Goal: Information Seeking & Learning: Find specific fact

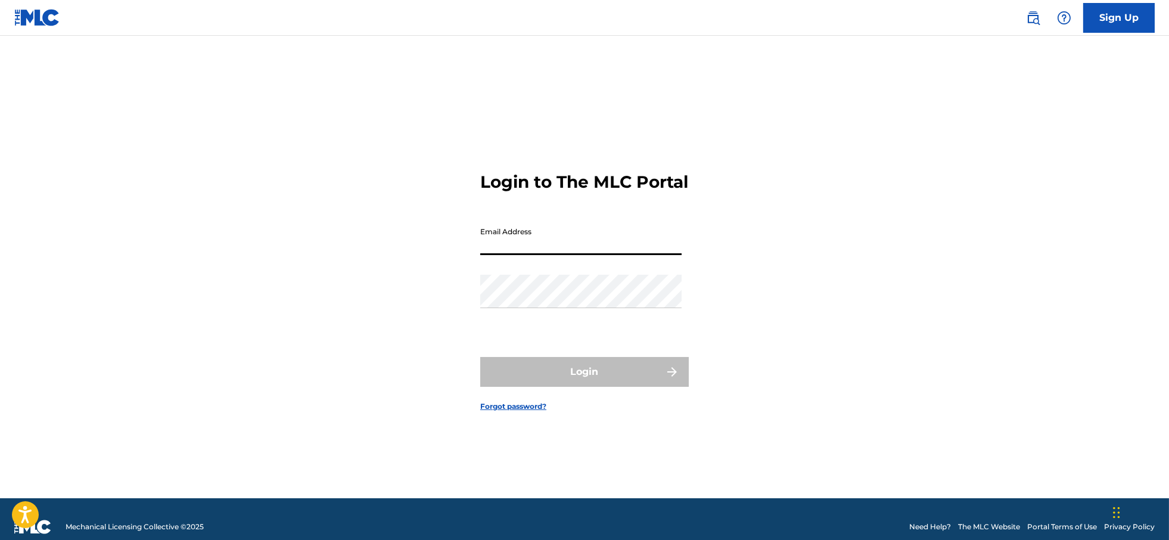
click at [509, 255] on input "Email Address" at bounding box center [580, 238] width 201 height 34
type input "[EMAIL_ADDRESS][DOMAIN_NAME]"
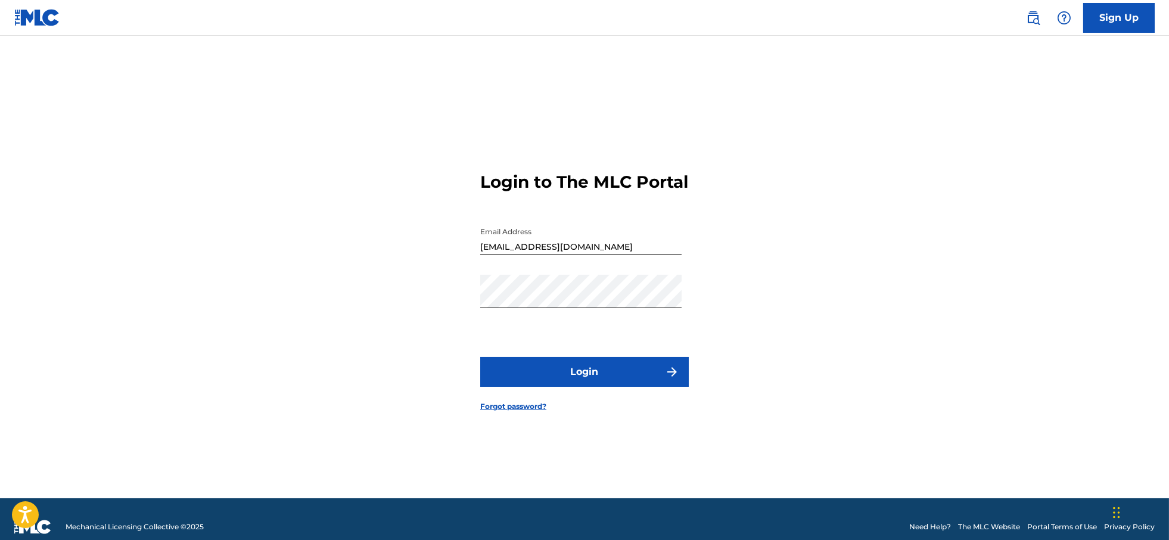
click at [570, 374] on button "Login" at bounding box center [584, 372] width 209 height 30
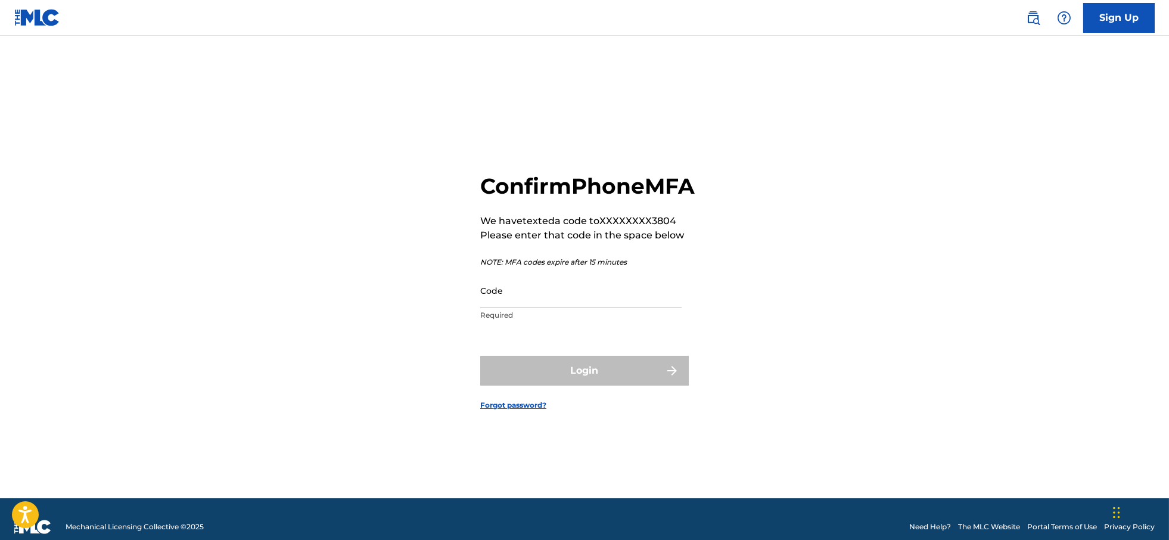
click at [575, 308] on input "Code" at bounding box center [580, 291] width 201 height 34
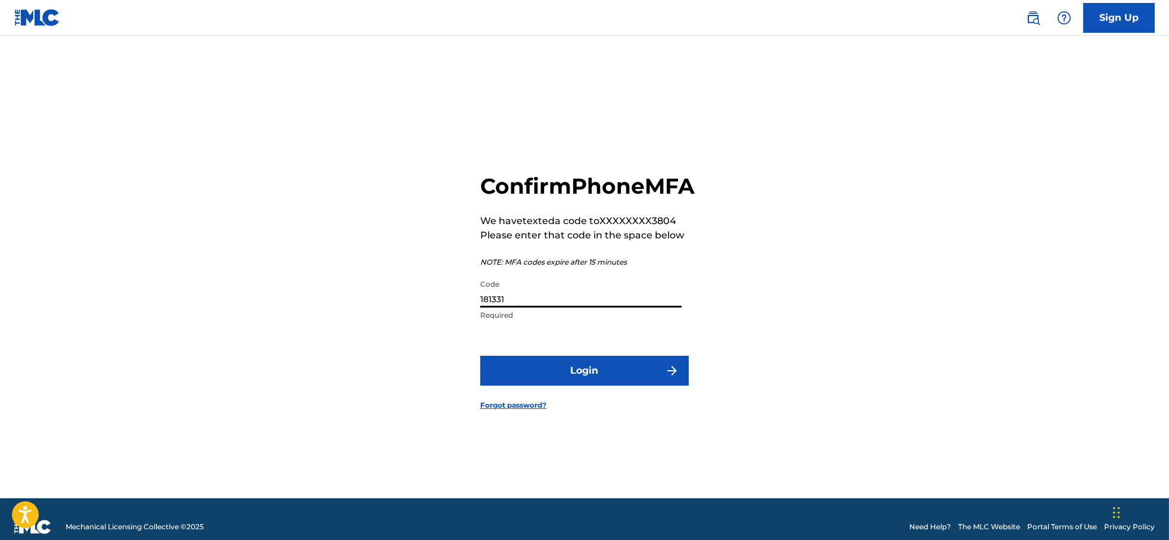
type input "181331"
click at [573, 374] on button "Login" at bounding box center [584, 371] width 209 height 30
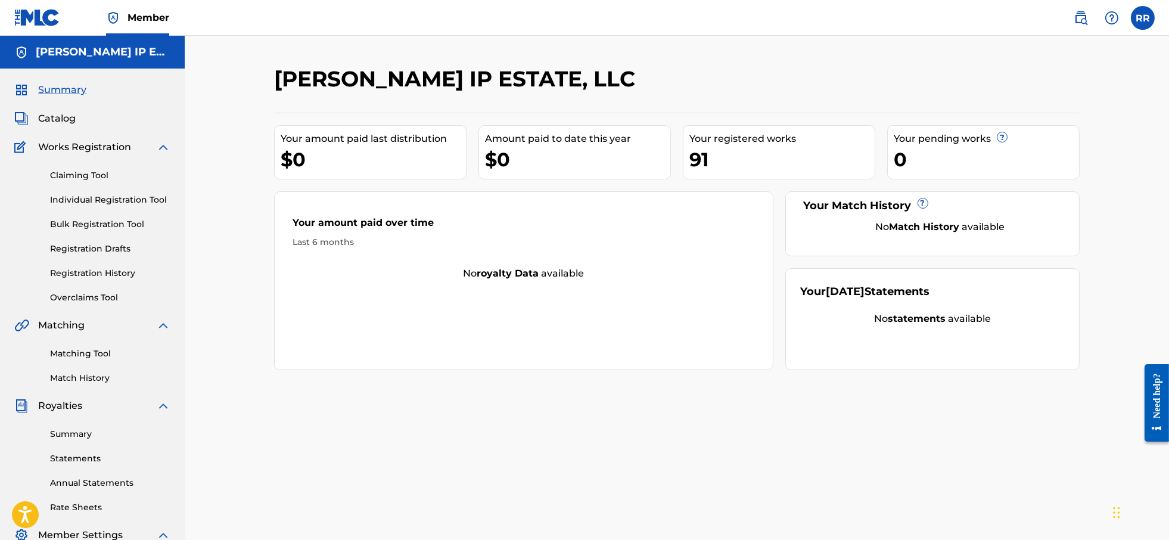
click at [55, 120] on span "Catalog" at bounding box center [57, 118] width 38 height 14
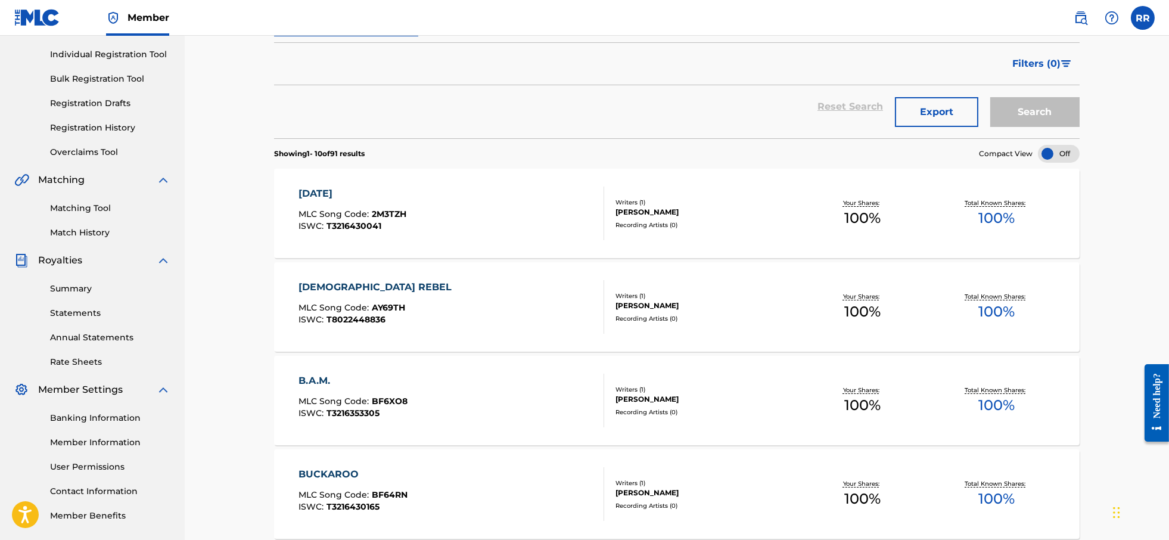
scroll to position [149, 0]
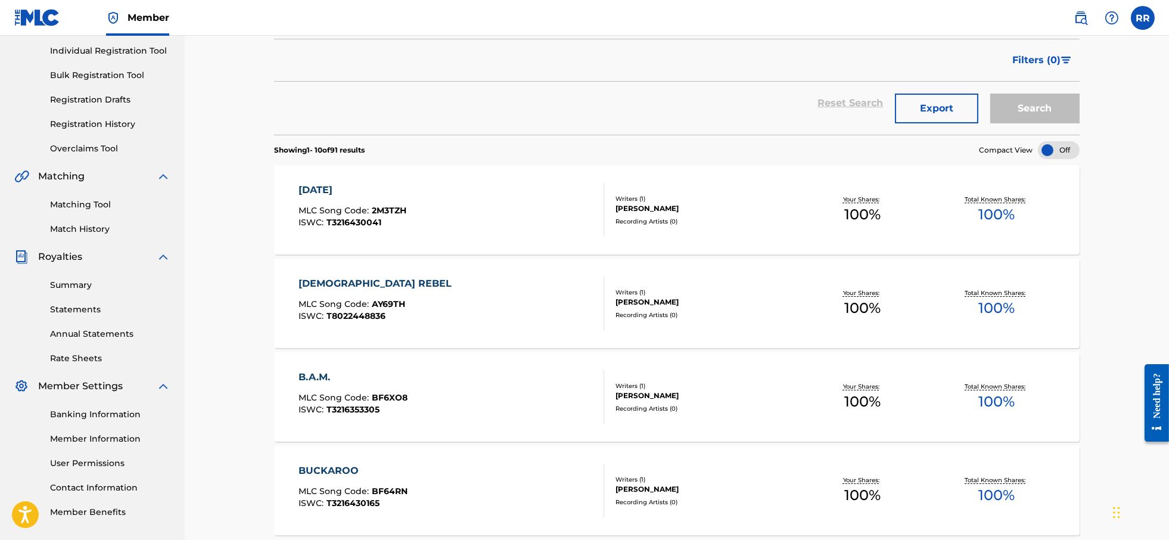
click at [483, 319] on div "[DEMOGRAPHIC_DATA] REBEL MLC Song Code : AY69TH ISWC : T8022448836" at bounding box center [452, 304] width 306 height 54
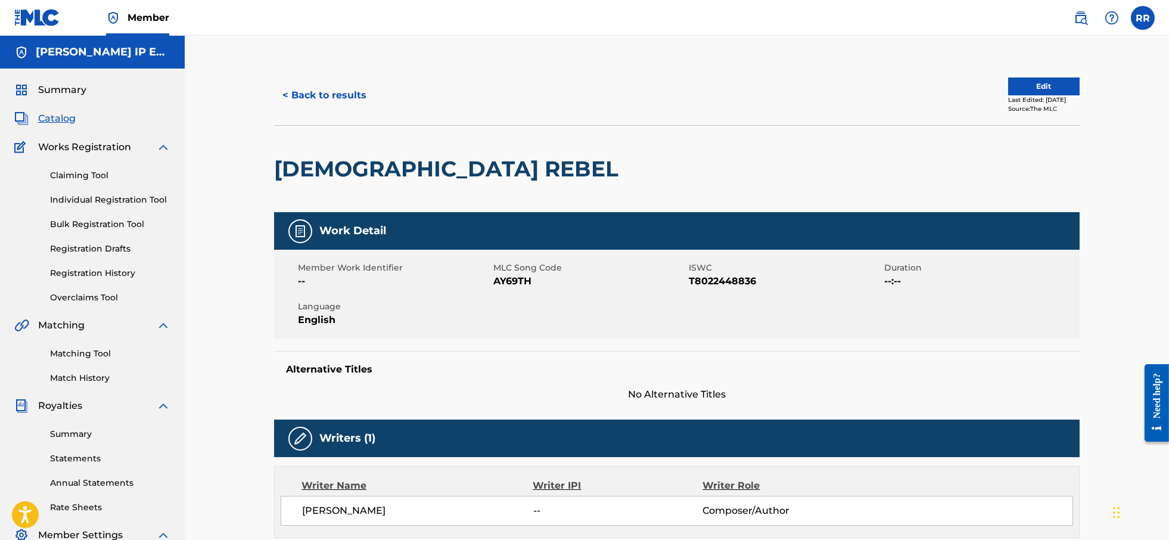
click at [299, 92] on button "< Back to results" at bounding box center [324, 95] width 101 height 30
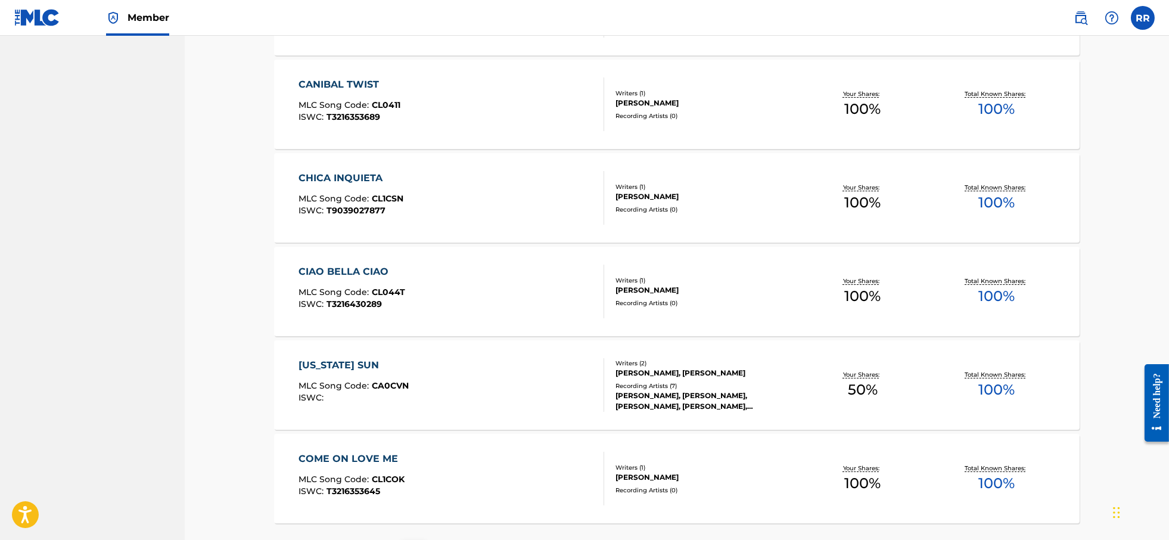
scroll to position [824, 0]
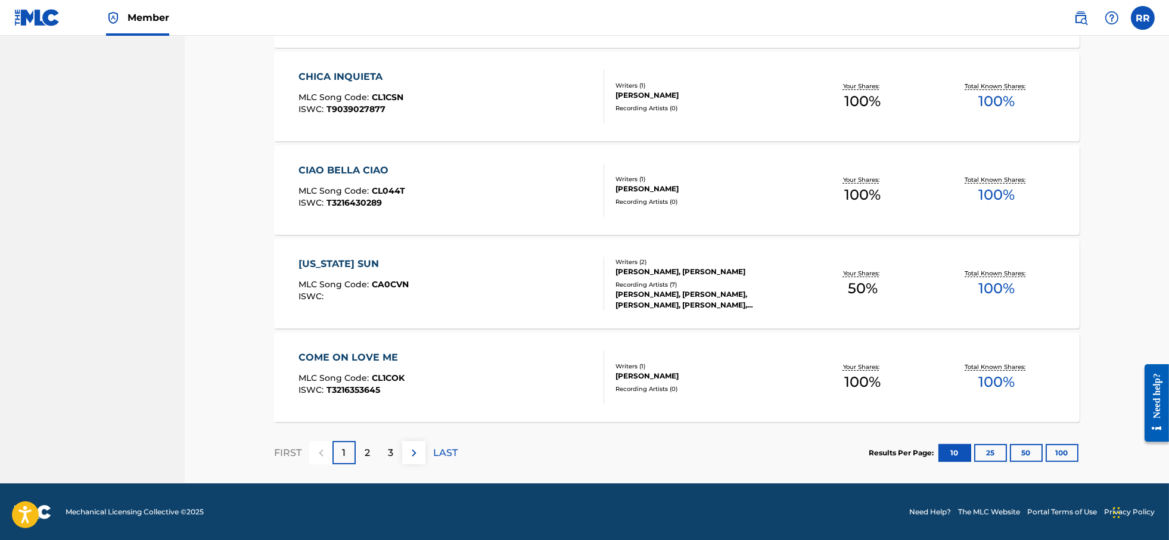
click at [1072, 454] on button "100" at bounding box center [1062, 453] width 33 height 18
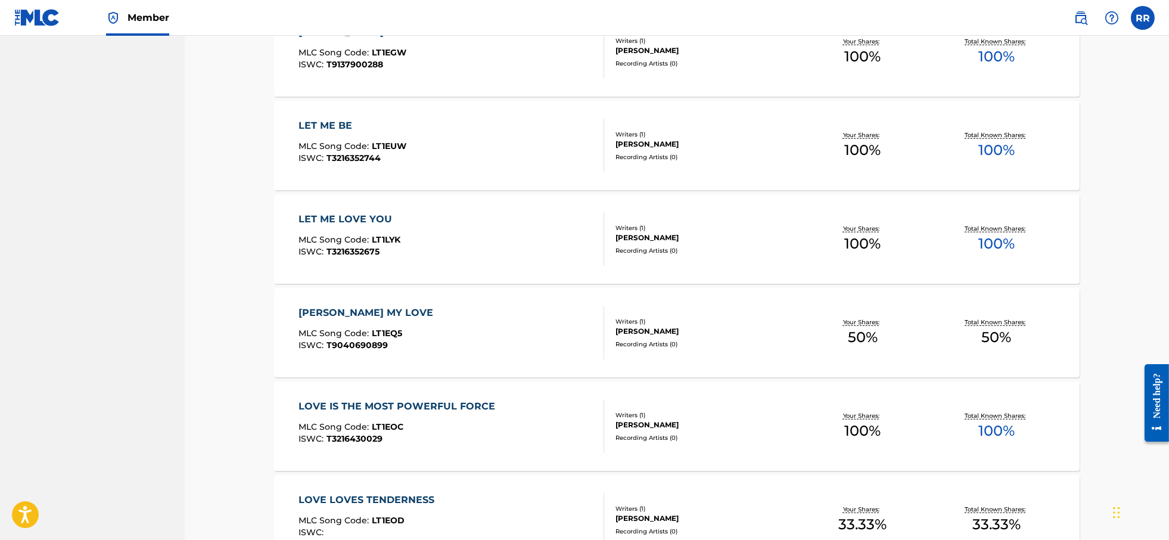
scroll to position [3651, 0]
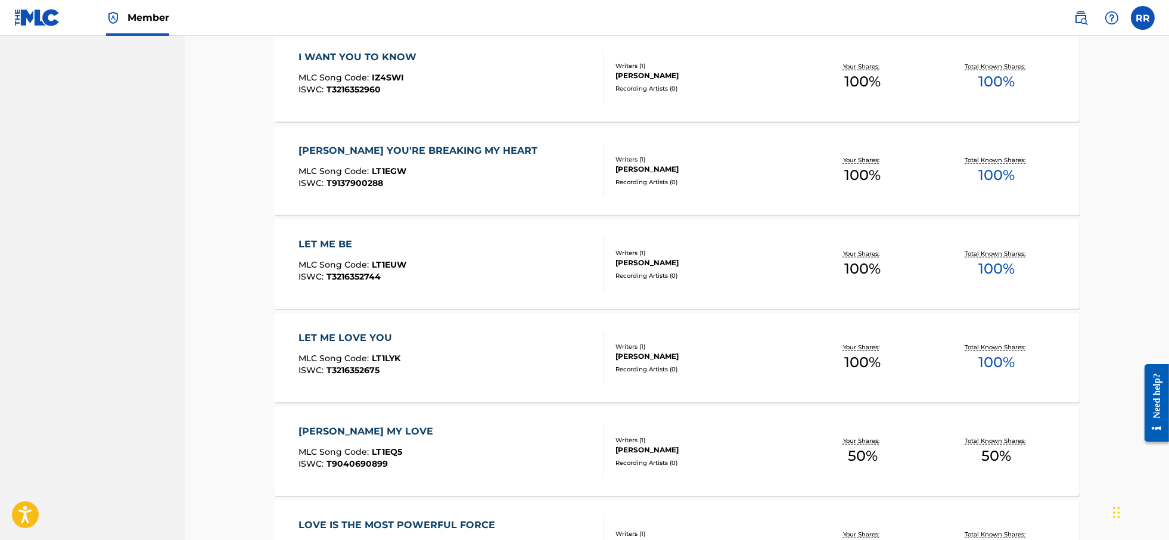
click at [494, 170] on div "[PERSON_NAME] YOU'RE BREAKING MY HEART MLC Song Code : LT1EGW ISWC : T9137900288" at bounding box center [452, 171] width 306 height 54
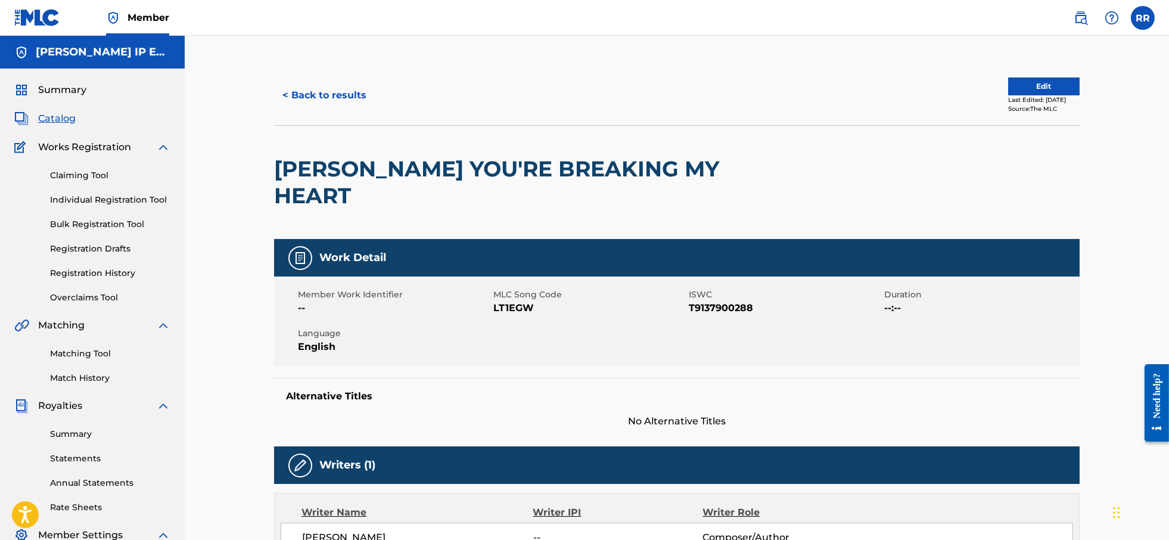
click at [337, 97] on button "< Back to results" at bounding box center [324, 95] width 101 height 30
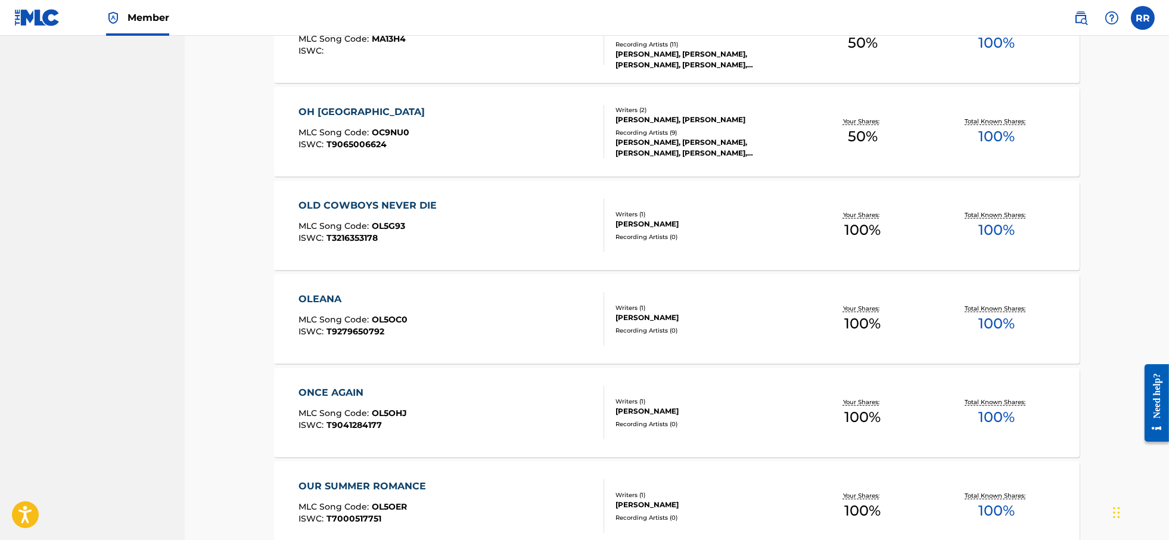
scroll to position [4545, 0]
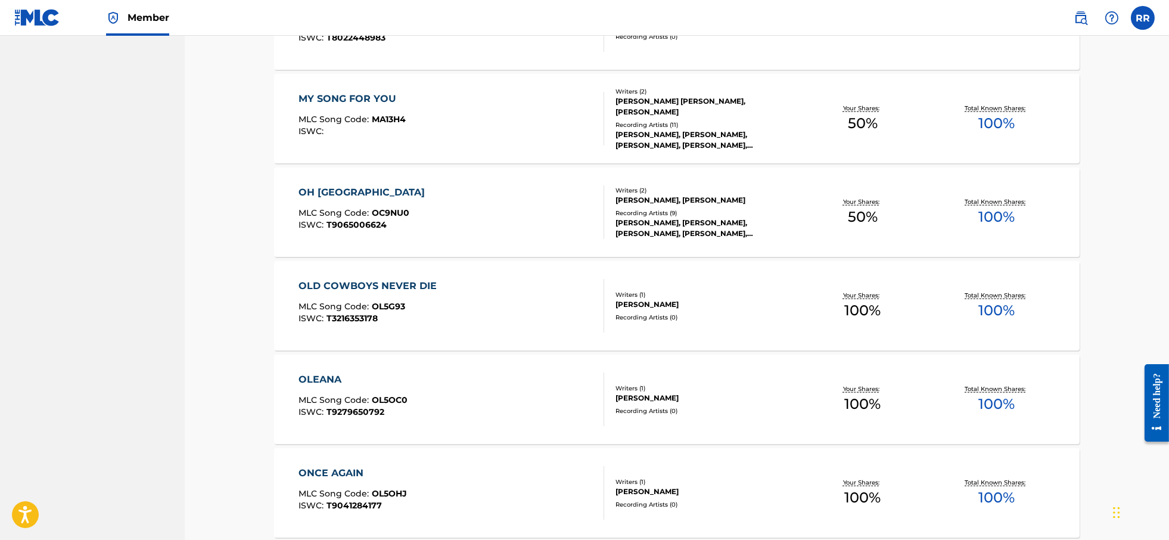
click at [427, 212] on div "OH JERUSALEM MLC Song Code : OC9NU0 ISWC : T9065006624" at bounding box center [452, 212] width 306 height 54
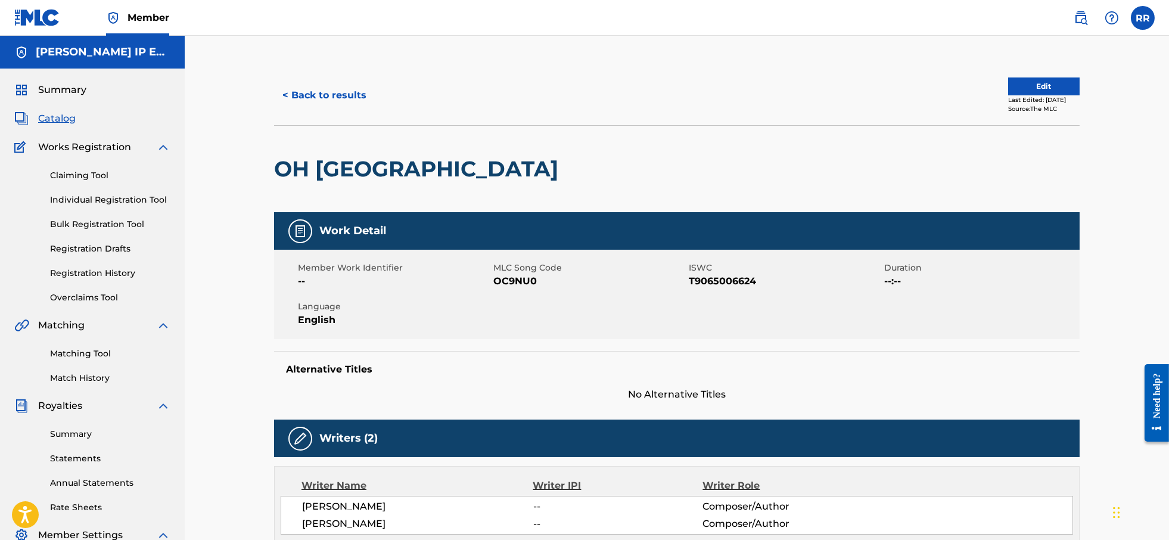
click at [345, 97] on button "< Back to results" at bounding box center [324, 95] width 101 height 30
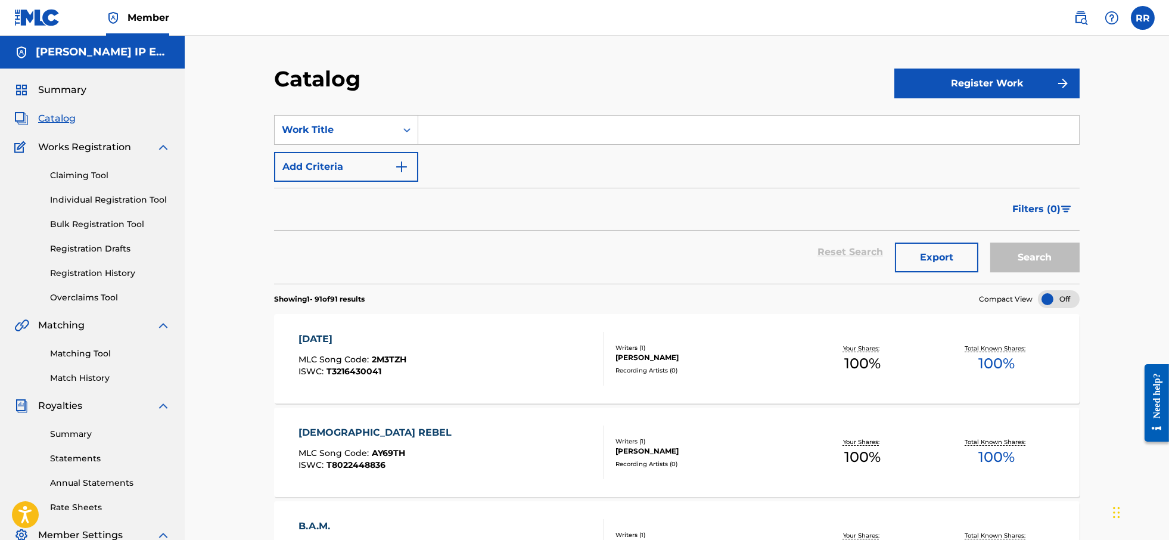
click at [917, 259] on button "Export" at bounding box center [936, 258] width 83 height 30
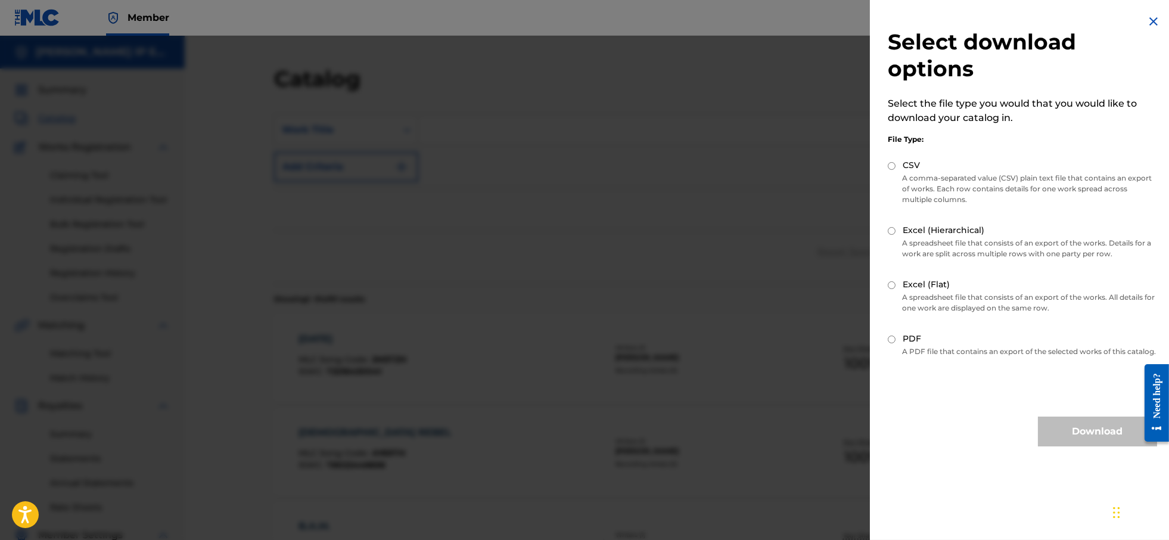
click at [891, 234] on input "Excel (Hierarchical)" at bounding box center [892, 231] width 8 height 8
radio input "true"
click at [1066, 439] on button "Download" at bounding box center [1097, 432] width 119 height 30
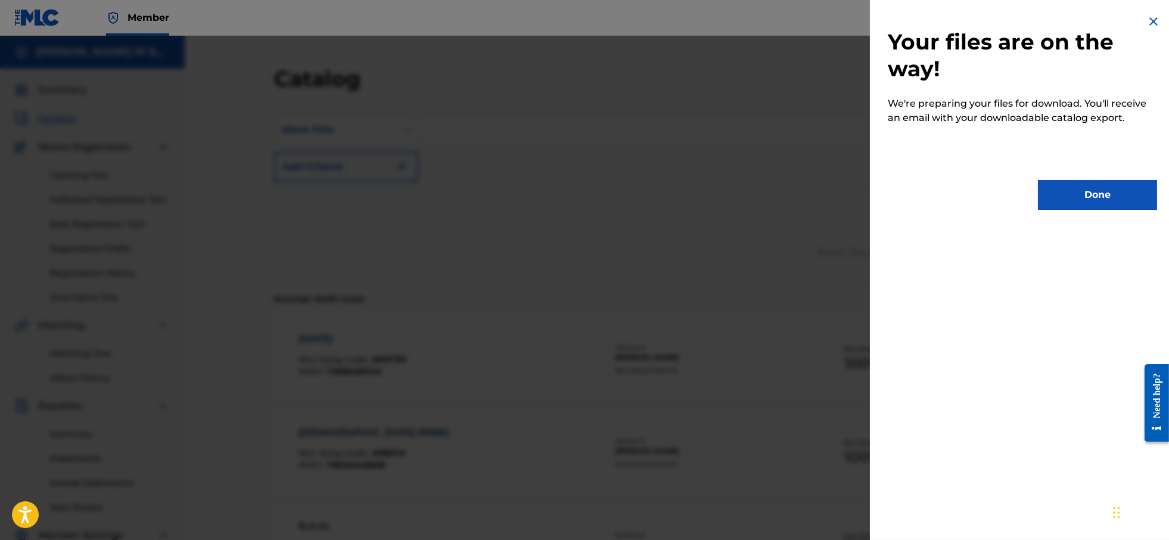
click at [1071, 191] on button "Done" at bounding box center [1097, 195] width 119 height 30
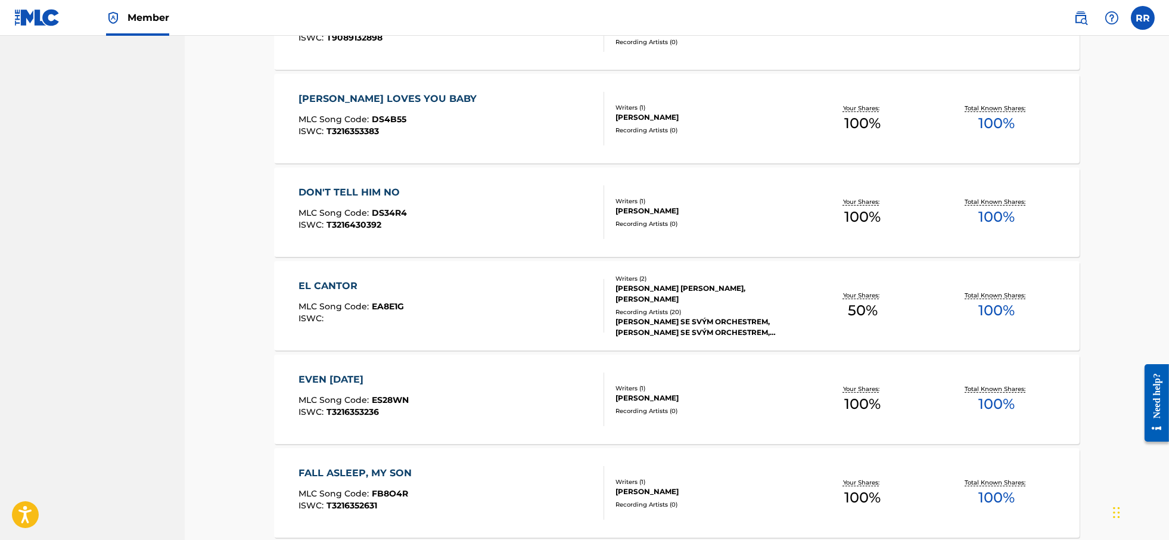
scroll to position [1416, 0]
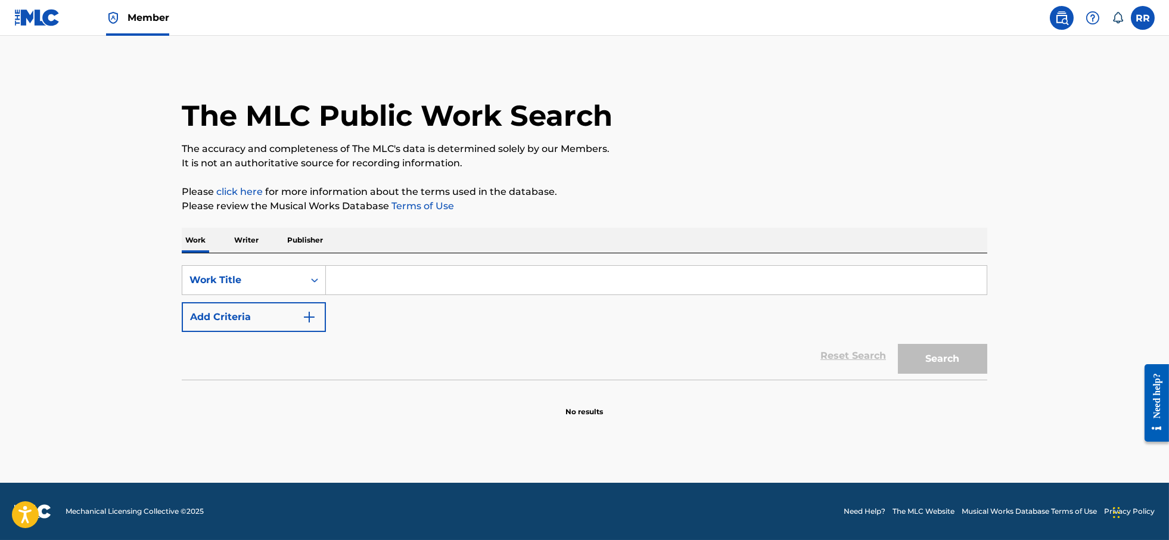
click at [377, 277] on input "Search Form" at bounding box center [656, 280] width 661 height 29
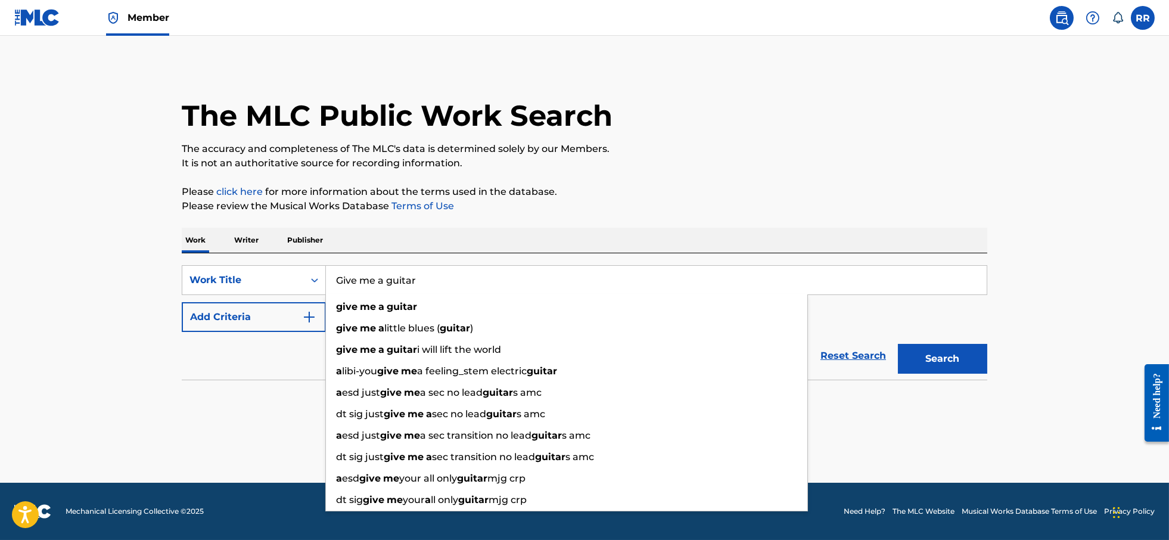
type input "Give me a guitar"
click at [898, 344] on button "Search" at bounding box center [942, 359] width 89 height 30
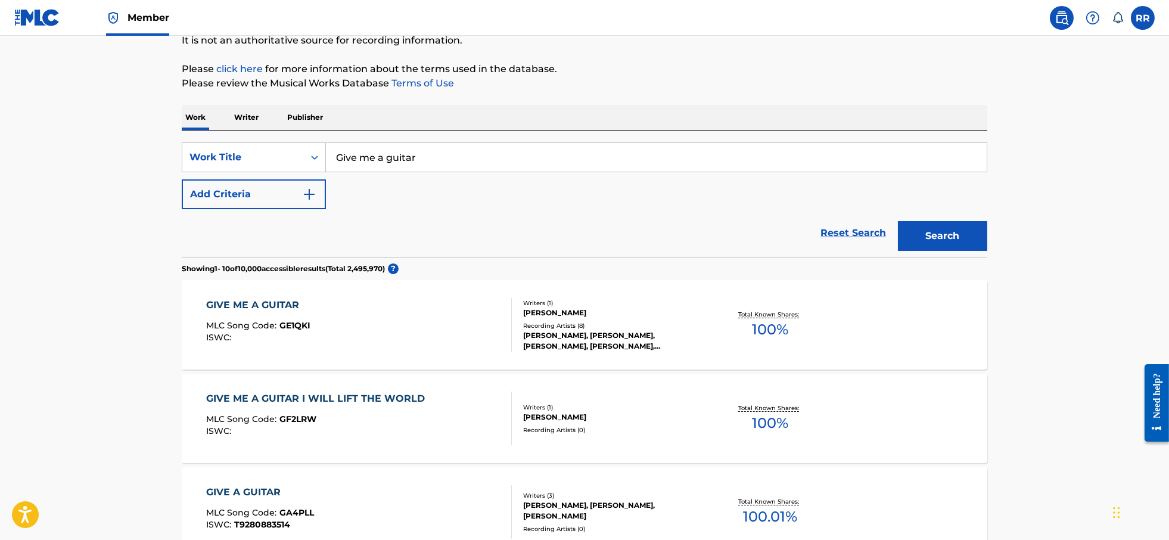
scroll to position [149, 0]
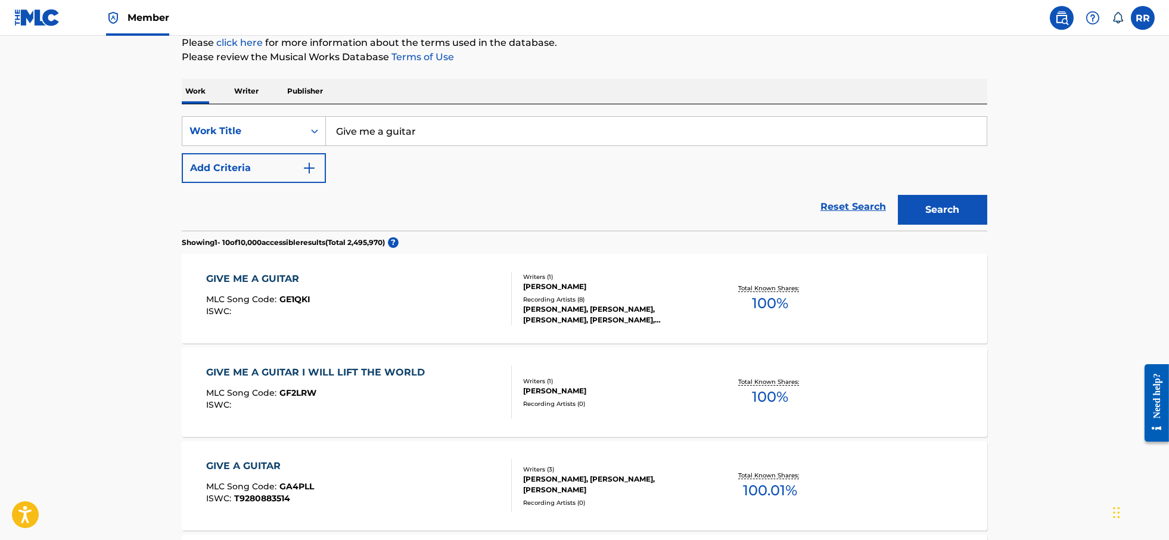
click at [575, 306] on div "[PERSON_NAME], [PERSON_NAME], [PERSON_NAME], [PERSON_NAME], [PERSON_NAME]" at bounding box center [613, 314] width 180 height 21
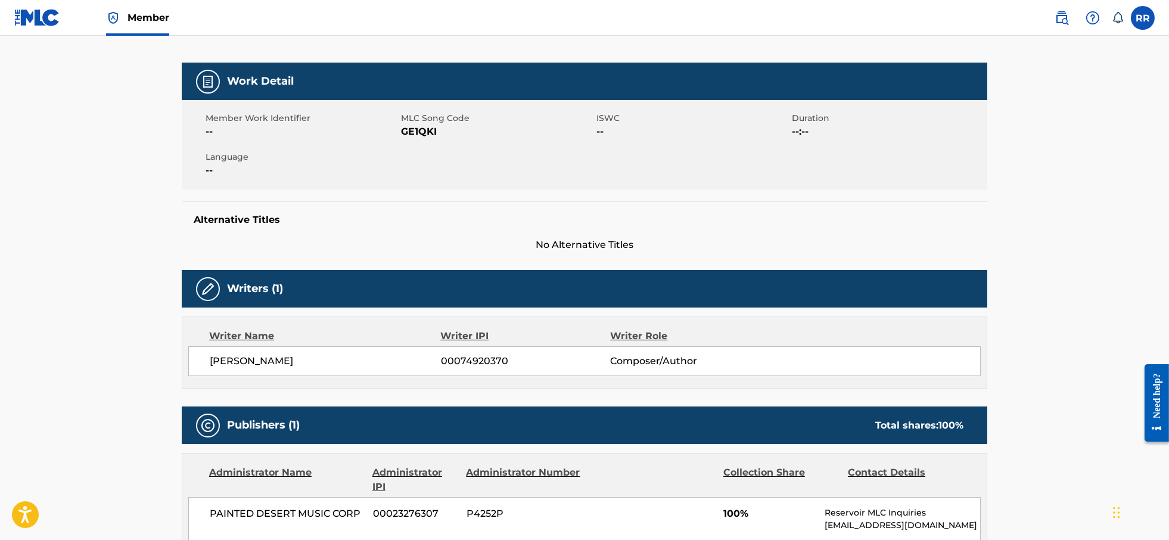
scroll to position [149, 0]
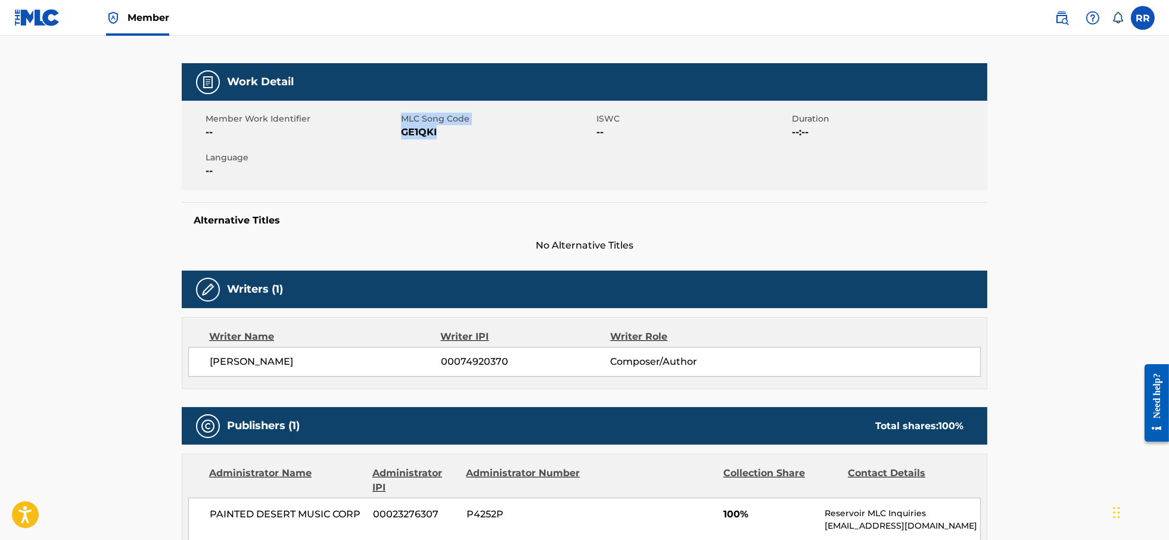
drag, startPoint x: 400, startPoint y: 132, endPoint x: 440, endPoint y: 132, distance: 39.9
click at [440, 132] on div "Member Work Identifier -- MLC Song Code GE1QKI ISWC -- Duration --:-- Language …" at bounding box center [585, 145] width 806 height 89
click at [391, 141] on div "Member Work Identifier -- MLC Song Code GE1QKI ISWC -- Duration --:-- Language …" at bounding box center [585, 145] width 806 height 89
drag, startPoint x: 402, startPoint y: 134, endPoint x: 447, endPoint y: 135, distance: 45.3
click at [447, 135] on span "GE1QKI" at bounding box center [497, 132] width 193 height 14
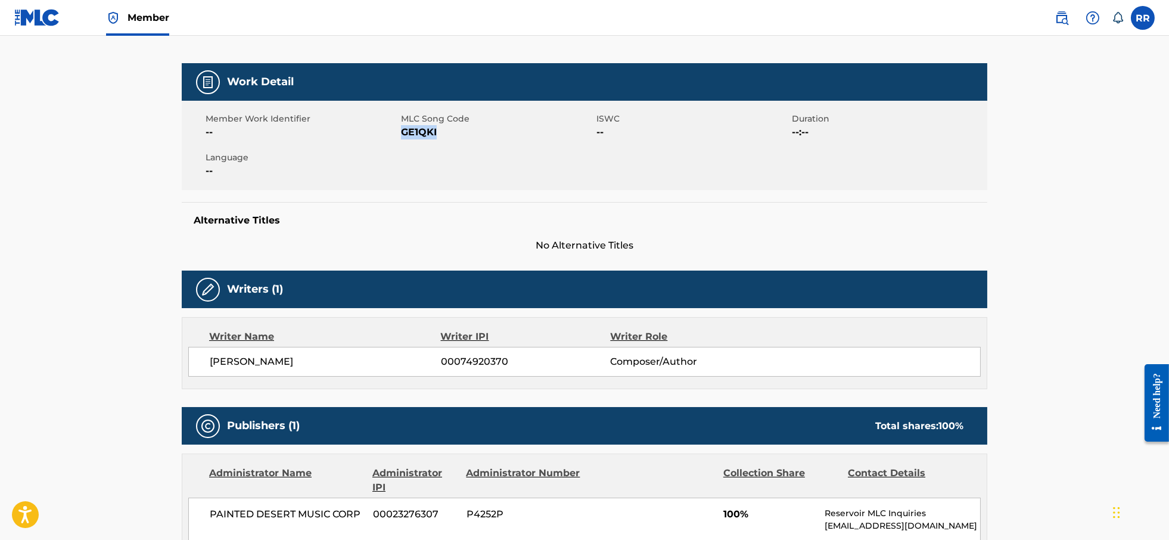
copy span "GE1QKI"
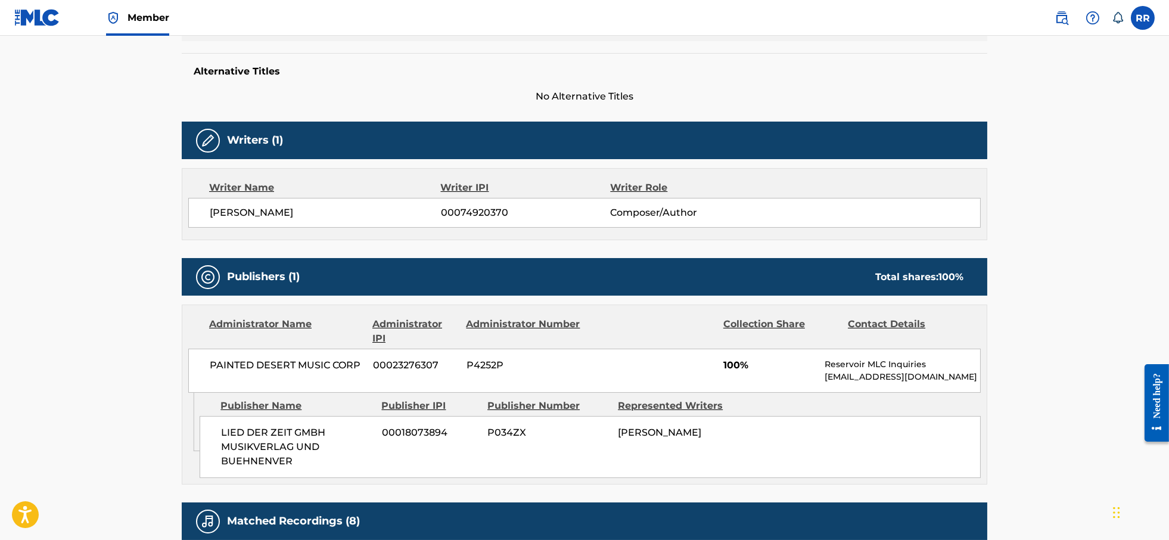
scroll to position [447, 0]
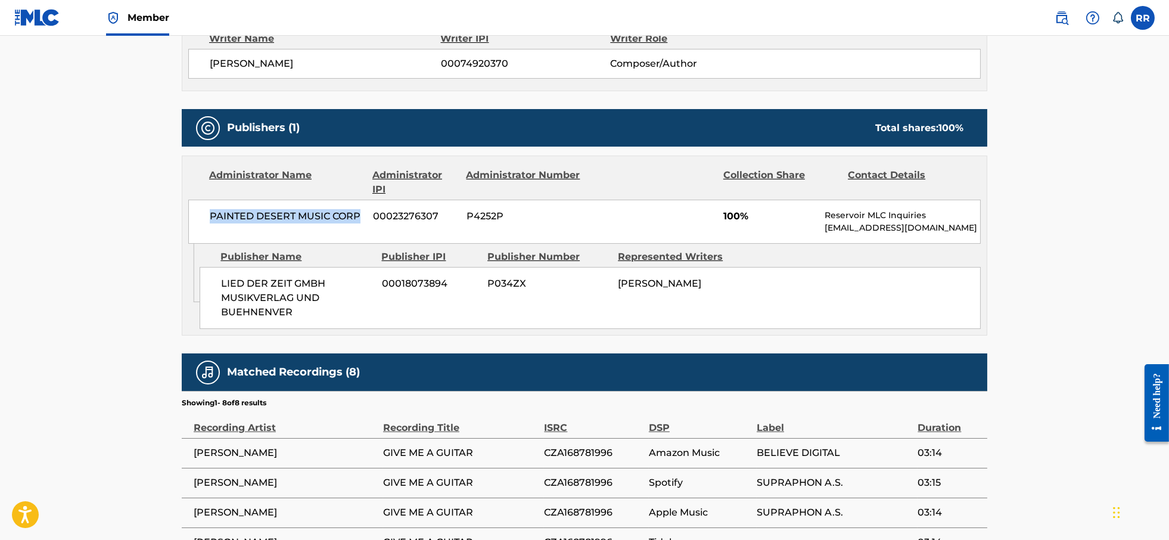
drag, startPoint x: 209, startPoint y: 213, endPoint x: 362, endPoint y: 225, distance: 153.1
click at [362, 225] on div "PAINTED DESERT MUSIC CORP 00023276307 P4252P 100% Reservoir MLC Inquiries MLC@r…" at bounding box center [584, 222] width 793 height 44
copy span "PAINTED DESERT MUSIC CORP"
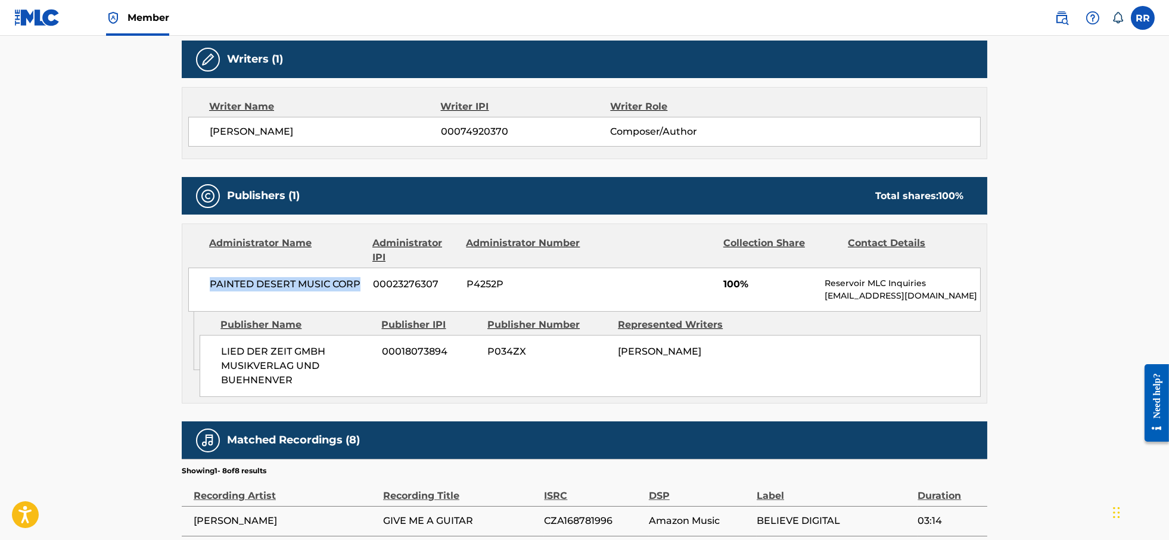
scroll to position [298, 0]
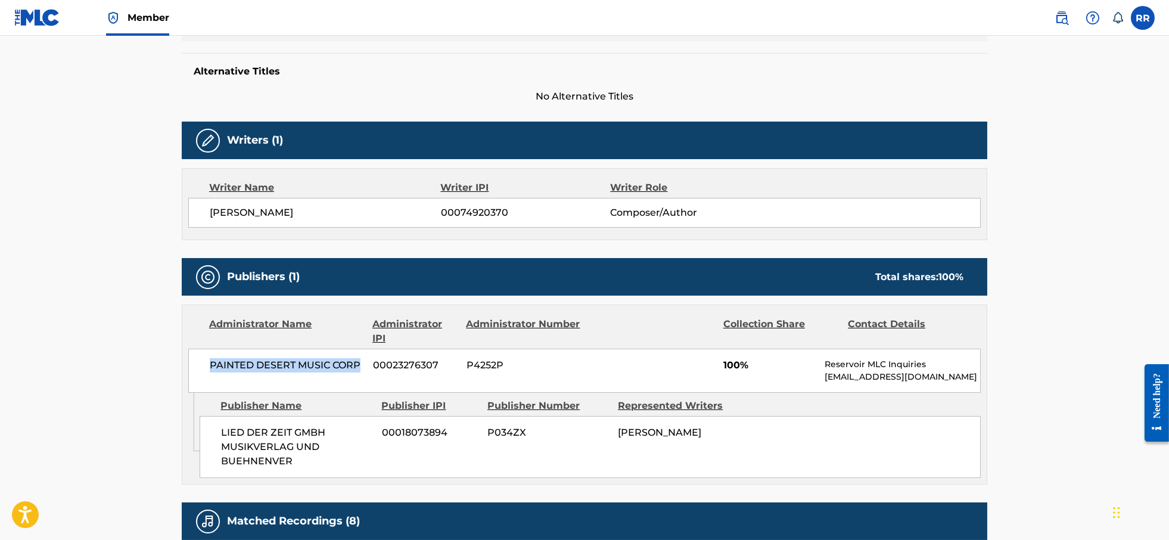
copy span "PAINTED DESERT MUSIC CORP"
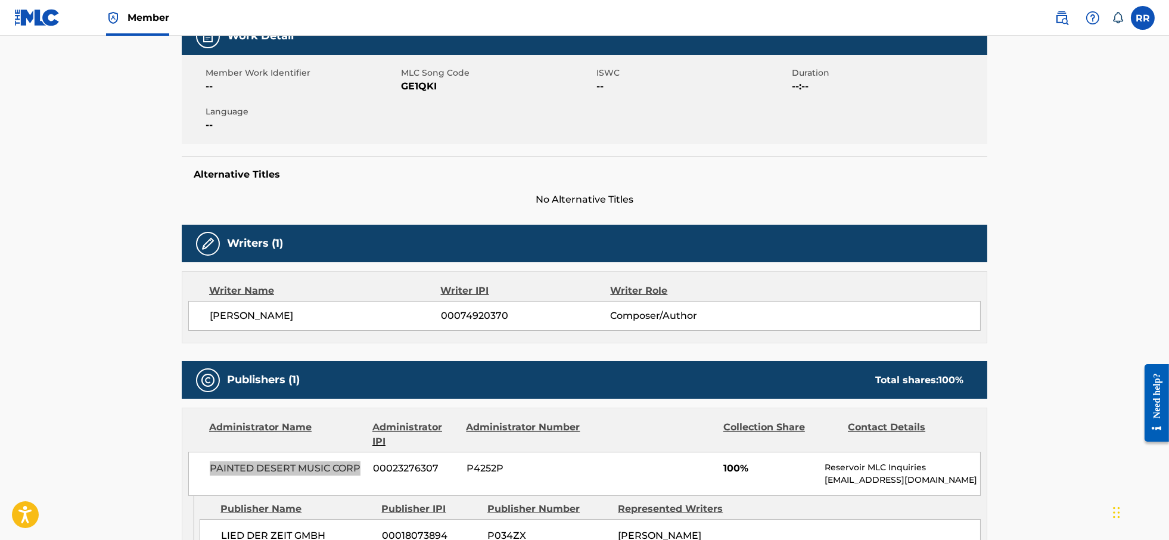
scroll to position [0, 0]
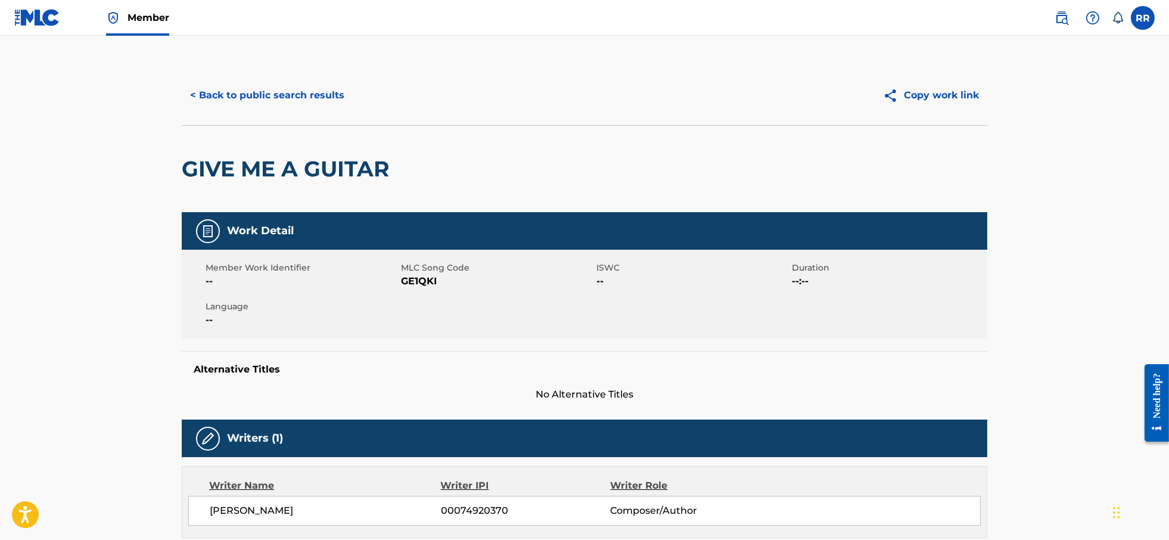
click at [246, 93] on button "< Back to public search results" at bounding box center [267, 95] width 171 height 30
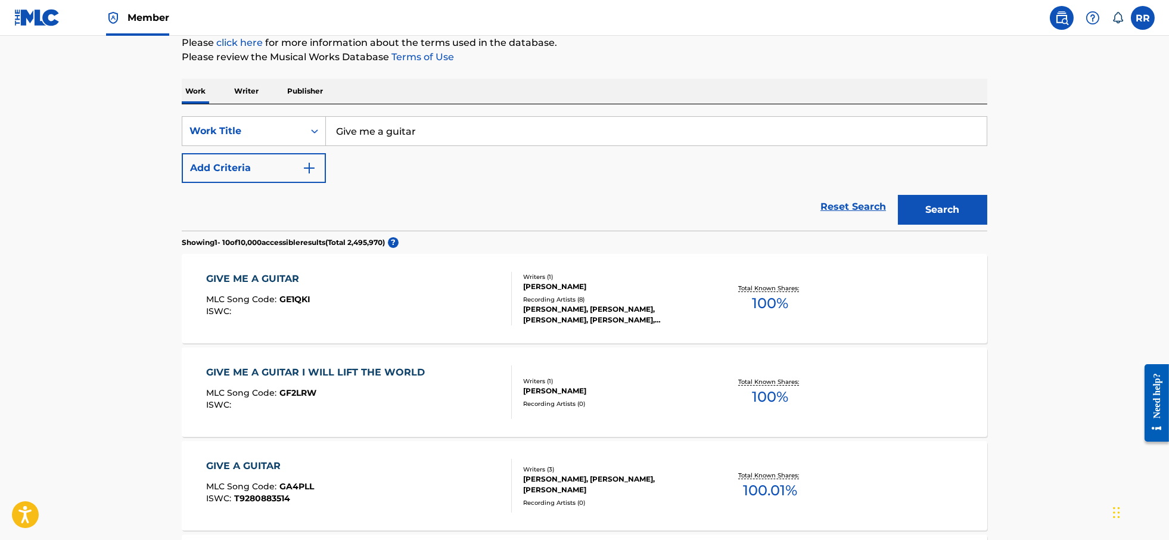
drag, startPoint x: 423, startPoint y: 128, endPoint x: 331, endPoint y: 128, distance: 92.4
click at [331, 128] on input "Give me a guitar" at bounding box center [656, 131] width 661 height 29
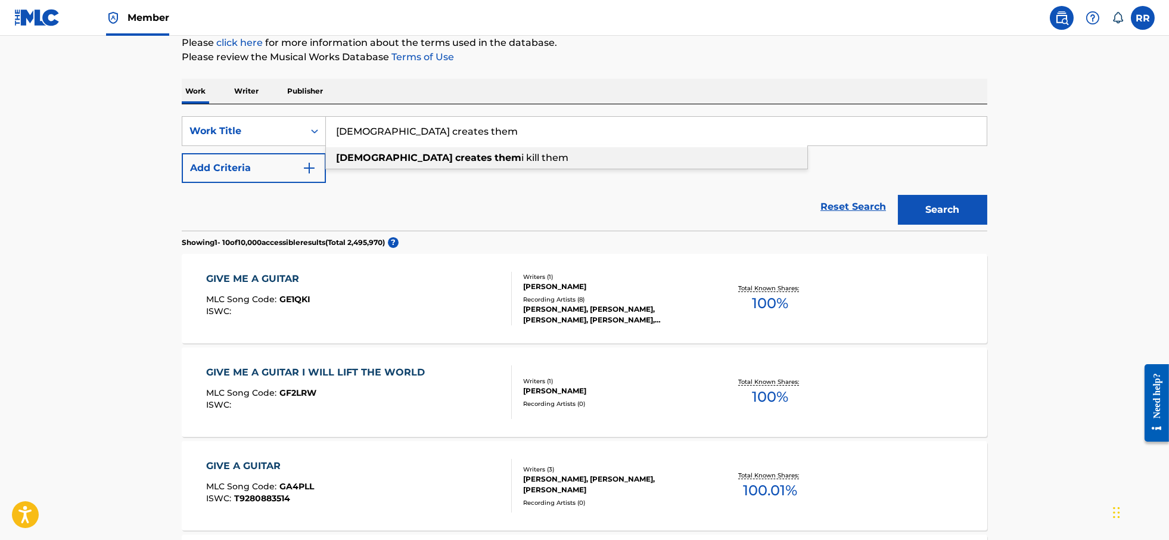
click at [351, 159] on strong "god" at bounding box center [394, 157] width 117 height 11
type input "god creates them i kill them"
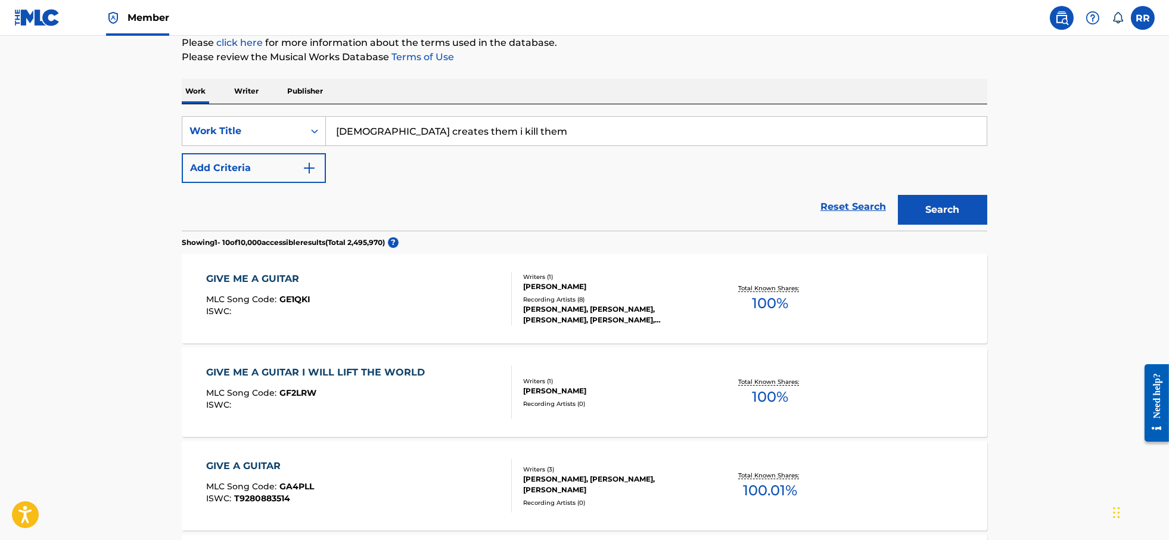
click at [939, 209] on button "Search" at bounding box center [942, 210] width 89 height 30
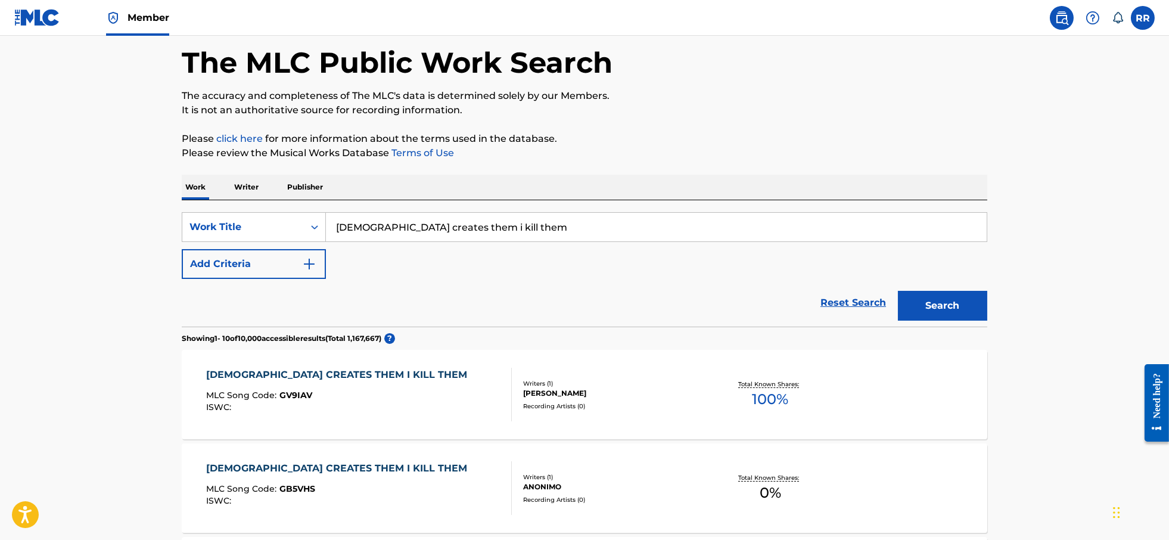
scroll to position [224, 0]
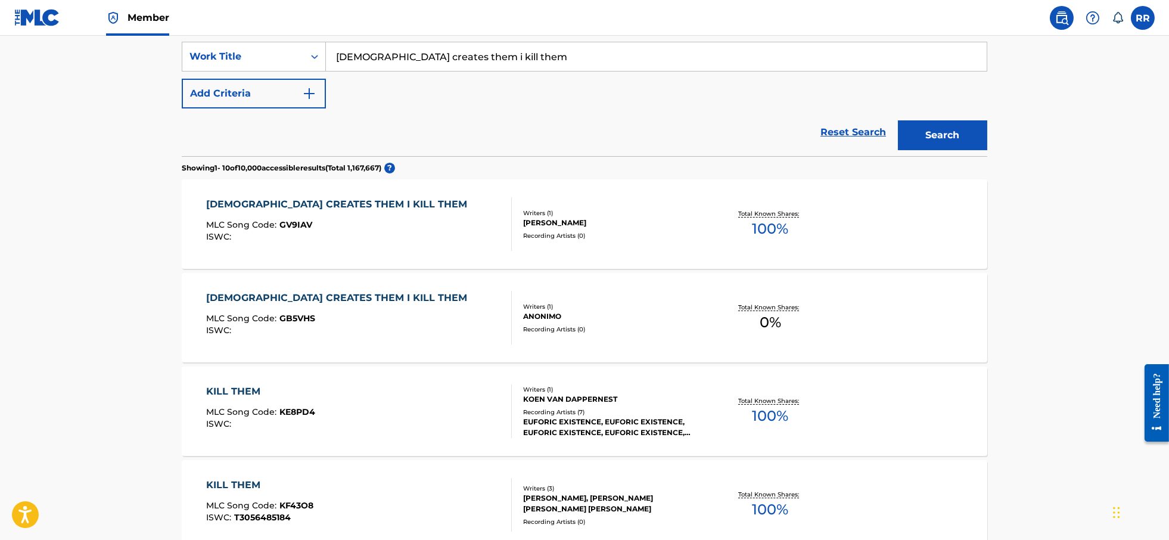
click at [555, 226] on div "[PERSON_NAME]" at bounding box center [613, 223] width 180 height 11
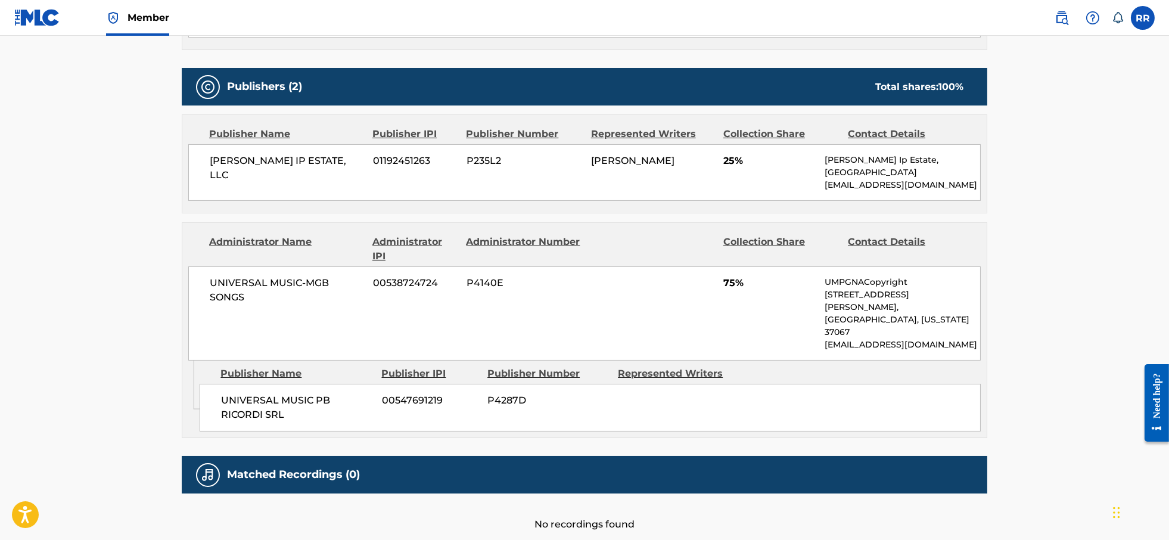
scroll to position [516, 0]
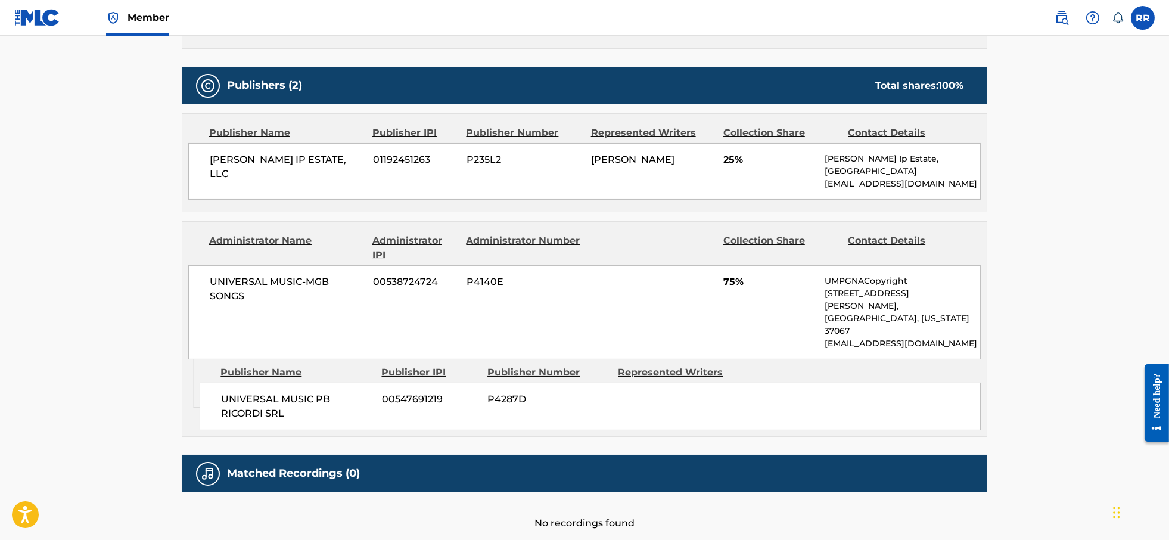
click at [211, 275] on span "UNIVERSAL MUSIC-MGB SONGS" at bounding box center [287, 289] width 154 height 29
drag, startPoint x: 210, startPoint y: 240, endPoint x: 246, endPoint y: 259, distance: 41.1
click at [245, 275] on span "UNIVERSAL MUSIC-MGB SONGS" at bounding box center [287, 289] width 154 height 29
copy span "UNIVERSAL MUSIC-MGB SONGS"
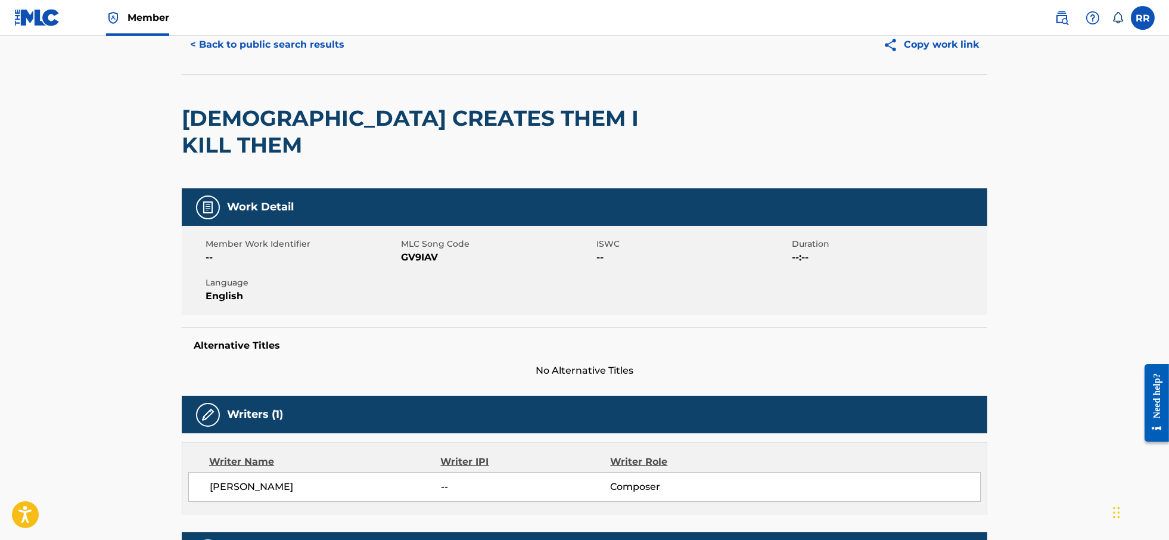
scroll to position [0, 0]
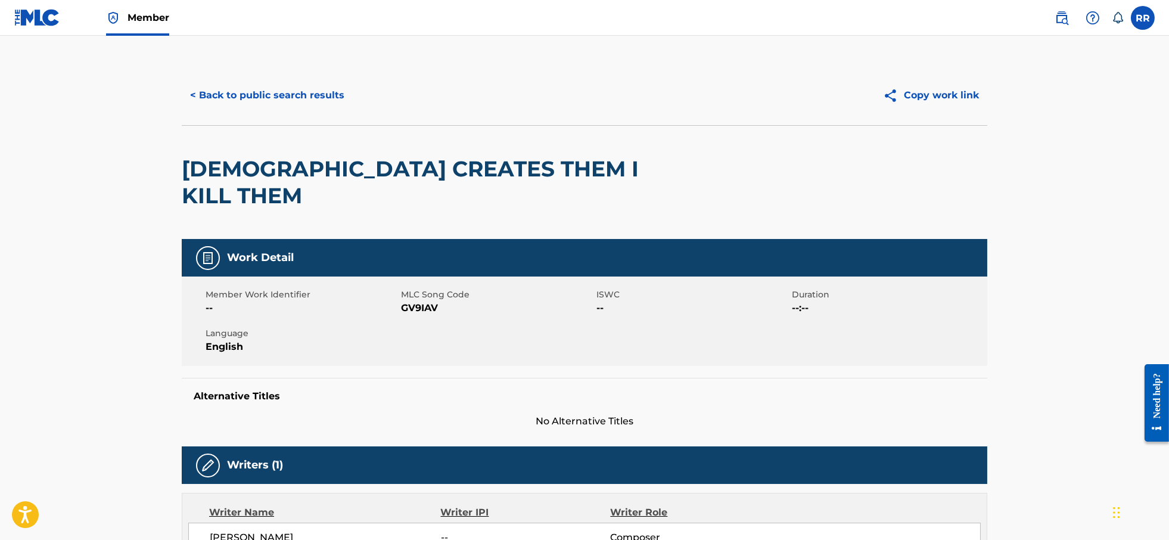
click at [278, 102] on button "< Back to public search results" at bounding box center [267, 95] width 171 height 30
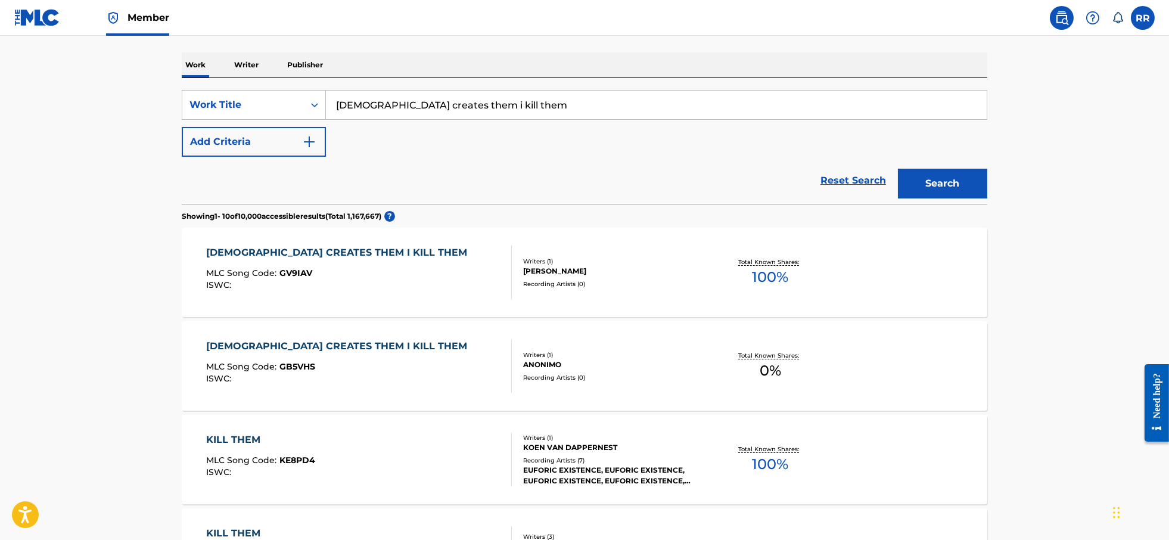
scroll to position [149, 0]
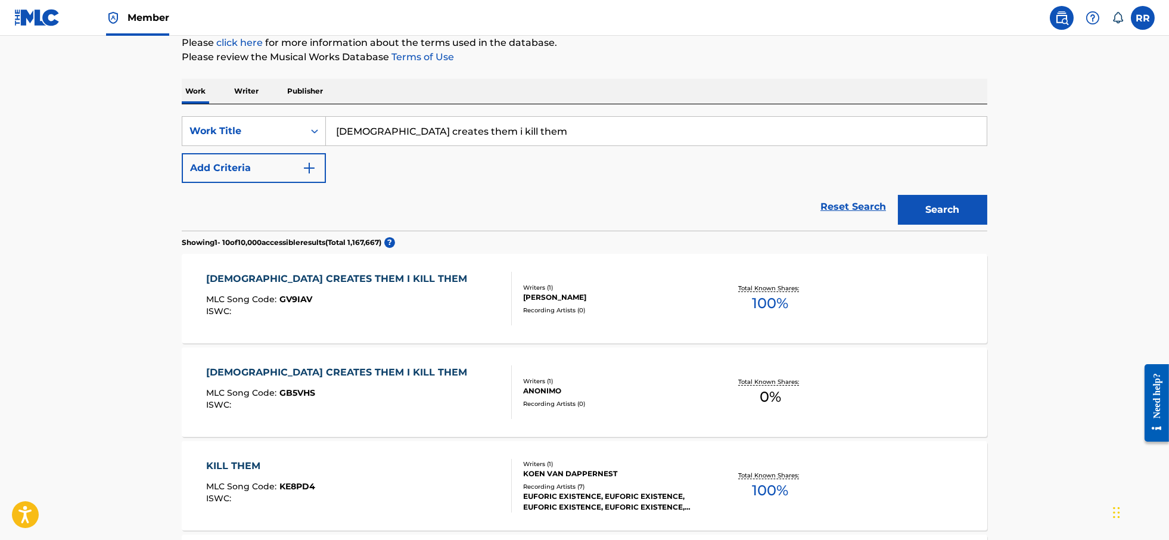
drag, startPoint x: 480, startPoint y: 132, endPoint x: 333, endPoint y: 134, distance: 147.2
click at [333, 134] on input "god creates them i kill them" at bounding box center [656, 131] width 661 height 29
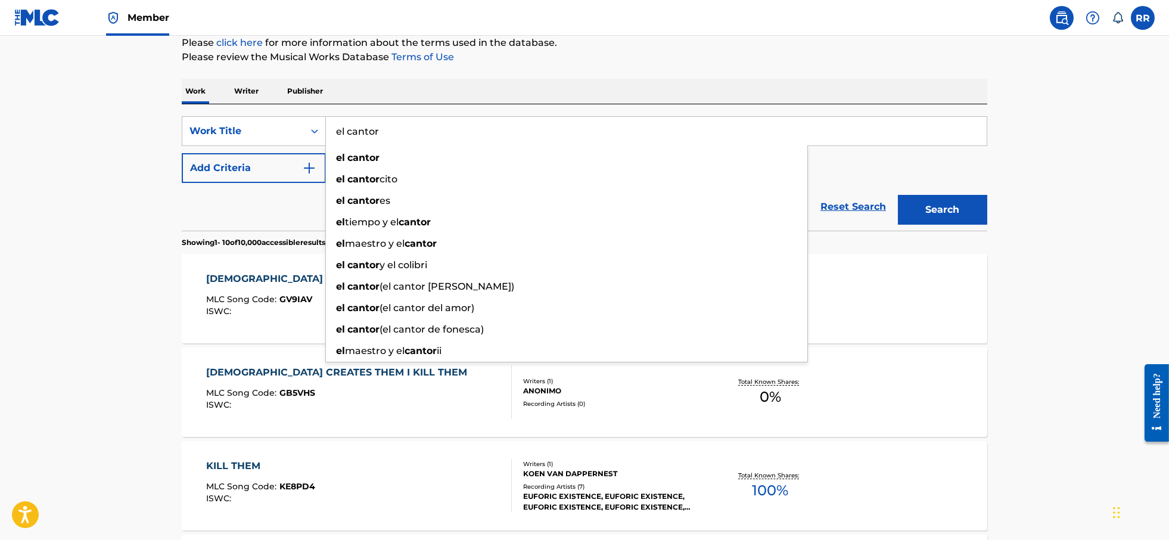
type input "el cantor"
click at [898, 195] on button "Search" at bounding box center [942, 210] width 89 height 30
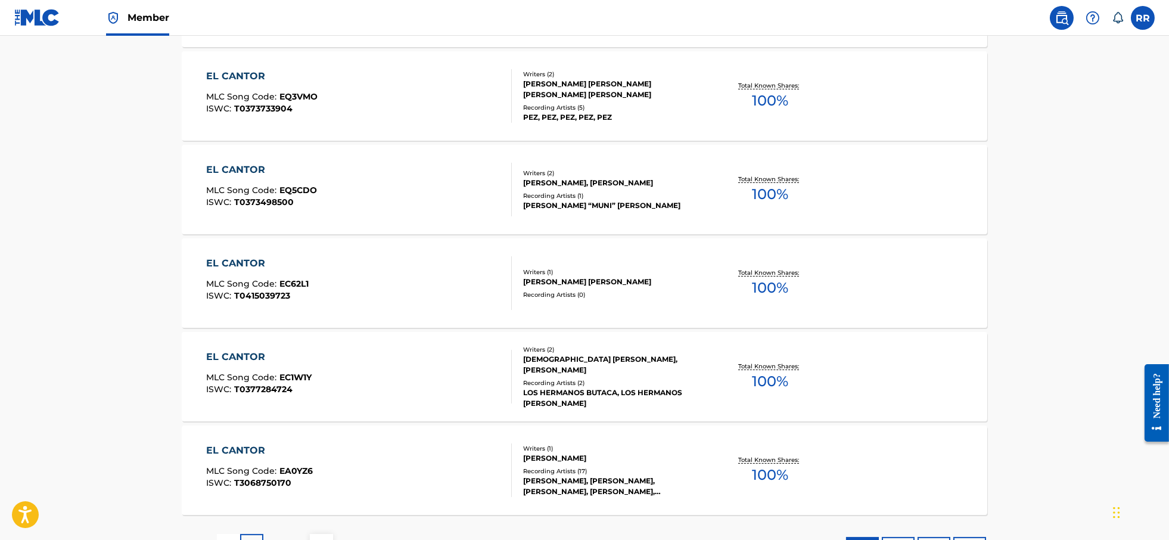
scroll to position [918, 0]
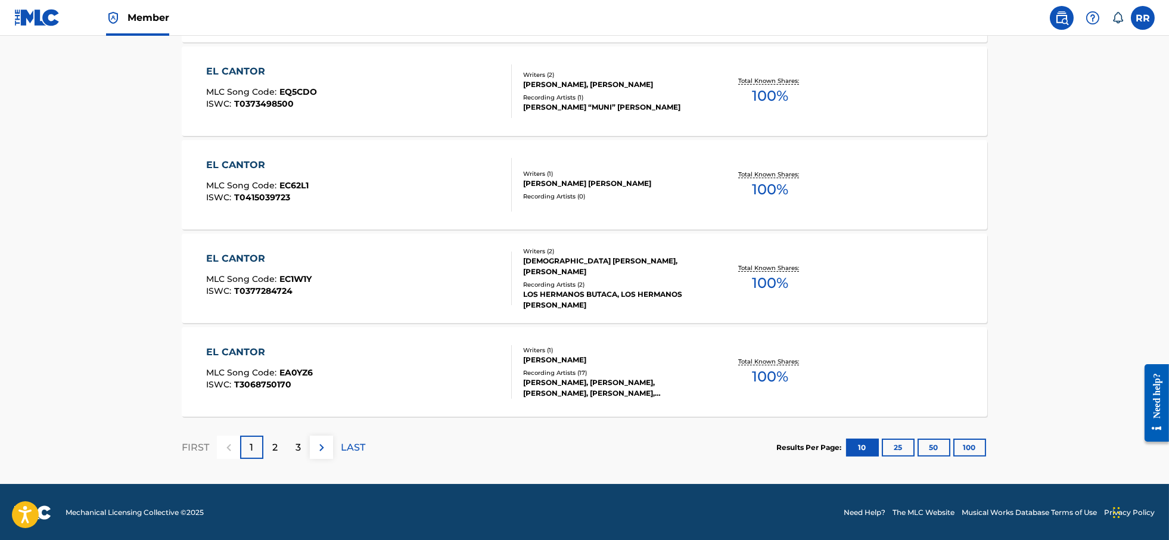
click at [963, 448] on button "100" at bounding box center [970, 448] width 33 height 18
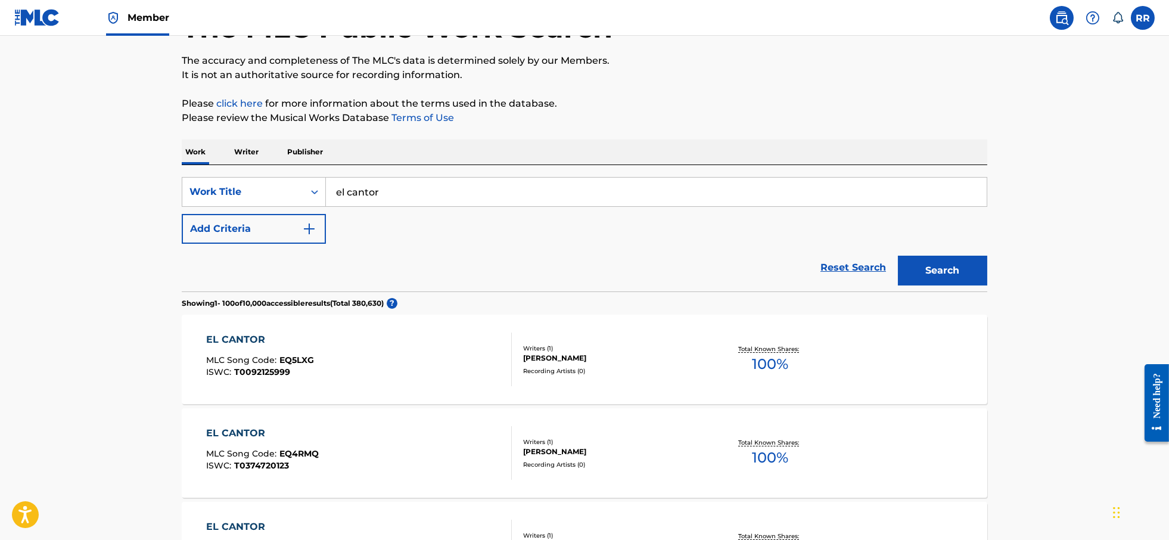
scroll to position [0, 0]
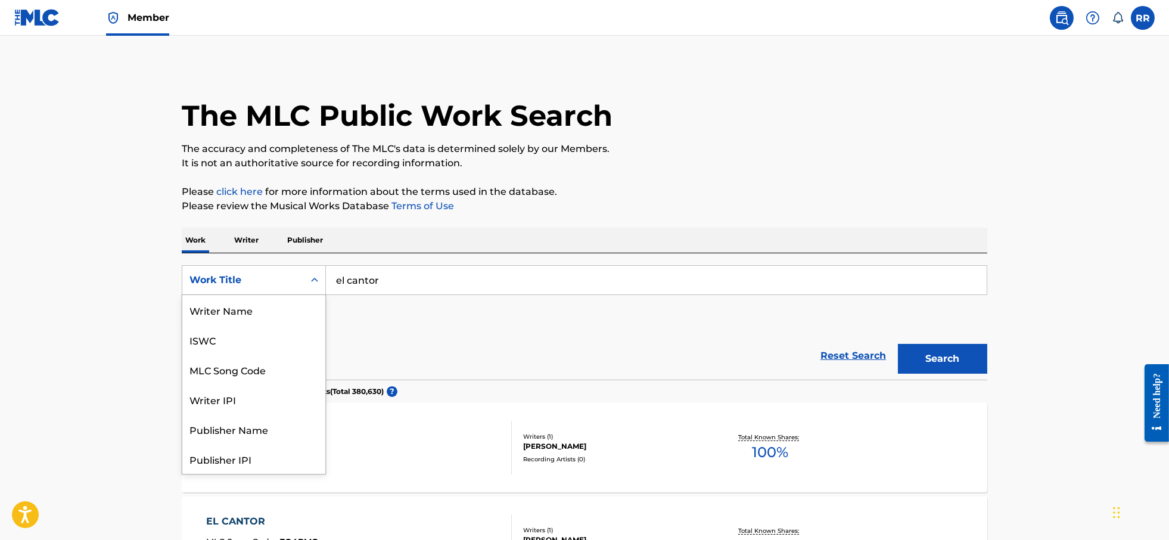
click at [265, 277] on div "Work Title" at bounding box center [243, 280] width 107 height 14
click at [225, 343] on div "Writer IPI" at bounding box center [253, 340] width 143 height 30
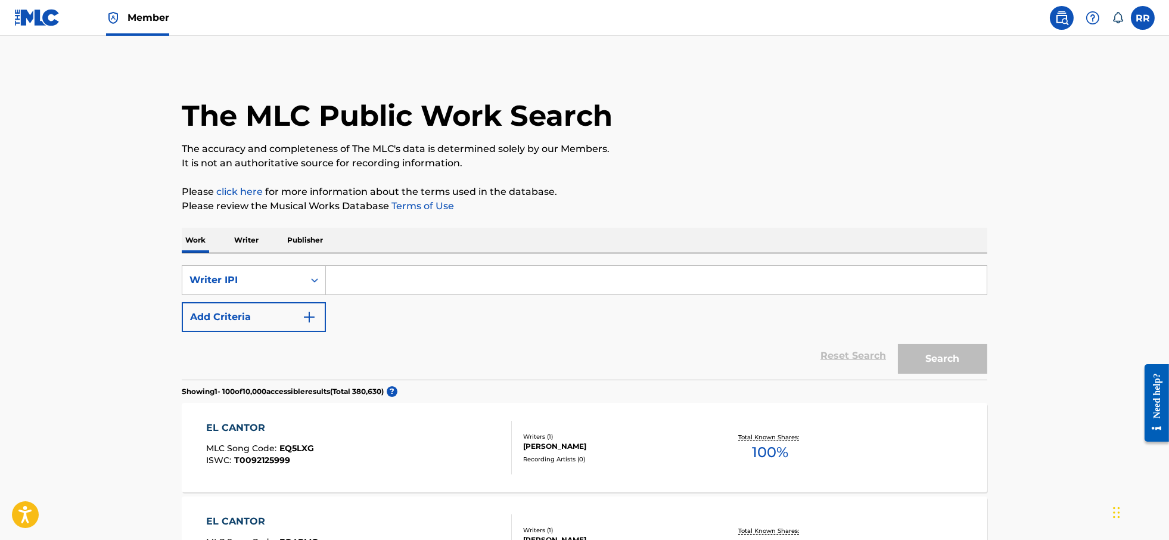
click at [357, 280] on input "Search Form" at bounding box center [656, 280] width 661 height 29
click at [361, 281] on input "t-802.244.883-6" at bounding box center [656, 280] width 661 height 29
click at [381, 280] on input "t-800.244.883-6" at bounding box center [656, 280] width 661 height 29
click at [399, 281] on input "t-800.565.883-6" at bounding box center [656, 280] width 661 height 29
type input "t-800.565.883-6"
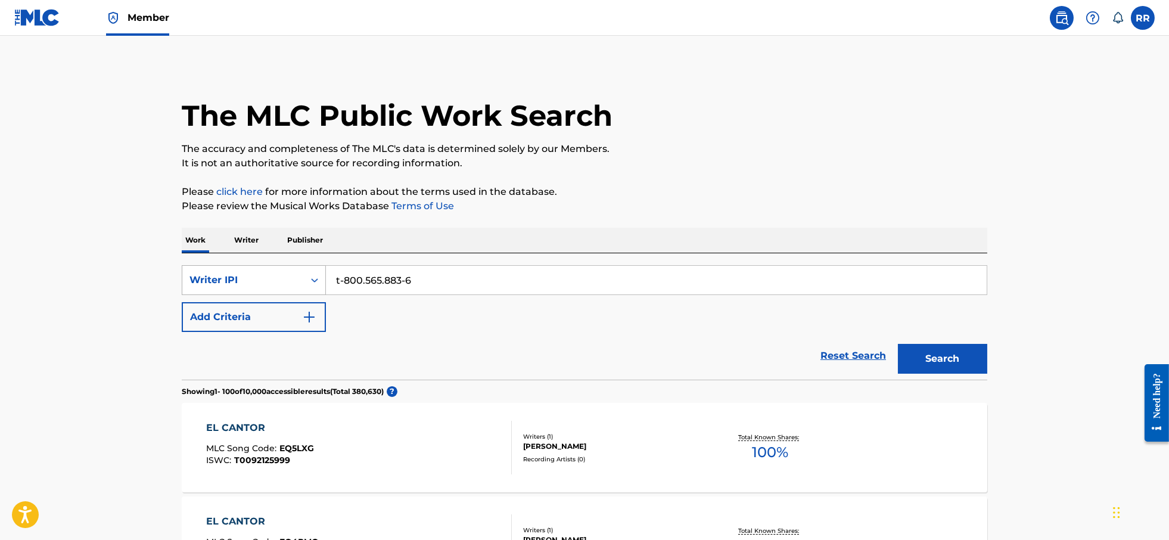
click at [283, 283] on div "Writer IPI" at bounding box center [243, 280] width 107 height 14
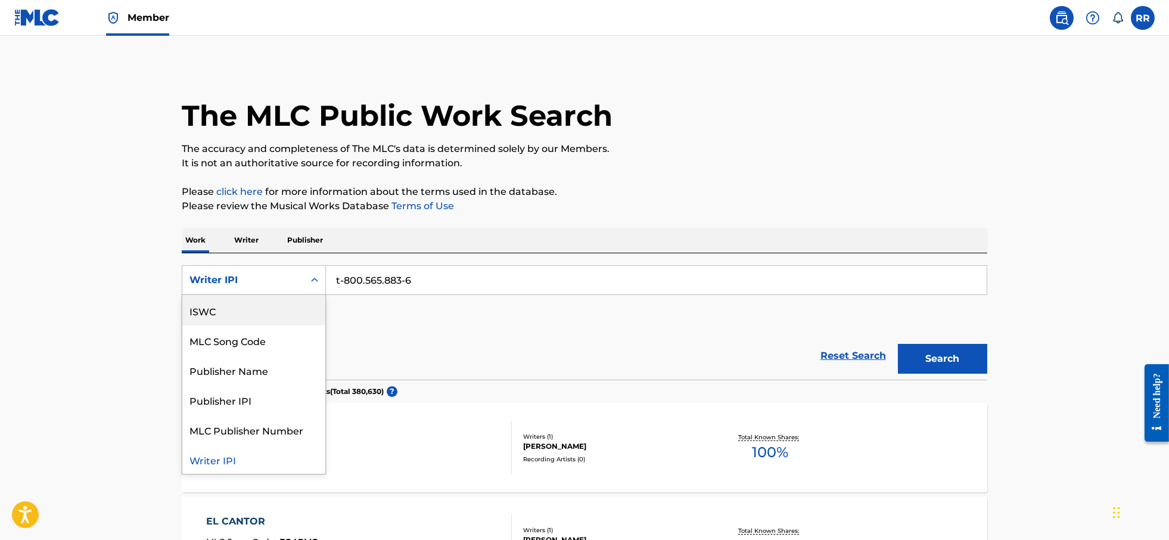
click at [278, 311] on div "ISWC" at bounding box center [253, 311] width 143 height 30
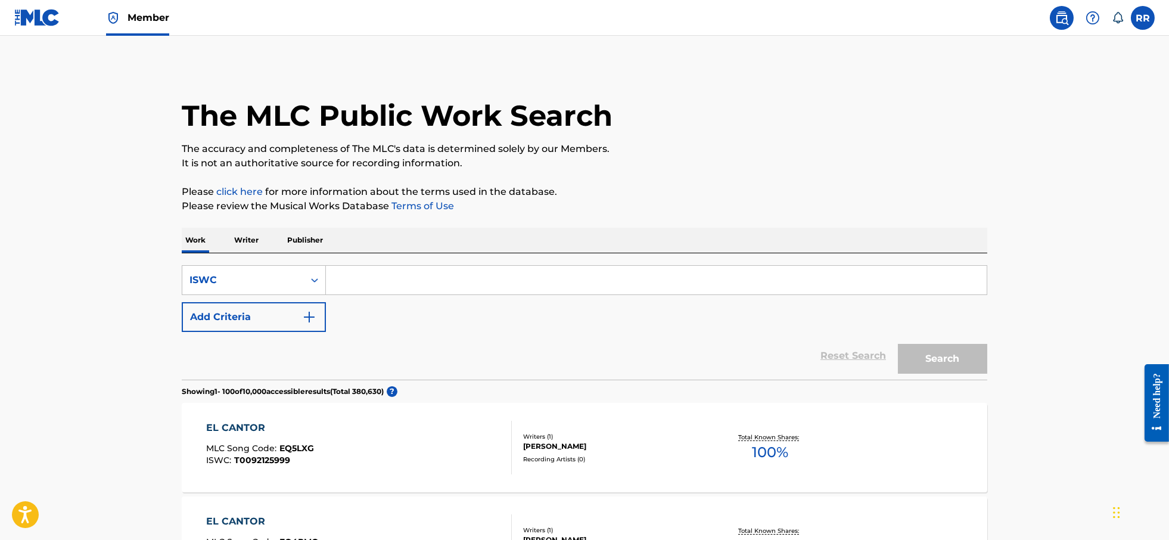
click at [399, 283] on input "Search Form" at bounding box center [656, 280] width 661 height 29
click at [358, 275] on input "t-802.244.883-6" at bounding box center [656, 280] width 661 height 29
click at [381, 282] on input "t-800.244.883-6" at bounding box center [656, 280] width 661 height 29
click at [401, 277] on input "t-800.565.883-6" at bounding box center [656, 280] width 661 height 29
type input "t-800.565.832-3"
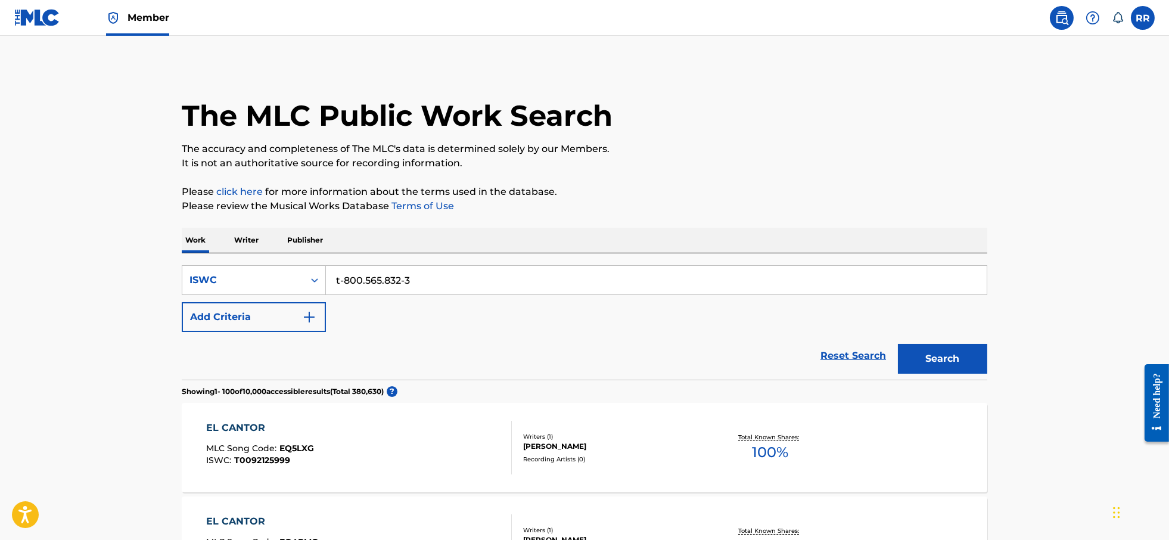
click at [937, 355] on button "Search" at bounding box center [942, 359] width 89 height 30
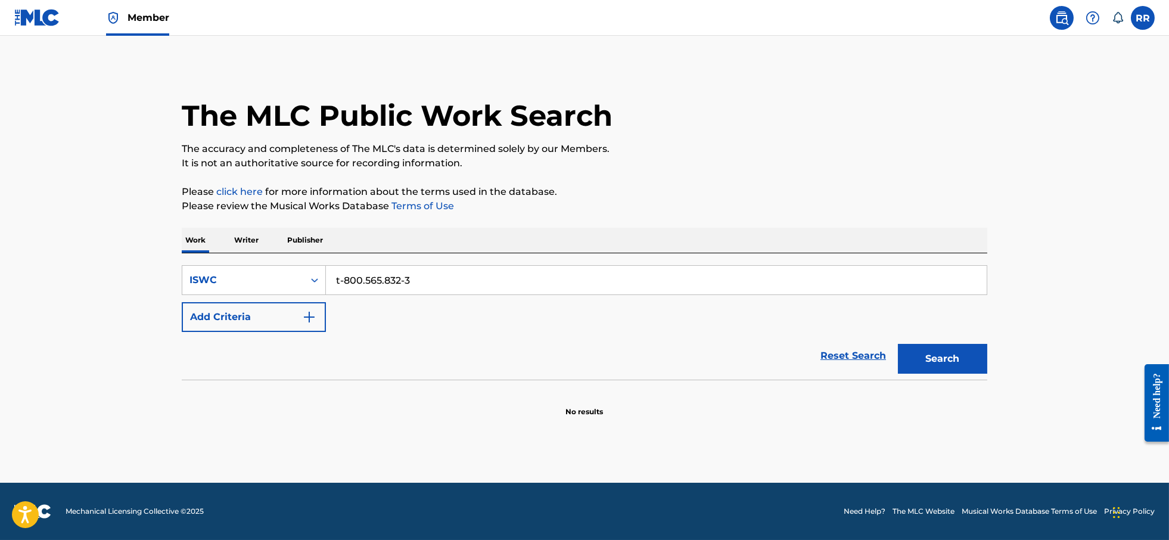
click at [945, 358] on button "Search" at bounding box center [942, 359] width 89 height 30
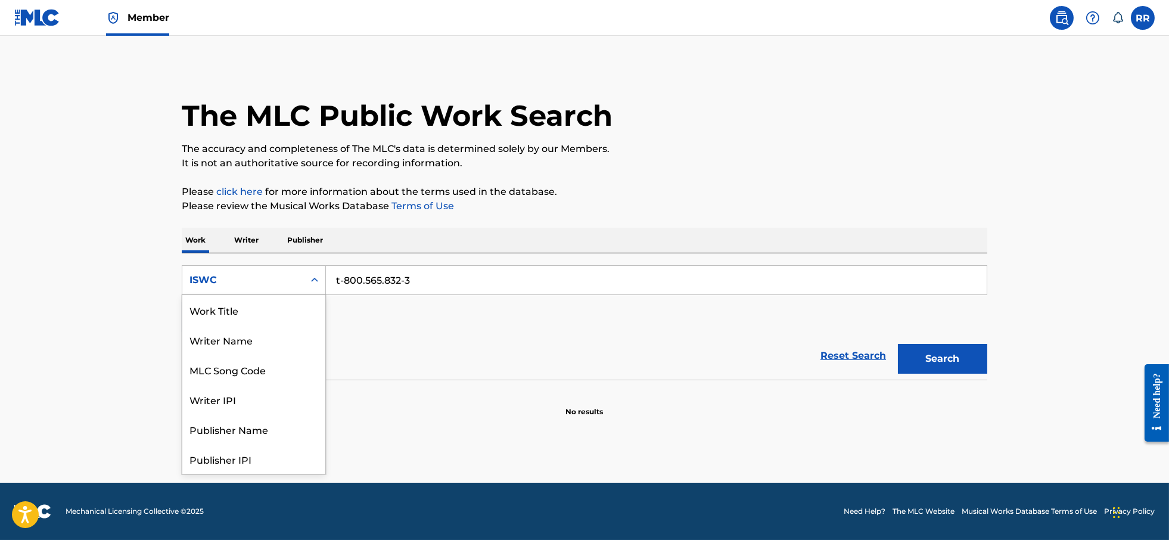
click at [263, 281] on div "ISWC" at bounding box center [243, 280] width 107 height 14
click at [254, 339] on div "Writer IPI" at bounding box center [253, 340] width 143 height 30
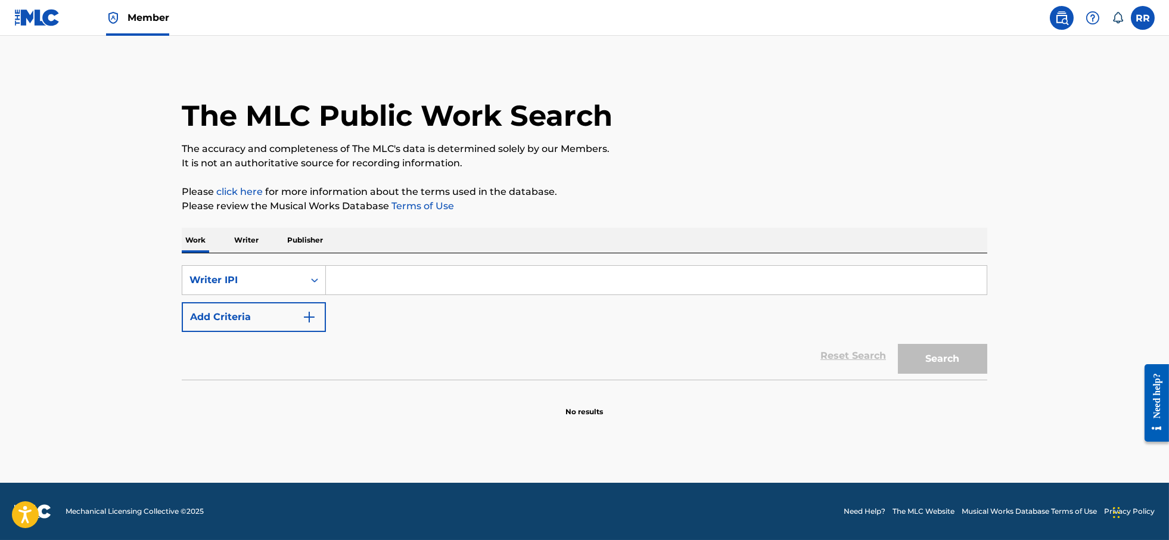
click at [385, 280] on input "Search Form" at bounding box center [656, 280] width 661 height 29
type input "00074920370"
click at [926, 361] on button "Search" at bounding box center [942, 359] width 89 height 30
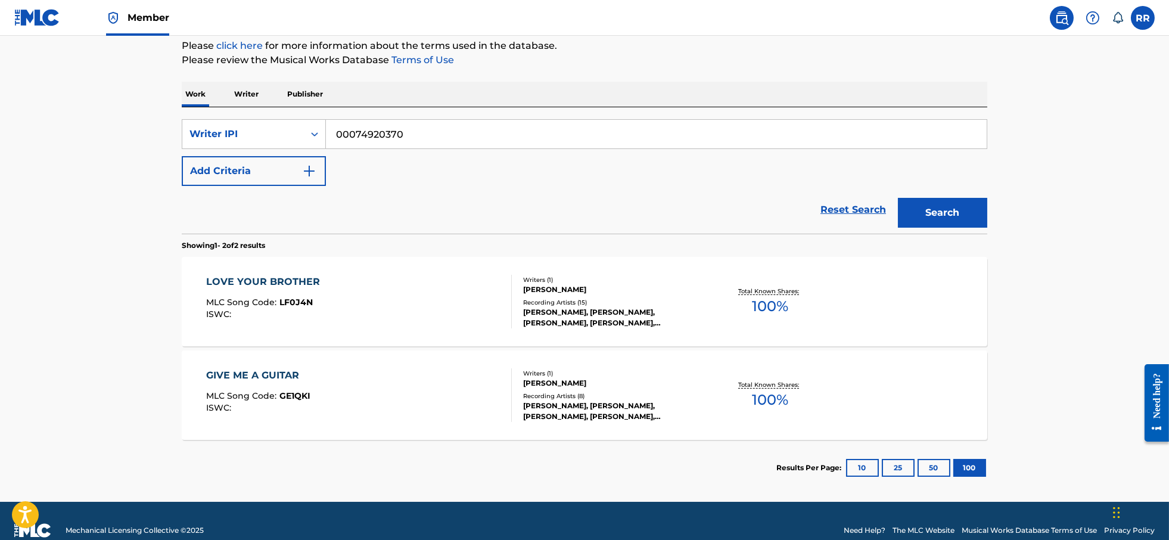
scroll to position [149, 0]
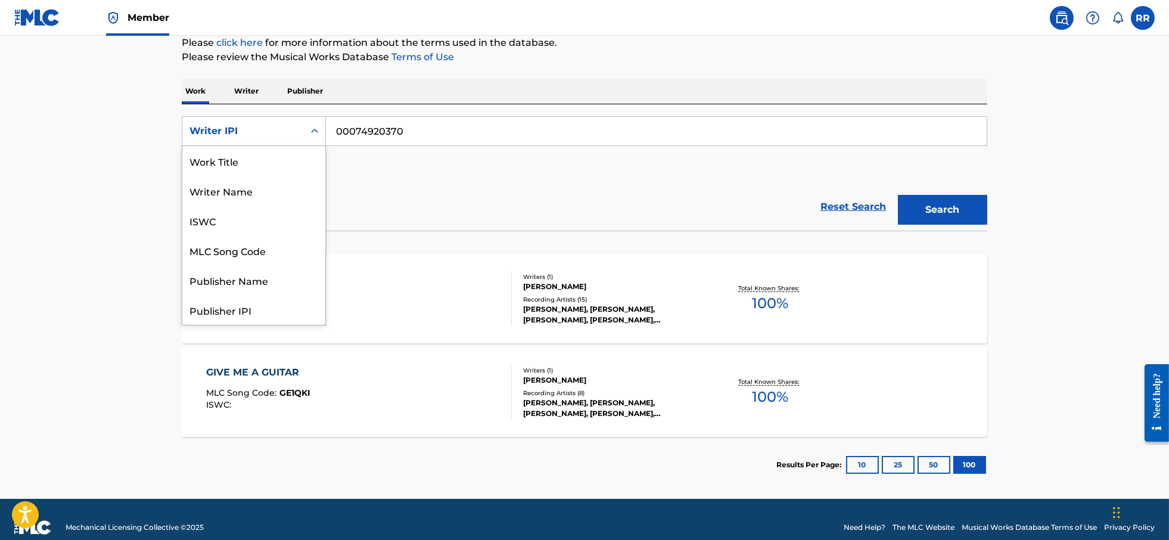
click at [313, 132] on icon "Search Form" at bounding box center [314, 131] width 7 height 4
click at [276, 167] on div "ISWC" at bounding box center [253, 162] width 143 height 30
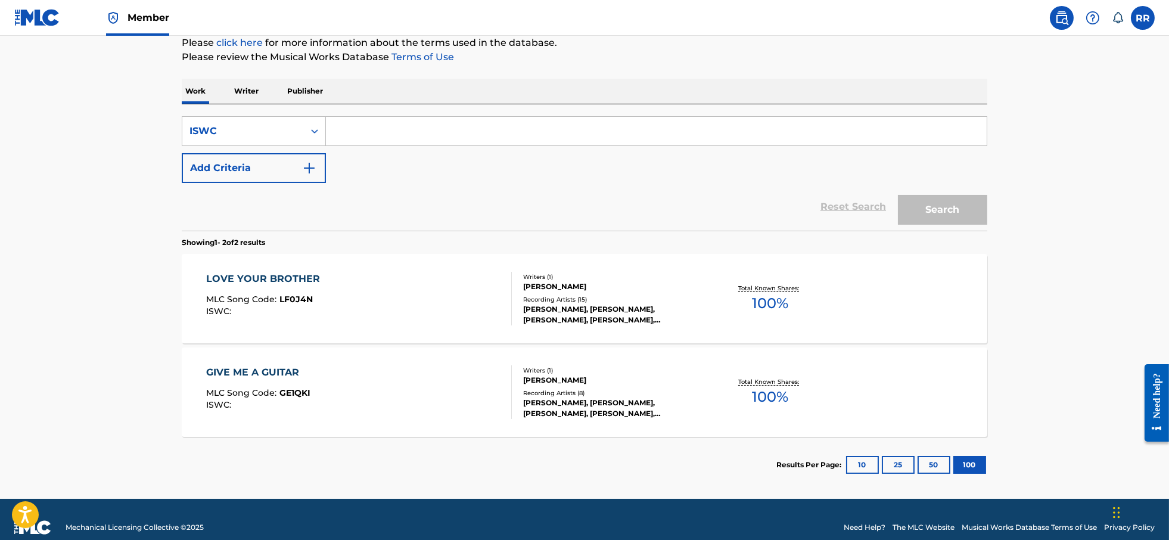
click at [389, 139] on input "Search Form" at bounding box center [656, 131] width 661 height 29
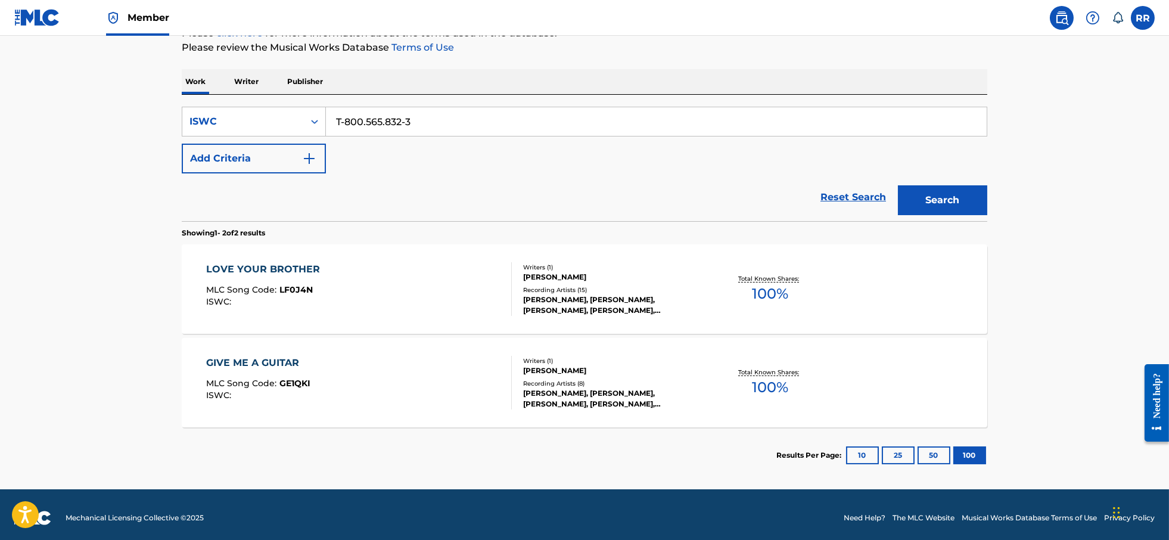
scroll to position [164, 0]
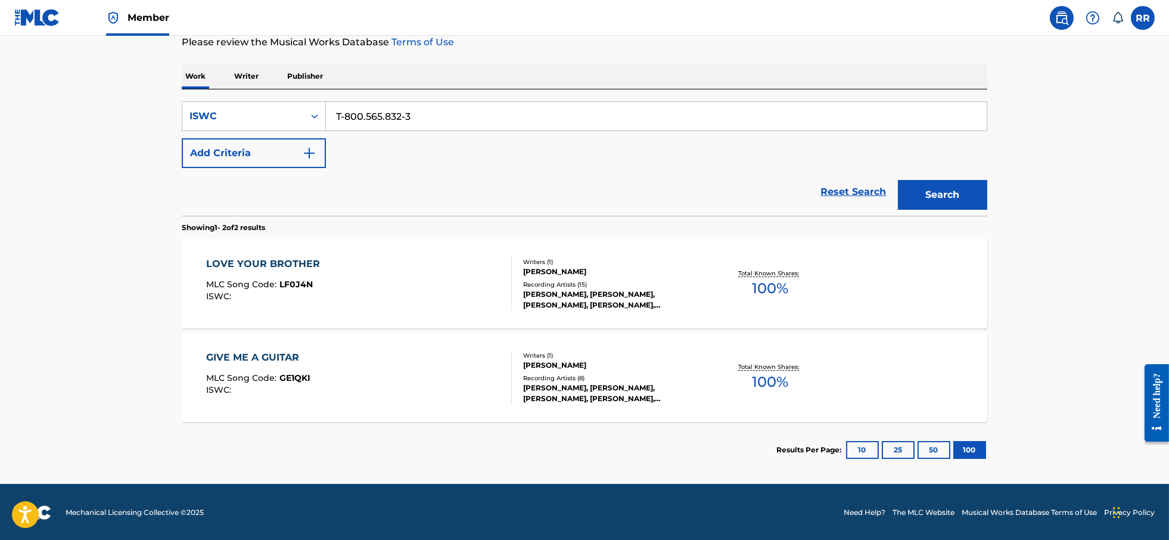
type input "T-800.565.832-3"
click at [926, 200] on button "Search" at bounding box center [942, 195] width 89 height 30
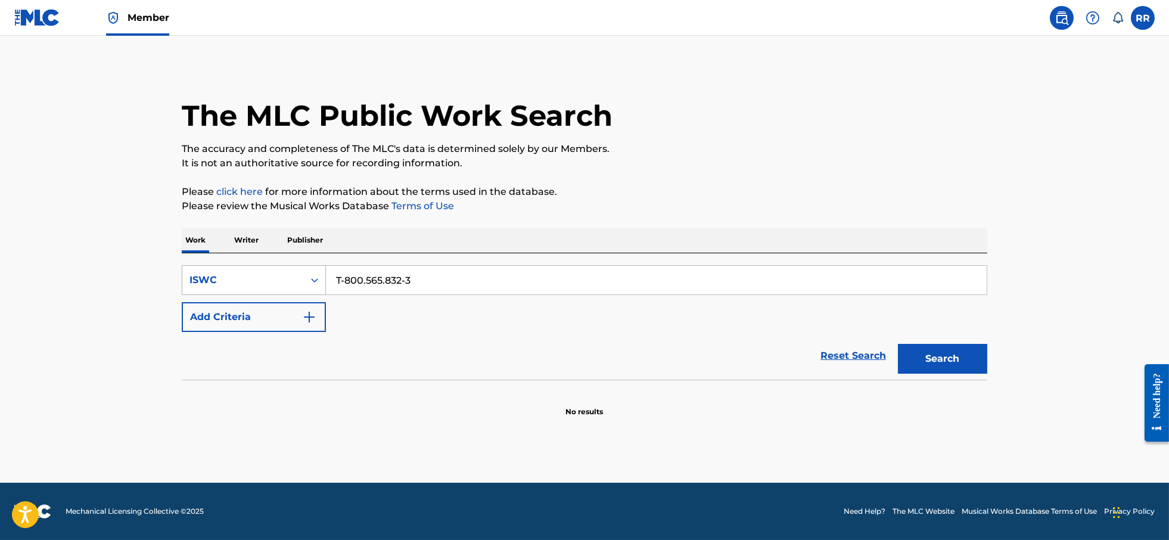
click at [244, 282] on div "ISWC" at bounding box center [243, 280] width 107 height 14
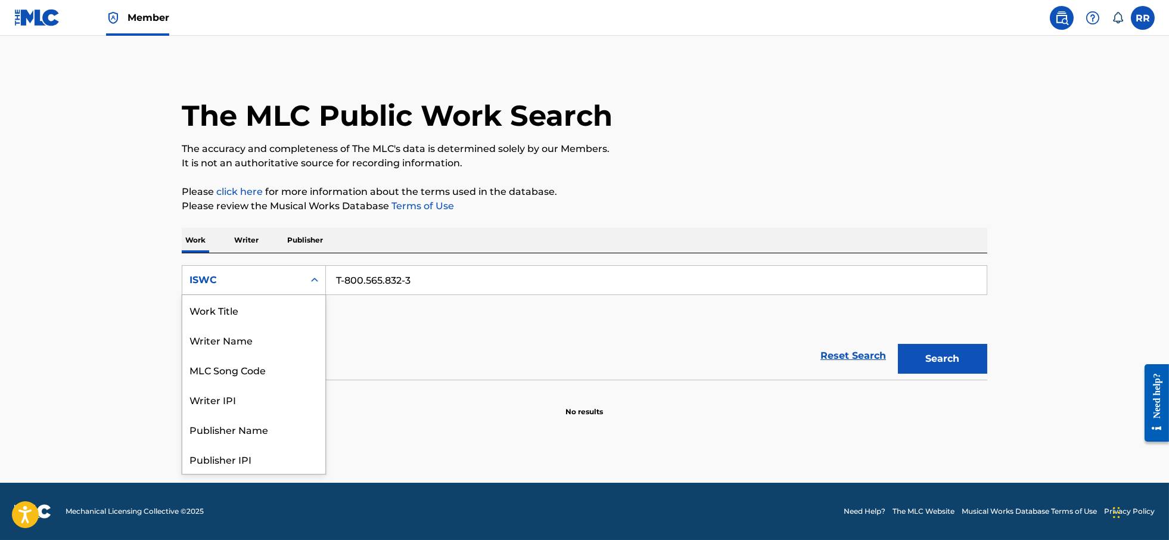
scroll to position [59, 0]
click at [243, 339] on div "Writer IPI" at bounding box center [253, 340] width 143 height 30
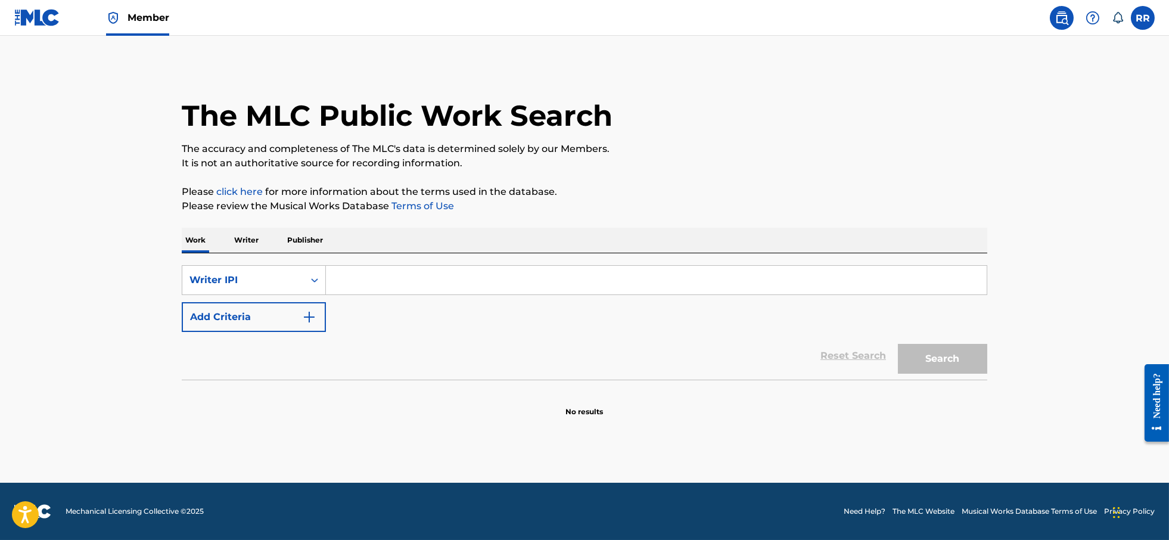
click at [440, 280] on input "Search Form" at bounding box center [656, 280] width 661 height 29
type input "00074920370"
click at [935, 352] on button "Search" at bounding box center [942, 359] width 89 height 30
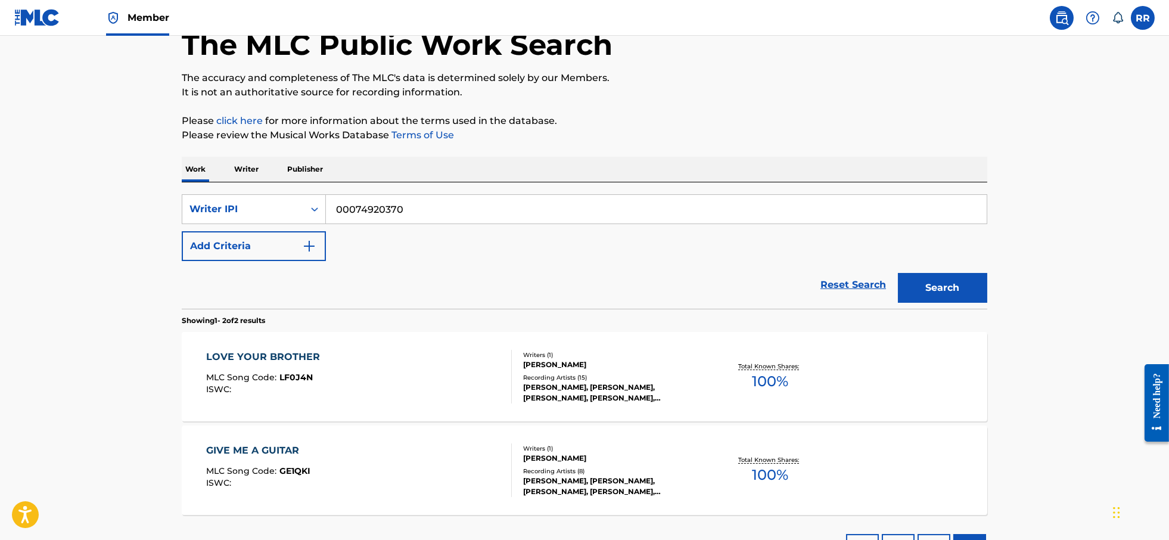
scroll to position [149, 0]
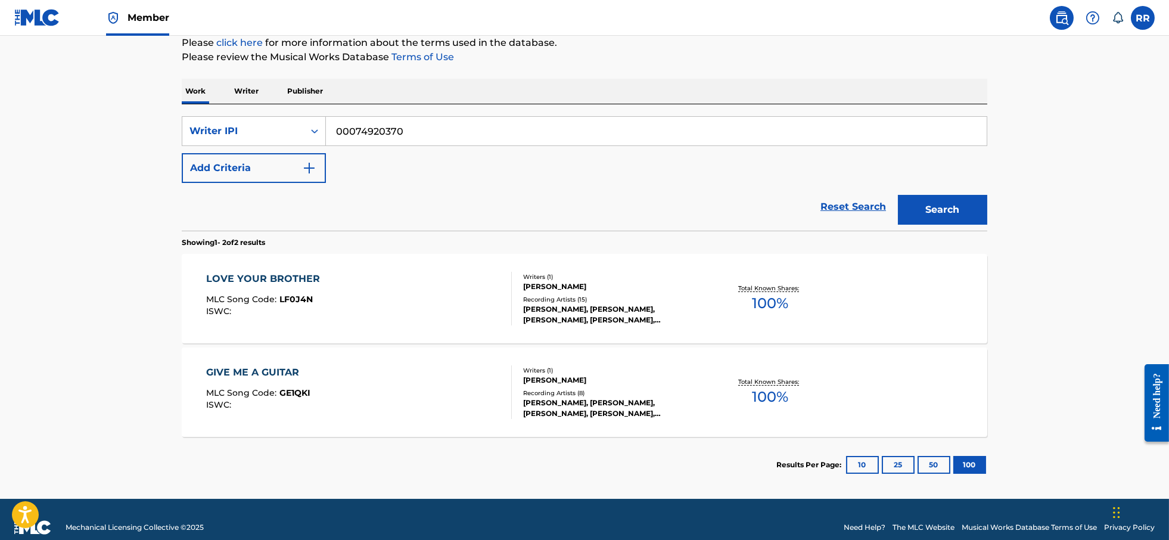
click at [398, 311] on div "LOVE YOUR BROTHER MLC Song Code : LF0J4N ISWC :" at bounding box center [359, 299] width 306 height 54
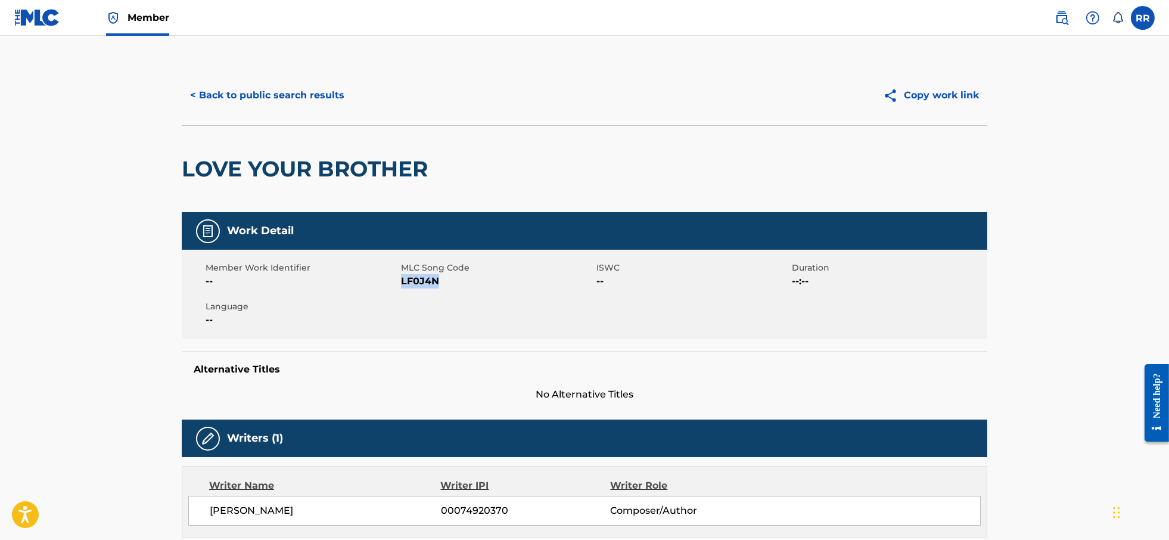
drag, startPoint x: 402, startPoint y: 281, endPoint x: 448, endPoint y: 281, distance: 45.9
click at [448, 281] on span "LF0J4N" at bounding box center [497, 281] width 193 height 14
copy span "LF0J4N"
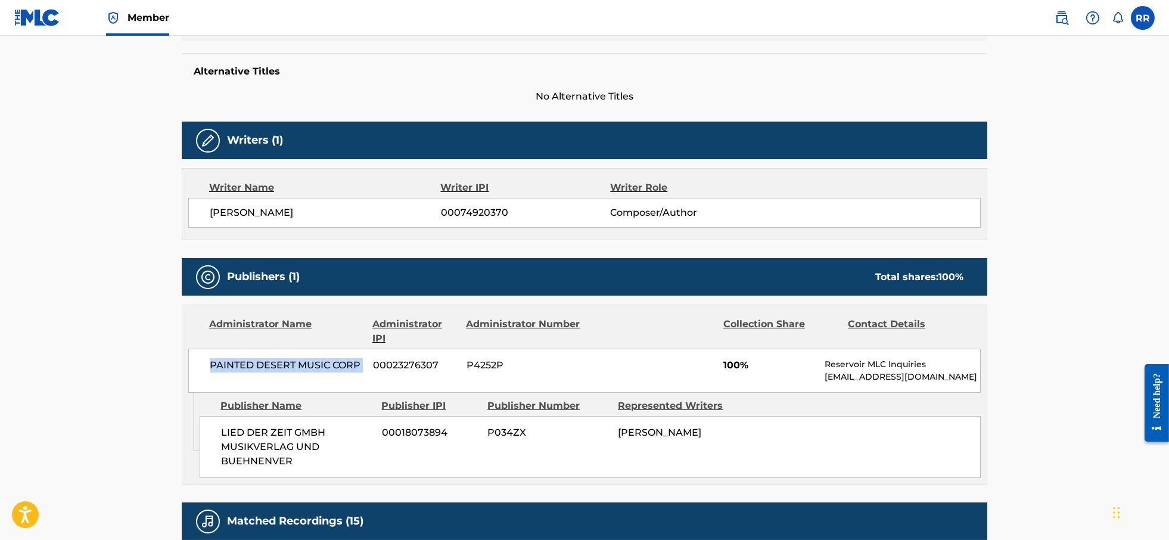
drag, startPoint x: 209, startPoint y: 361, endPoint x: 371, endPoint y: 373, distance: 162.0
click at [371, 373] on div "PAINTED DESERT MUSIC CORP 00023276307 P4252P 100% Reservoir MLC Inquiries MLC@r…" at bounding box center [584, 371] width 793 height 44
copy div "PAINTED DESERT MUSIC CORP"
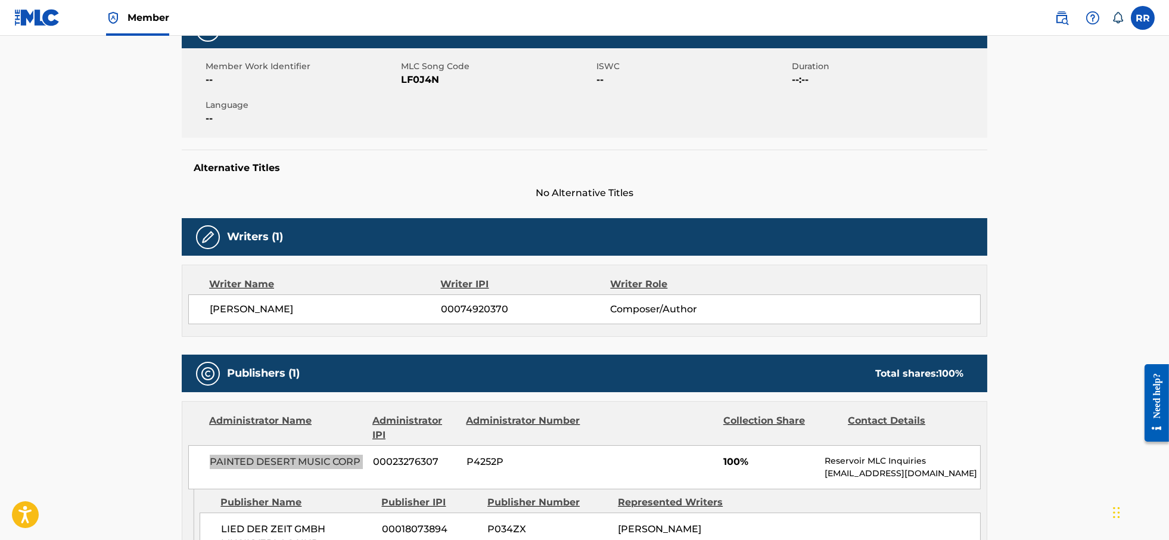
scroll to position [75, 0]
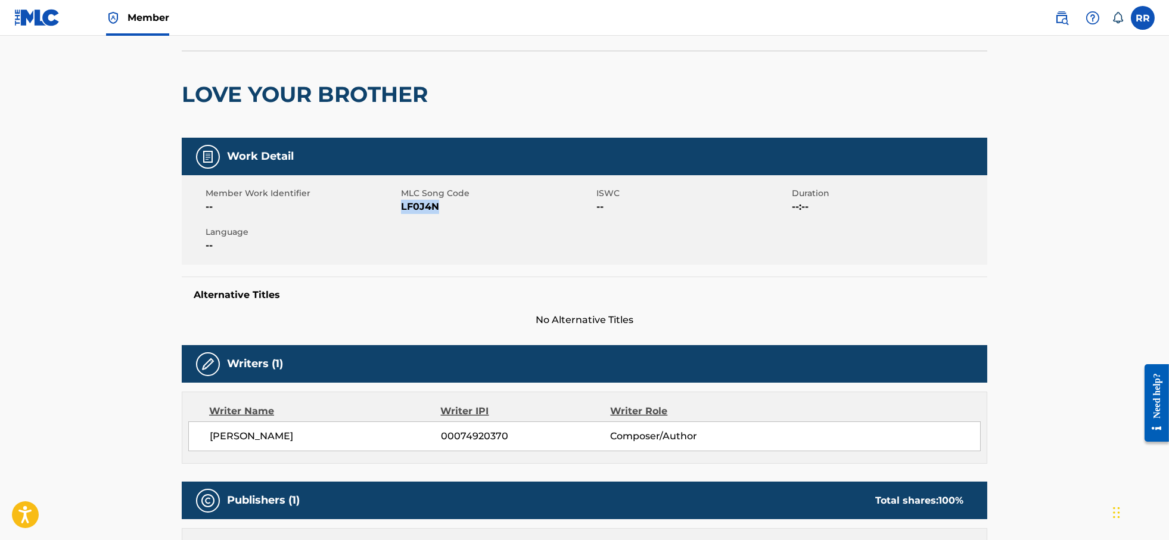
drag, startPoint x: 401, startPoint y: 208, endPoint x: 437, endPoint y: 213, distance: 36.8
click at [437, 213] on div "Member Work Identifier -- MLC Song Code LF0J4N ISWC -- Duration --:-- Language …" at bounding box center [585, 219] width 806 height 89
copy span "LF0J4N"
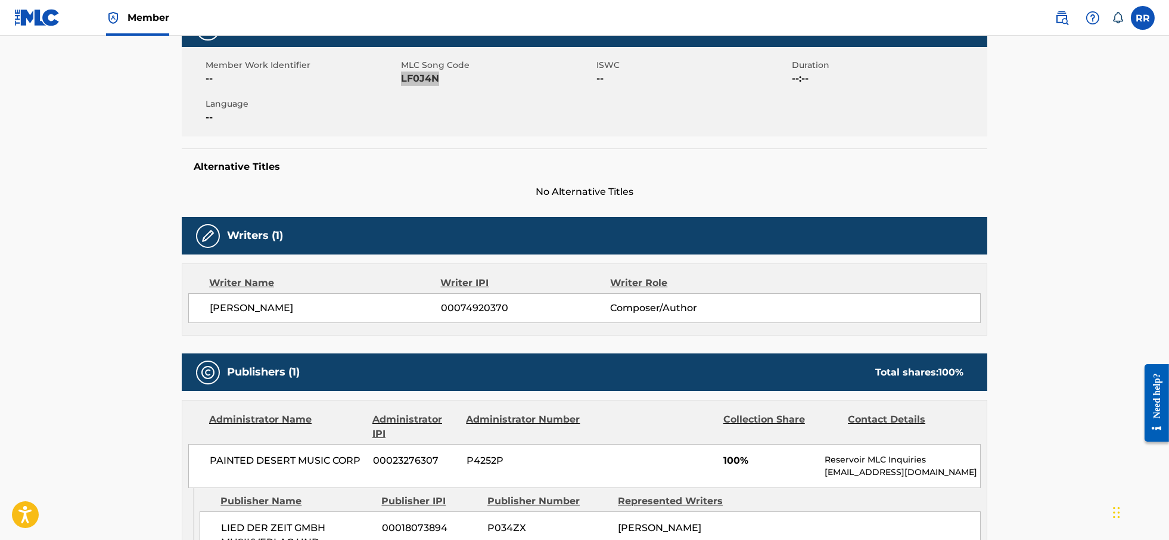
scroll to position [373, 0]
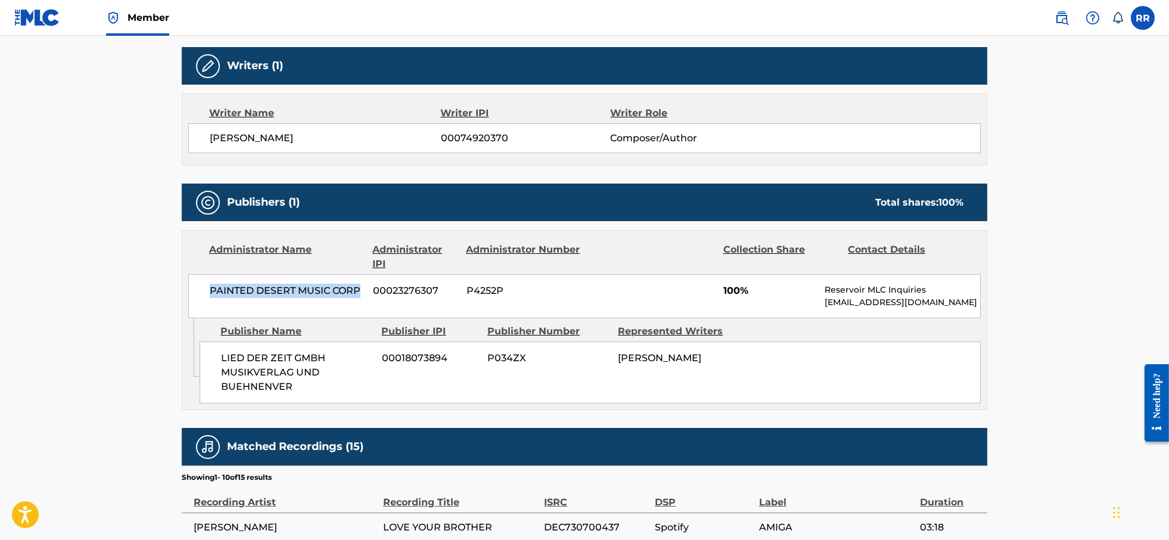
drag, startPoint x: 212, startPoint y: 293, endPoint x: 358, endPoint y: 298, distance: 146.7
click at [358, 298] on div "PAINTED DESERT MUSIC CORP 00023276307 P4252P 100% Reservoir MLC Inquiries MLC@r…" at bounding box center [584, 296] width 793 height 44
copy span "PAINTED DESERT MUSIC CORP"
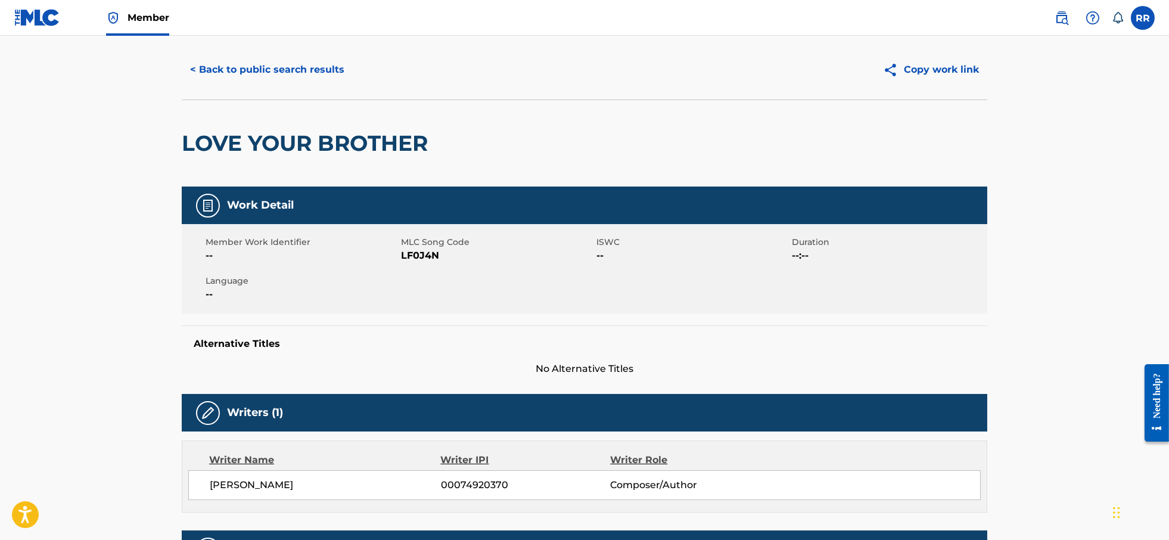
scroll to position [0, 0]
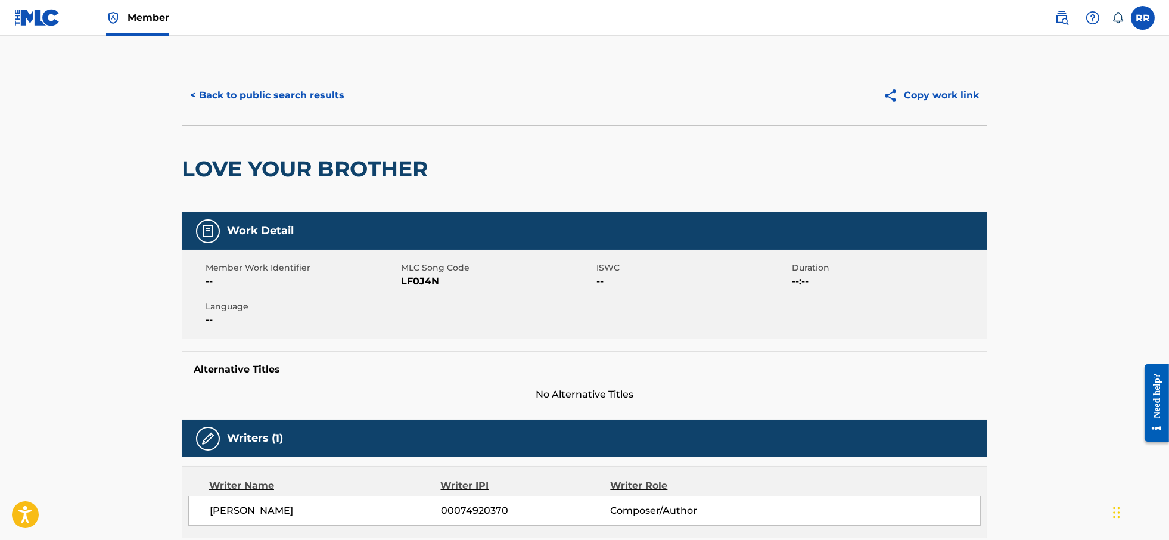
click at [282, 94] on button "< Back to public search results" at bounding box center [267, 95] width 171 height 30
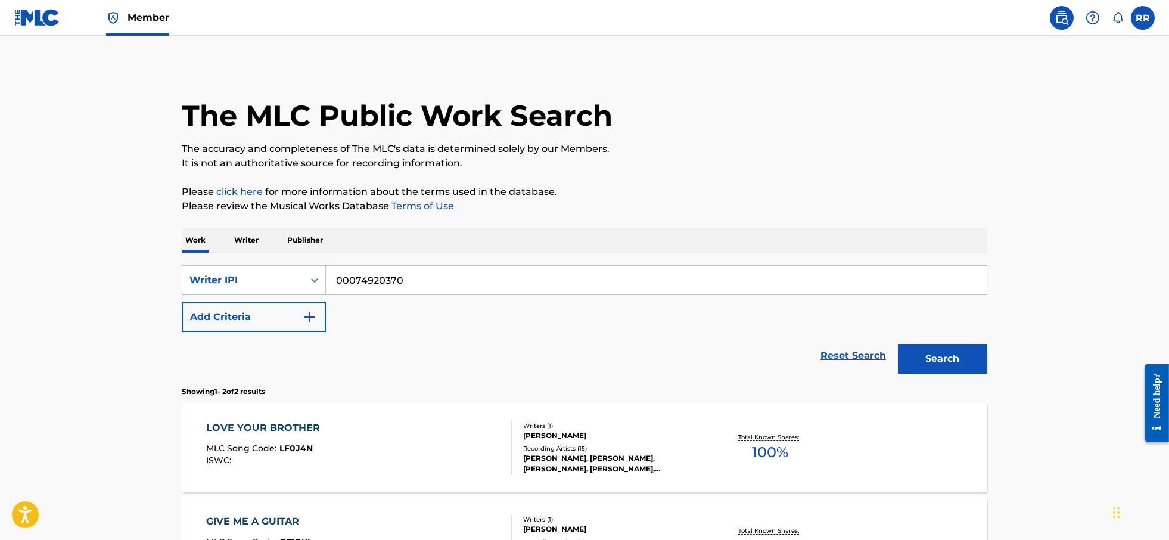
scroll to position [134, 0]
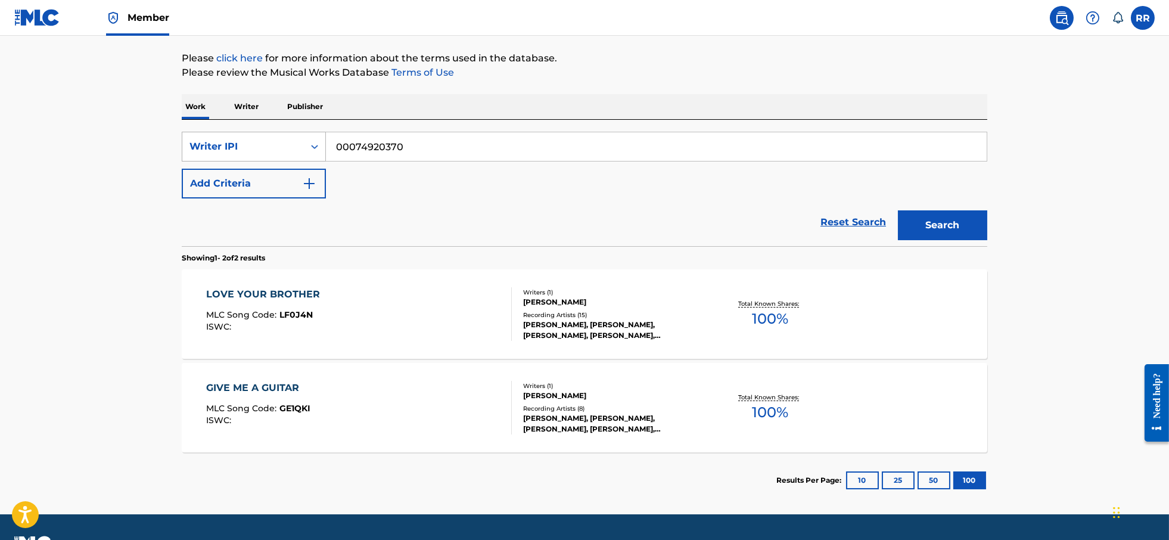
click at [265, 142] on div "Writer IPI" at bounding box center [243, 146] width 107 height 14
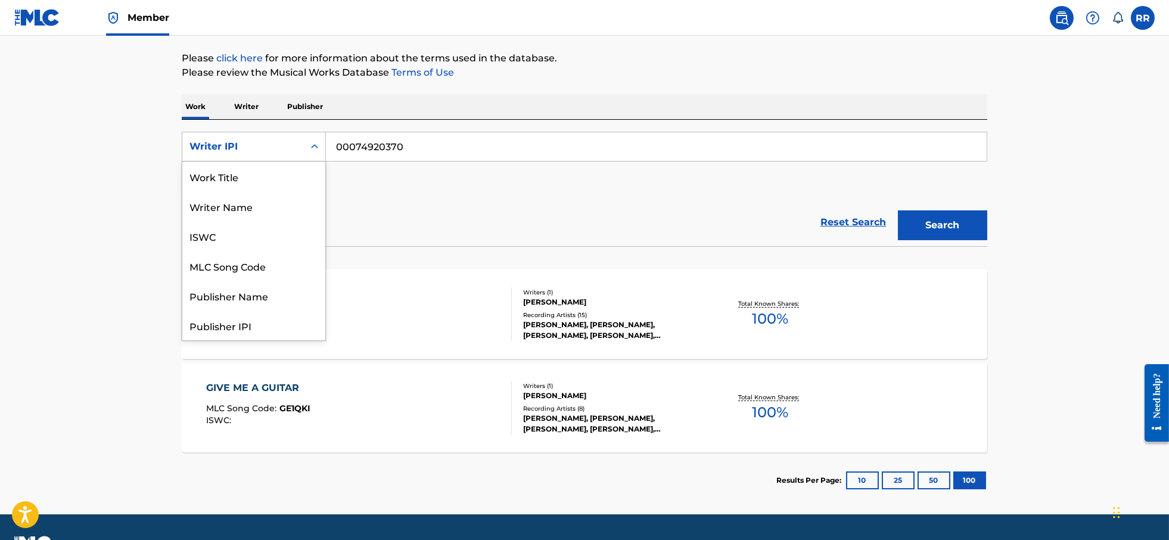
scroll to position [59, 0]
click at [234, 216] on div "MLC Song Code" at bounding box center [253, 207] width 143 height 30
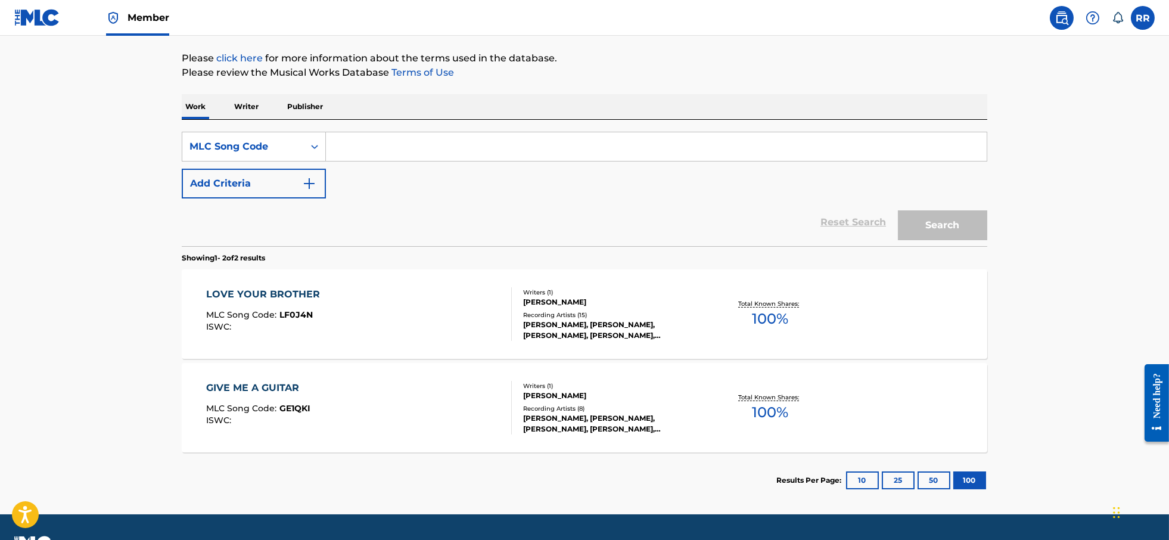
click at [407, 151] on input "Search Form" at bounding box center [656, 146] width 661 height 29
paste input "MA13H4"
click at [960, 234] on button "Search" at bounding box center [942, 225] width 89 height 30
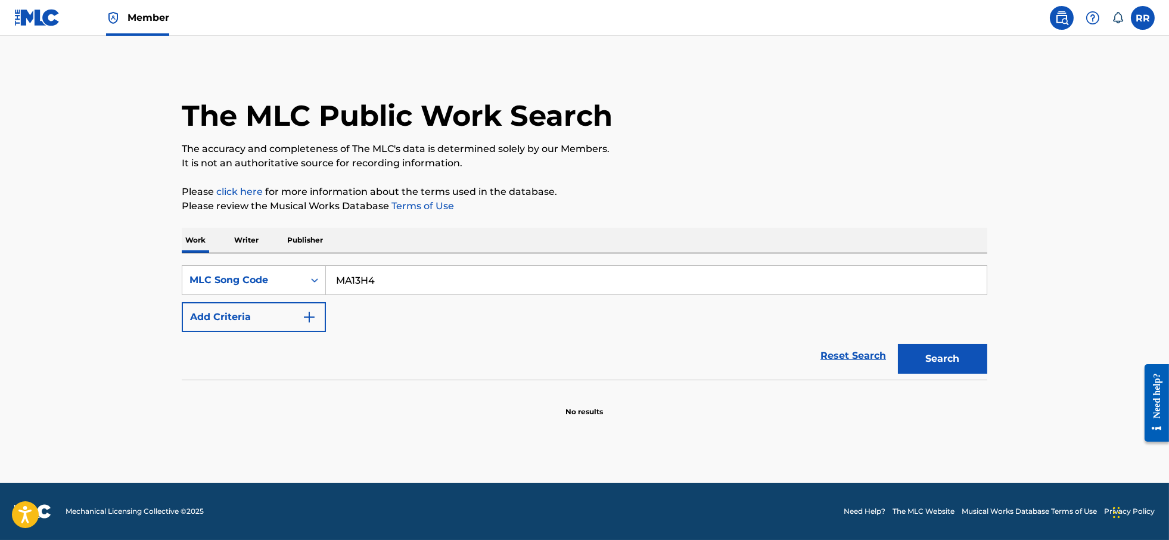
click at [336, 284] on input "MA13H4" at bounding box center [656, 280] width 661 height 29
type input "MA13H4"
click at [935, 370] on button "Search" at bounding box center [942, 359] width 89 height 30
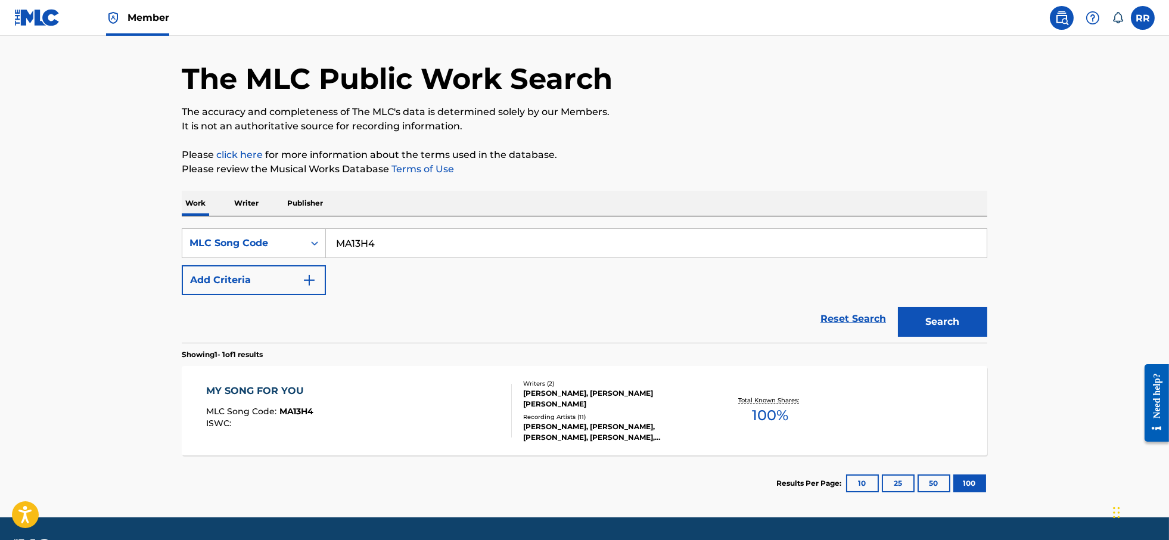
scroll to position [70, 0]
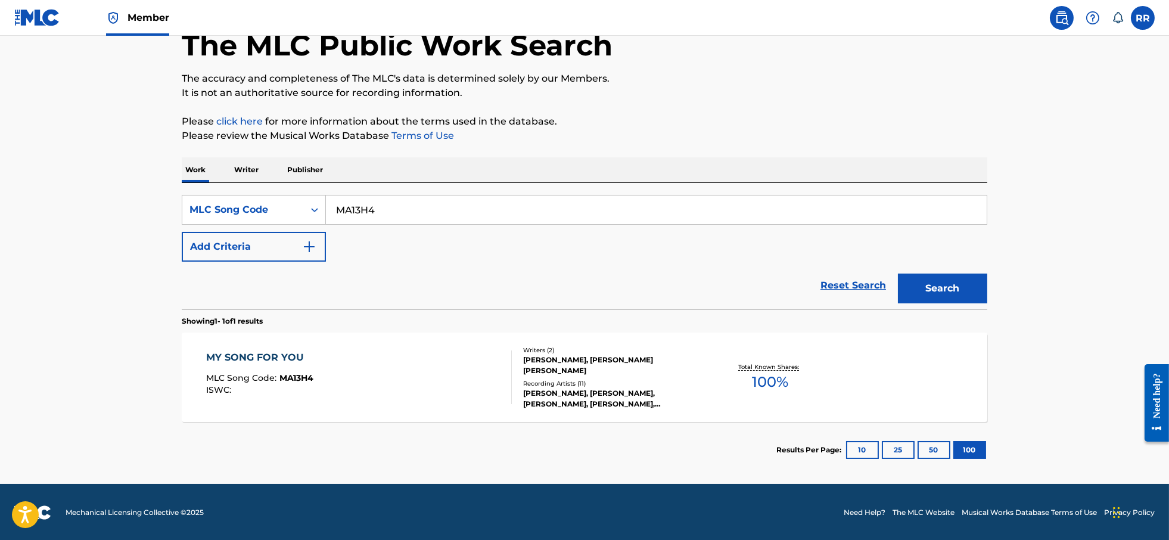
click at [579, 365] on div "DEAN REED, KAREL RICHARD SVOBODA" at bounding box center [613, 365] width 180 height 21
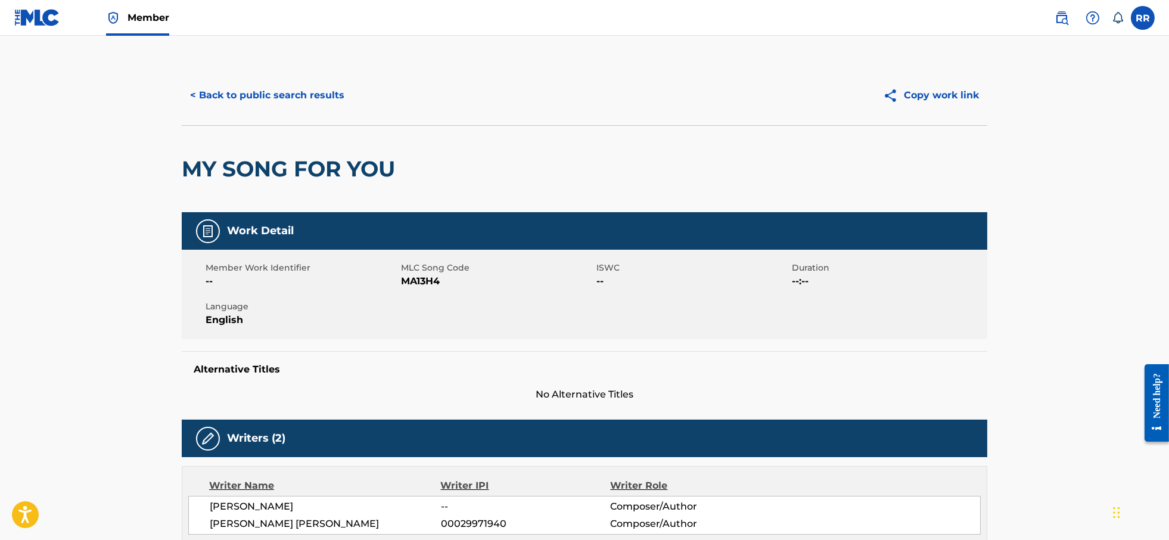
click at [319, 100] on button "< Back to public search results" at bounding box center [267, 95] width 171 height 30
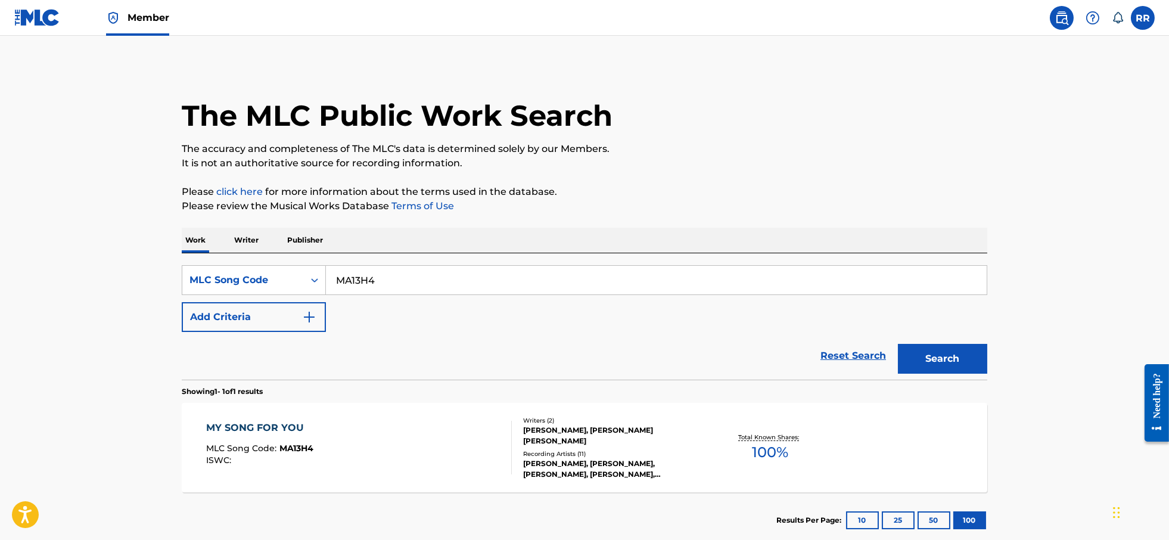
scroll to position [39, 0]
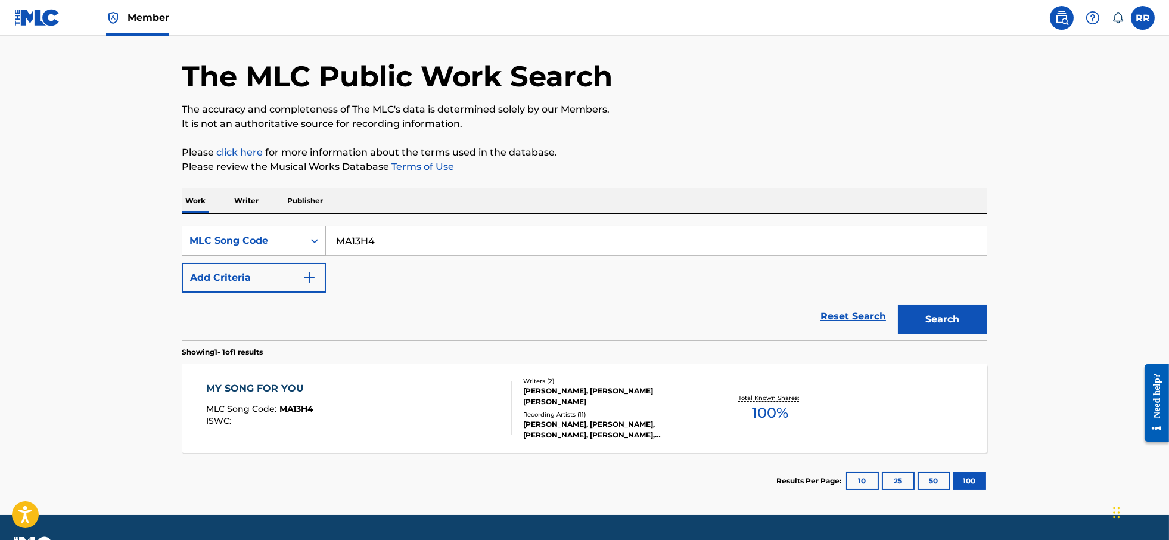
drag, startPoint x: 401, startPoint y: 241, endPoint x: 283, endPoint y: 241, distance: 118.0
click at [283, 240] on div "SearchWithCriteriab2f42a5b-b827-4633-8285-31ac0a214133 MLC Song Code MA13H4" at bounding box center [585, 241] width 806 height 30
paste input "D1571P"
type input "D1571P"
click at [945, 330] on button "Search" at bounding box center [942, 320] width 89 height 30
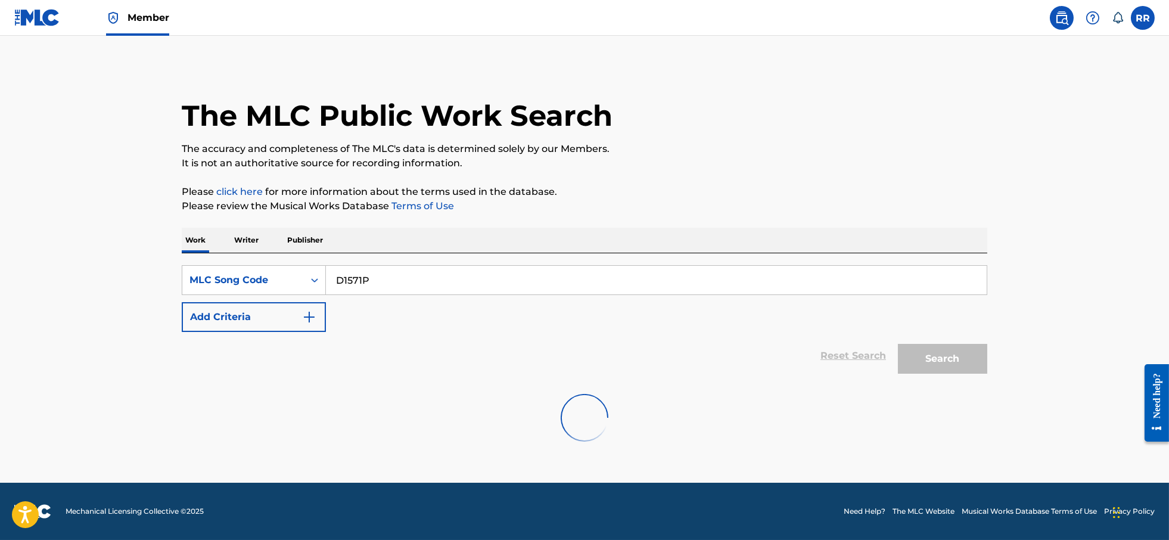
scroll to position [0, 0]
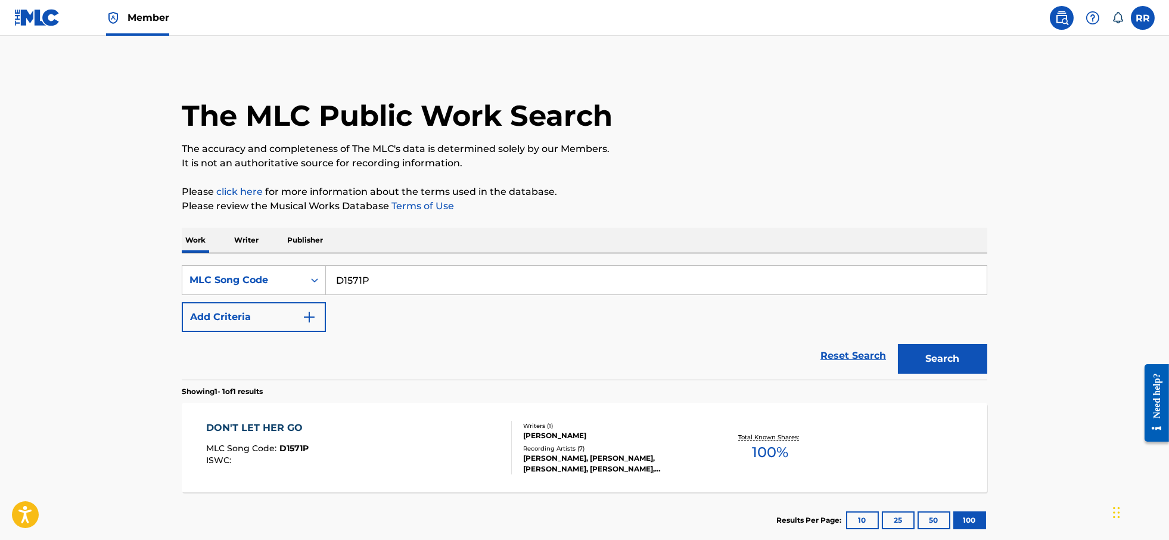
click at [639, 448] on div "Recording Artists ( 7 )" at bounding box center [613, 448] width 180 height 9
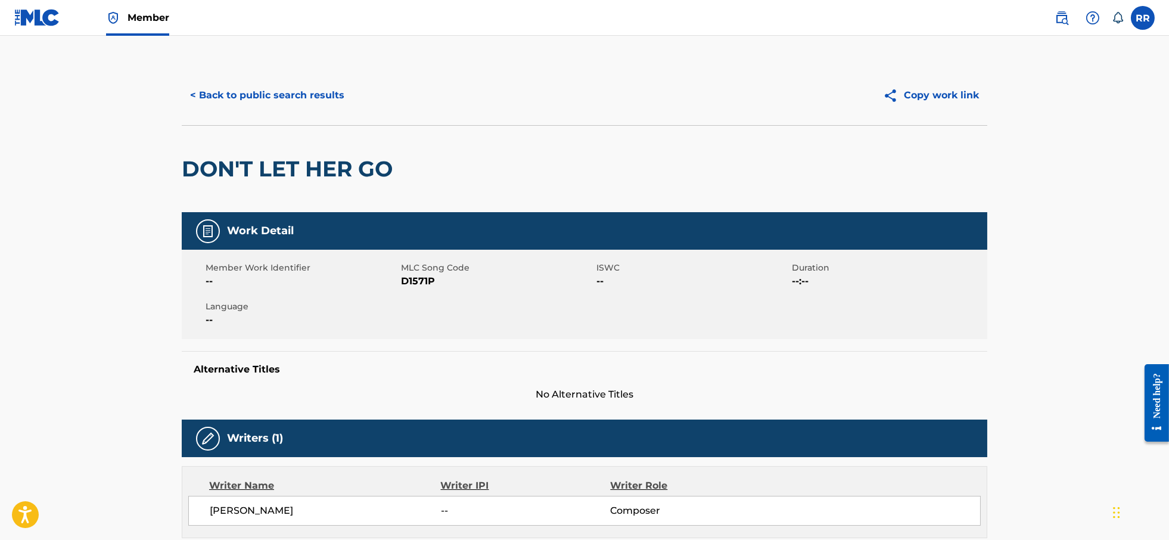
click at [277, 92] on button "< Back to public search results" at bounding box center [267, 95] width 171 height 30
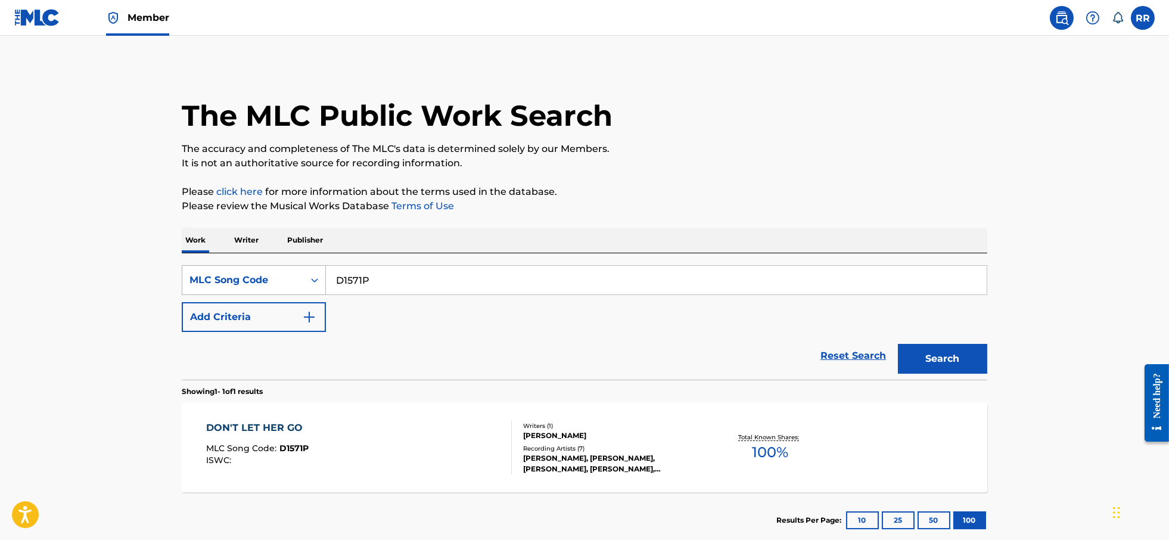
drag, startPoint x: 332, startPoint y: 272, endPoint x: 277, endPoint y: 278, distance: 55.8
click at [268, 274] on div "SearchWithCriteriab2f42a5b-b827-4633-8285-31ac0a214133 MLC Song Code D1571P" at bounding box center [585, 280] width 806 height 30
paste input "O1108Q"
type input "O1108Q"
click at [930, 354] on button "Search" at bounding box center [942, 359] width 89 height 30
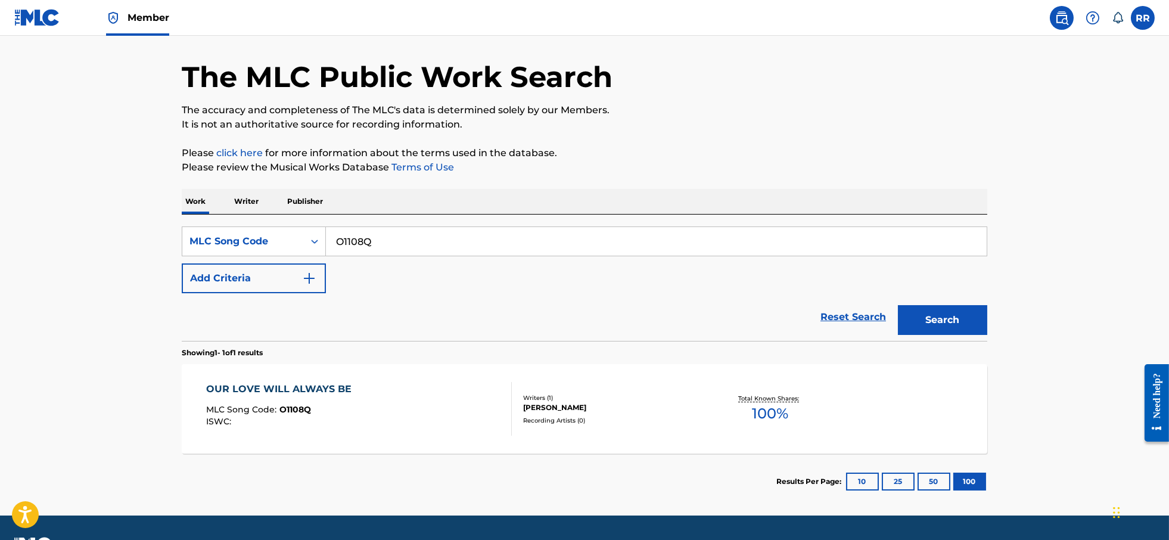
scroll to position [70, 0]
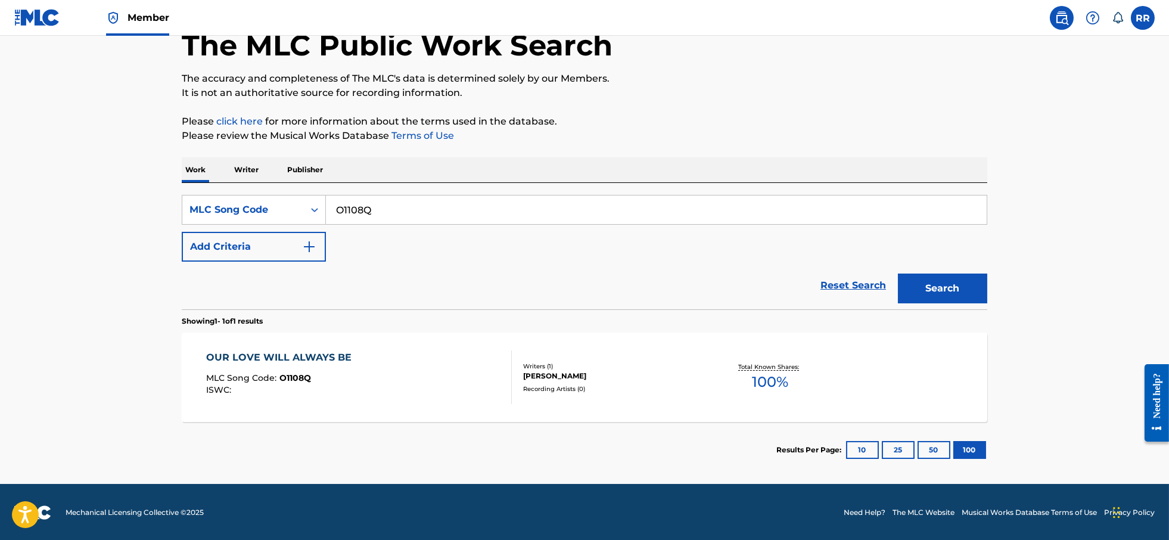
click at [435, 371] on div "OUR LOVE WILL ALWAYS BE MLC Song Code : O1108Q ISWC :" at bounding box center [359, 377] width 306 height 54
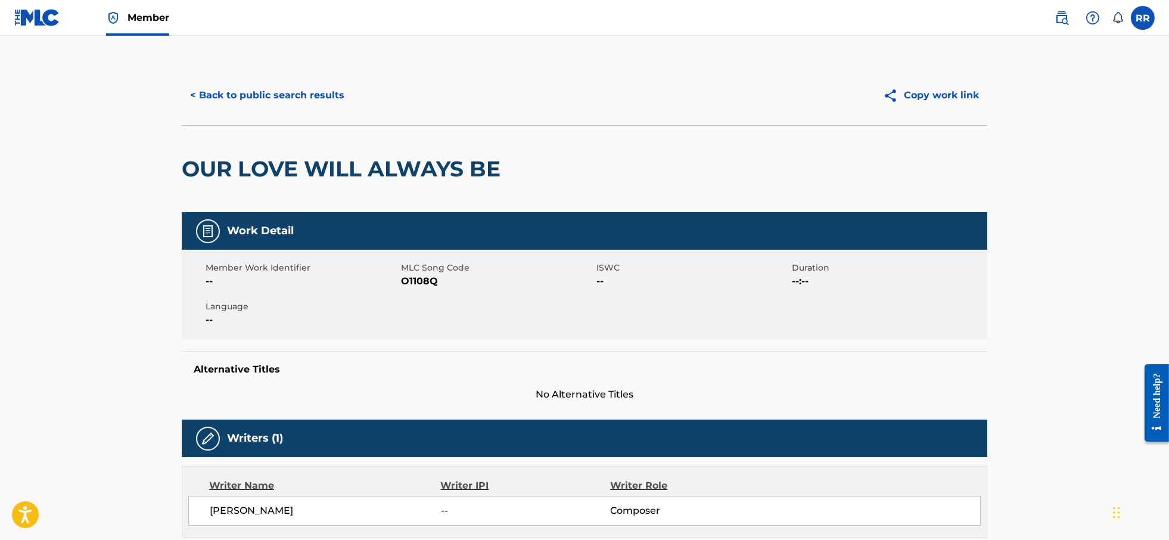
click at [275, 94] on button "< Back to public search results" at bounding box center [267, 95] width 171 height 30
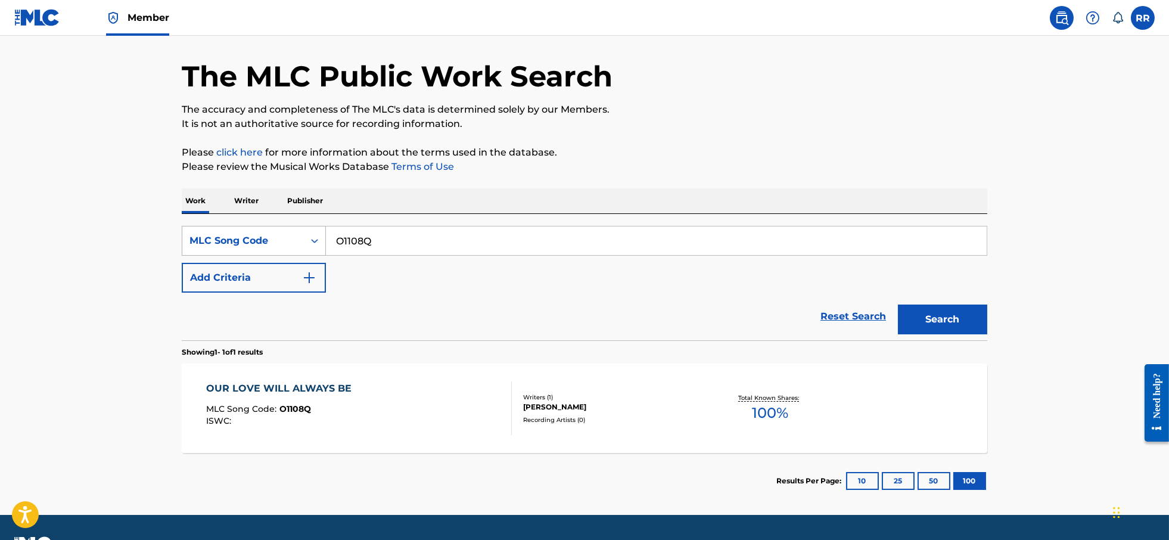
click at [275, 240] on div "MLC Song Code" at bounding box center [243, 241] width 107 height 14
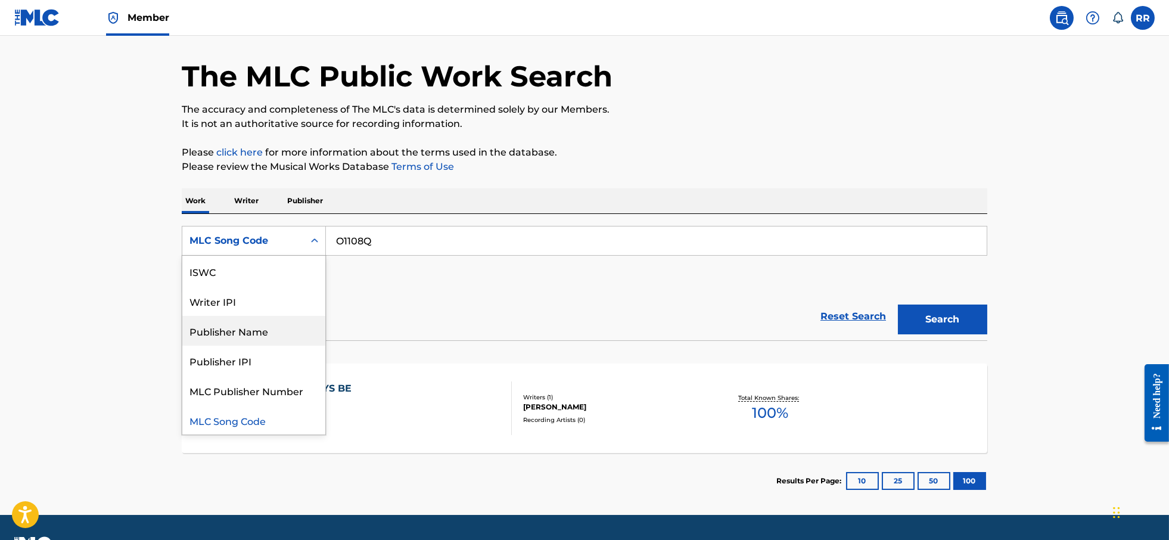
scroll to position [0, 0]
click at [238, 302] on div "Writer Name" at bounding box center [253, 301] width 143 height 30
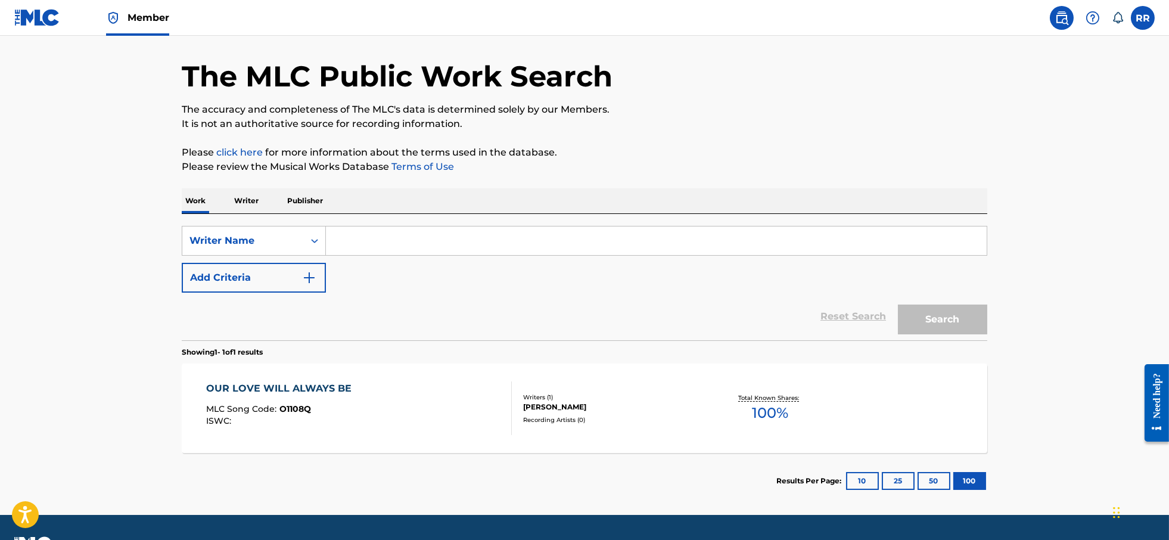
click at [410, 241] on input "Search Form" at bounding box center [656, 240] width 661 height 29
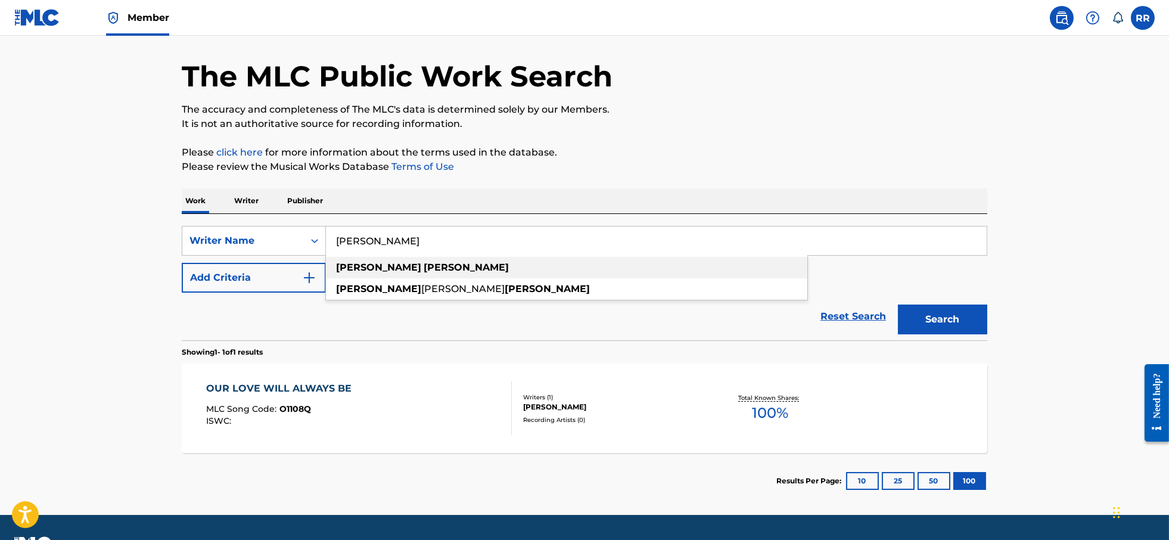
click at [424, 268] on strong "reed" at bounding box center [466, 267] width 85 height 11
type input "dean reed"
click at [930, 319] on button "Search" at bounding box center [942, 320] width 89 height 30
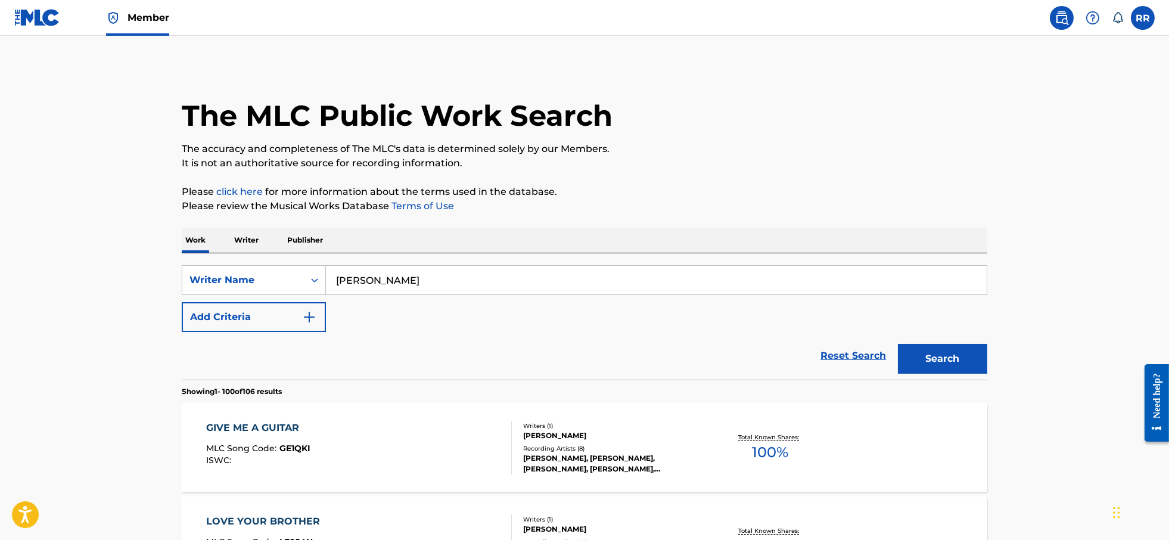
scroll to position [75, 0]
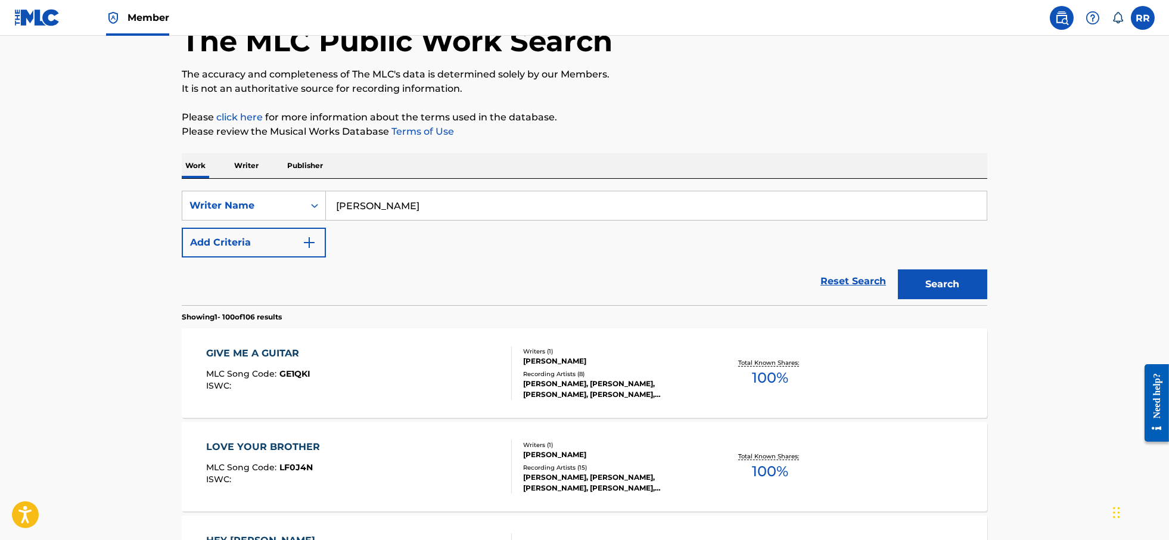
click at [333, 379] on div "GIVE ME A GUITAR MLC Song Code : GE1QKI ISWC :" at bounding box center [359, 373] width 306 height 54
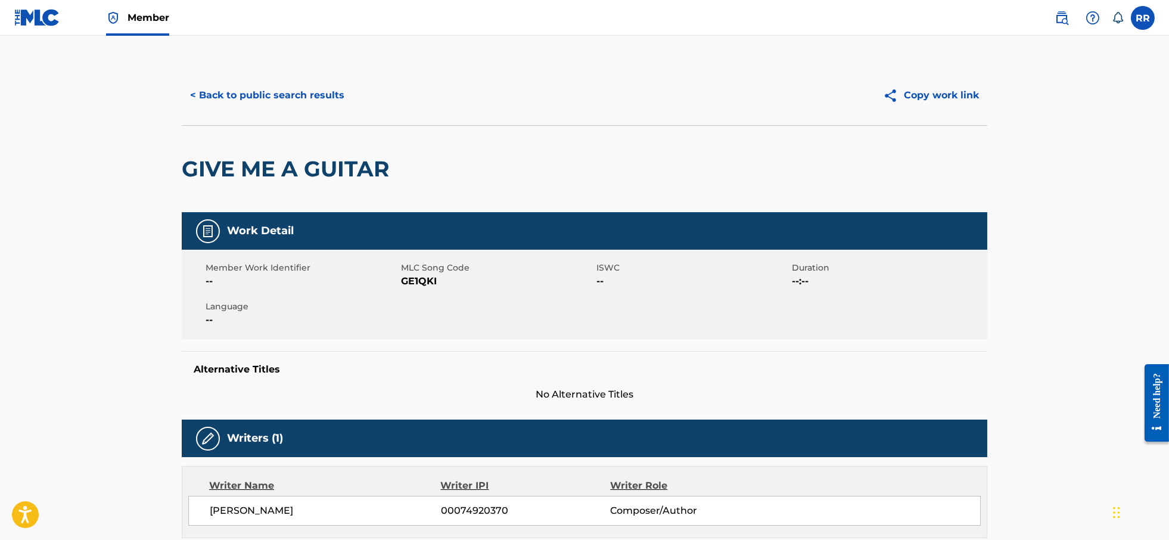
click at [207, 93] on button "< Back to public search results" at bounding box center [267, 95] width 171 height 30
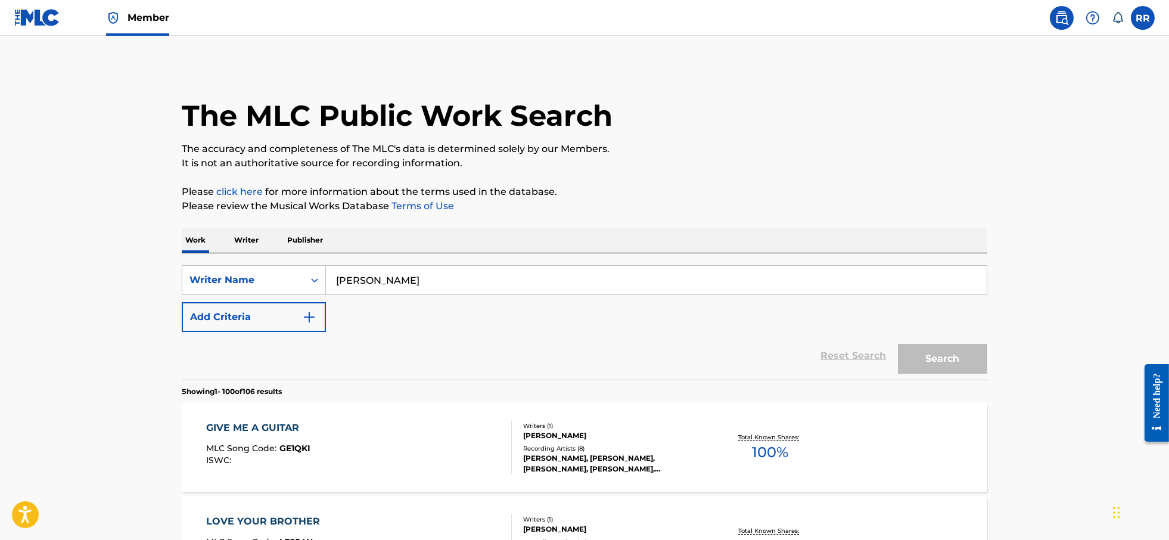
scroll to position [75, 0]
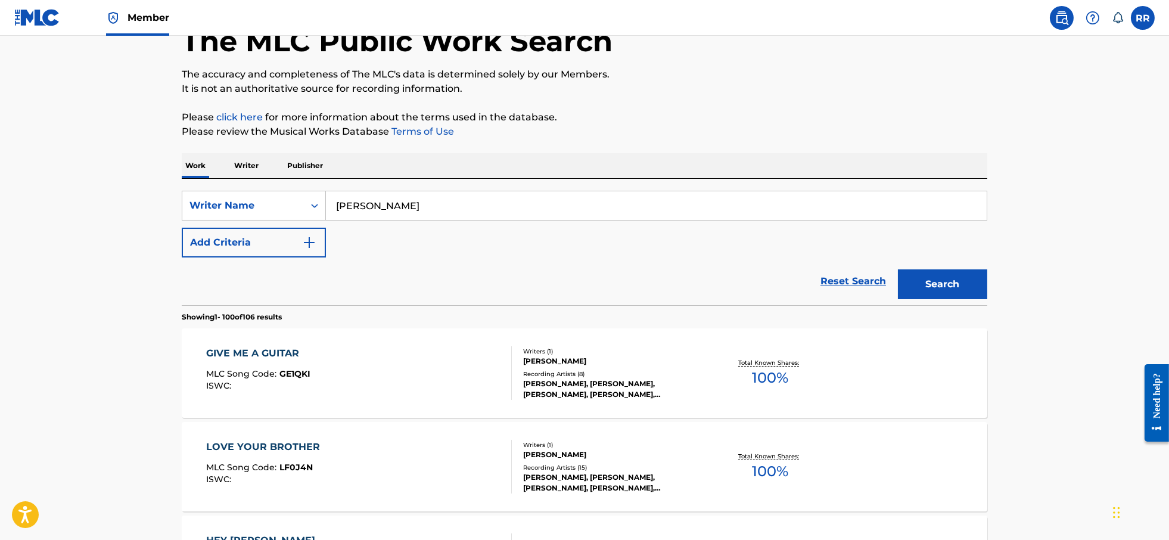
click at [261, 446] on div "LOVE YOUR BROTHER" at bounding box center [266, 447] width 120 height 14
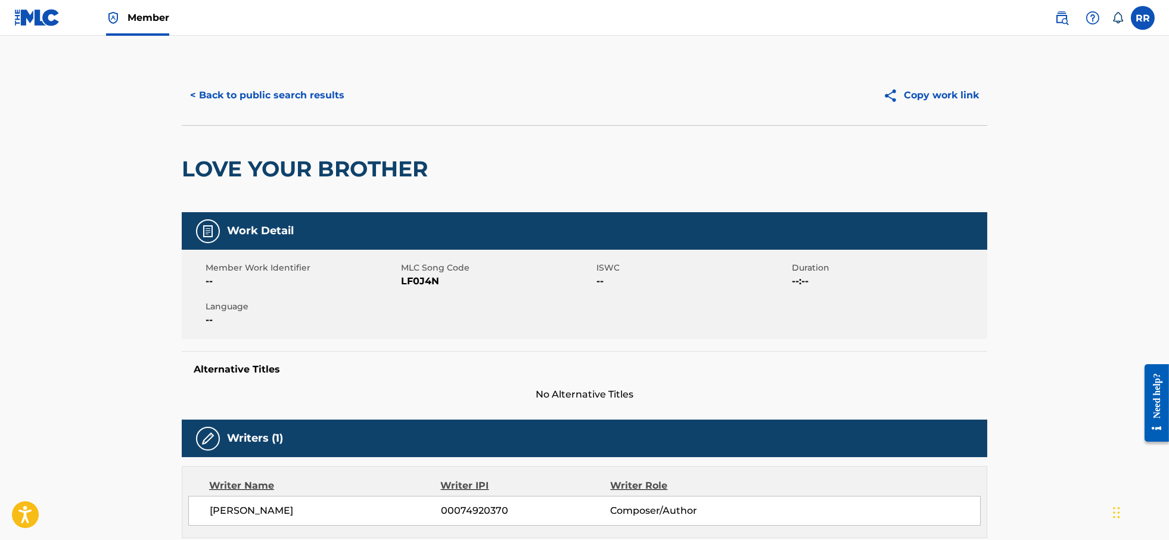
click at [226, 90] on button "< Back to public search results" at bounding box center [267, 95] width 171 height 30
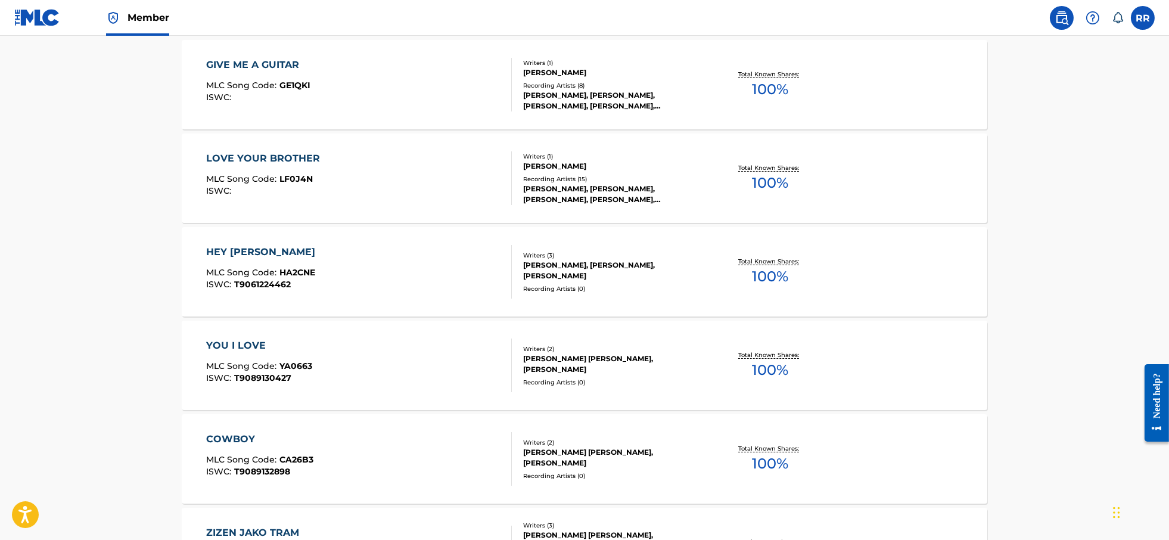
scroll to position [373, 0]
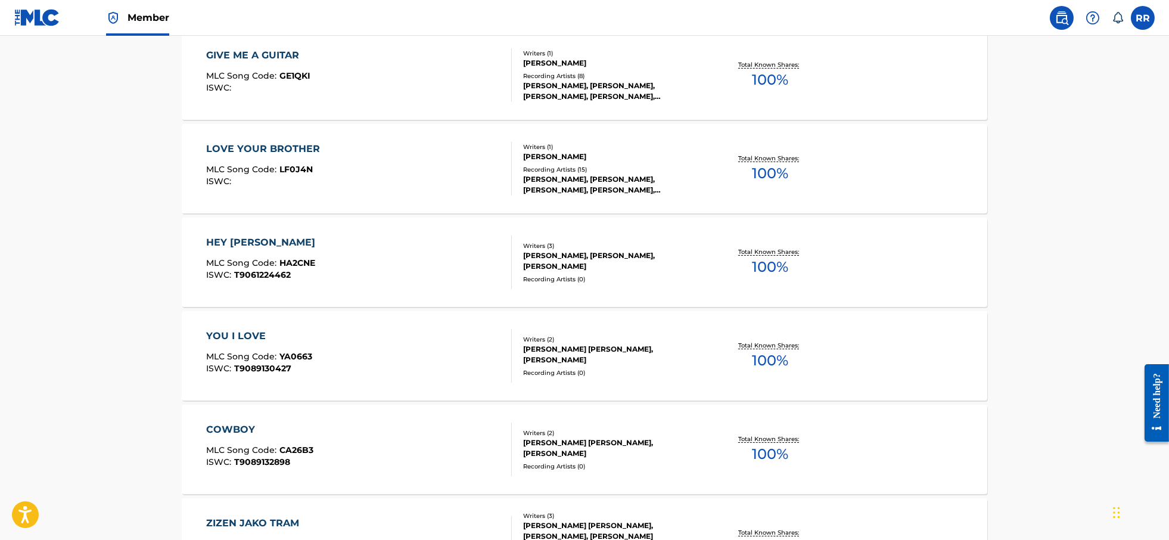
click at [270, 264] on span "MLC Song Code :" at bounding box center [242, 262] width 73 height 11
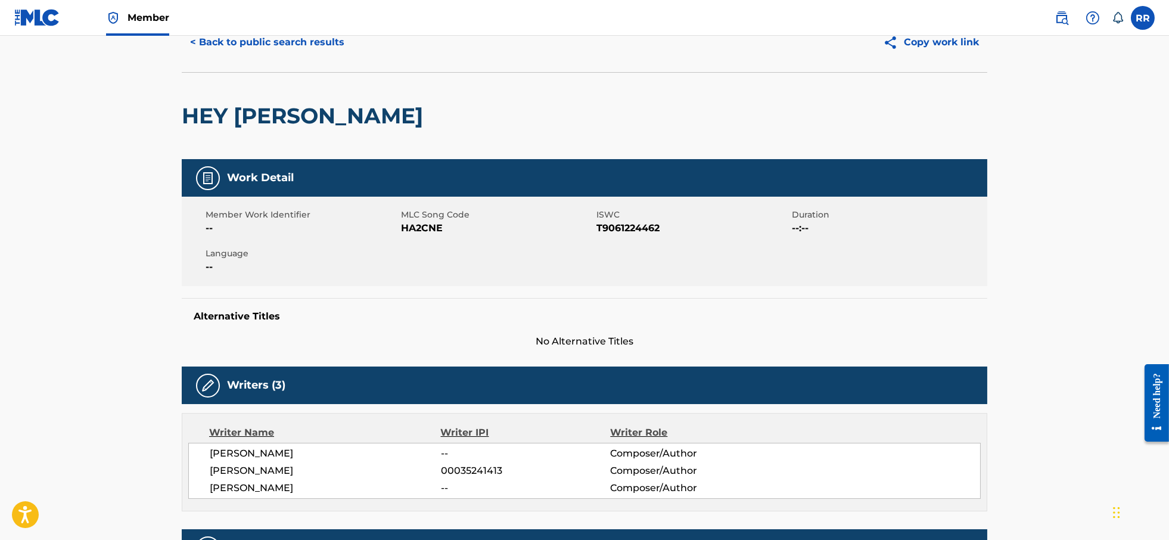
scroll to position [50, 0]
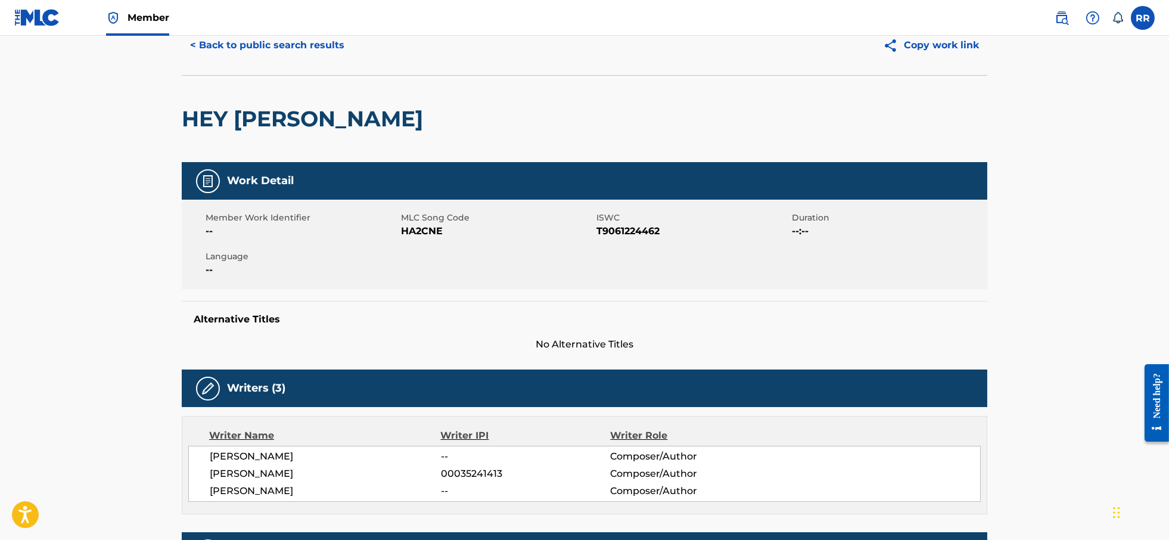
click at [250, 48] on button "< Back to public search results" at bounding box center [267, 45] width 171 height 30
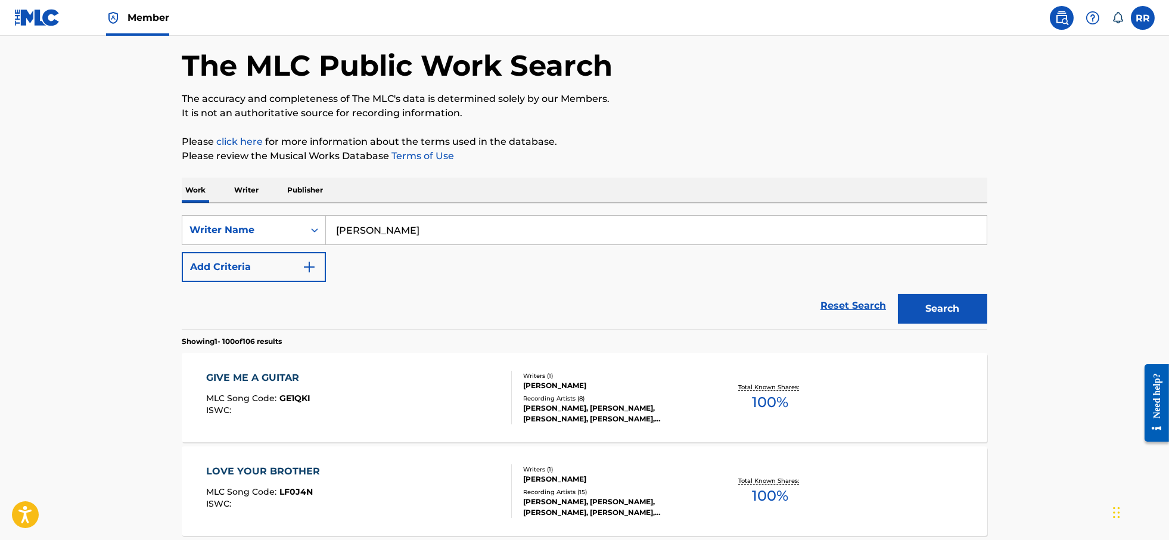
scroll to position [404, 0]
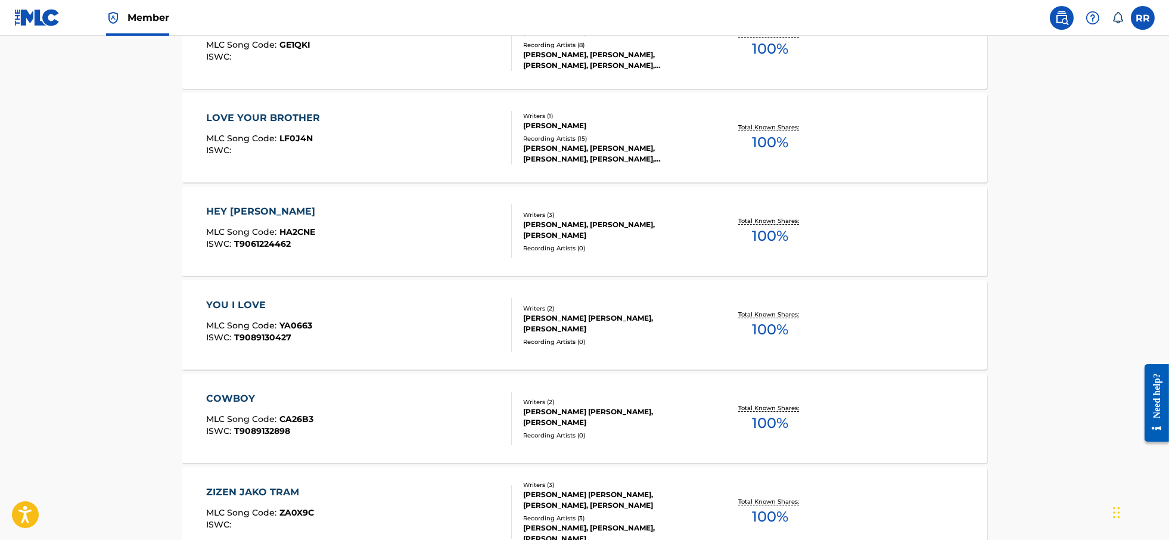
click at [265, 293] on div "YOU I LOVE MLC Song Code : YA0663 ISWC : T9089130427 Writers ( 2 ) KAREL RICHAR…" at bounding box center [585, 324] width 806 height 89
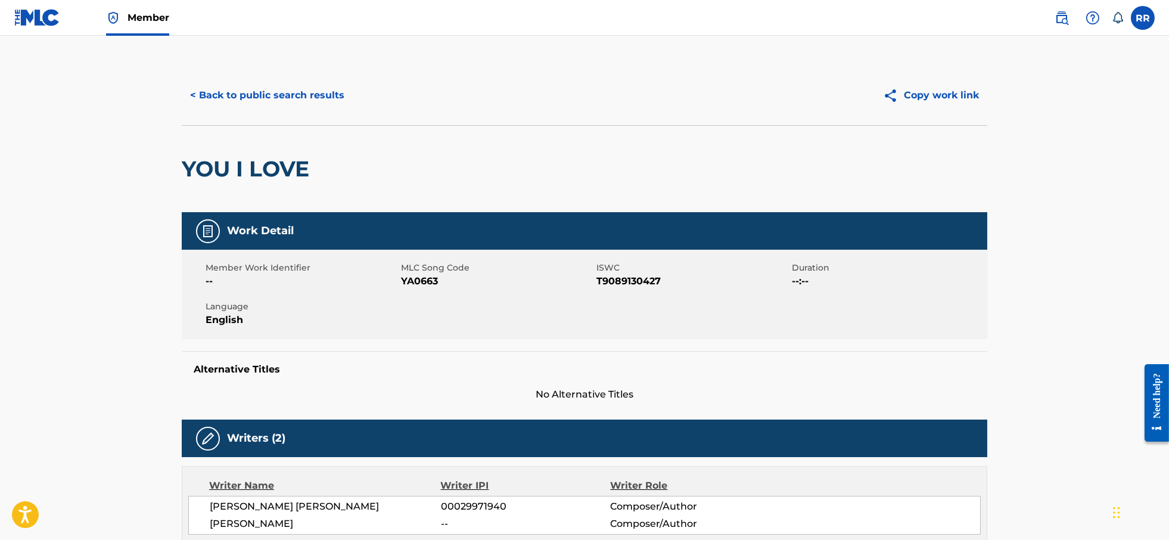
click at [218, 95] on button "< Back to public search results" at bounding box center [267, 95] width 171 height 30
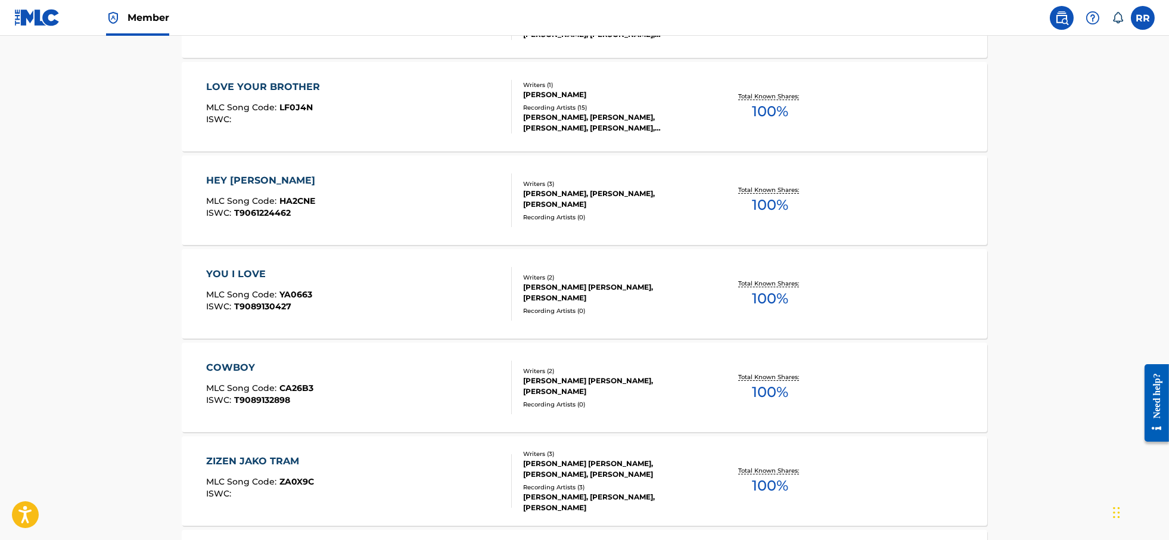
click at [252, 378] on div "COWBOY MLC Song Code : CA26B3 ISWC : T9089132898" at bounding box center [259, 388] width 107 height 54
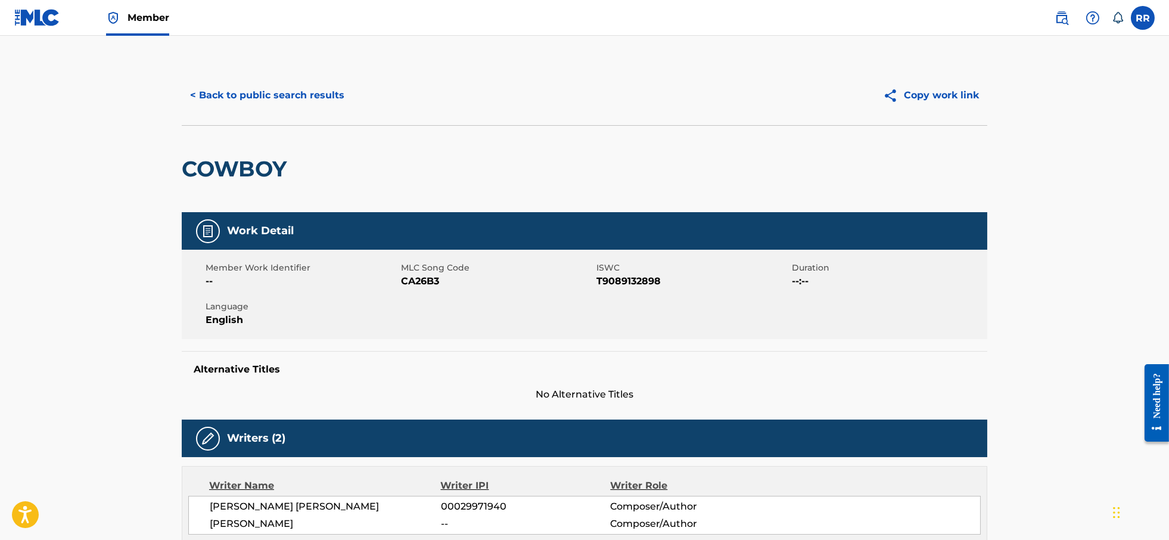
click at [206, 100] on button "< Back to public search results" at bounding box center [267, 95] width 171 height 30
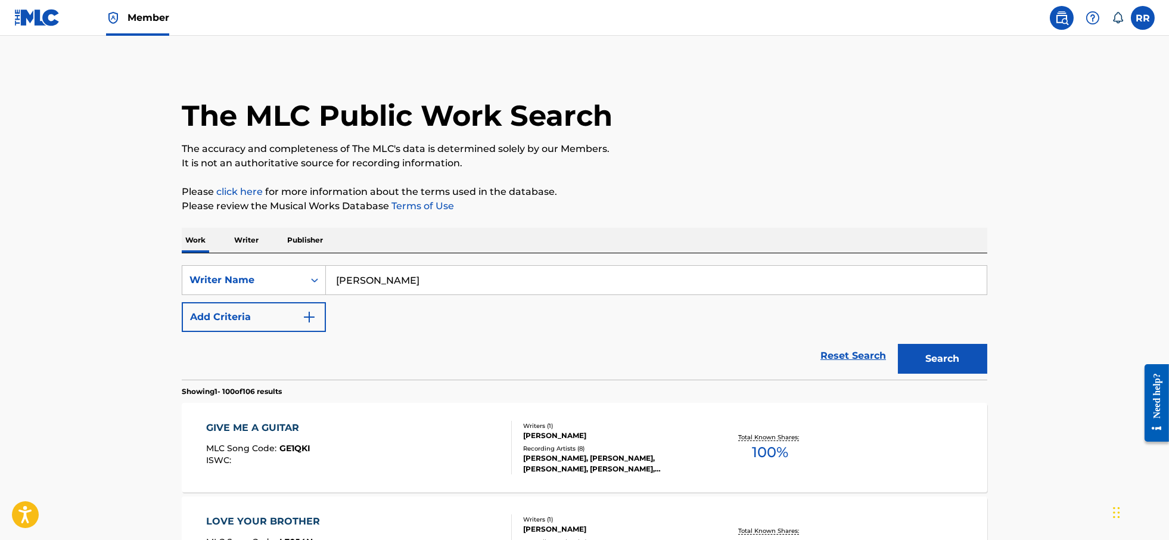
scroll to position [466, 0]
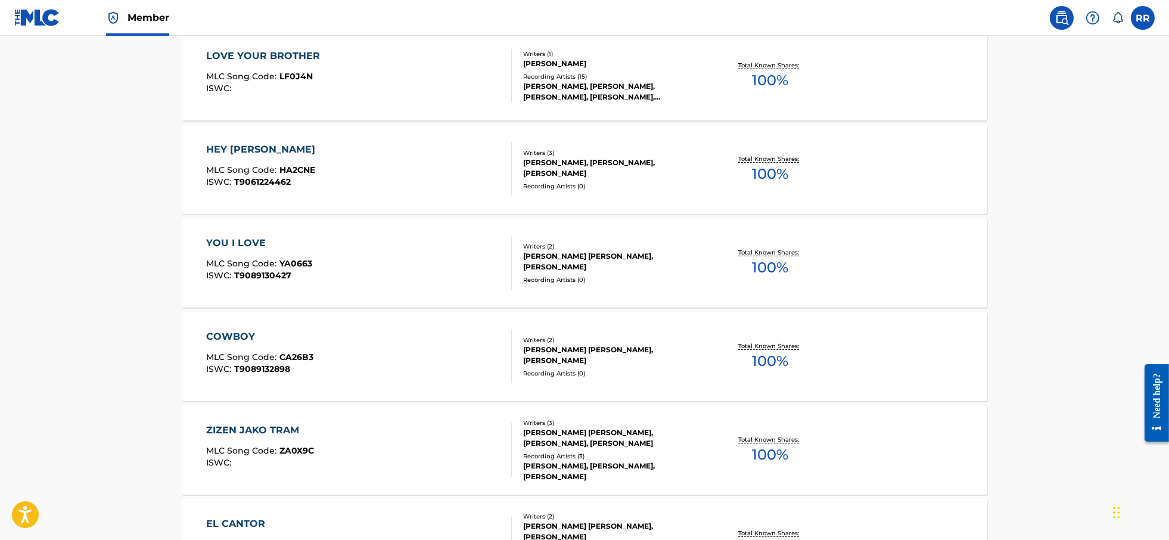
click at [242, 339] on div "COWBOY" at bounding box center [259, 337] width 107 height 14
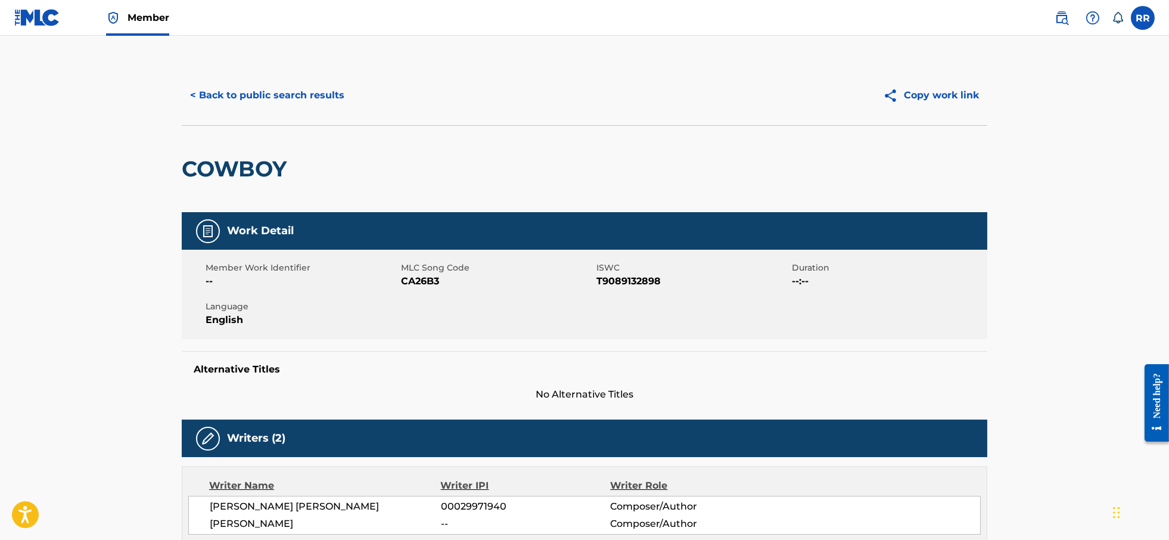
click at [229, 100] on button "< Back to public search results" at bounding box center [267, 95] width 171 height 30
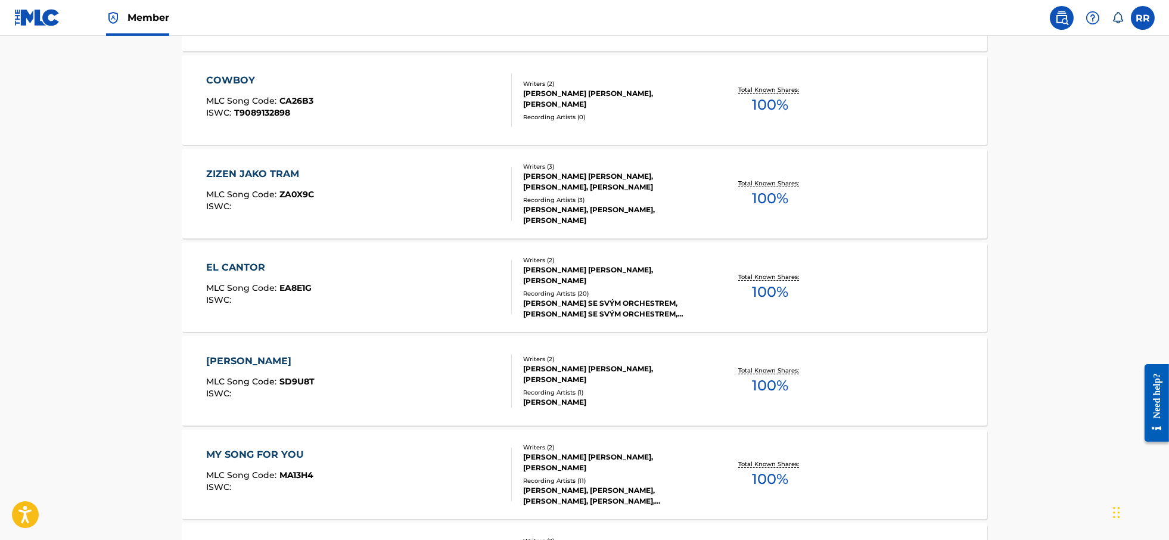
scroll to position [721, 0]
click at [257, 184] on div "ZIZEN JAKO TRAM MLC Song Code : ZA0X9C ISWC :" at bounding box center [260, 195] width 108 height 54
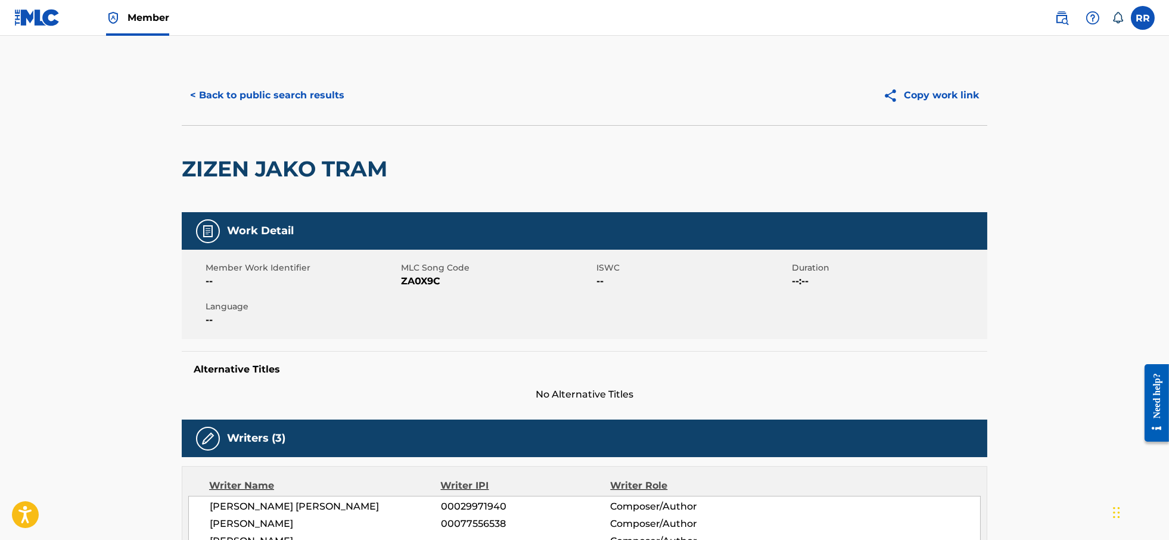
click at [207, 97] on button "< Back to public search results" at bounding box center [267, 95] width 171 height 30
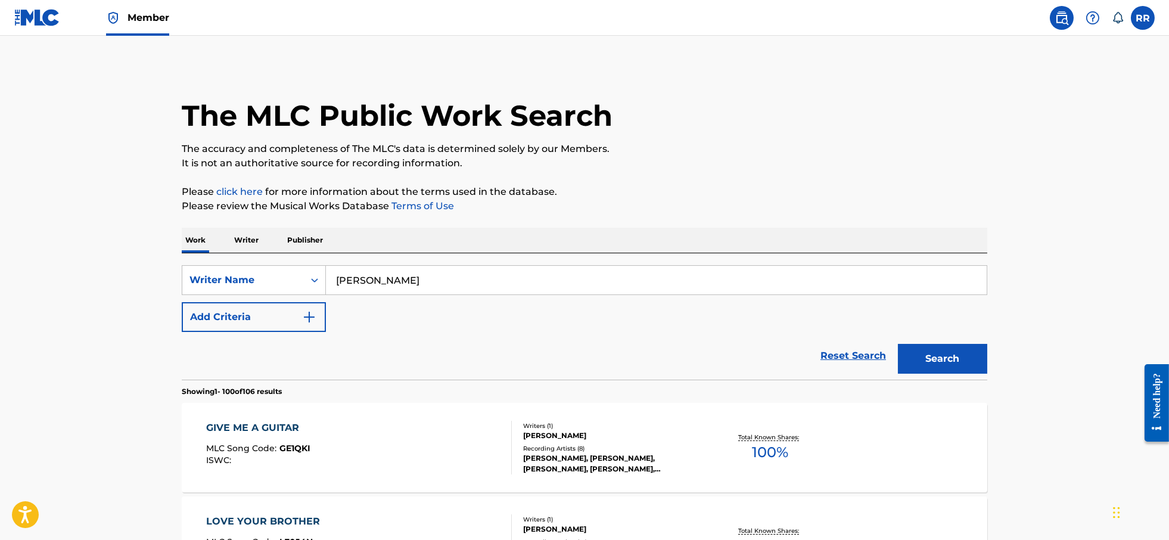
scroll to position [752, 0]
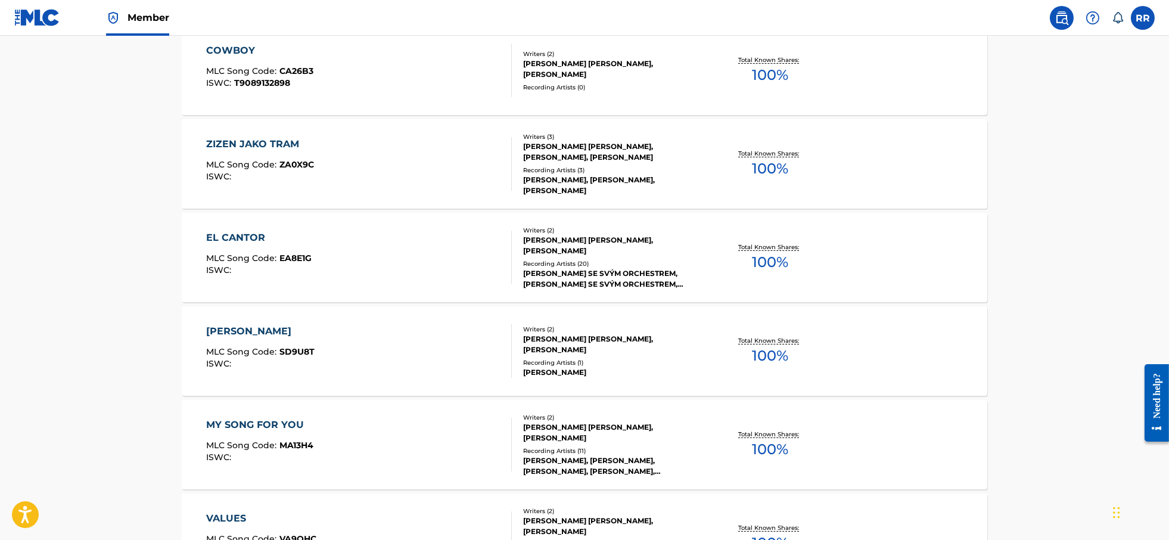
click at [241, 238] on div "EL CANTOR" at bounding box center [259, 238] width 106 height 14
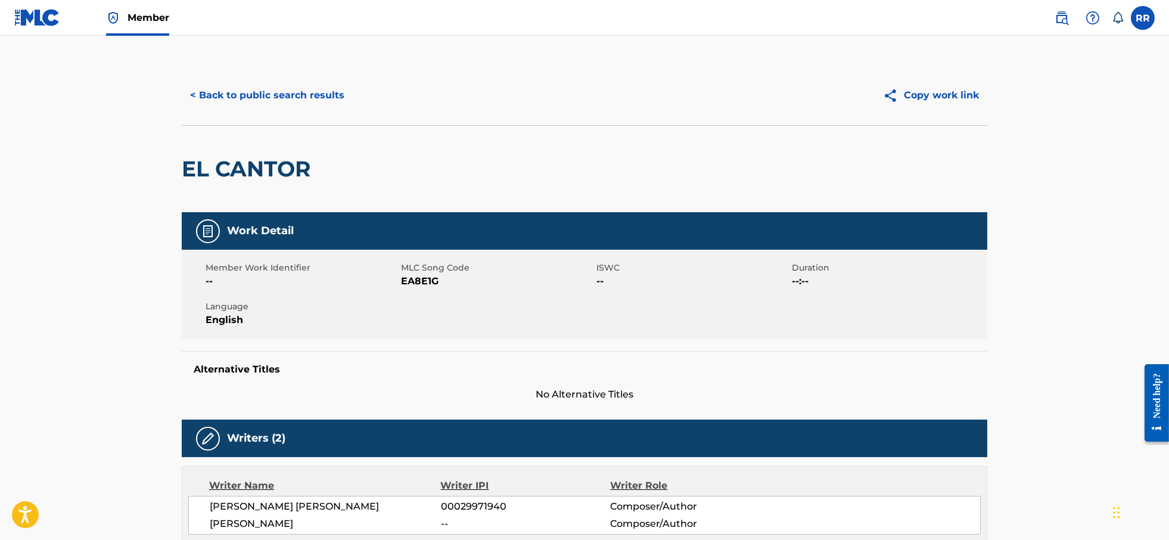
click at [204, 98] on button "< Back to public search results" at bounding box center [267, 95] width 171 height 30
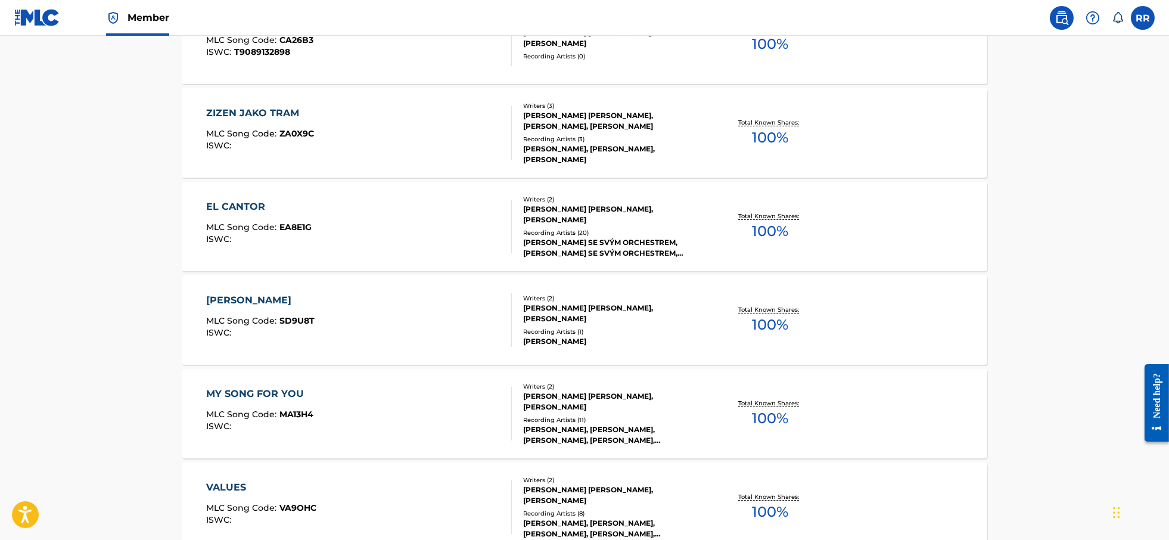
click at [228, 296] on div "[PERSON_NAME]" at bounding box center [260, 300] width 108 height 14
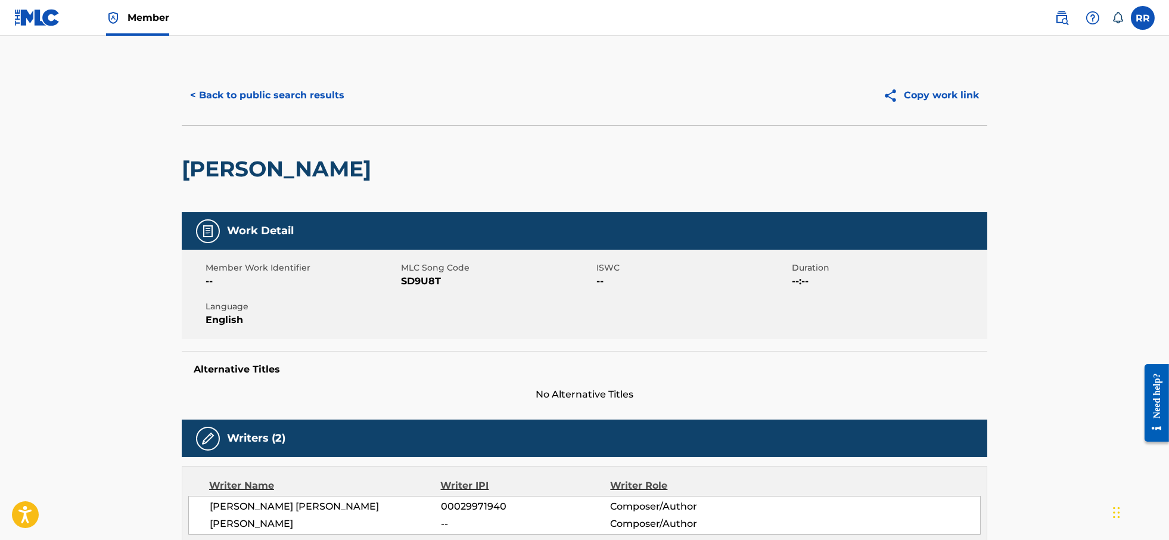
click at [204, 98] on button "< Back to public search results" at bounding box center [267, 95] width 171 height 30
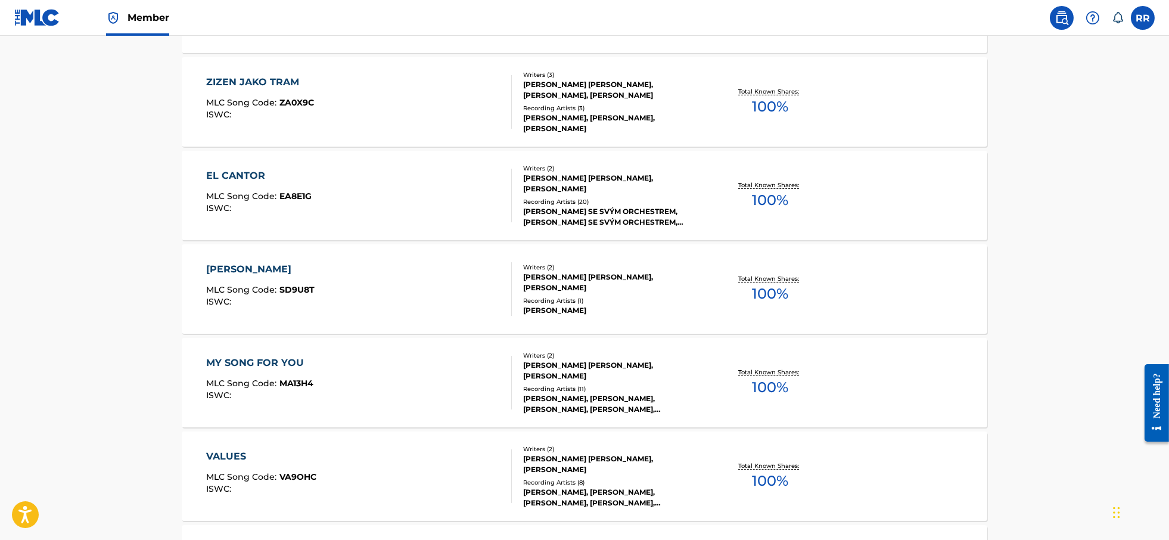
click at [260, 351] on div "MY SONG FOR YOU MLC Song Code : MA13H4 ISWC : Writers ( 2 ) KAREL RICHARD SVOBO…" at bounding box center [585, 382] width 806 height 89
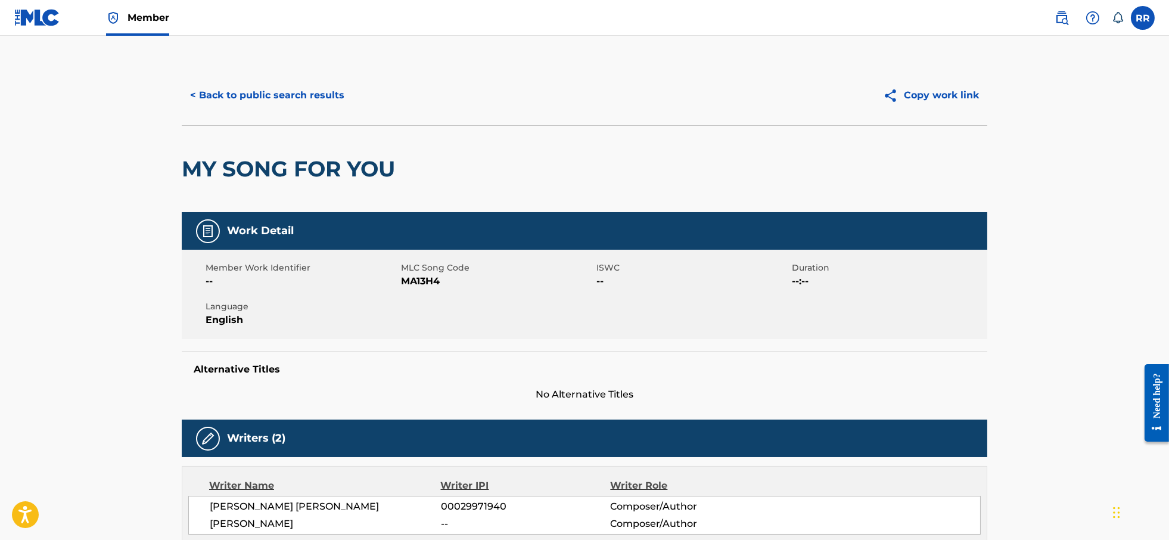
click at [201, 100] on button "< Back to public search results" at bounding box center [267, 95] width 171 height 30
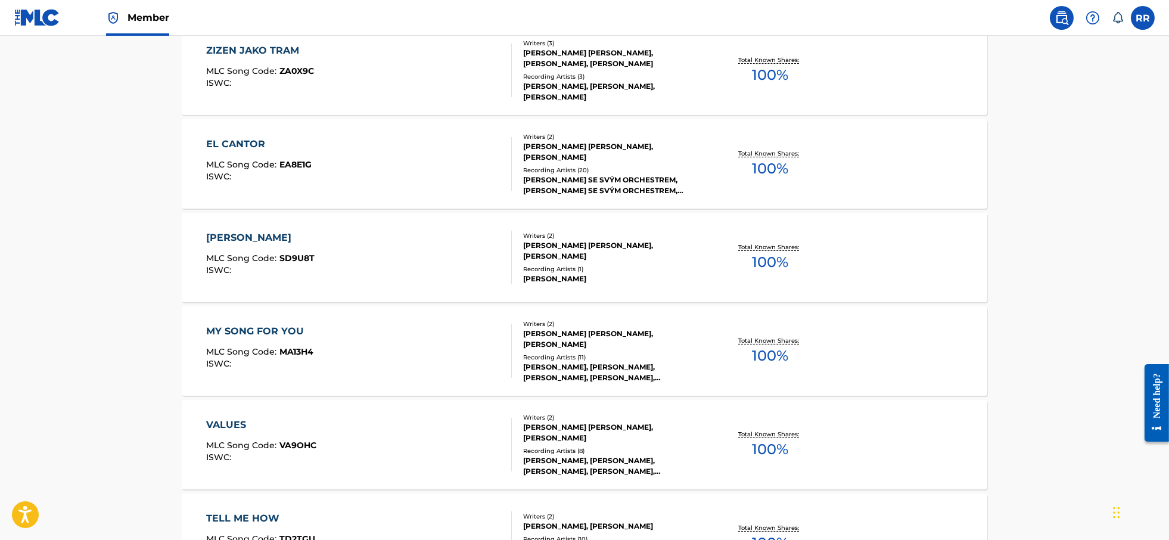
click at [232, 429] on div "VALUES" at bounding box center [261, 425] width 110 height 14
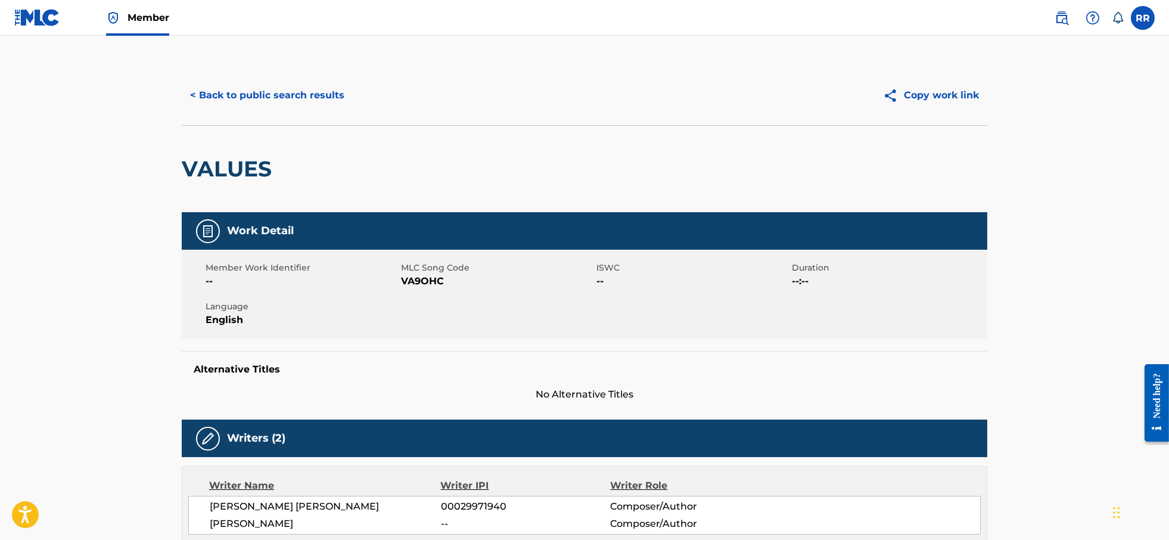
click at [252, 99] on button "< Back to public search results" at bounding box center [267, 95] width 171 height 30
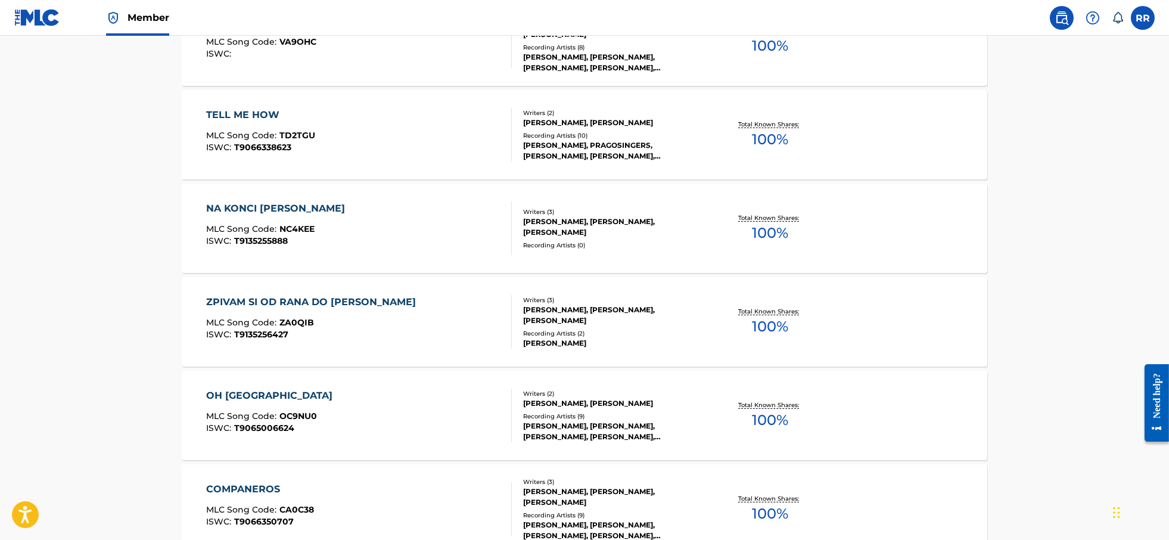
click at [234, 127] on div "TELL ME HOW MLC Song Code : TD2TGU ISWC : T9066338623" at bounding box center [260, 135] width 109 height 54
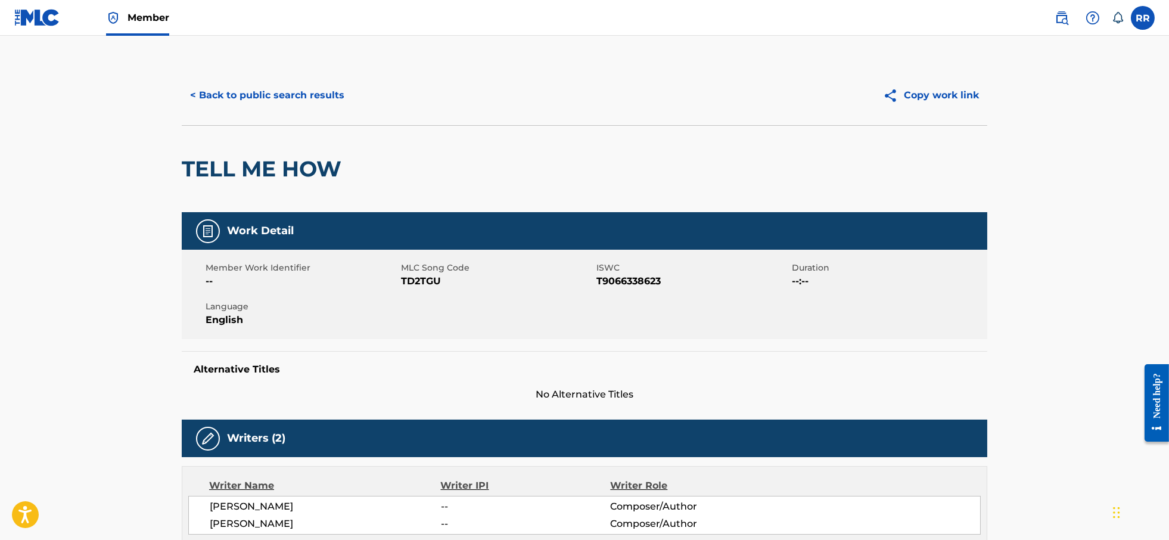
click at [212, 95] on button "< Back to public search results" at bounding box center [267, 95] width 171 height 30
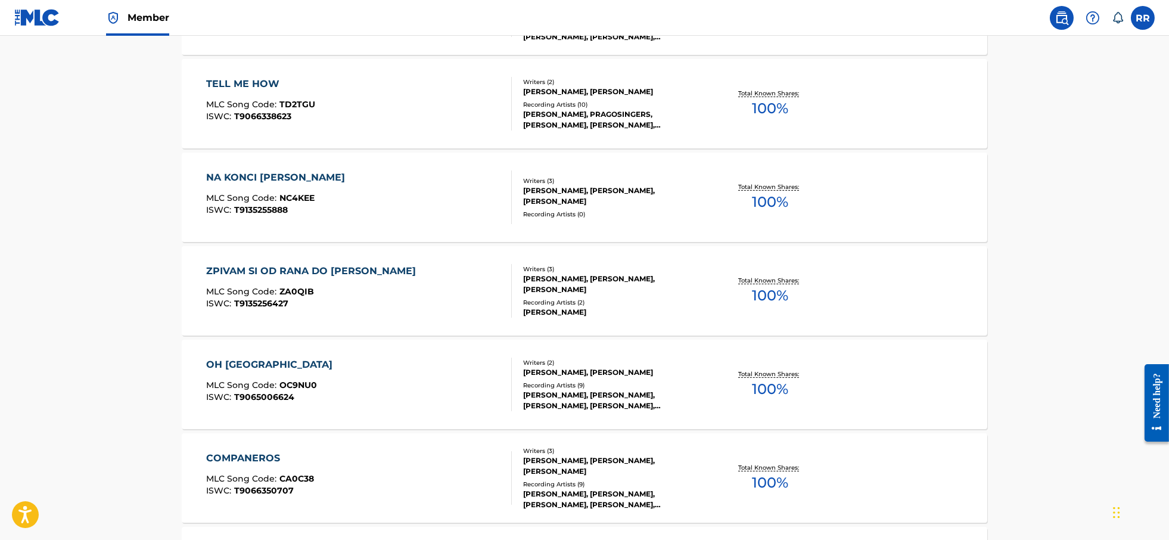
click at [254, 177] on div "NA KONCI MESTA" at bounding box center [278, 177] width 145 height 14
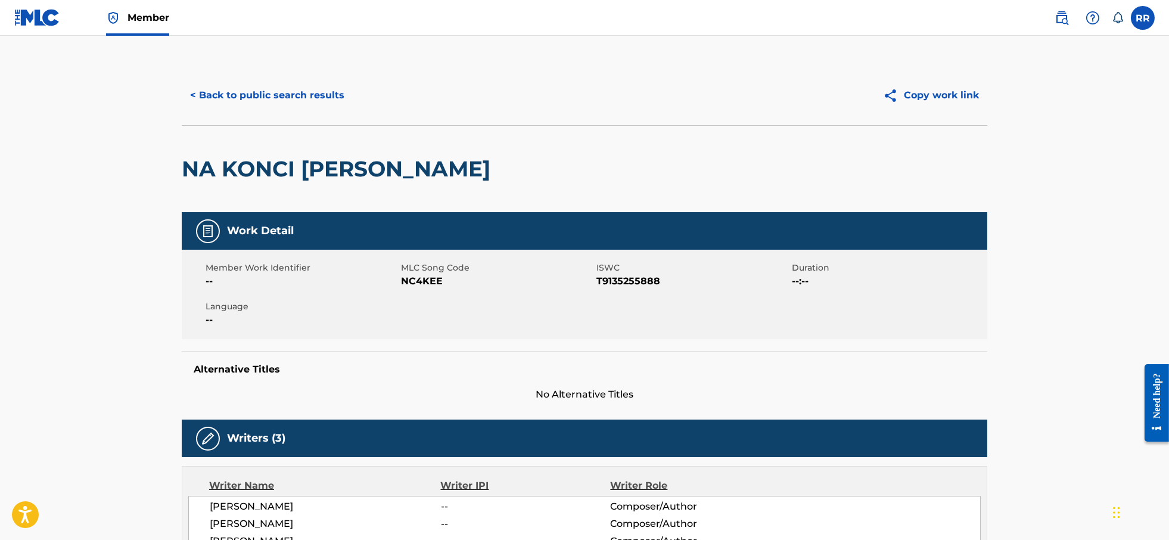
click at [226, 89] on button "< Back to public search results" at bounding box center [267, 95] width 171 height 30
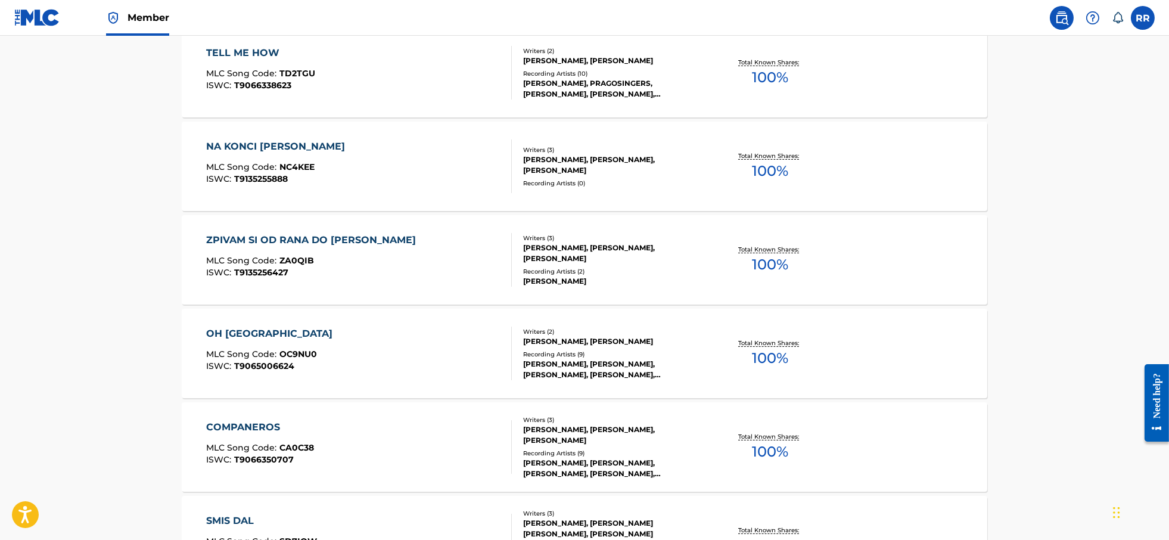
click at [263, 237] on div "ZPIVAM SI OD RANA DO VECERA" at bounding box center [314, 240] width 216 height 14
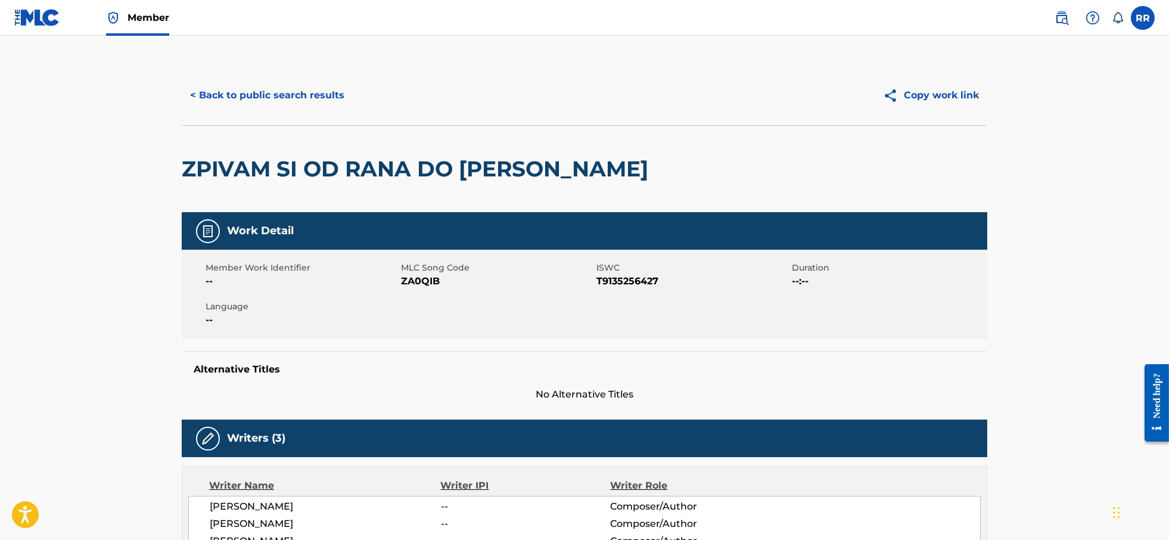
click at [227, 94] on button "< Back to public search results" at bounding box center [267, 95] width 171 height 30
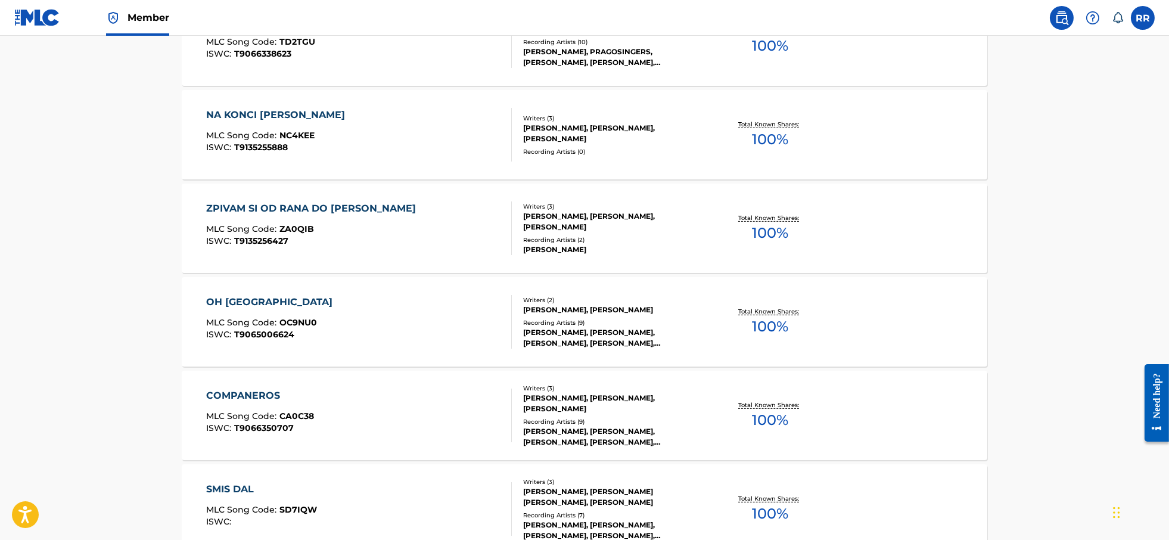
click at [244, 306] on div "OH [GEOGRAPHIC_DATA]" at bounding box center [272, 302] width 132 height 14
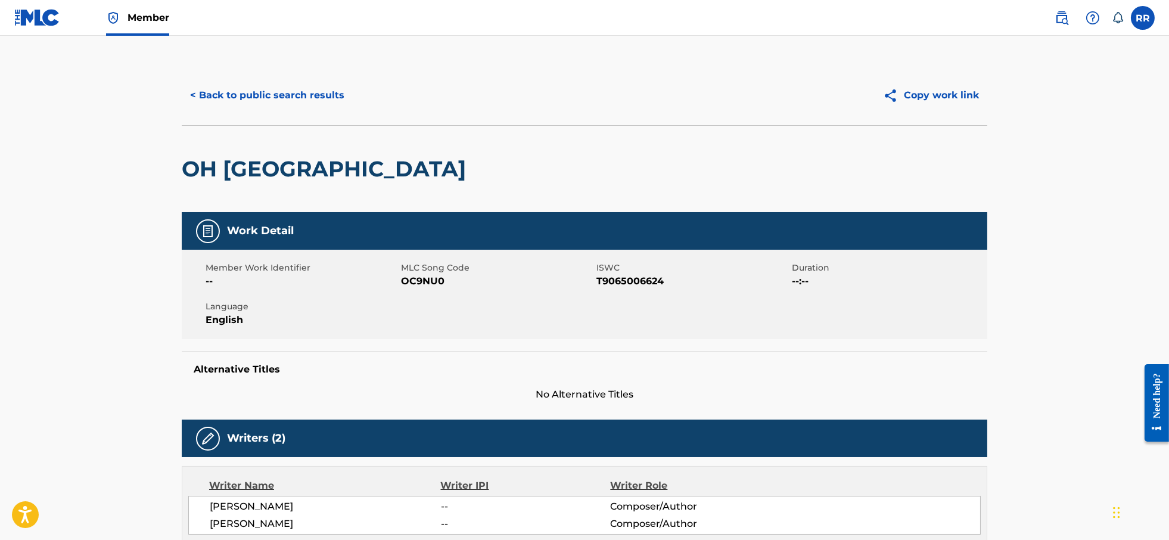
click at [262, 100] on button "< Back to public search results" at bounding box center [267, 95] width 171 height 30
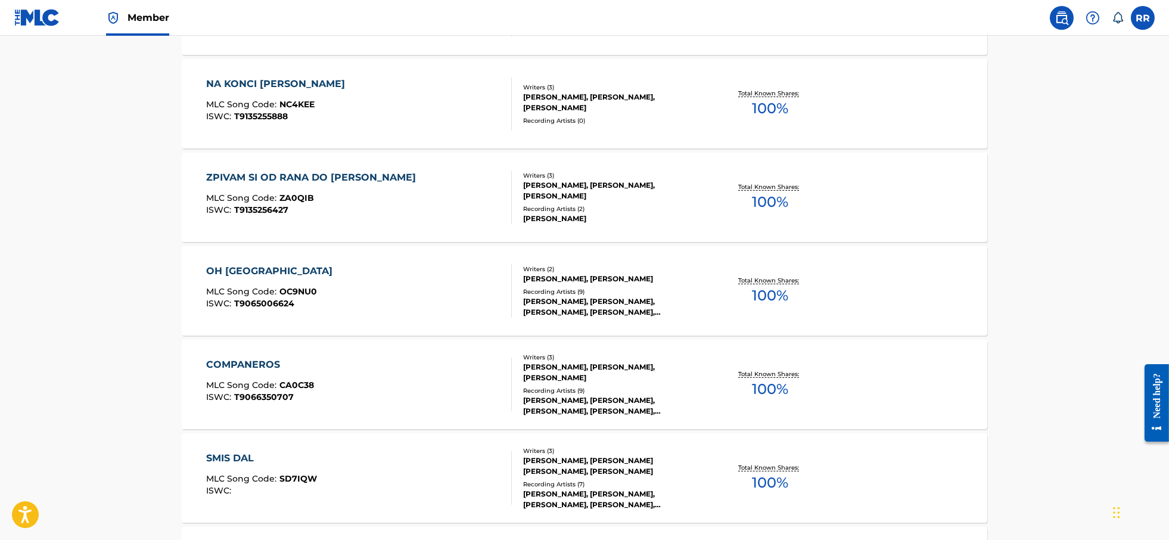
click at [255, 370] on div "COMPANEROS" at bounding box center [260, 365] width 108 height 14
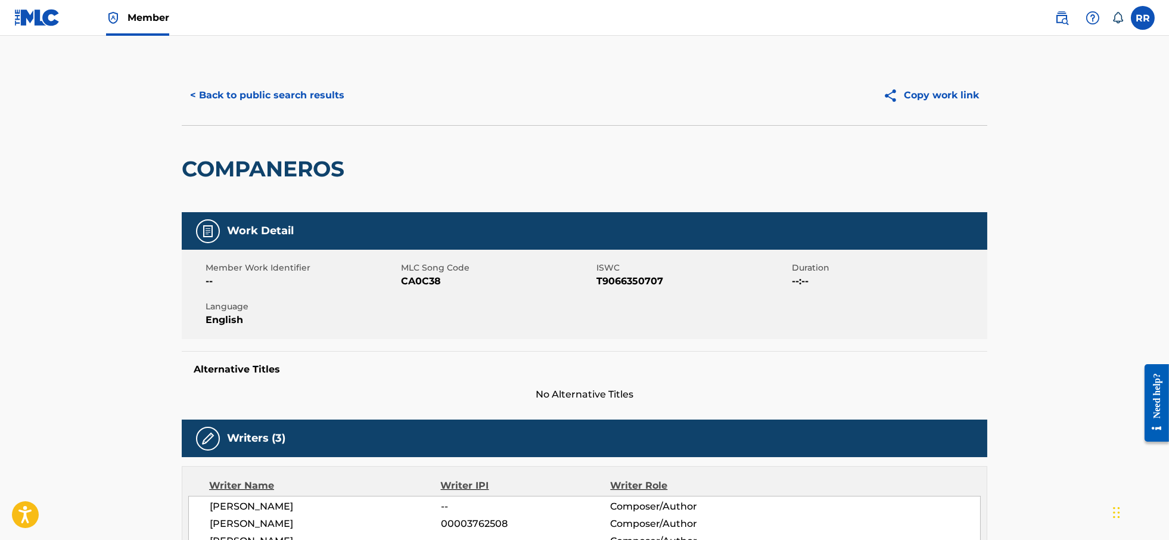
click at [218, 101] on button "< Back to public search results" at bounding box center [267, 95] width 171 height 30
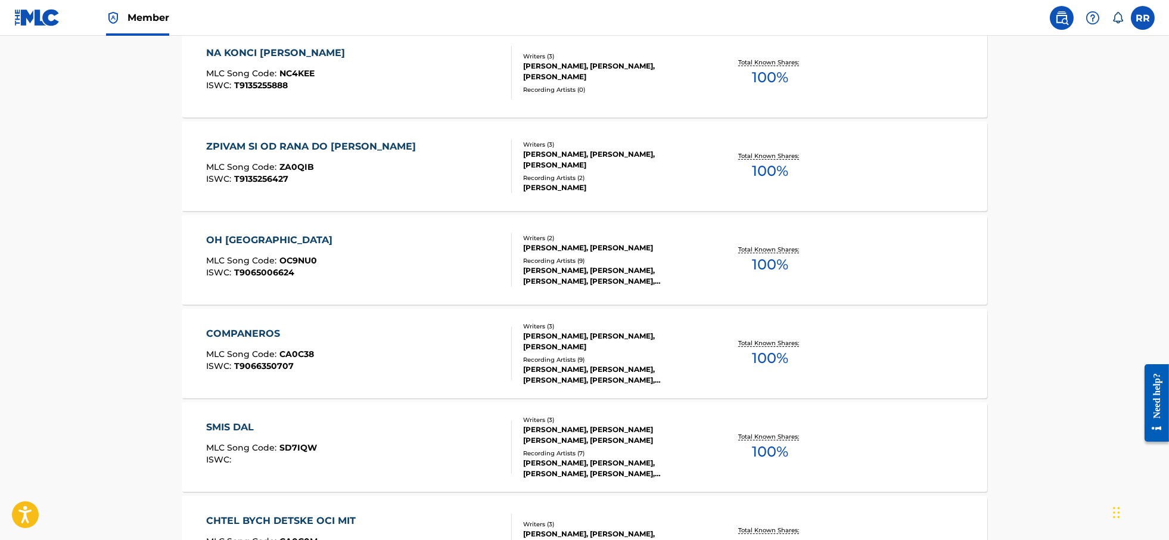
click at [237, 425] on div "SMIS DAL" at bounding box center [261, 427] width 111 height 14
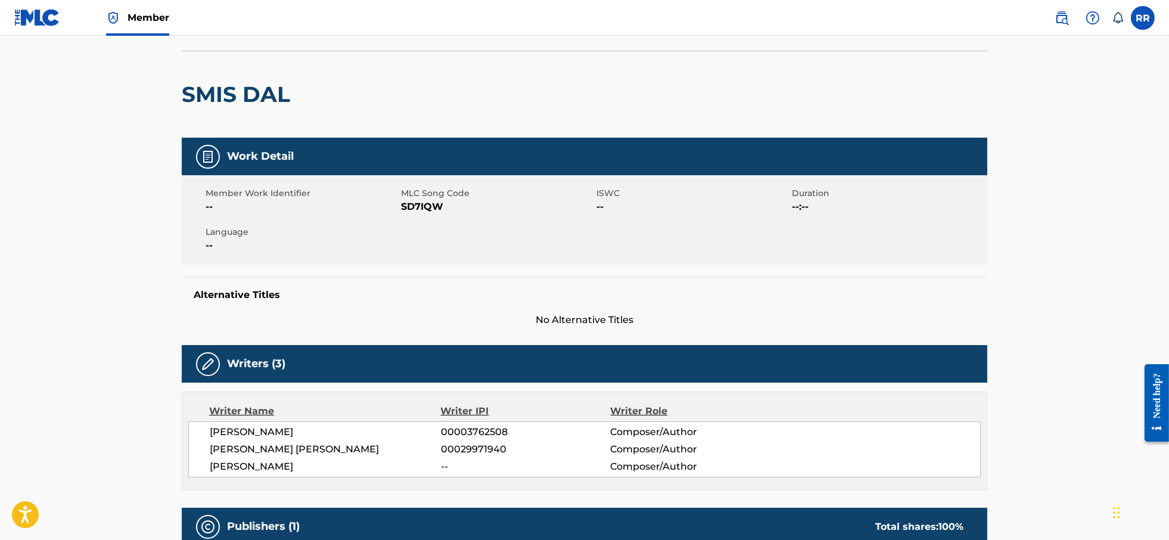
click at [197, 91] on h2 "SMIS DAL" at bounding box center [239, 94] width 114 height 27
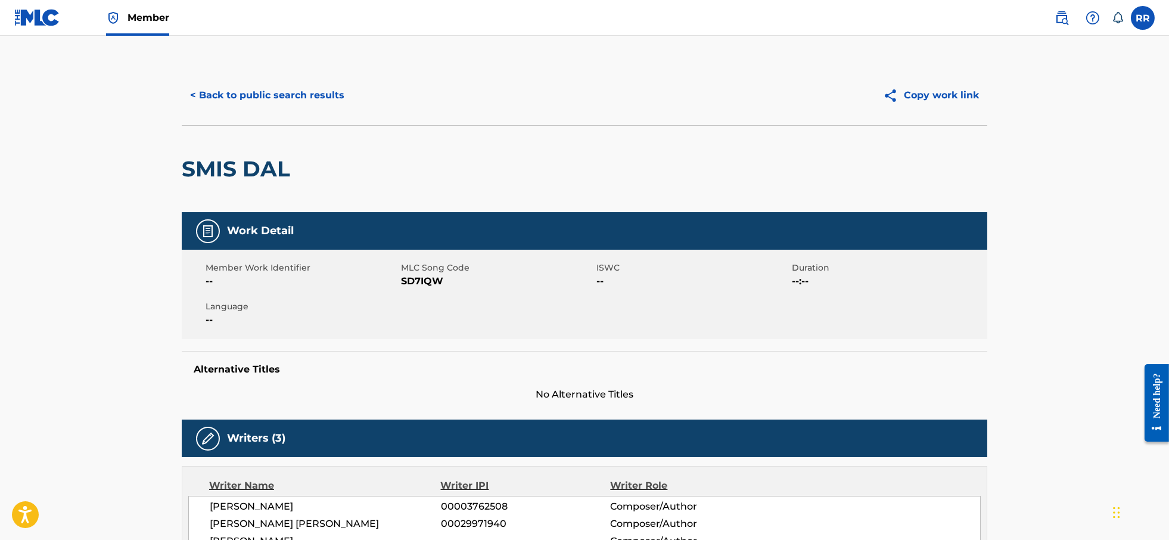
click at [210, 97] on button "< Back to public search results" at bounding box center [267, 95] width 171 height 30
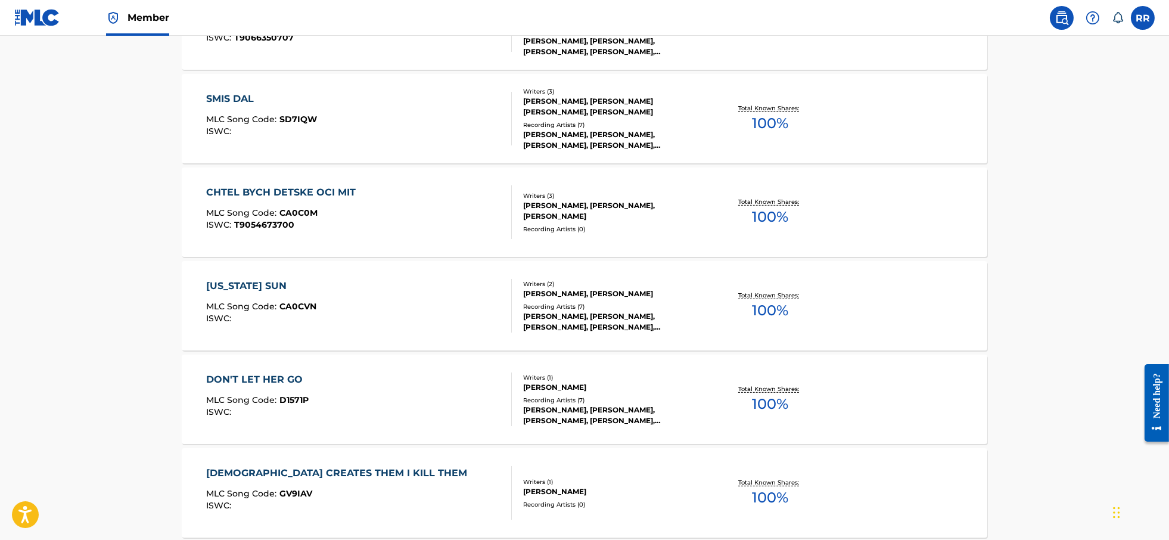
click at [272, 203] on div "CHTEL BYCH DETSKE OCI MIT MLC Song Code : CA0C0M ISWC : T9054673700" at bounding box center [284, 212] width 156 height 54
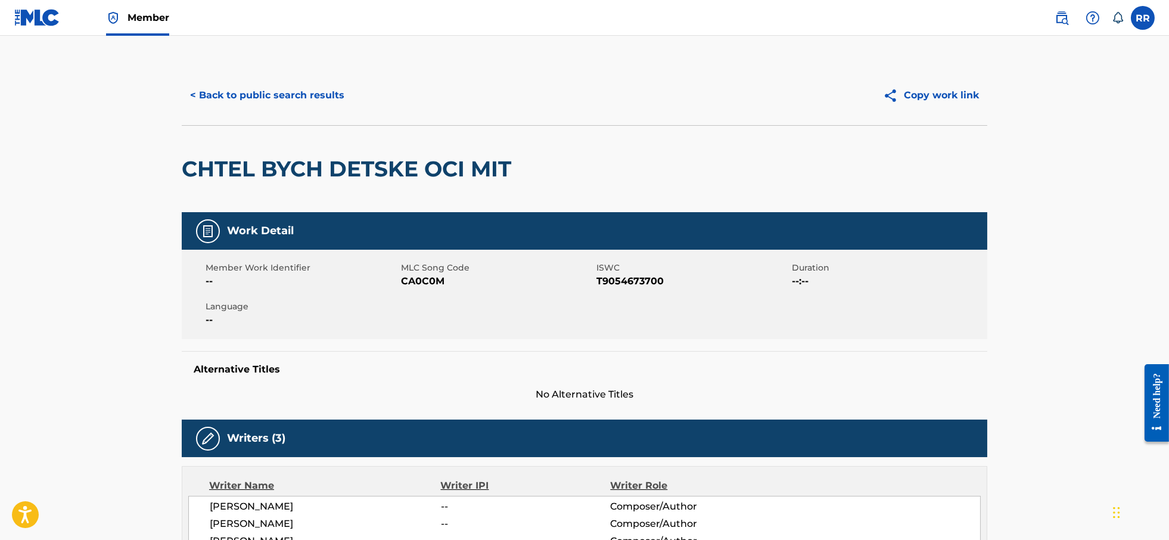
click at [203, 92] on button "< Back to public search results" at bounding box center [267, 95] width 171 height 30
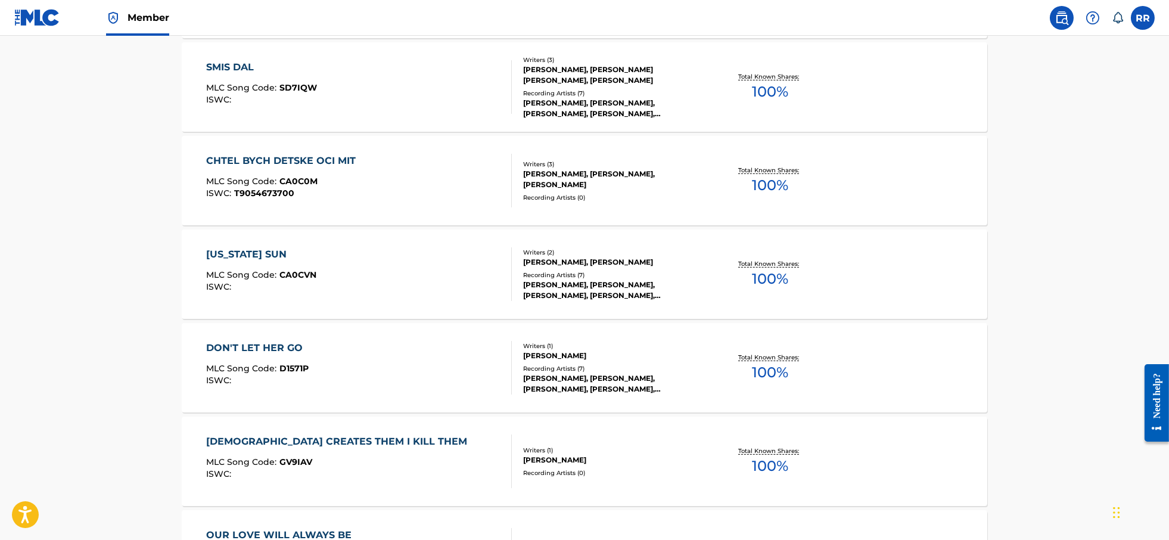
click at [257, 252] on div "[US_STATE] SUN" at bounding box center [261, 254] width 110 height 14
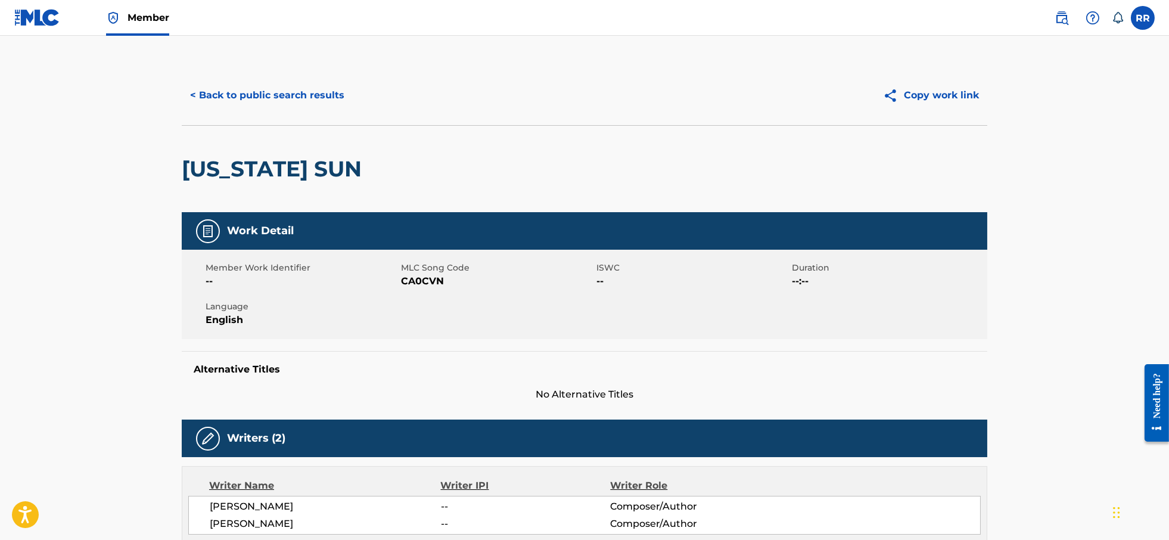
click at [211, 94] on button "< Back to public search results" at bounding box center [267, 95] width 171 height 30
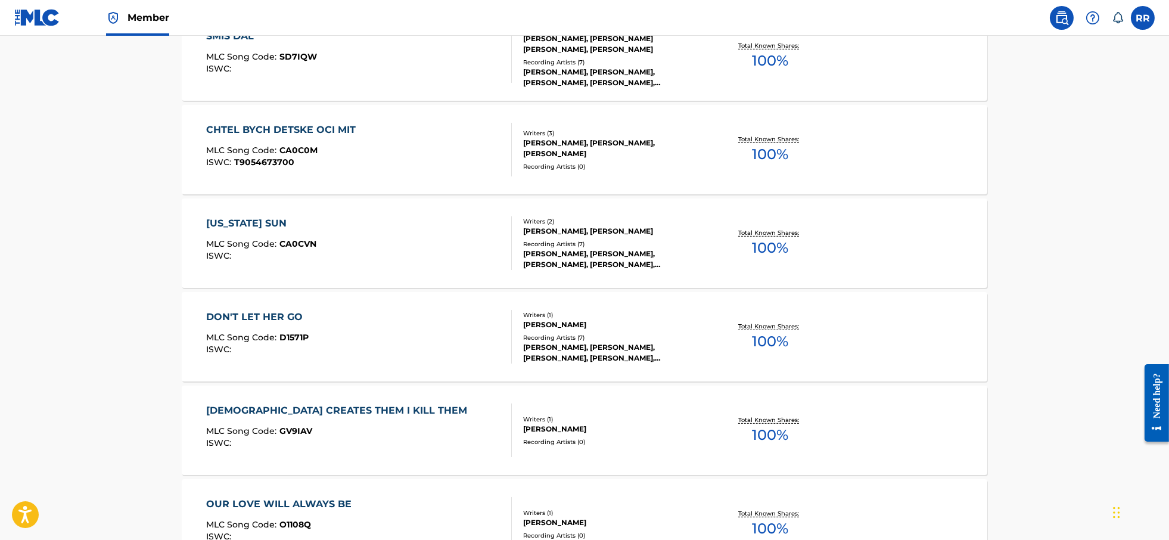
click at [260, 327] on div "DON'T LET HER GO MLC Song Code : D1571P ISWC :" at bounding box center [257, 337] width 103 height 54
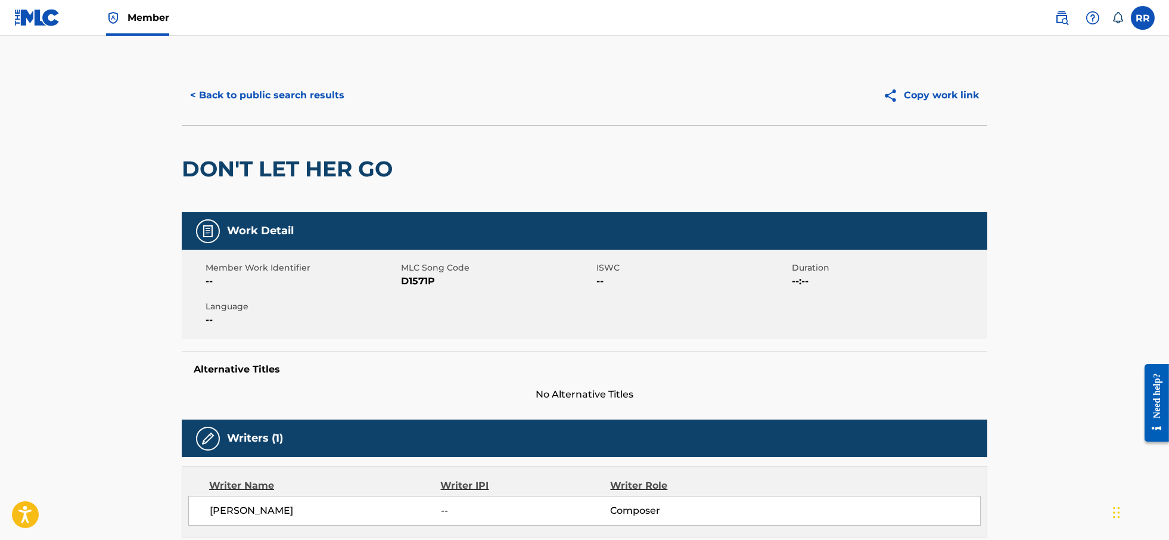
click at [277, 94] on button "< Back to public search results" at bounding box center [267, 95] width 171 height 30
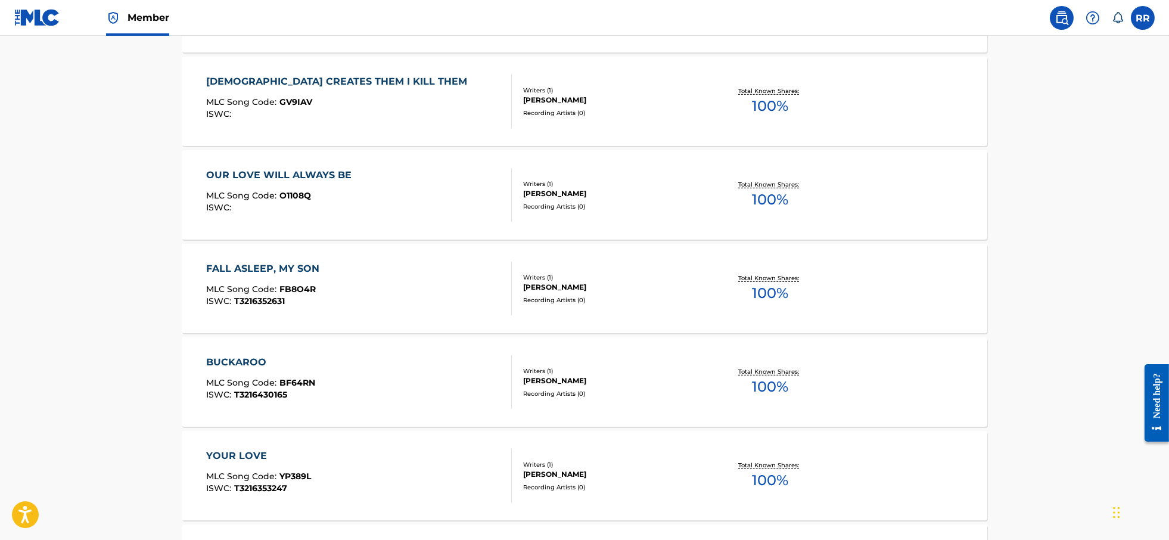
click at [289, 99] on span "GV9IAV" at bounding box center [296, 102] width 33 height 11
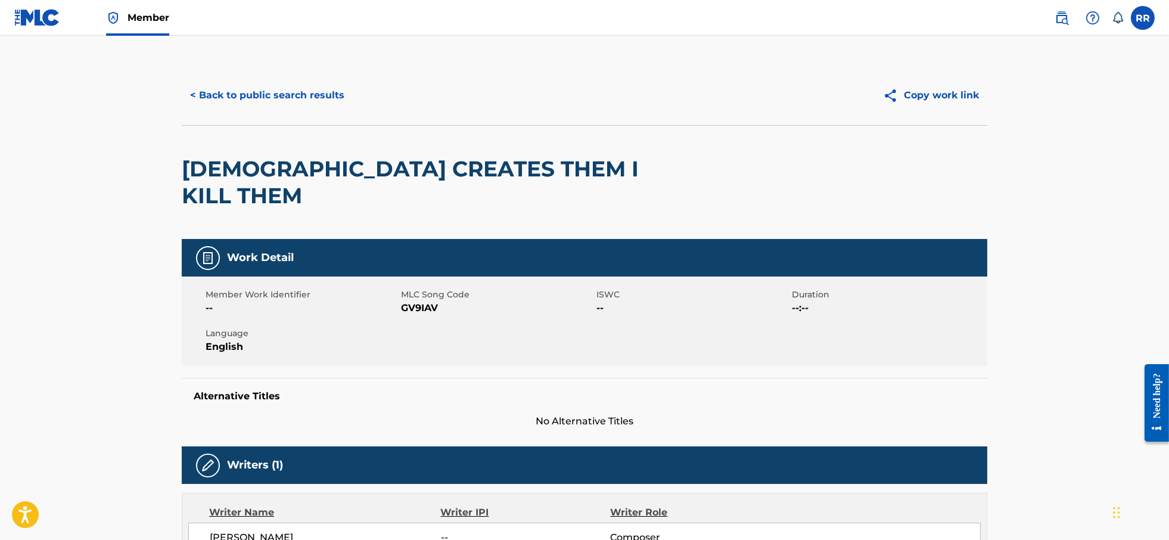
click at [216, 94] on button "< Back to public search results" at bounding box center [267, 95] width 171 height 30
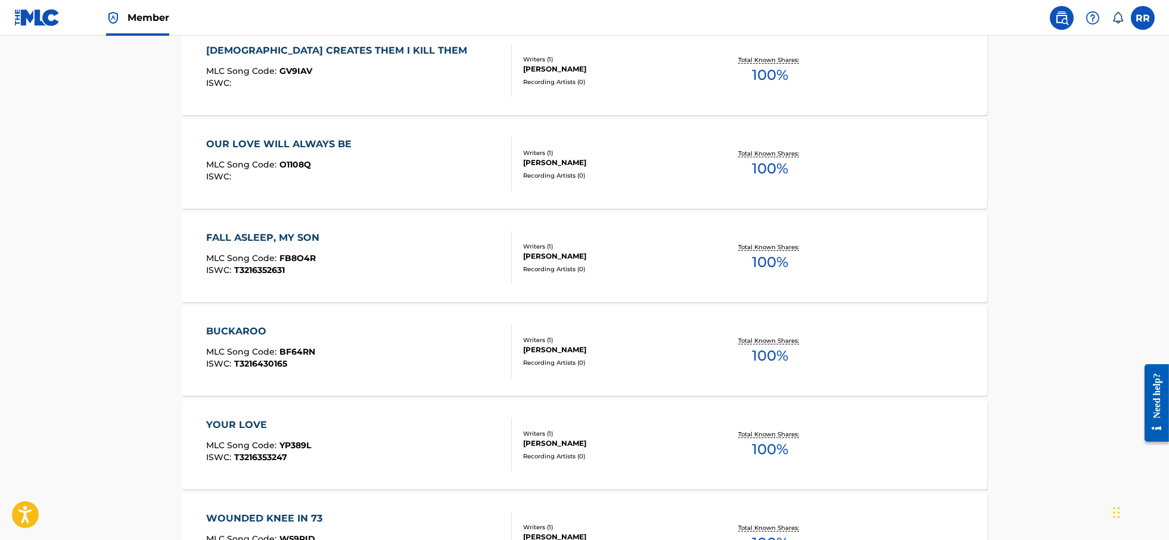
click at [299, 155] on div "OUR LOVE WILL ALWAYS BE MLC Song Code : O1108Q ISWC :" at bounding box center [281, 164] width 151 height 54
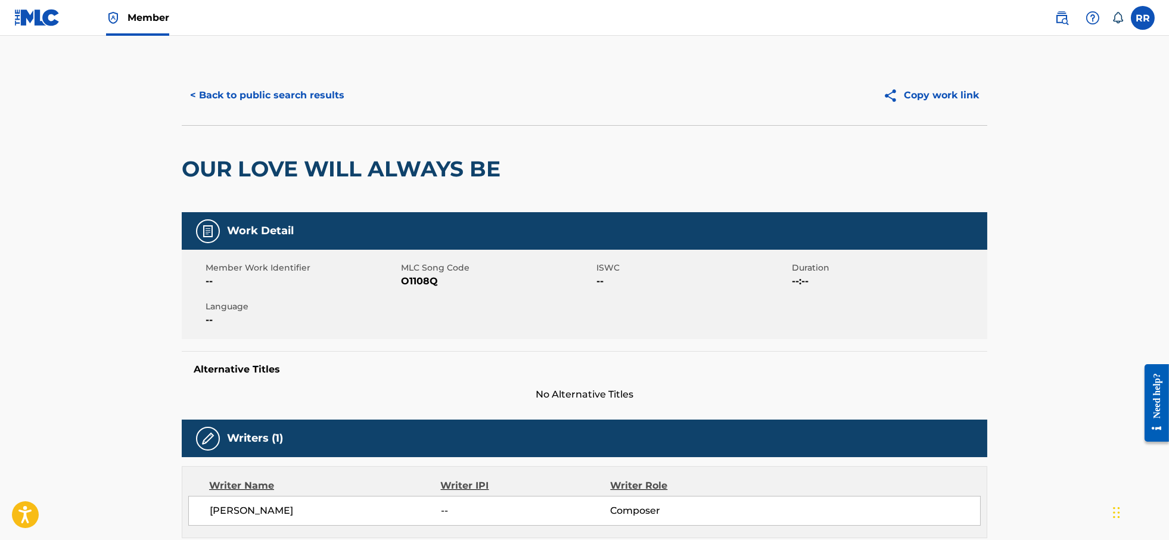
click at [290, 101] on button "< Back to public search results" at bounding box center [267, 95] width 171 height 30
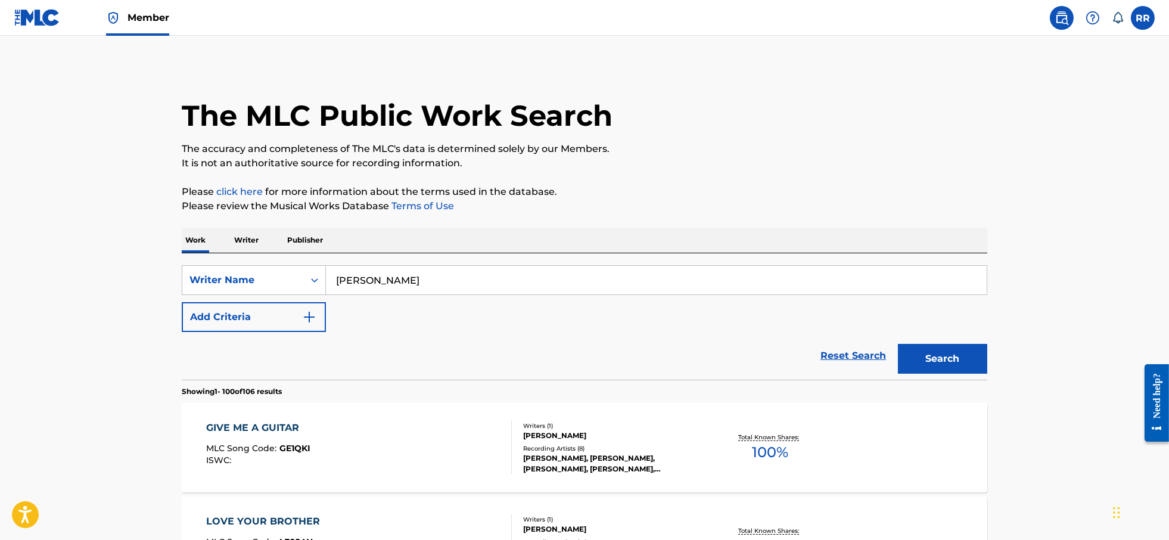
scroll to position [2187, 0]
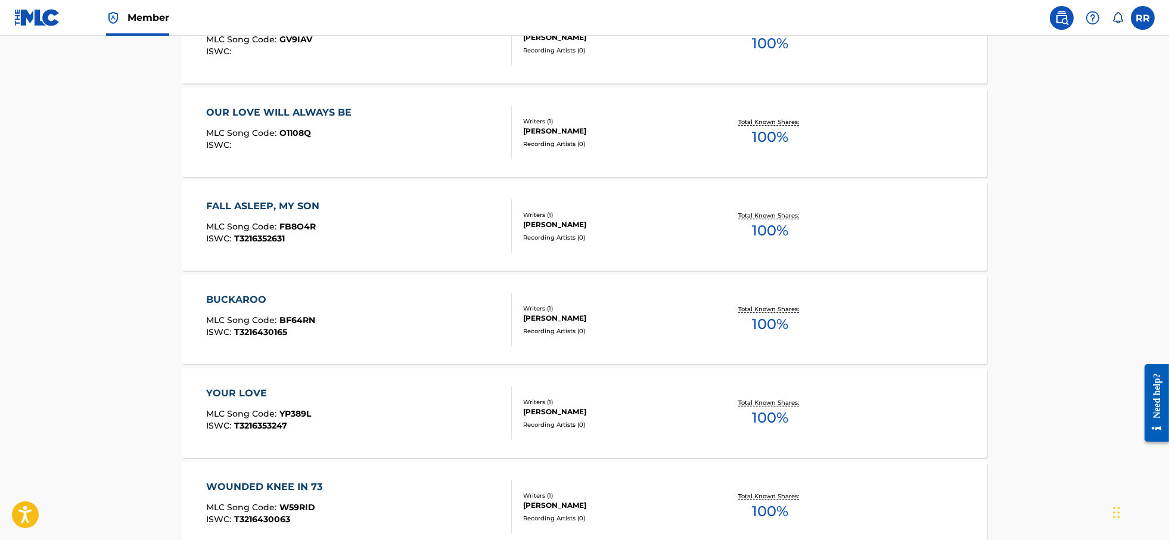
click at [278, 208] on div "FALL ASLEEP, MY SON" at bounding box center [265, 206] width 119 height 14
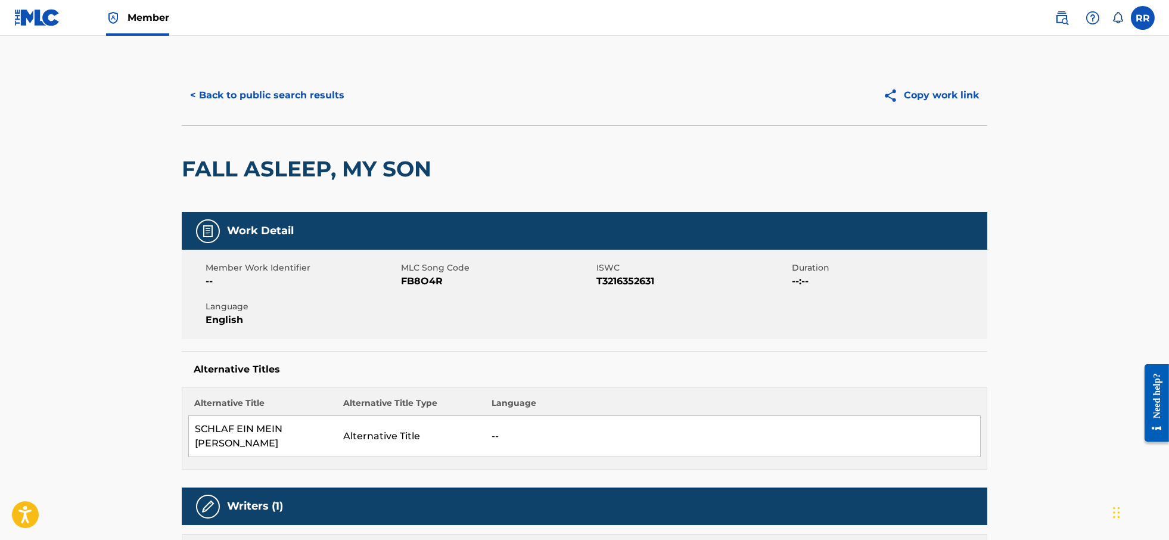
click at [238, 100] on button "< Back to public search results" at bounding box center [267, 95] width 171 height 30
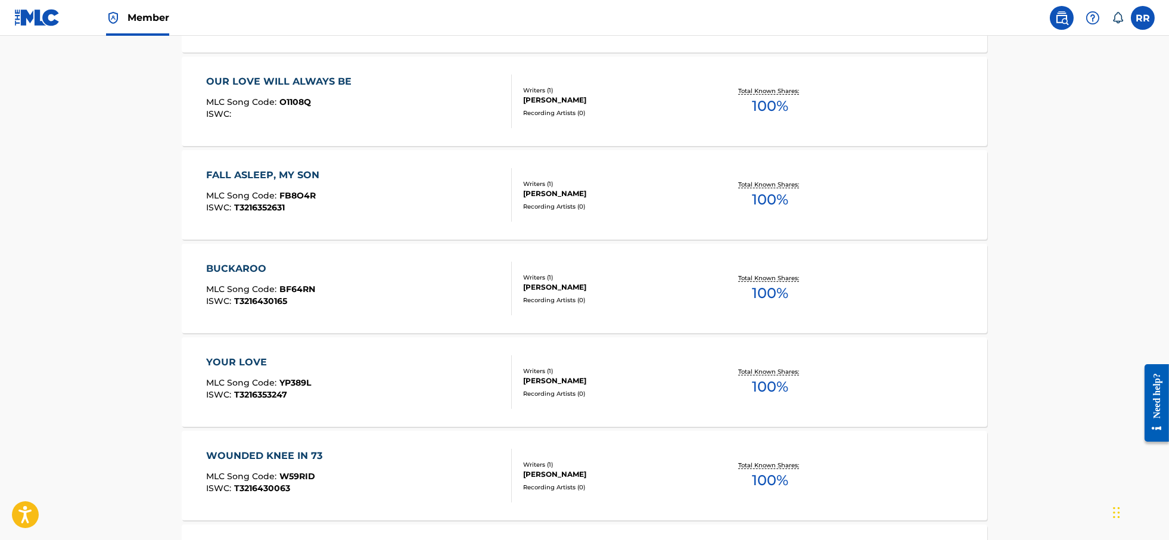
click at [252, 365] on div "YOUR LOVE" at bounding box center [258, 362] width 105 height 14
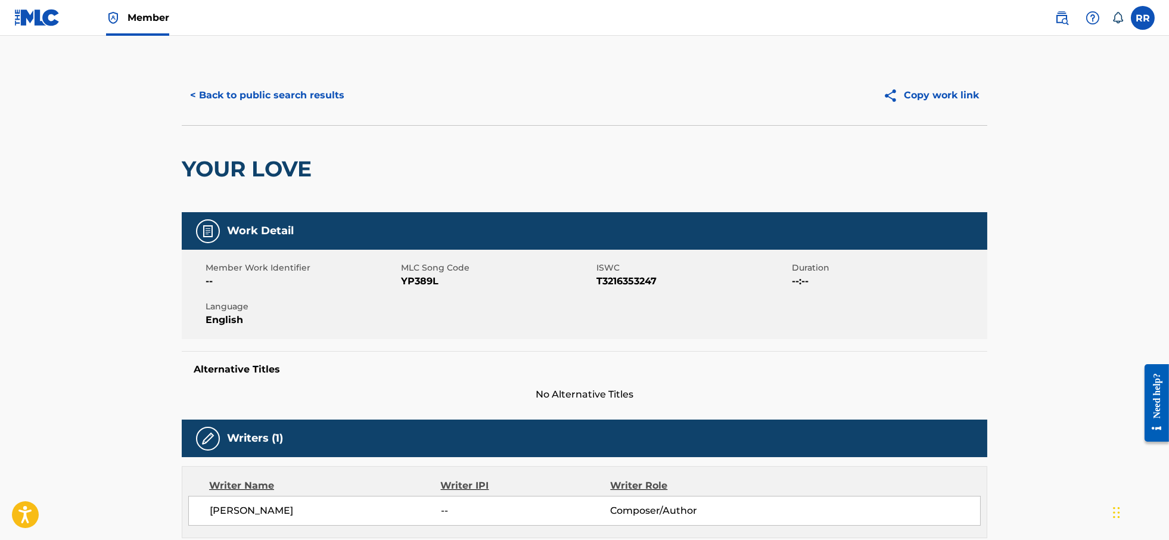
click at [232, 101] on button "< Back to public search results" at bounding box center [267, 95] width 171 height 30
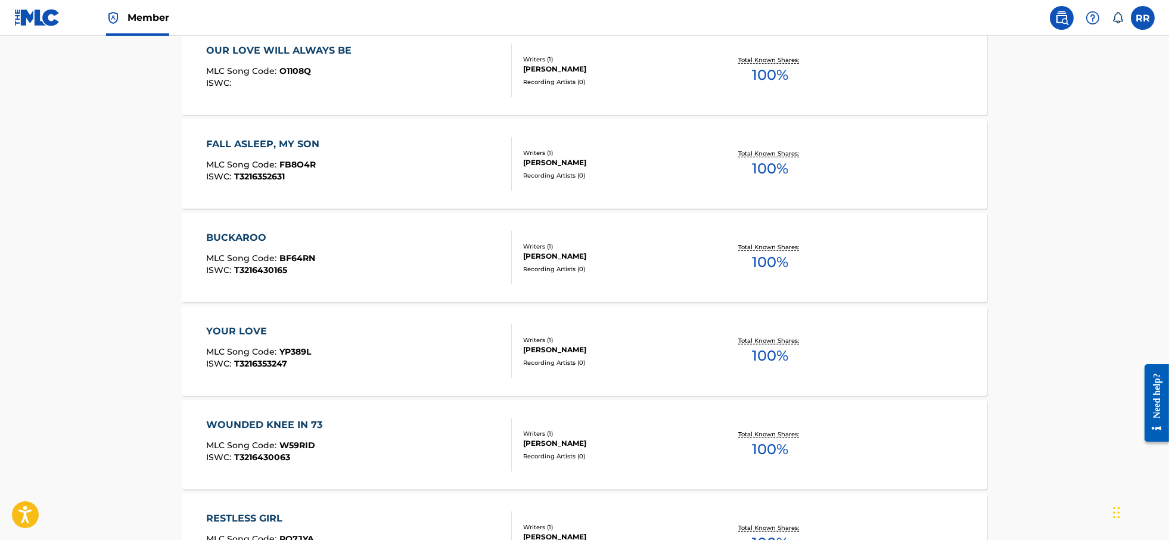
click at [236, 234] on div "BUCKAROO" at bounding box center [260, 238] width 109 height 14
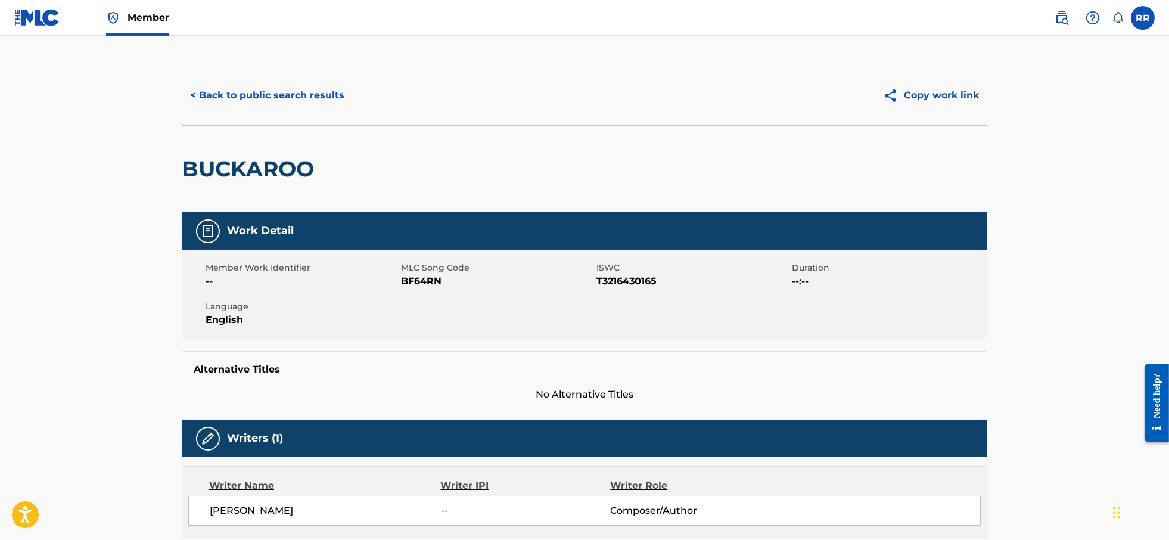
click at [206, 94] on button "< Back to public search results" at bounding box center [267, 95] width 171 height 30
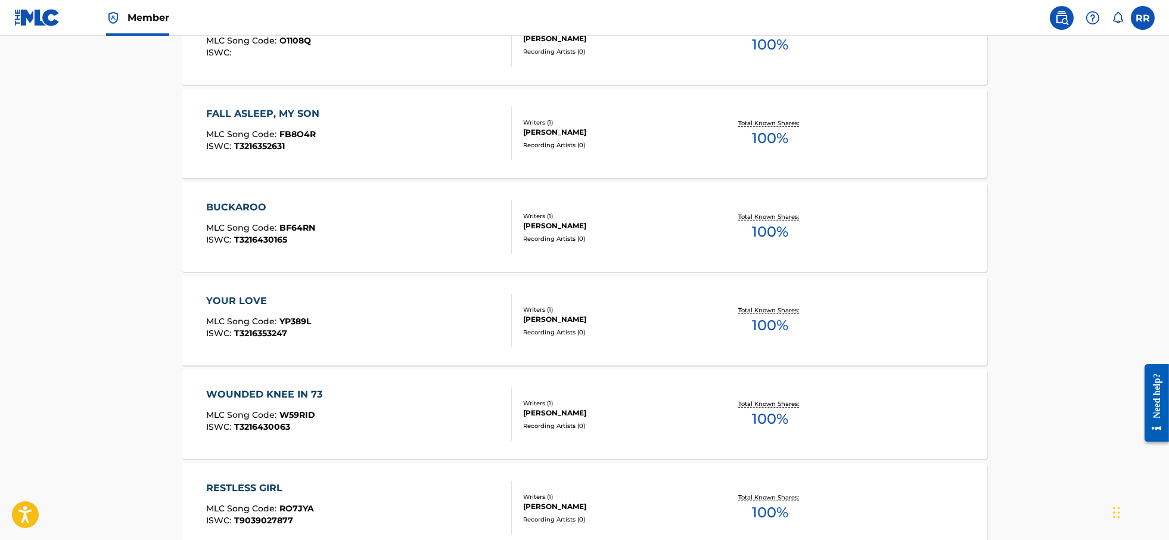
click at [252, 401] on div "WOUNDED KNEE IN 73" at bounding box center [267, 394] width 122 height 14
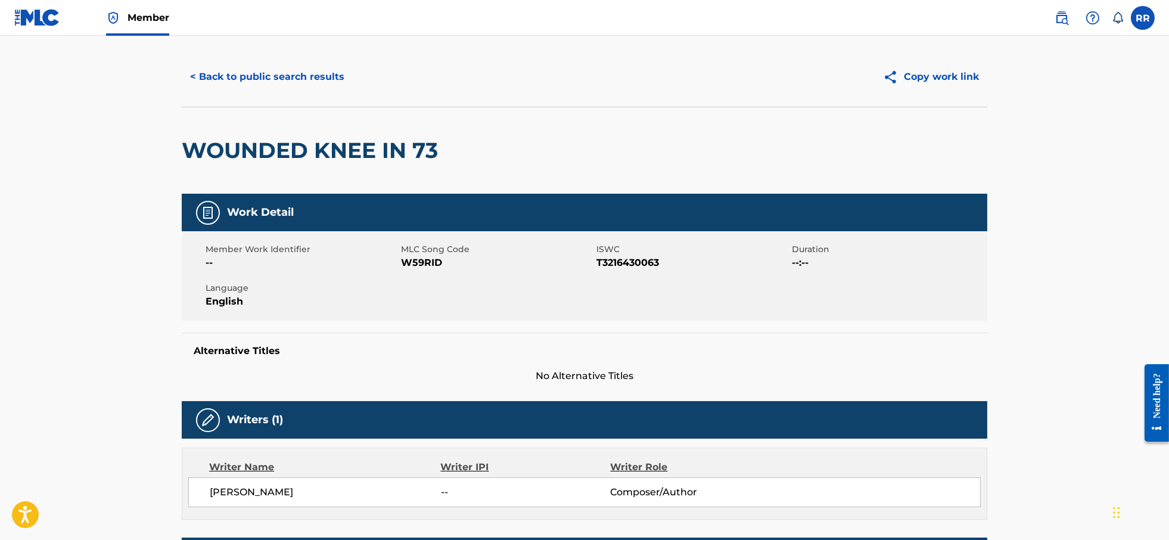
click at [219, 81] on button "< Back to public search results" at bounding box center [267, 77] width 171 height 30
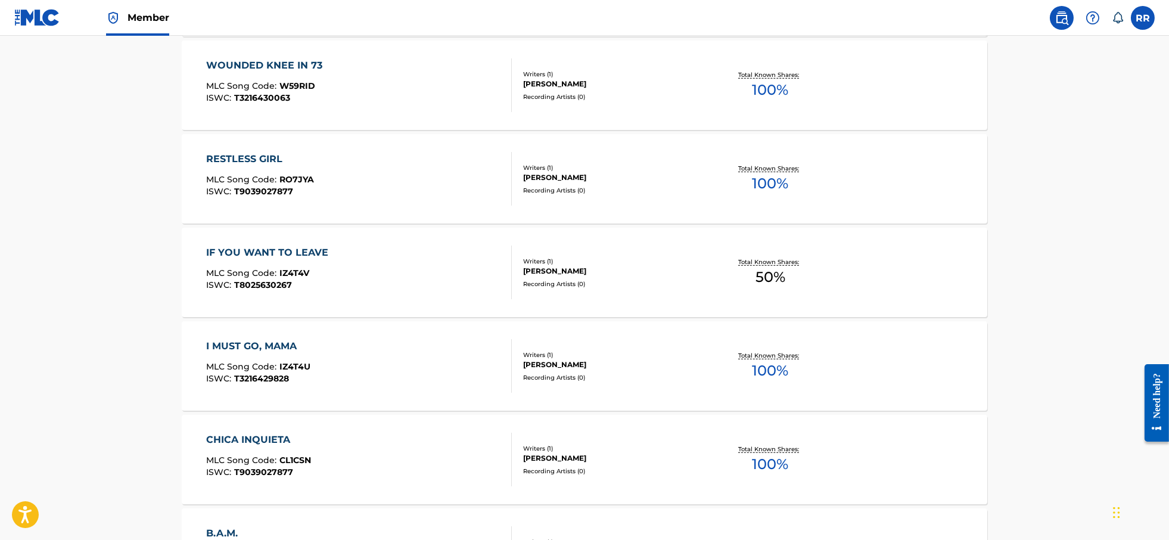
click at [241, 160] on div "RESTLESS GIRL" at bounding box center [260, 159] width 108 height 14
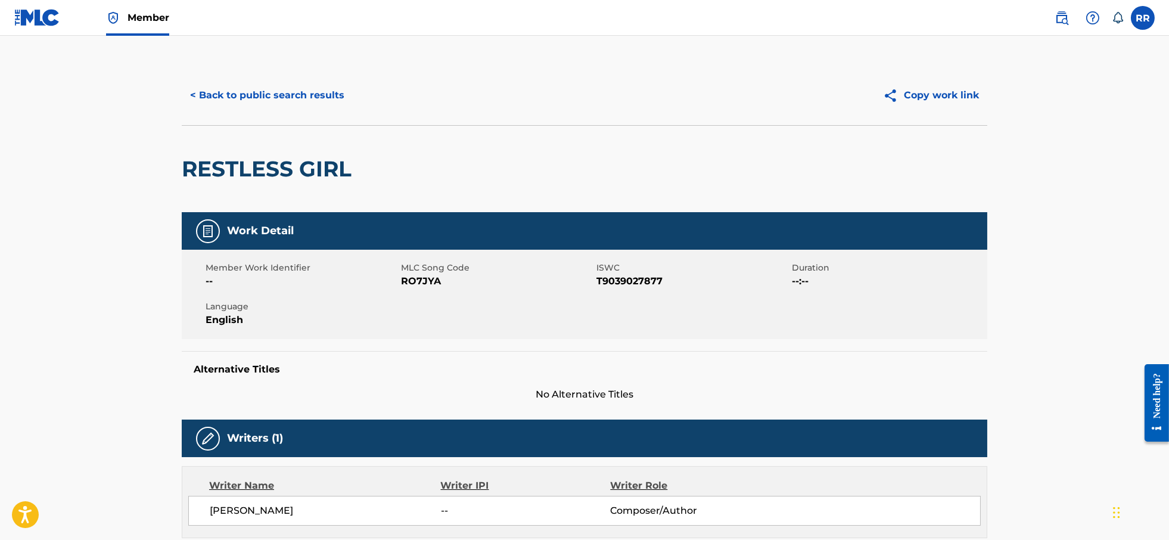
click at [234, 97] on button "< Back to public search results" at bounding box center [267, 95] width 171 height 30
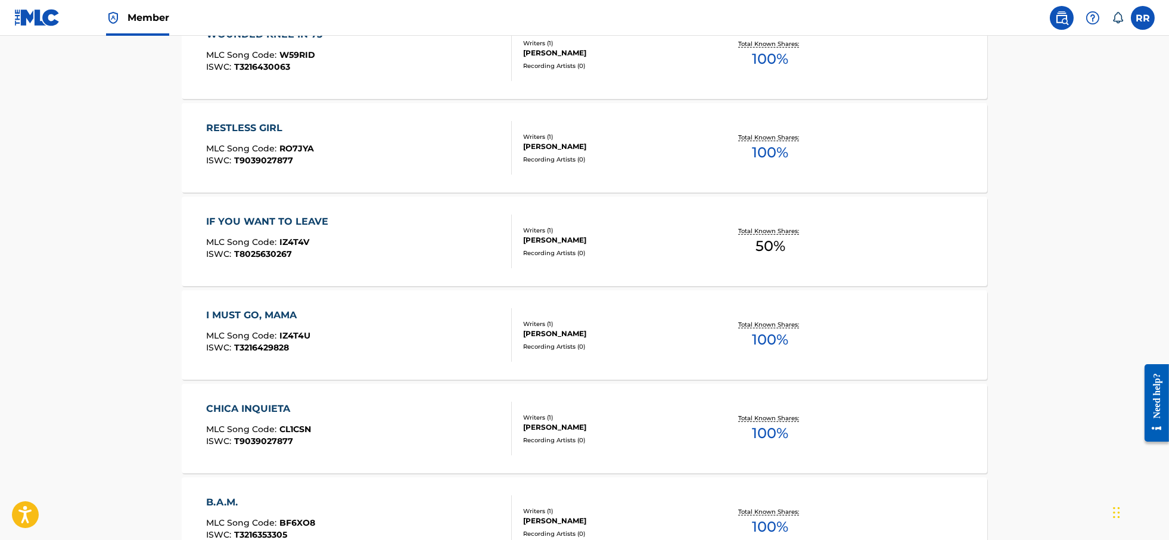
click at [260, 215] on div "IF YOU WANT TO LEAVE" at bounding box center [270, 222] width 128 height 14
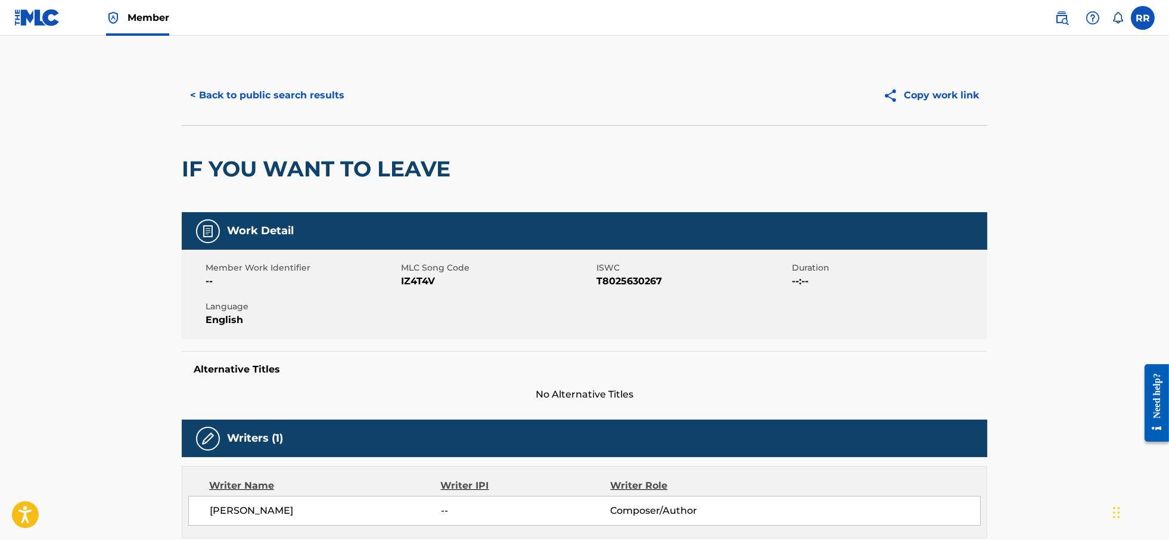
click at [209, 99] on button "< Back to public search results" at bounding box center [267, 95] width 171 height 30
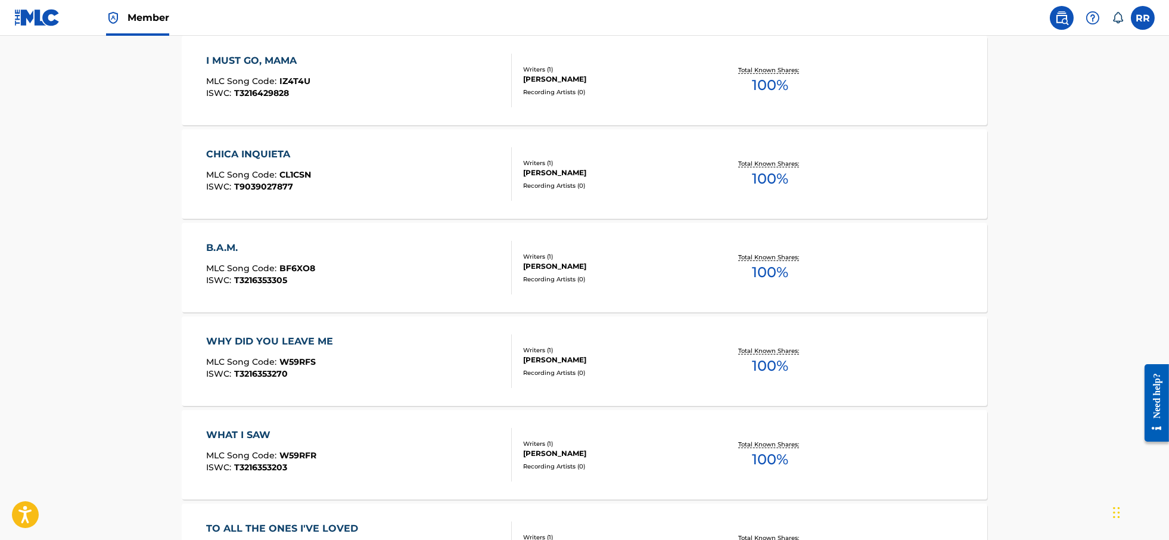
click at [247, 70] on div "I MUST GO, MAMA MLC Song Code : IZ4T4U ISWC : T3216429828" at bounding box center [258, 81] width 104 height 54
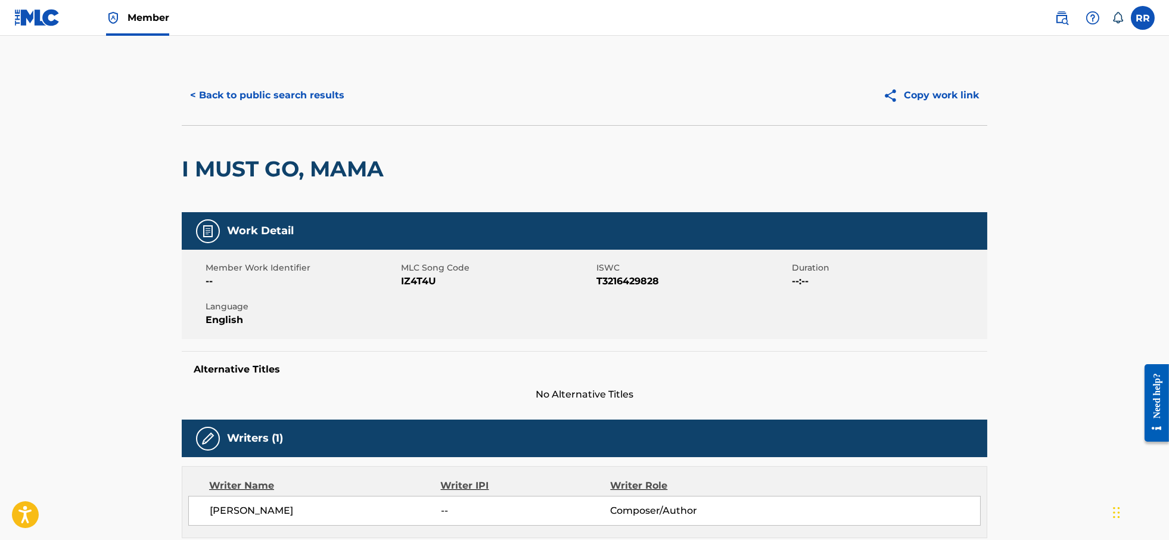
click at [225, 98] on button "< Back to public search results" at bounding box center [267, 95] width 171 height 30
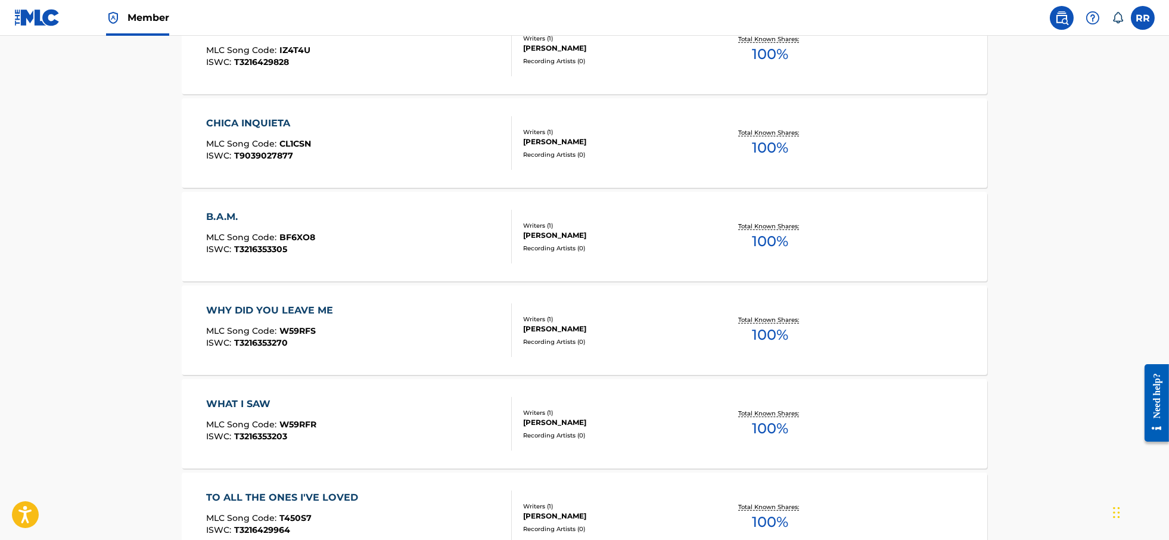
click at [250, 228] on div "B.A.M. MLC Song Code : BF6XO8 ISWC : T3216353305" at bounding box center [260, 237] width 109 height 54
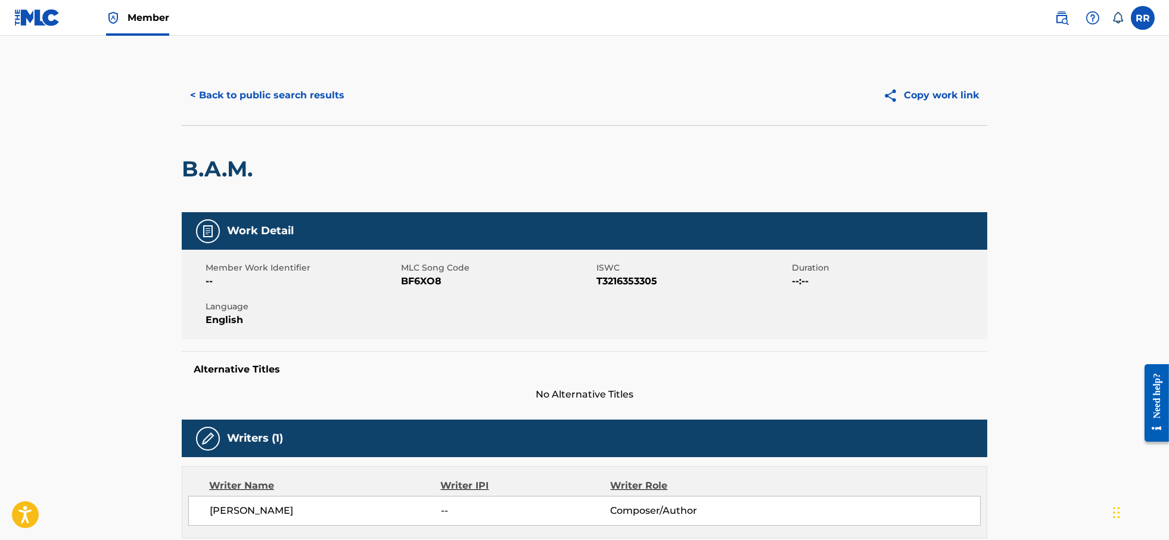
click at [270, 98] on button "< Back to public search results" at bounding box center [267, 95] width 171 height 30
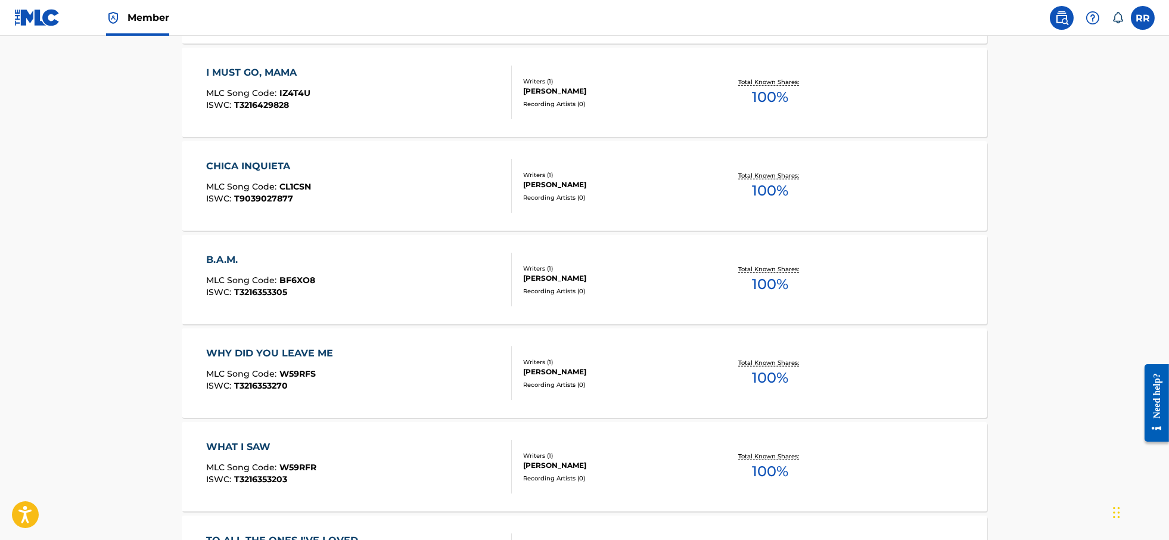
click at [269, 173] on div "CHICA INQUIETA" at bounding box center [258, 166] width 105 height 14
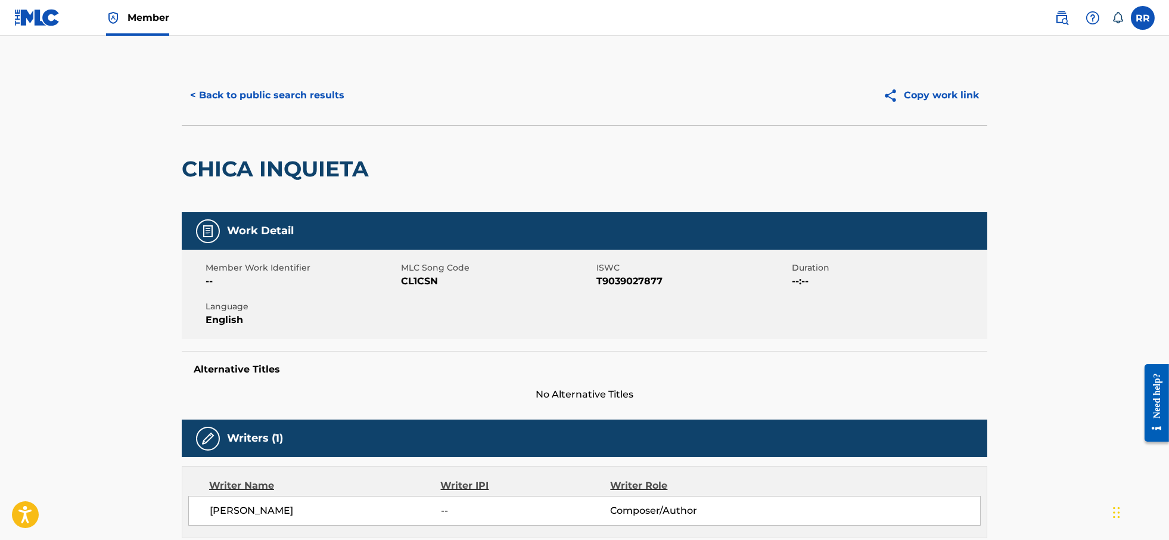
click at [222, 95] on button "< Back to public search results" at bounding box center [267, 95] width 171 height 30
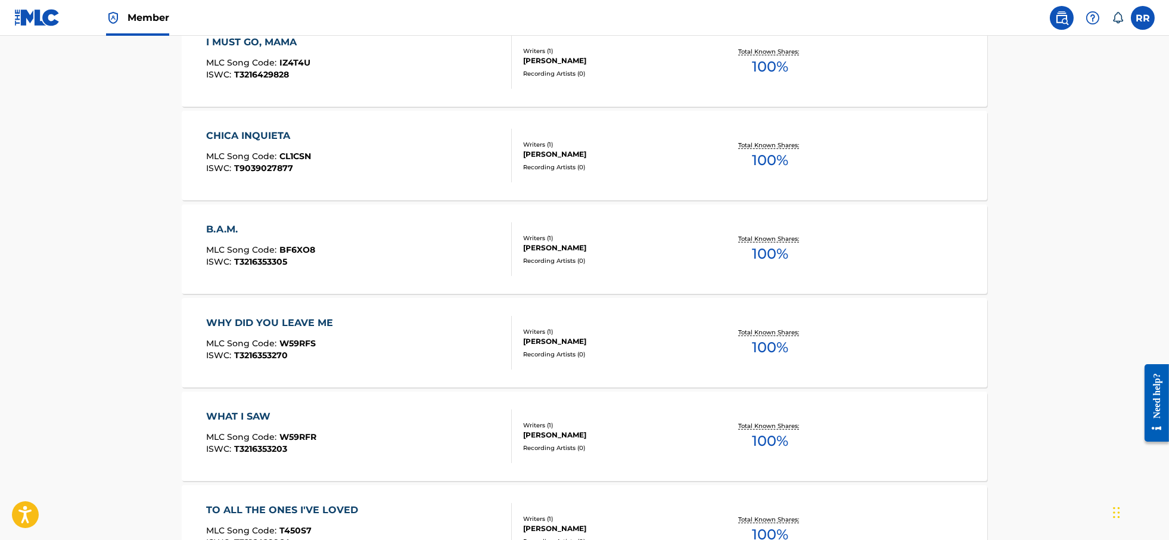
click at [262, 330] on div "WHY DID YOU LEAVE ME MLC Song Code : W59RFS ISWC : T3216353270" at bounding box center [272, 343] width 133 height 54
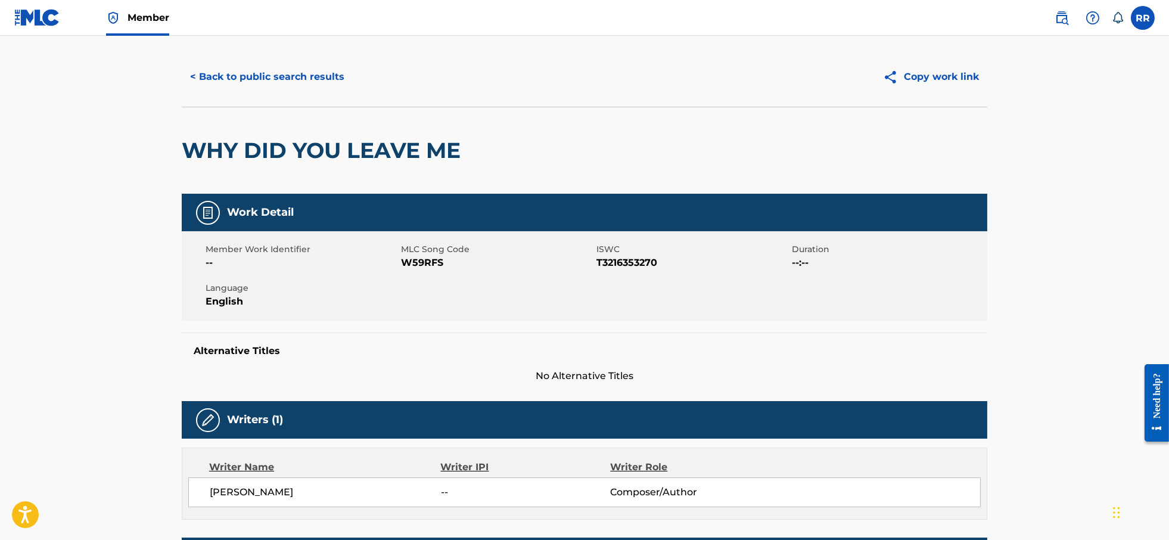
click at [221, 80] on button "< Back to public search results" at bounding box center [267, 77] width 171 height 30
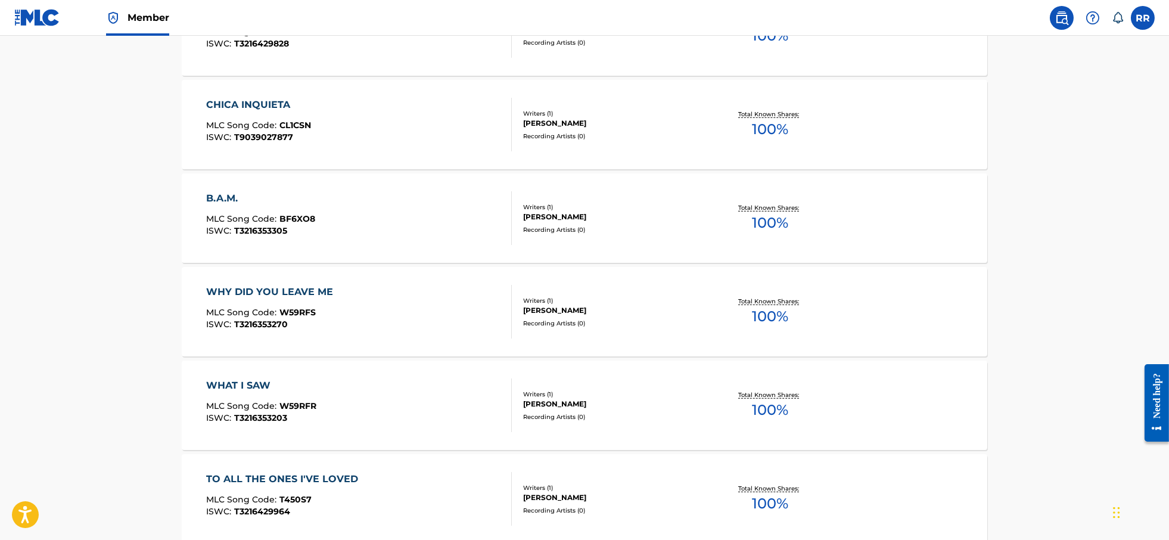
click at [243, 381] on div "WHAT I SAW" at bounding box center [261, 385] width 110 height 14
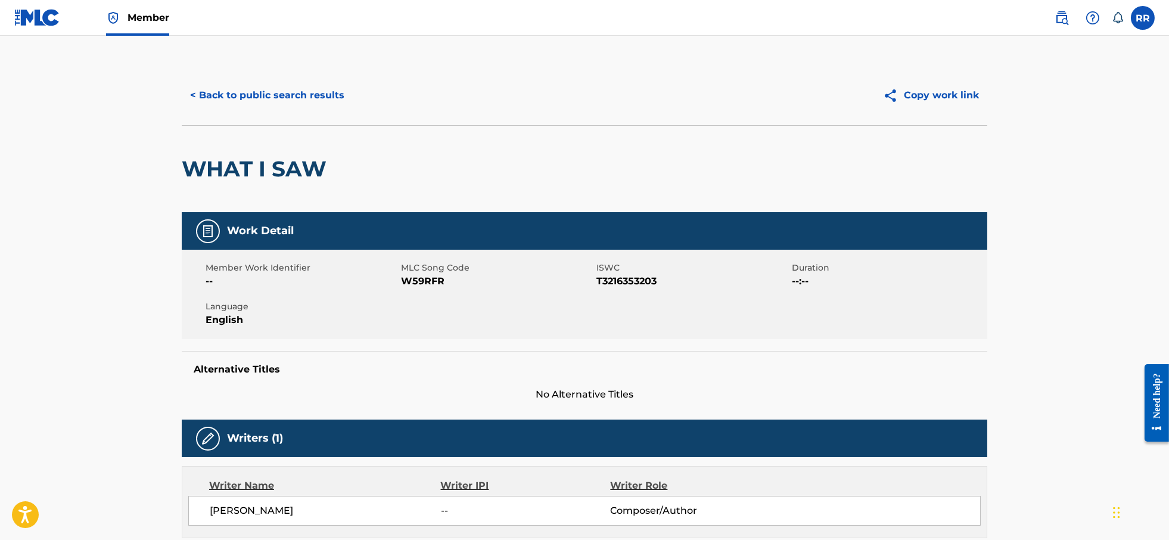
click at [214, 100] on button "< Back to public search results" at bounding box center [267, 95] width 171 height 30
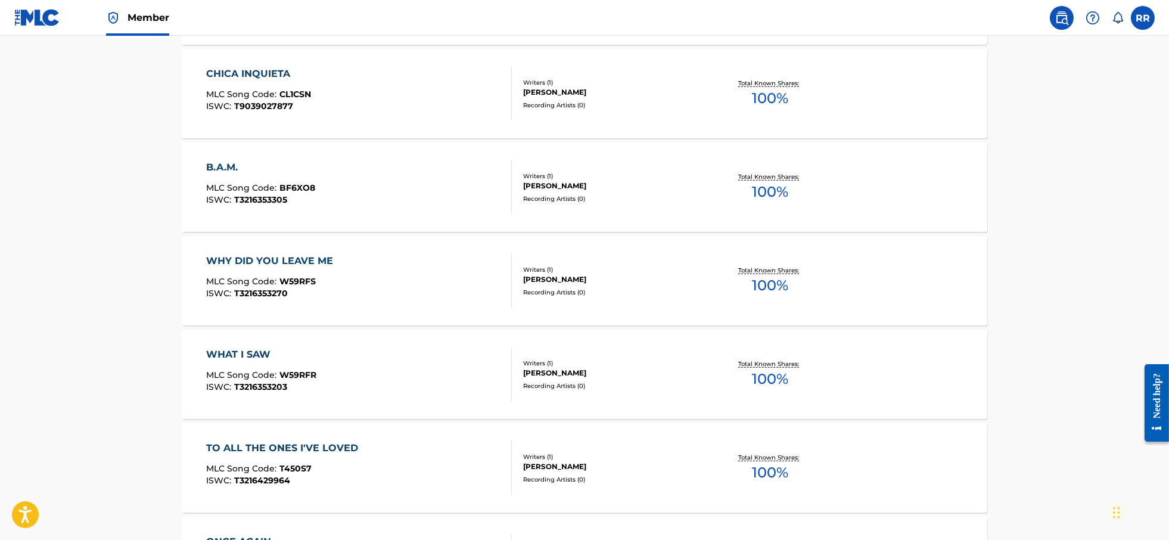
click at [277, 443] on div "TO ALL THE ONES I'VE LOVED" at bounding box center [285, 448] width 158 height 14
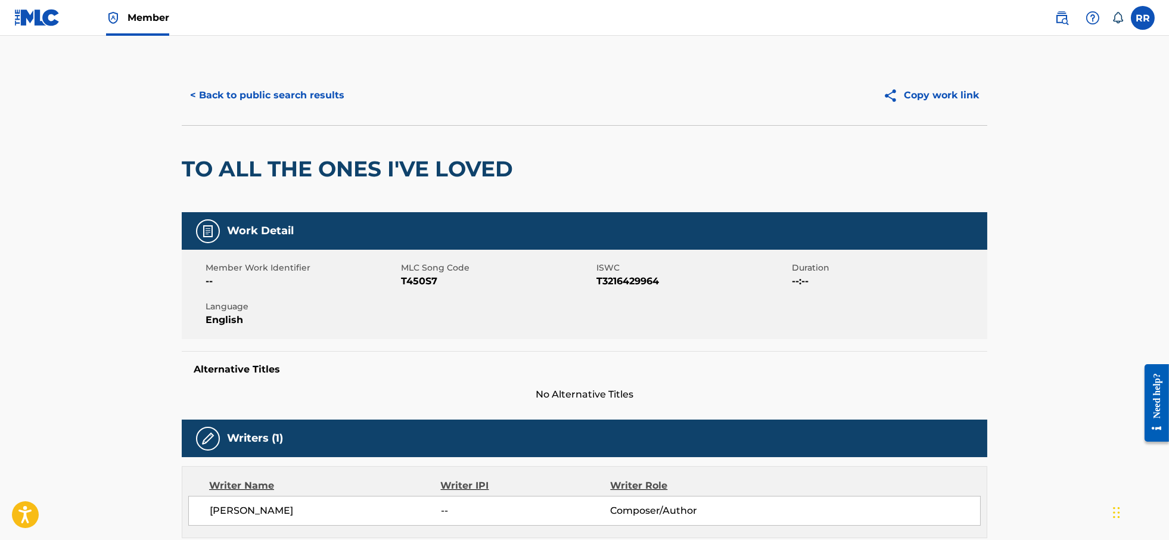
click at [231, 95] on button "< Back to public search results" at bounding box center [267, 95] width 171 height 30
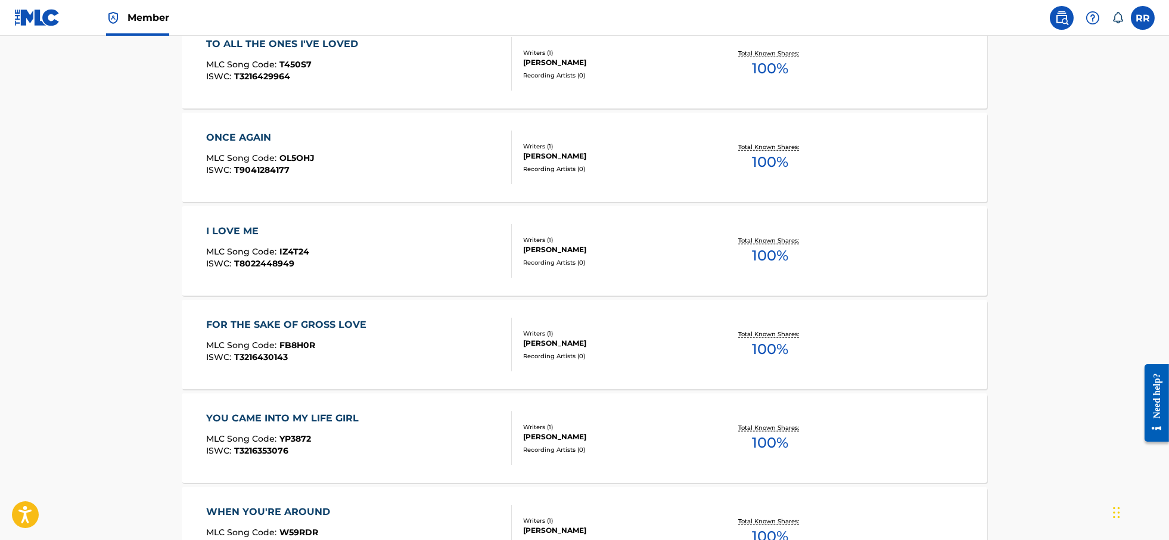
click at [265, 153] on span "MLC Song Code :" at bounding box center [242, 158] width 73 height 11
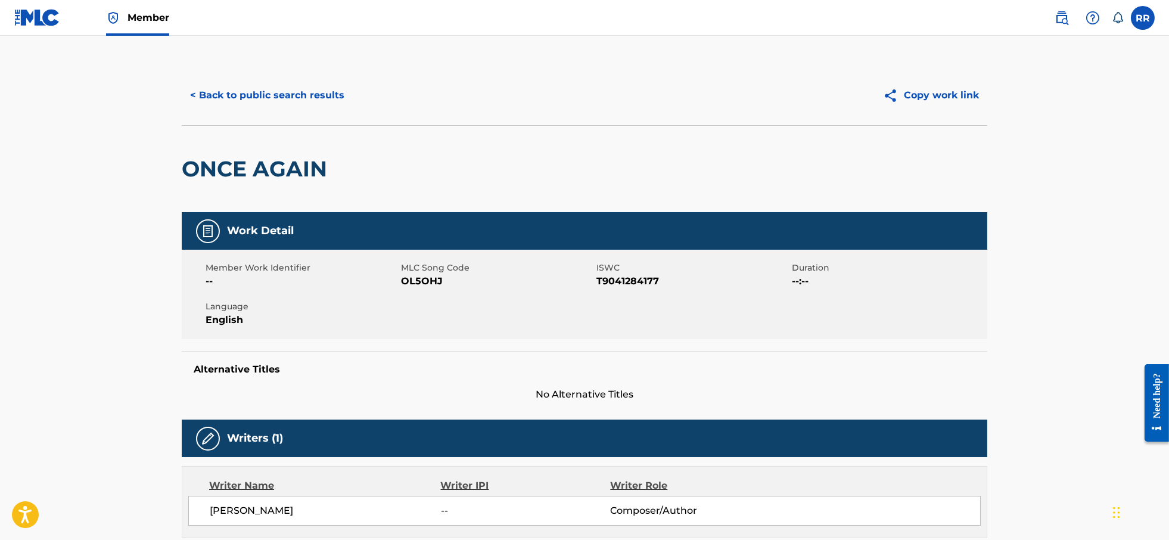
click at [216, 93] on button "< Back to public search results" at bounding box center [267, 95] width 171 height 30
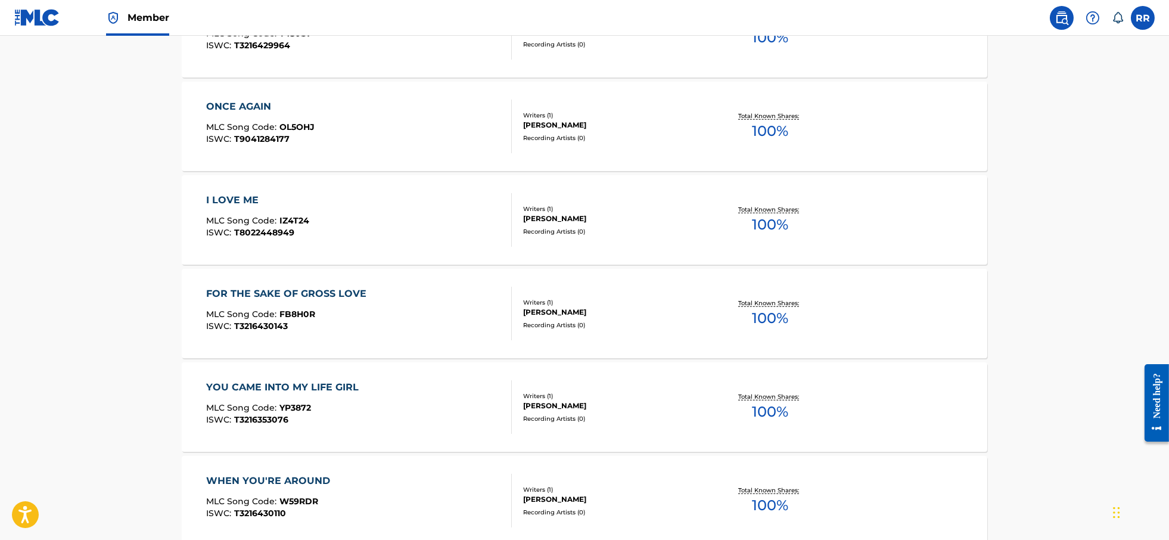
click at [241, 216] on span "MLC Song Code :" at bounding box center [242, 220] width 73 height 11
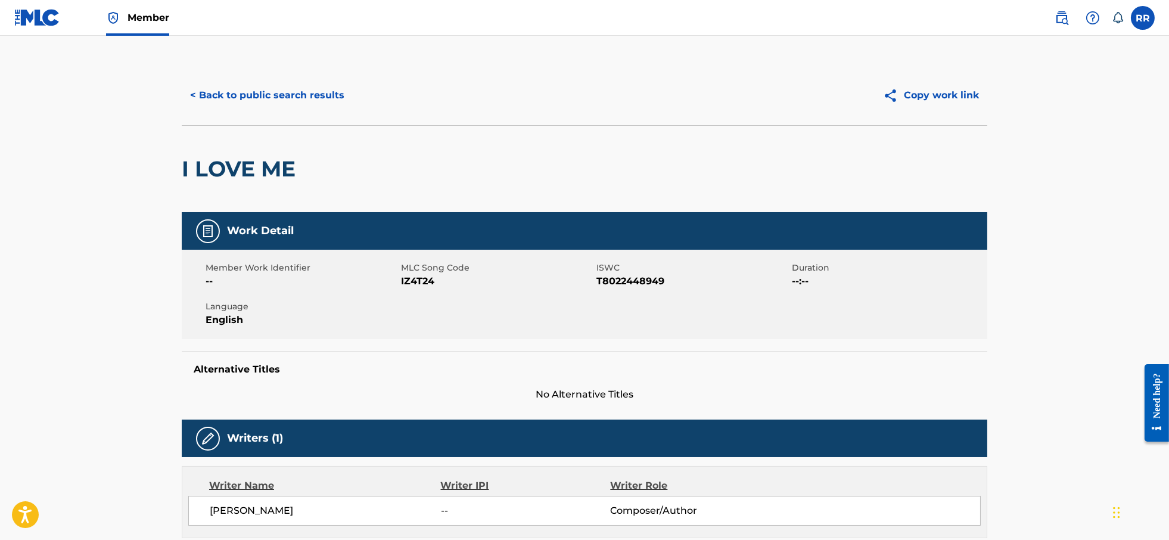
click at [213, 98] on button "< Back to public search results" at bounding box center [267, 95] width 171 height 30
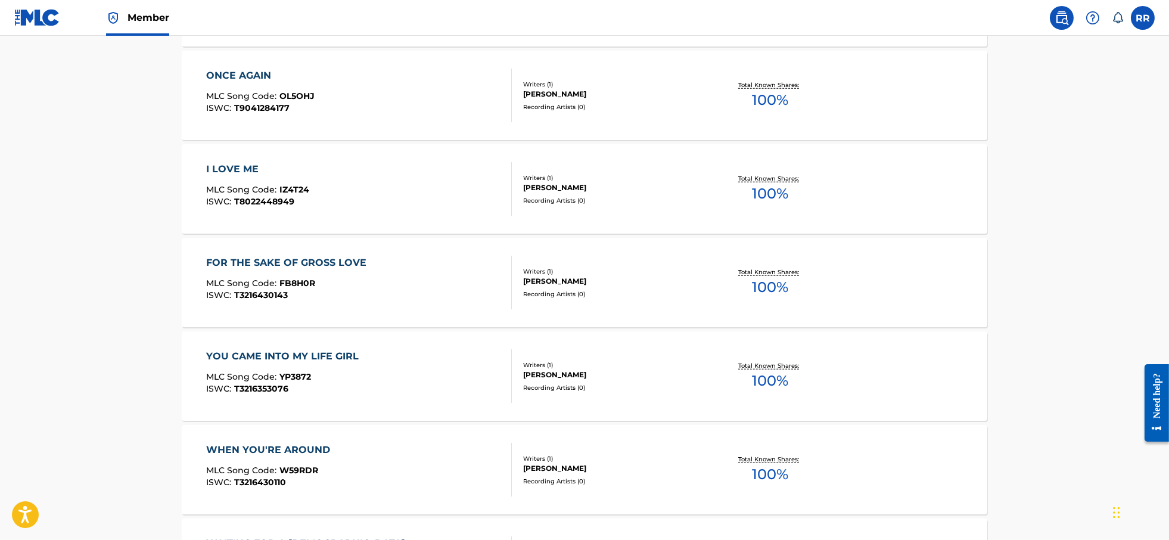
click at [259, 290] on span "T3216430143" at bounding box center [261, 295] width 54 height 11
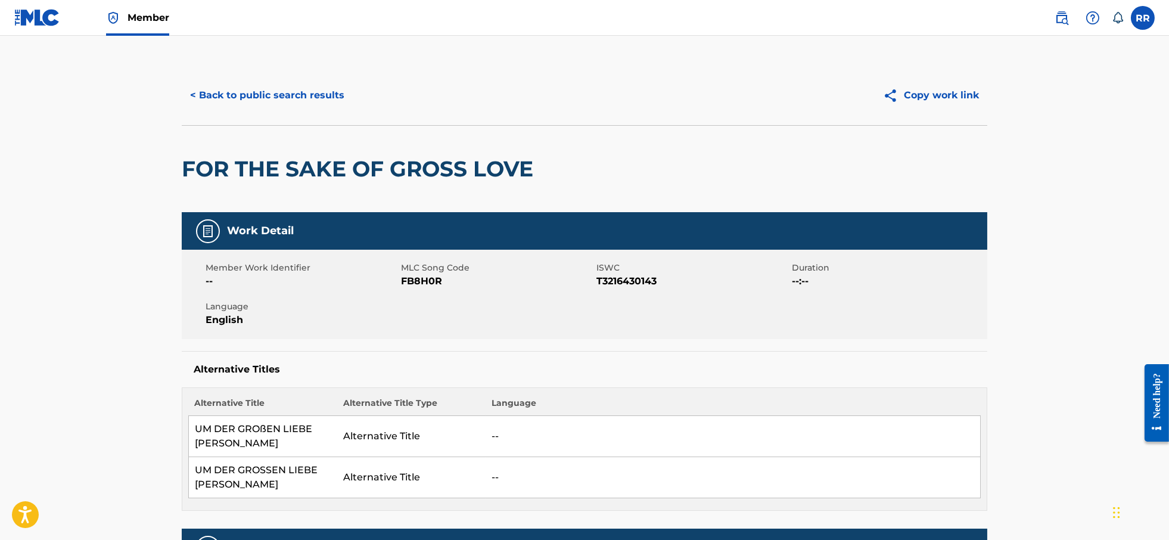
click at [208, 102] on button "< Back to public search results" at bounding box center [267, 95] width 171 height 30
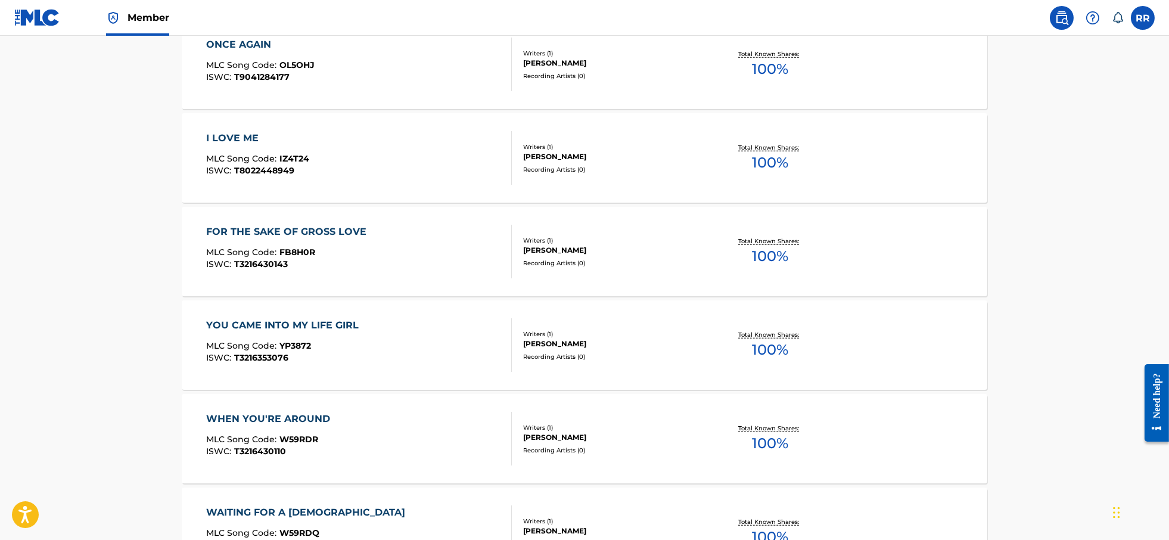
click at [326, 323] on div "YOU CAME INTO MY LIFE GIRL" at bounding box center [285, 325] width 159 height 14
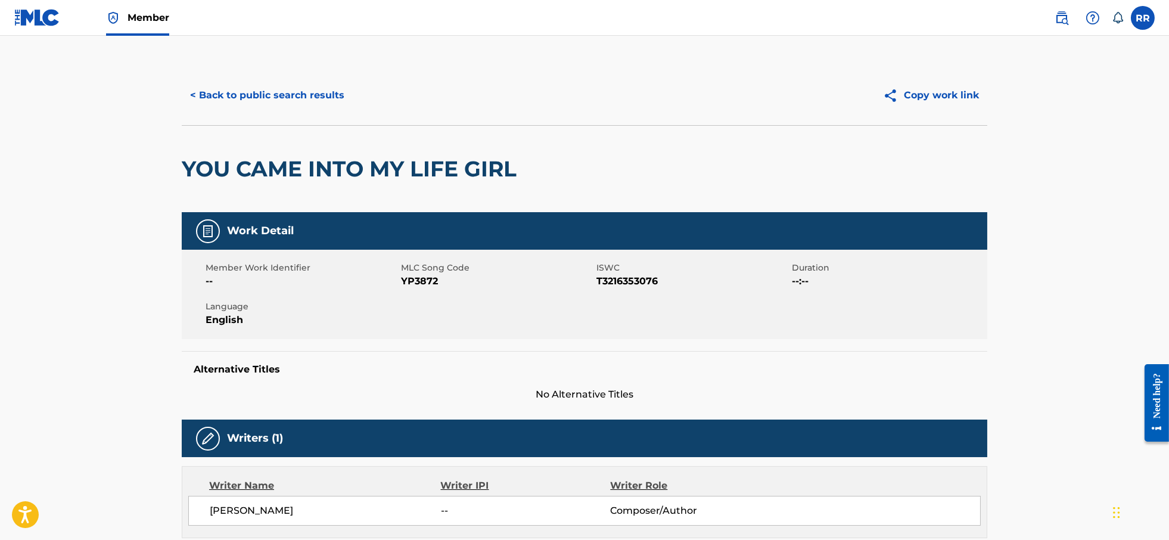
click at [224, 94] on button "< Back to public search results" at bounding box center [267, 95] width 171 height 30
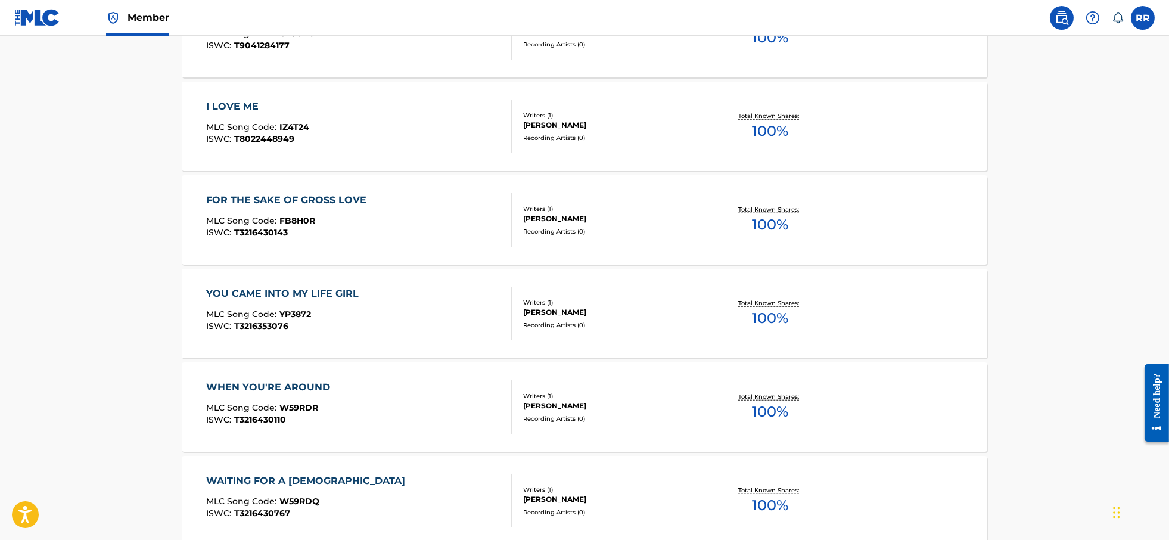
click at [290, 394] on div "WHEN YOU'RE AROUND" at bounding box center [271, 387] width 130 height 14
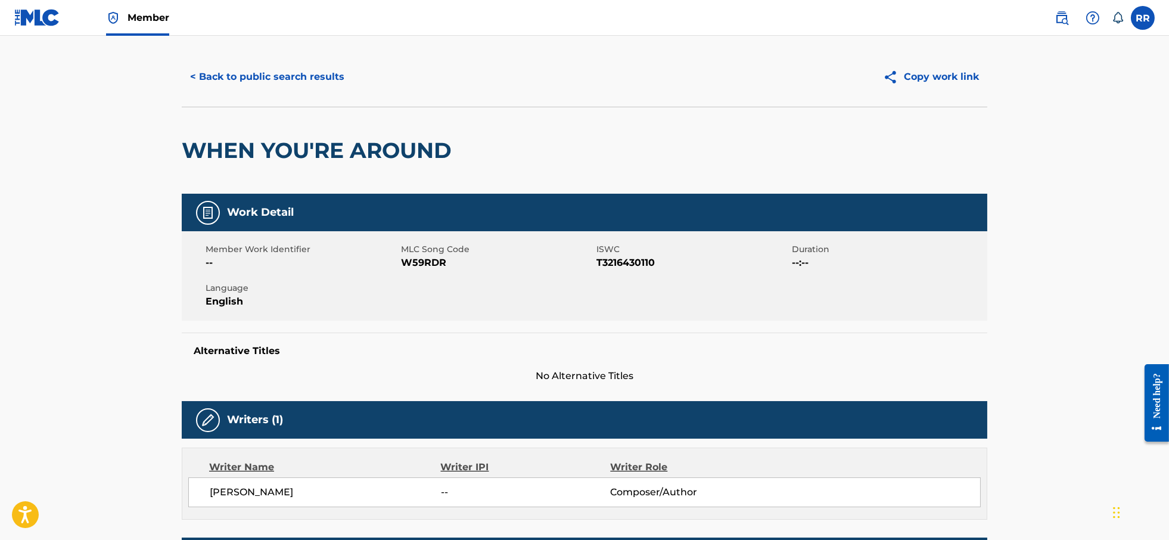
click at [215, 75] on button "< Back to public search results" at bounding box center [267, 77] width 171 height 30
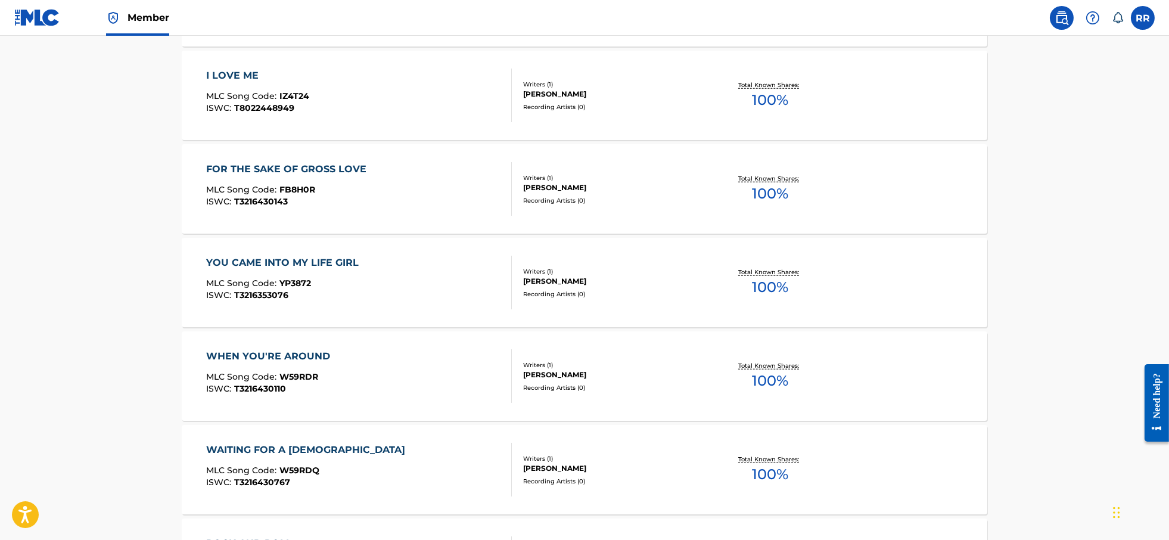
click at [269, 452] on div "WAITING FOR A [DEMOGRAPHIC_DATA]" at bounding box center [308, 450] width 205 height 14
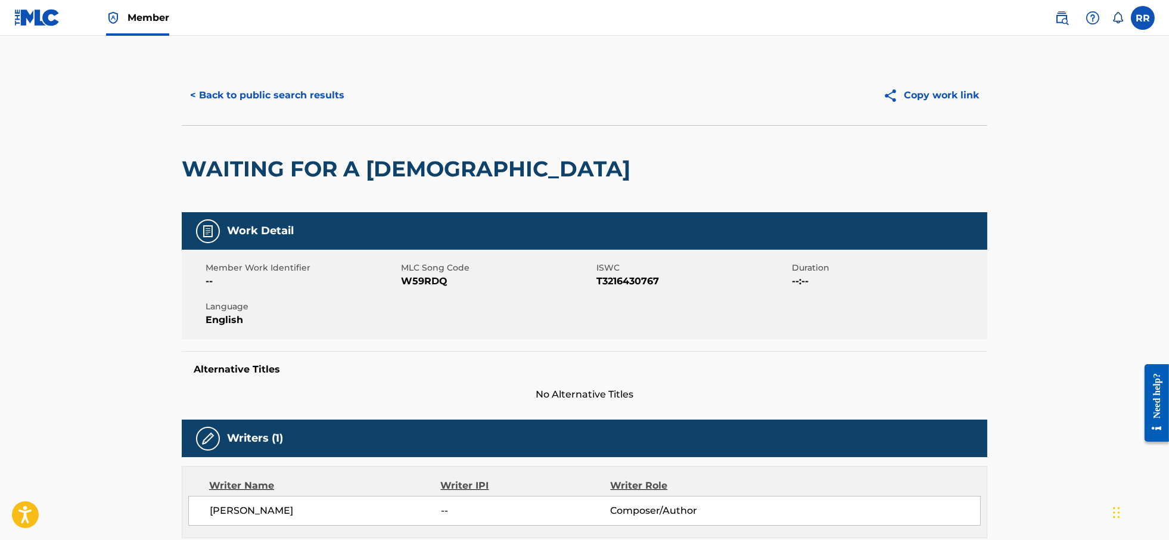
click at [222, 97] on button "< Back to public search results" at bounding box center [267, 95] width 171 height 30
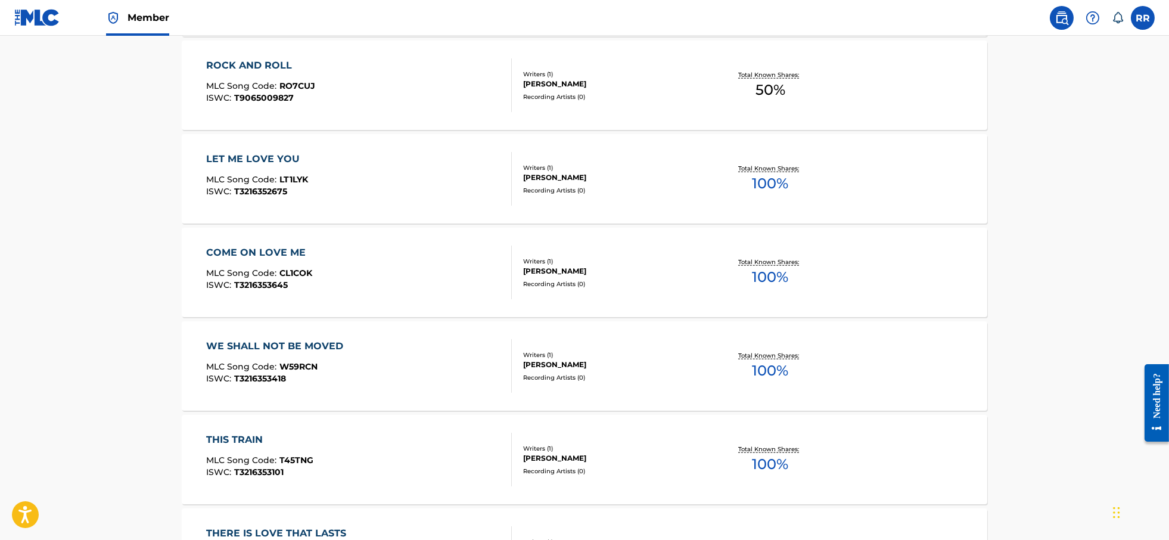
click at [242, 85] on span "MLC Song Code :" at bounding box center [242, 85] width 73 height 11
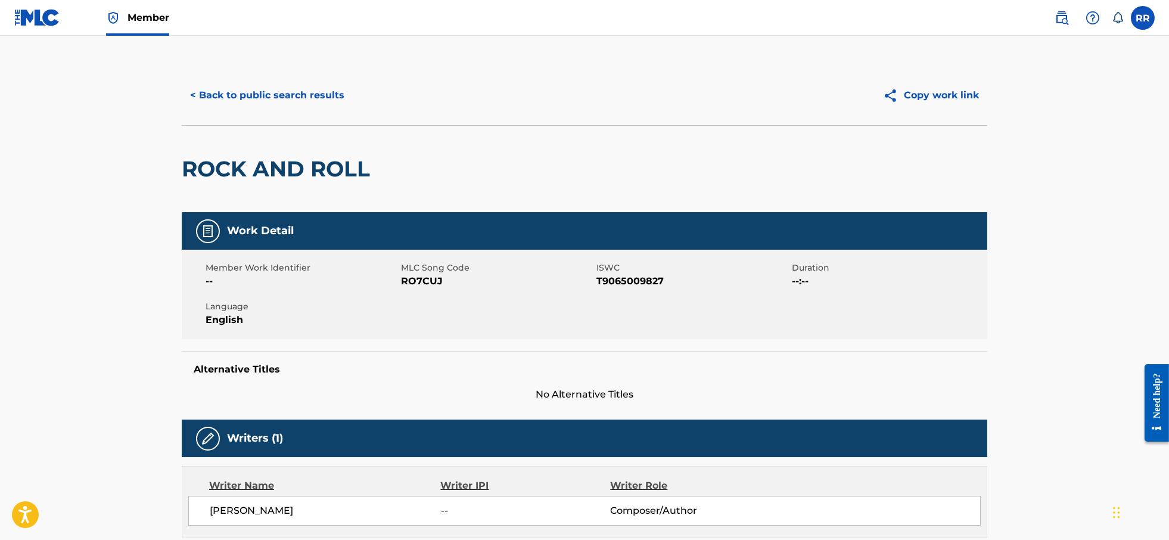
click at [206, 88] on button "< Back to public search results" at bounding box center [267, 95] width 171 height 30
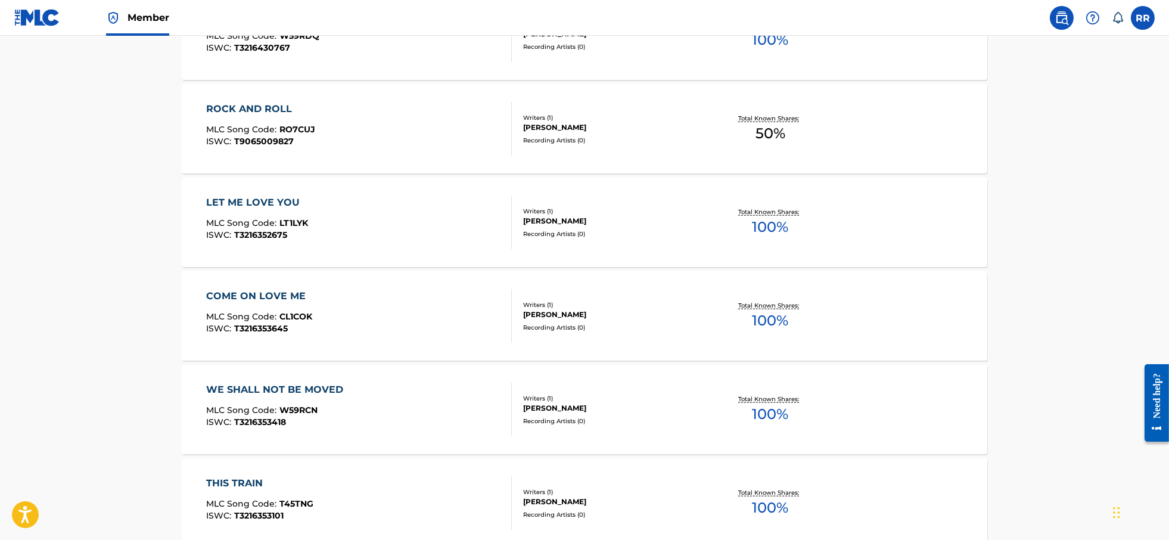
click at [235, 203] on div "LET ME LOVE YOU" at bounding box center [257, 203] width 102 height 14
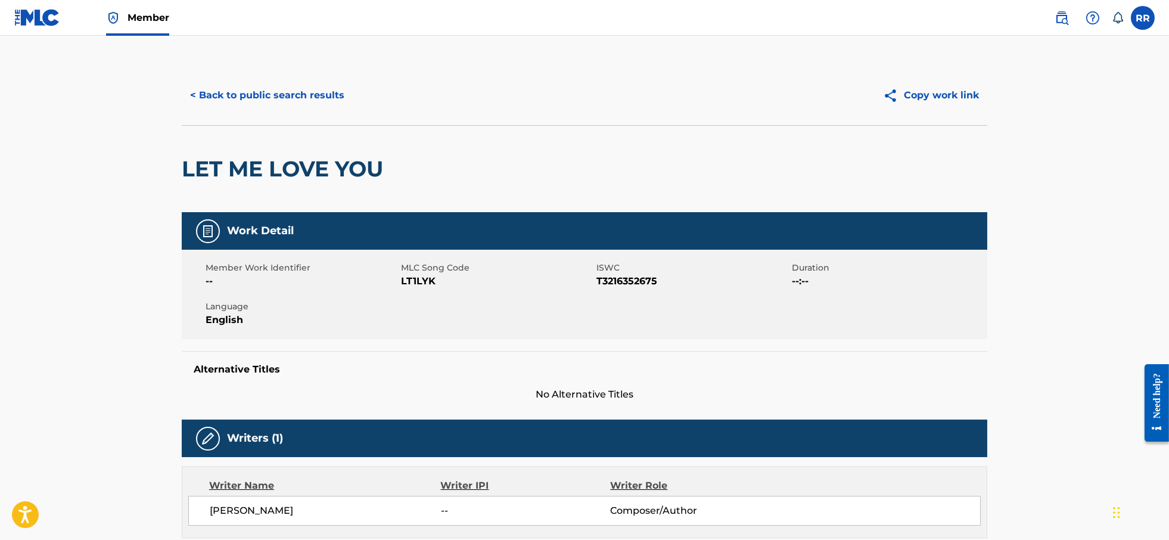
click at [210, 96] on button "< Back to public search results" at bounding box center [267, 95] width 171 height 30
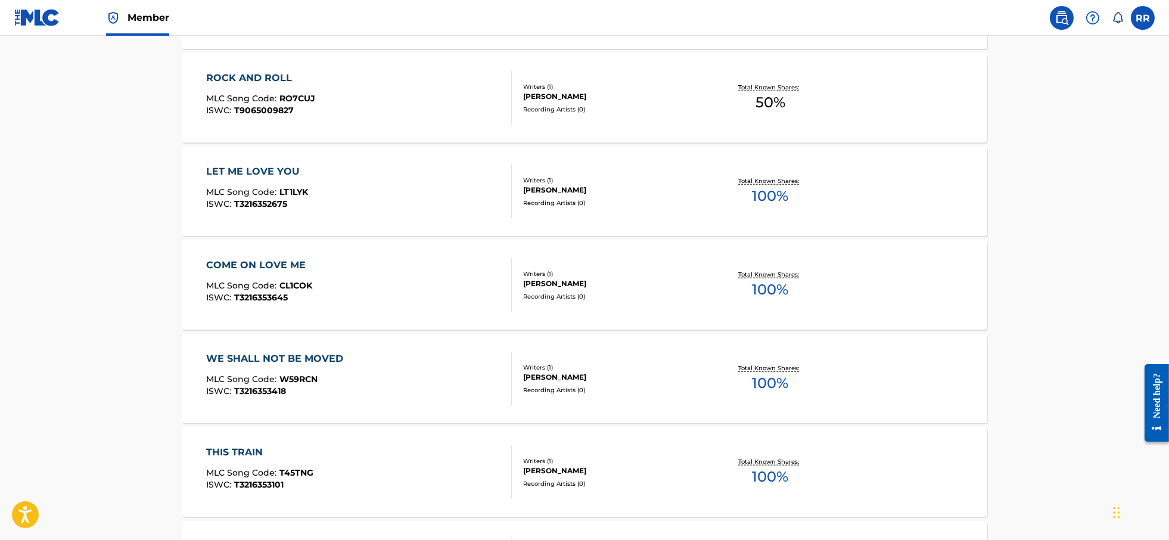
click at [260, 275] on div "COME ON LOVE ME MLC Song Code : CL1COK ISWC : T3216353645" at bounding box center [259, 285] width 106 height 54
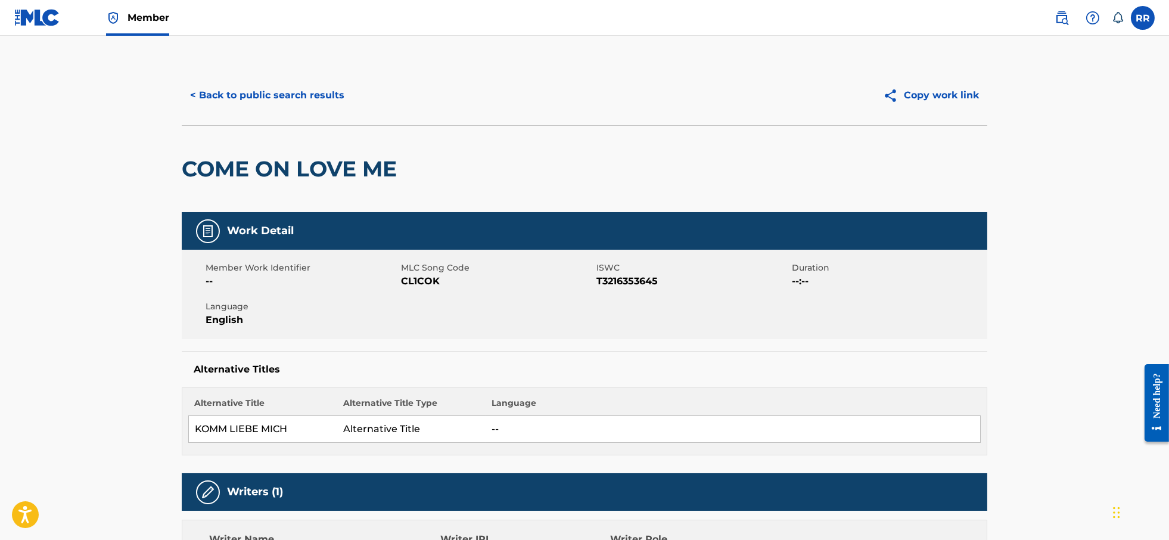
click at [237, 98] on button "< Back to public search results" at bounding box center [267, 95] width 171 height 30
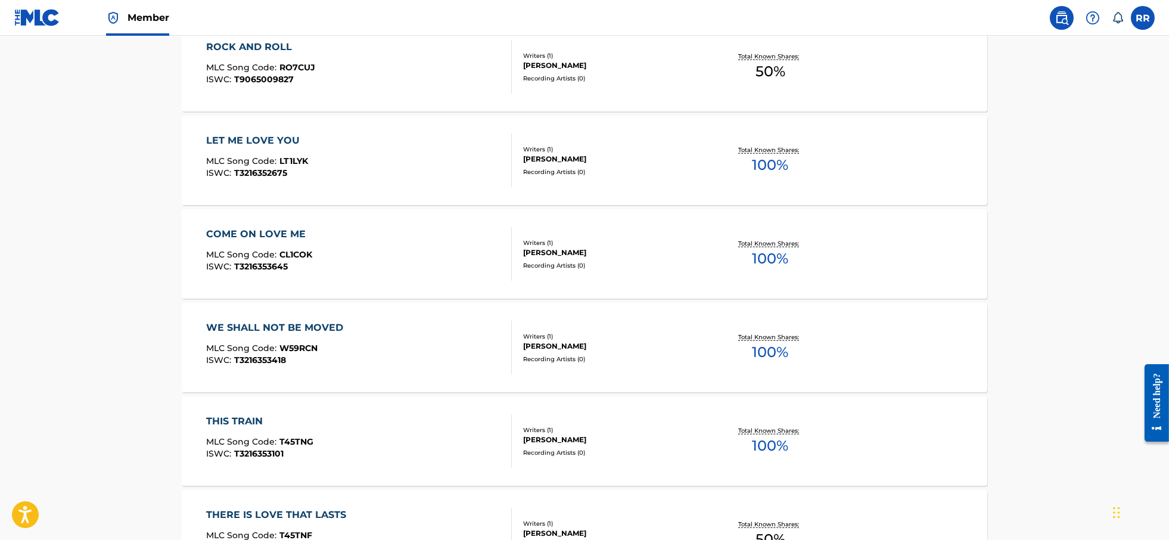
click at [268, 321] on div "WE SHALL NOT BE MOVED" at bounding box center [277, 328] width 143 height 14
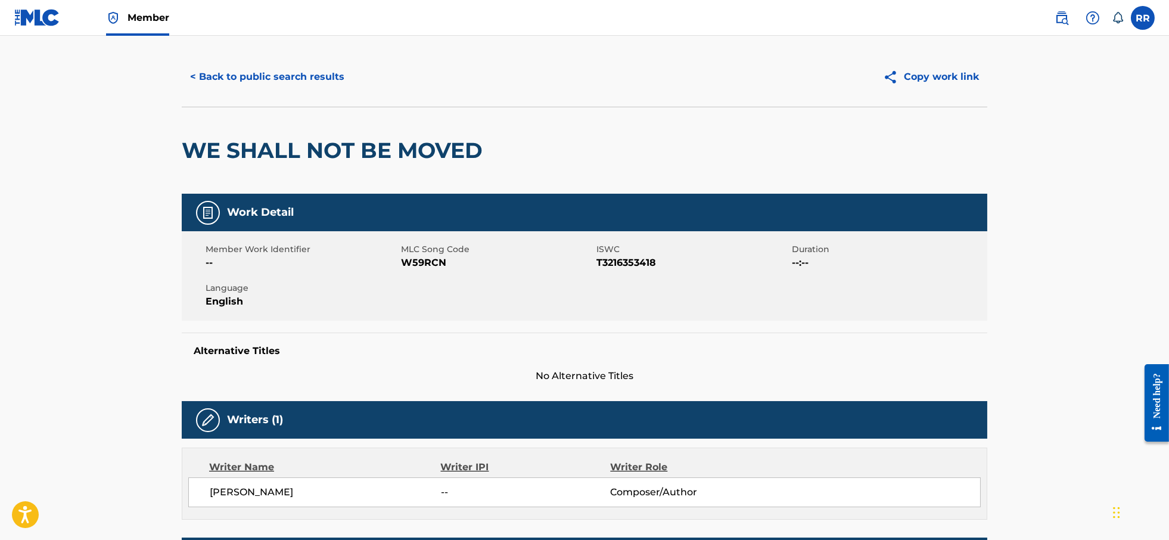
click at [247, 81] on button "< Back to public search results" at bounding box center [267, 77] width 171 height 30
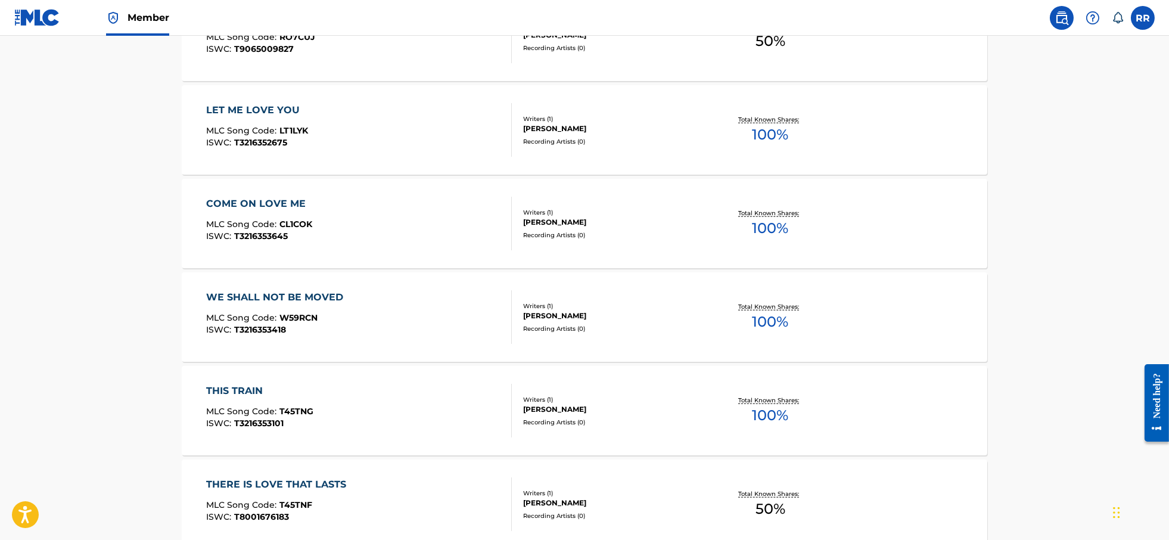
click at [266, 392] on div "THIS TRAIN" at bounding box center [259, 391] width 107 height 14
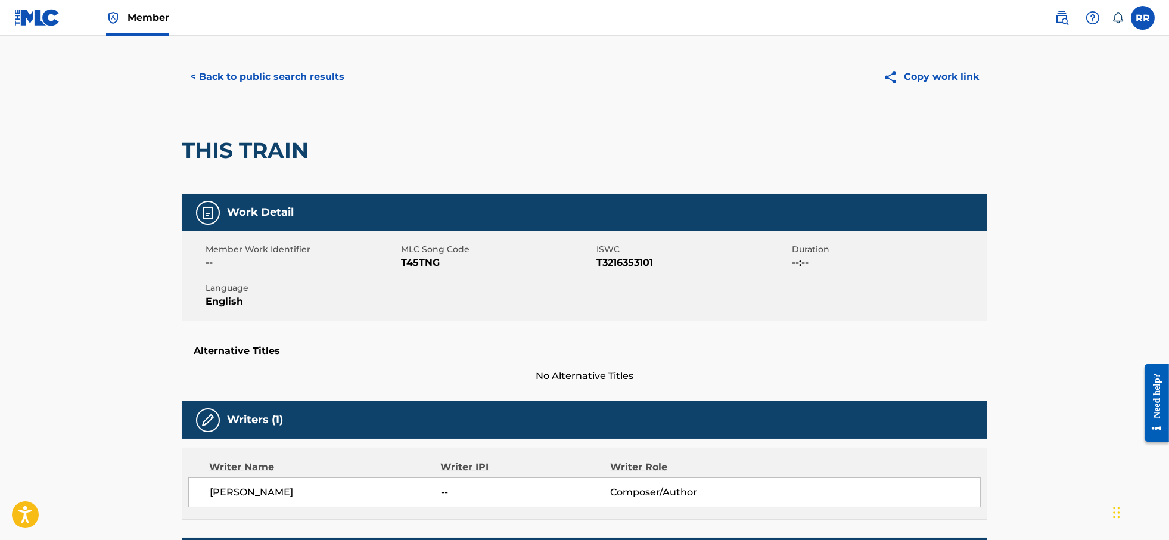
click at [250, 77] on button "< Back to public search results" at bounding box center [267, 77] width 171 height 30
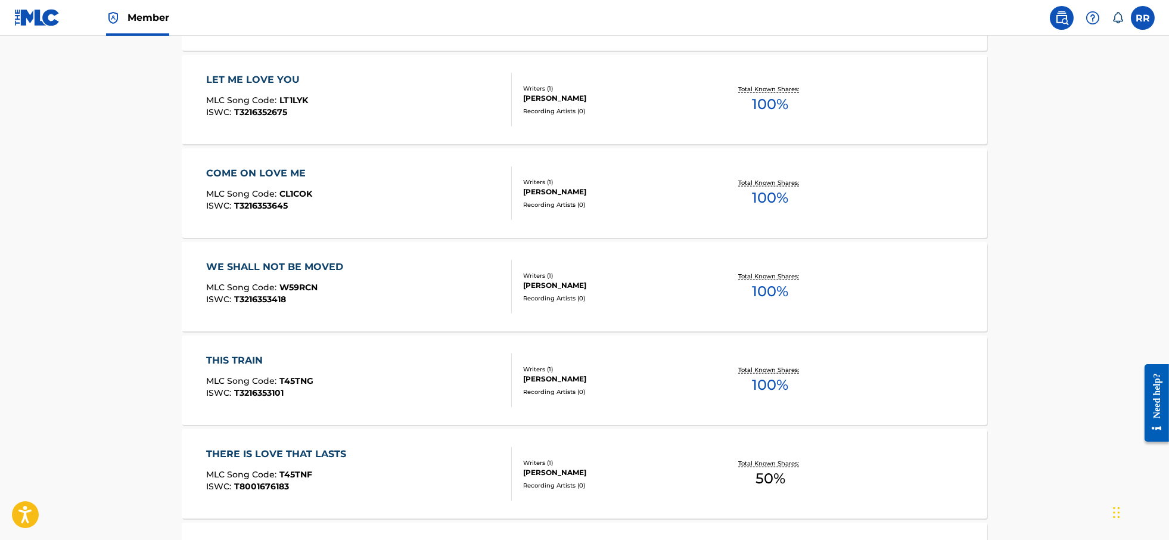
click at [279, 447] on div "THERE IS LOVE THAT LASTS" at bounding box center [279, 454] width 146 height 14
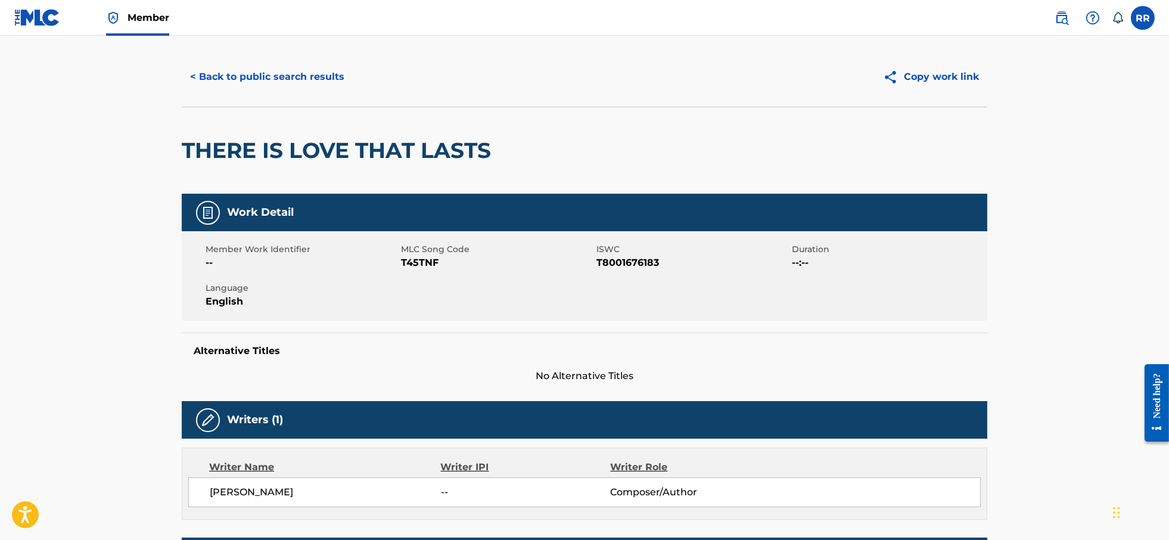
click at [237, 82] on button "< Back to public search results" at bounding box center [267, 77] width 171 height 30
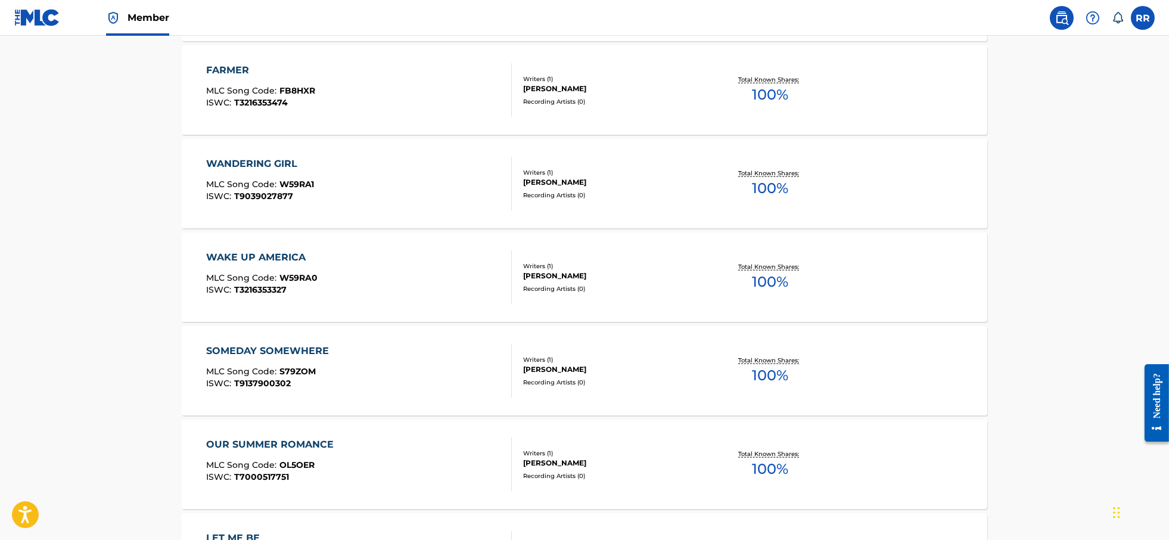
click at [215, 85] on span "MLC Song Code :" at bounding box center [242, 90] width 73 height 11
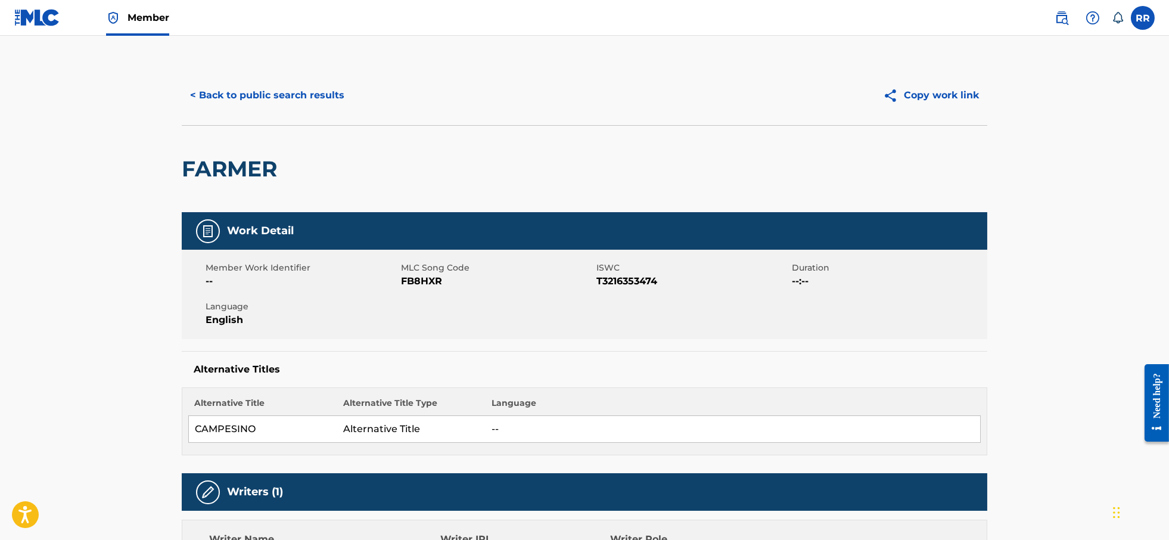
click at [206, 94] on button "< Back to public search results" at bounding box center [267, 95] width 171 height 30
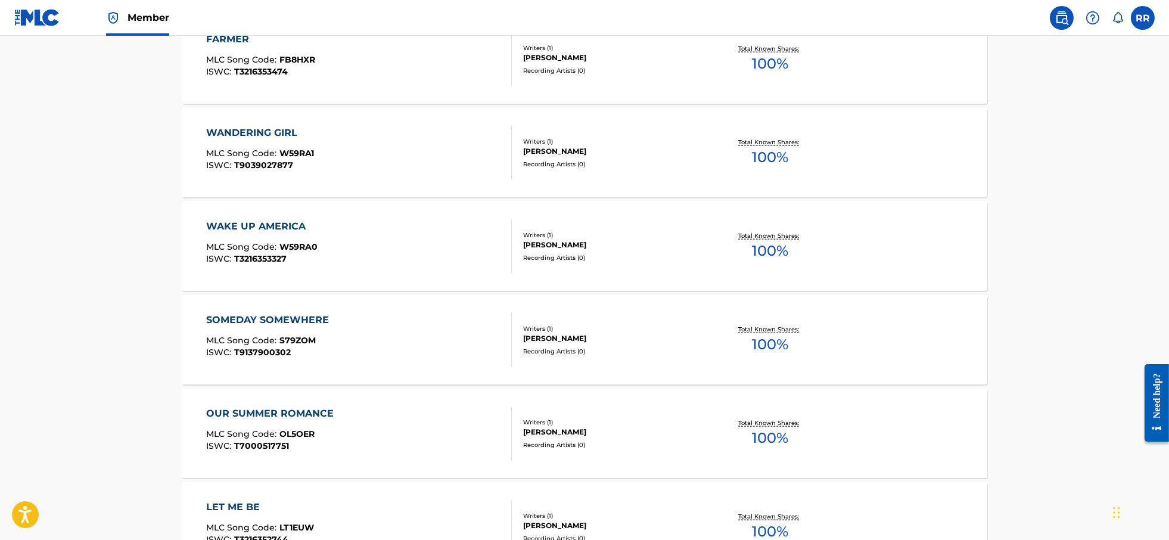
click at [257, 131] on div "WANDERING GIRL" at bounding box center [260, 133] width 108 height 14
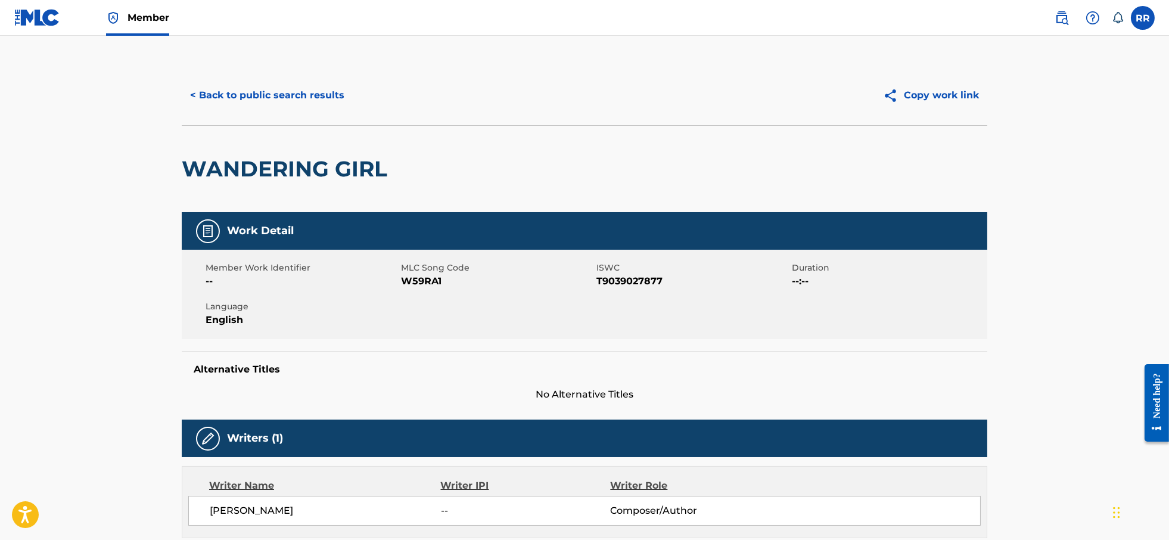
click at [216, 92] on button "< Back to public search results" at bounding box center [267, 95] width 171 height 30
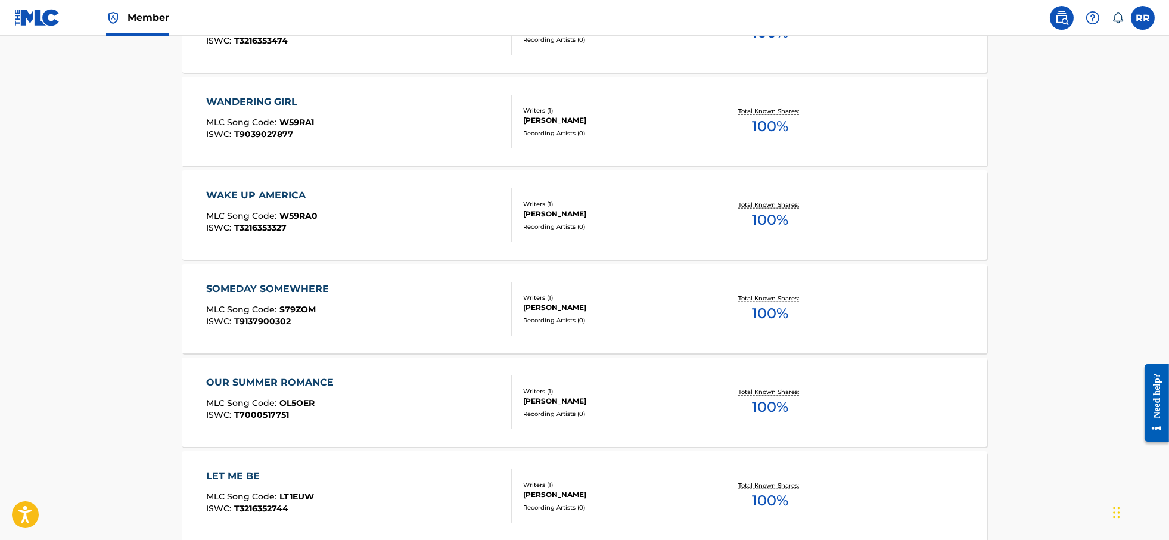
click at [250, 196] on div "WAKE UP AMERICA" at bounding box center [261, 195] width 111 height 14
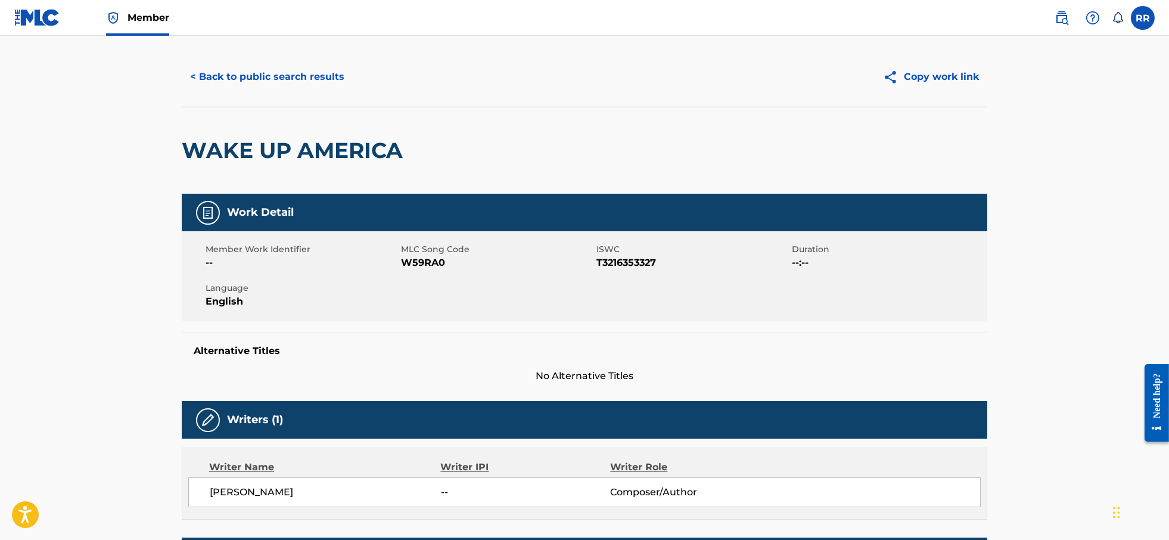
click at [229, 76] on button "< Back to public search results" at bounding box center [267, 77] width 171 height 30
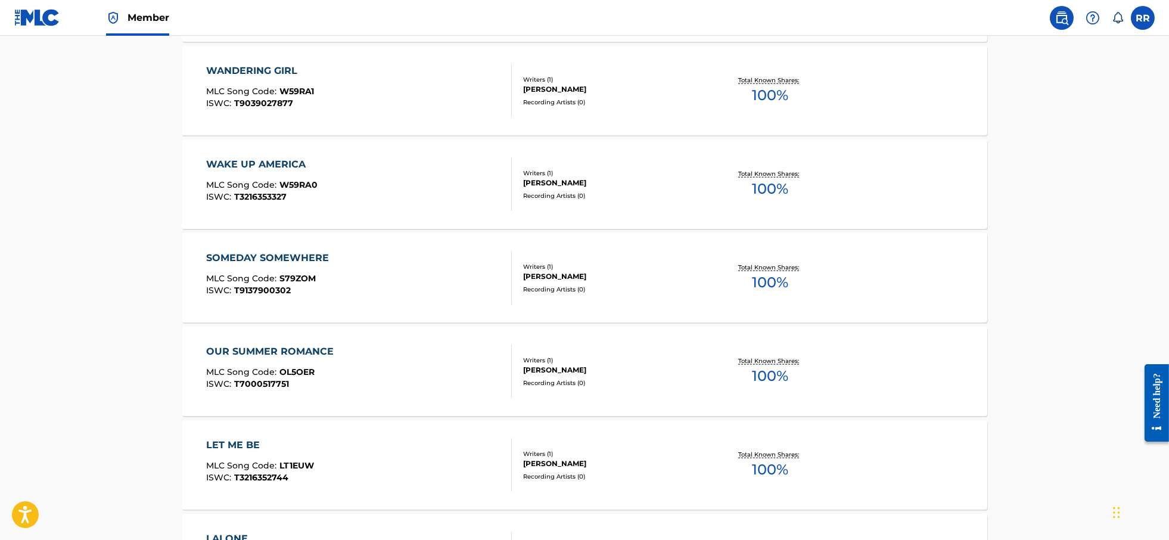
click at [268, 265] on div "SOMEDAY SOMEWHERE MLC Song Code : S79ZOM ISWC : T9137900302" at bounding box center [270, 278] width 129 height 54
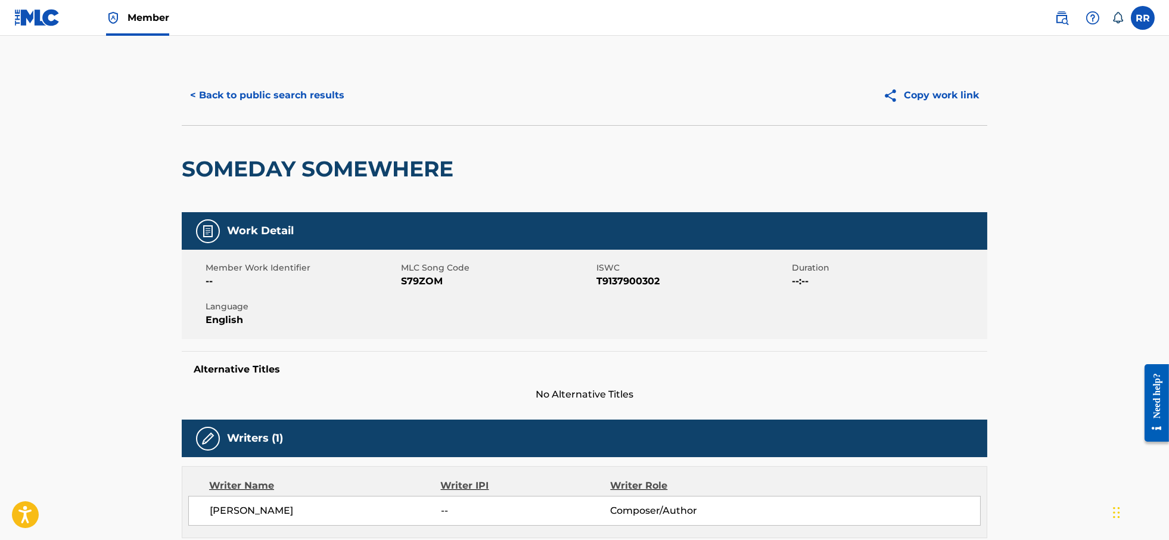
click at [249, 92] on button "< Back to public search results" at bounding box center [267, 95] width 171 height 30
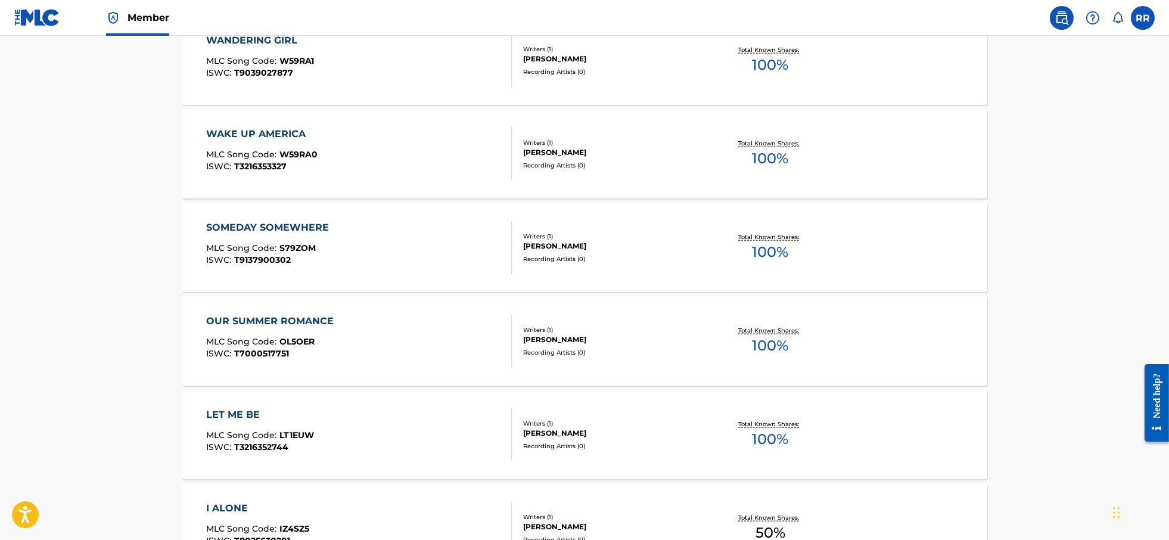
click at [253, 327] on div "OUR SUMMER ROMANCE" at bounding box center [273, 321] width 134 height 14
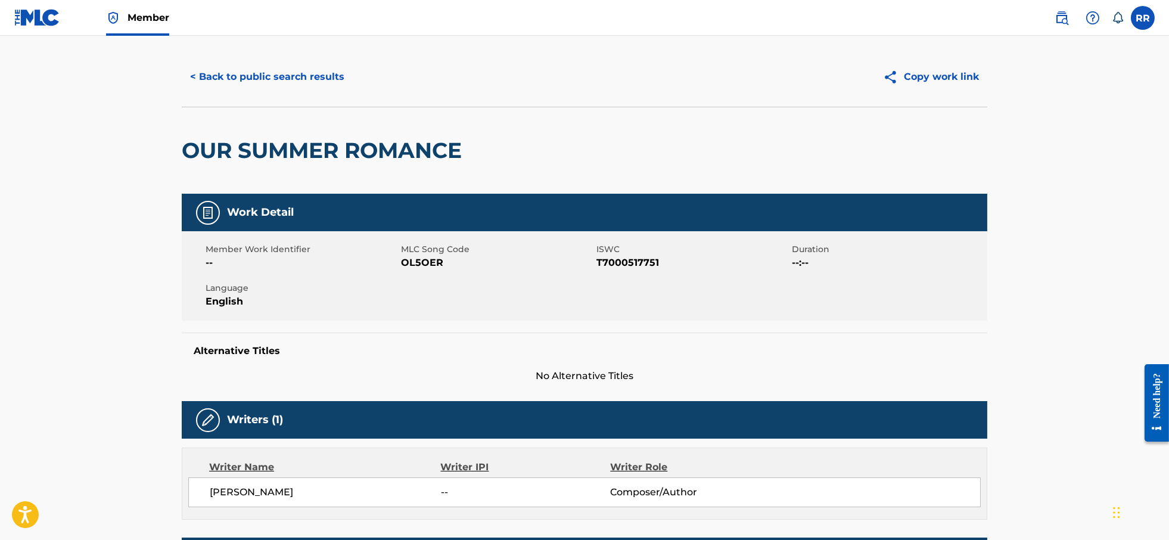
click at [221, 77] on button "< Back to public search results" at bounding box center [267, 77] width 171 height 30
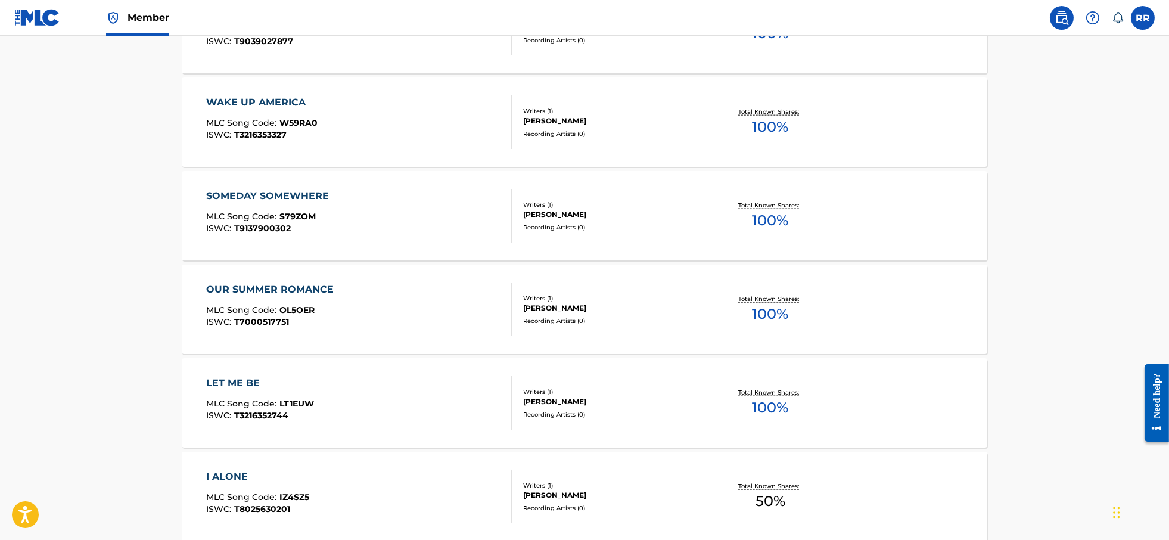
click at [233, 387] on div "LET ME BE" at bounding box center [260, 383] width 108 height 14
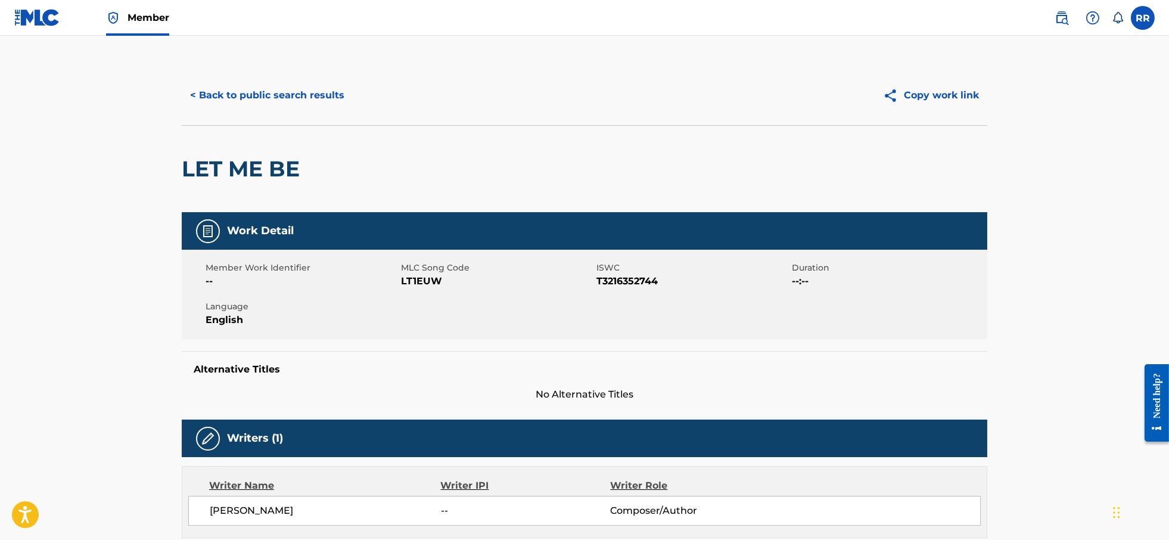
click at [245, 99] on button "< Back to public search results" at bounding box center [267, 95] width 171 height 30
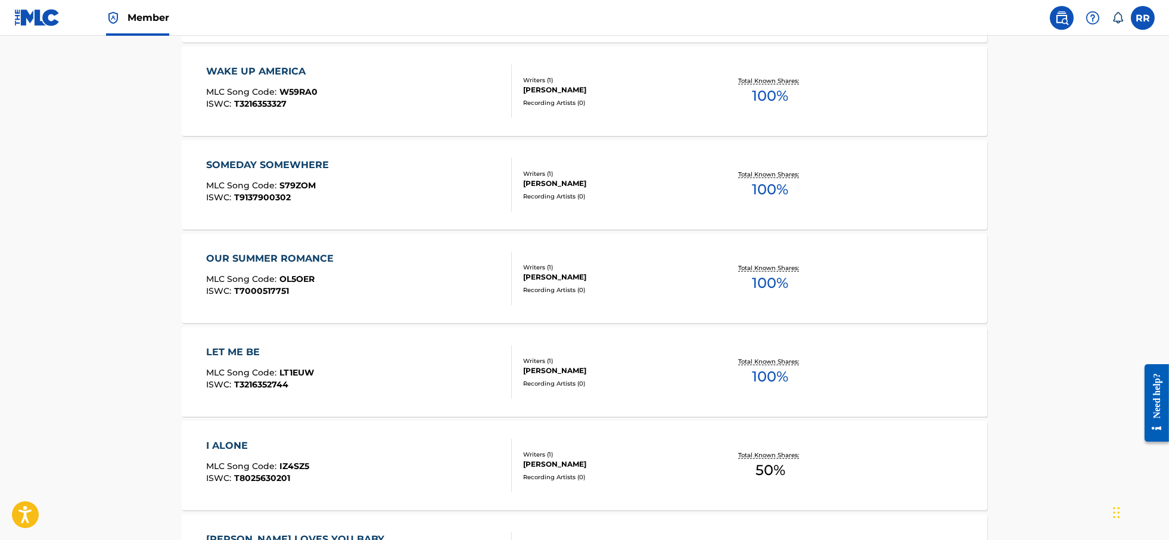
click at [235, 443] on div "I ALONE" at bounding box center [257, 446] width 103 height 14
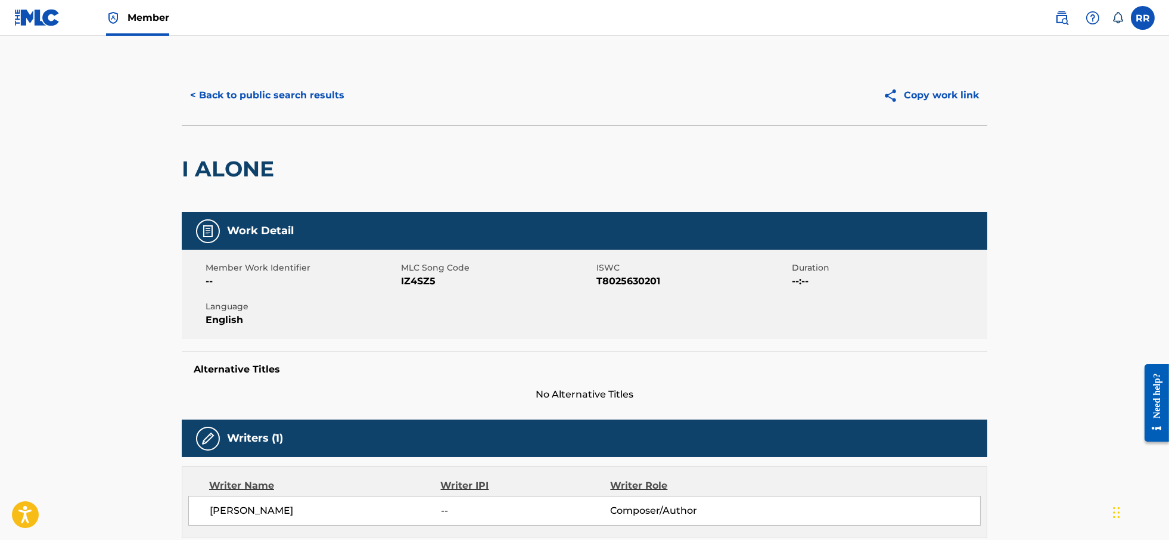
click at [227, 94] on button "< Back to public search results" at bounding box center [267, 95] width 171 height 30
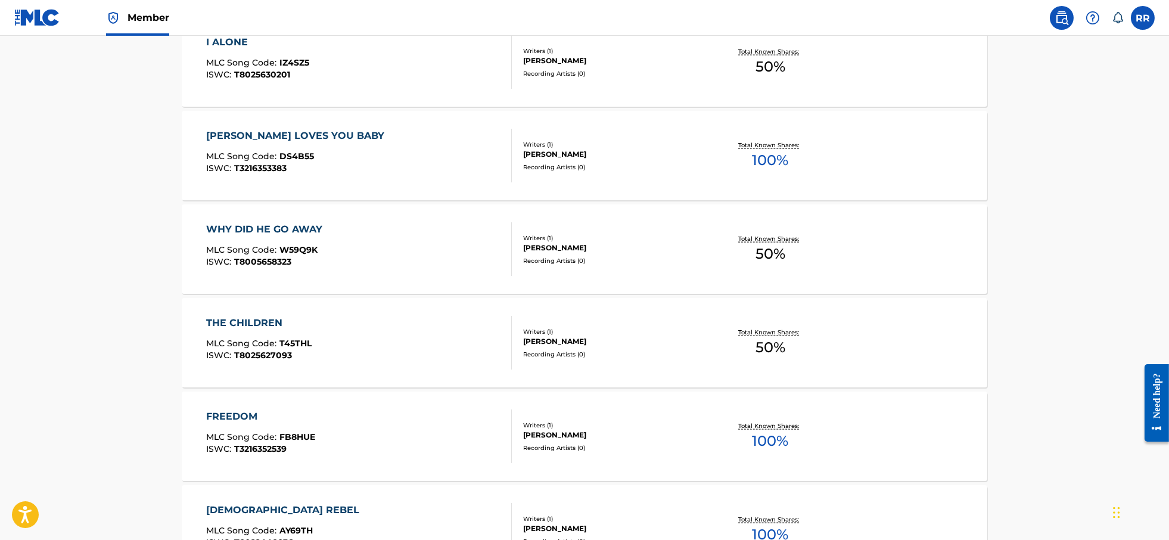
click at [274, 116] on div "DEANO LOVES YOU BABY MLC Song Code : DS4B55 ISWC : T3216353383 Writers ( 1 ) DE…" at bounding box center [585, 155] width 806 height 89
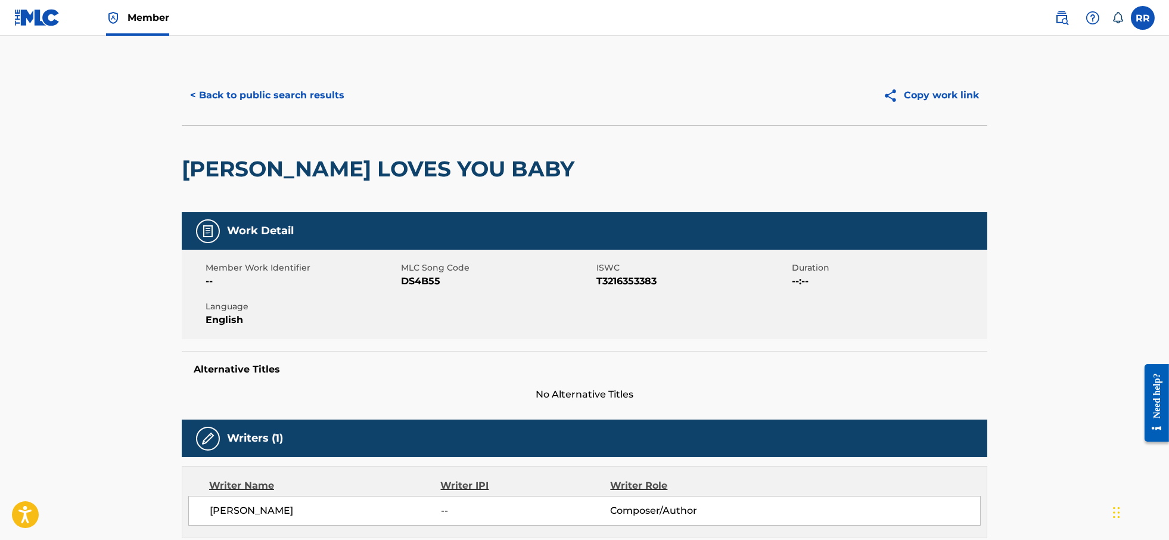
click at [218, 92] on button "< Back to public search results" at bounding box center [267, 95] width 171 height 30
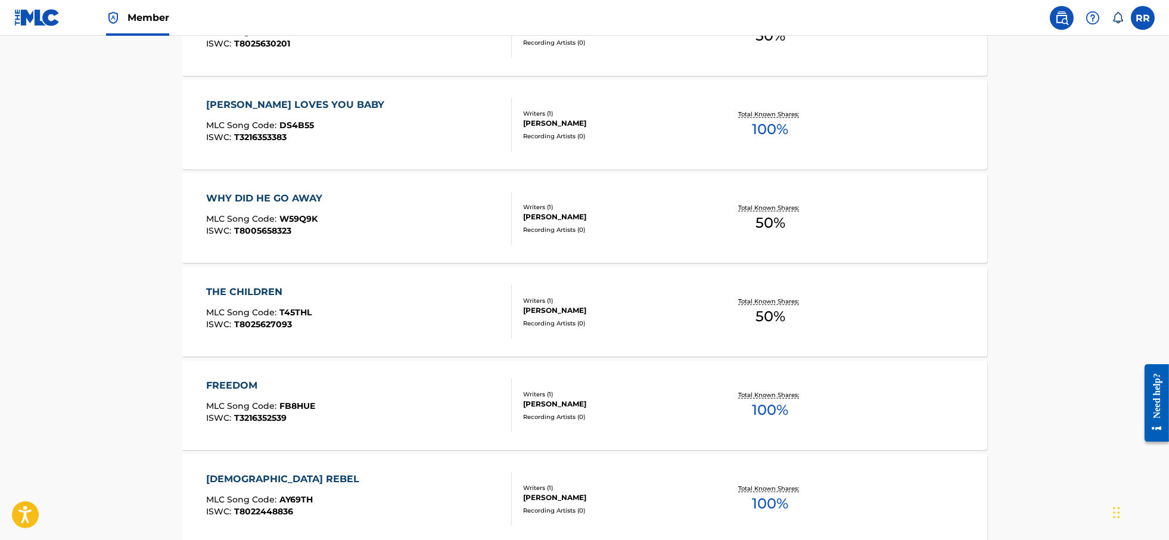
click at [249, 203] on div "WHY DID HE GO AWAY" at bounding box center [267, 198] width 122 height 14
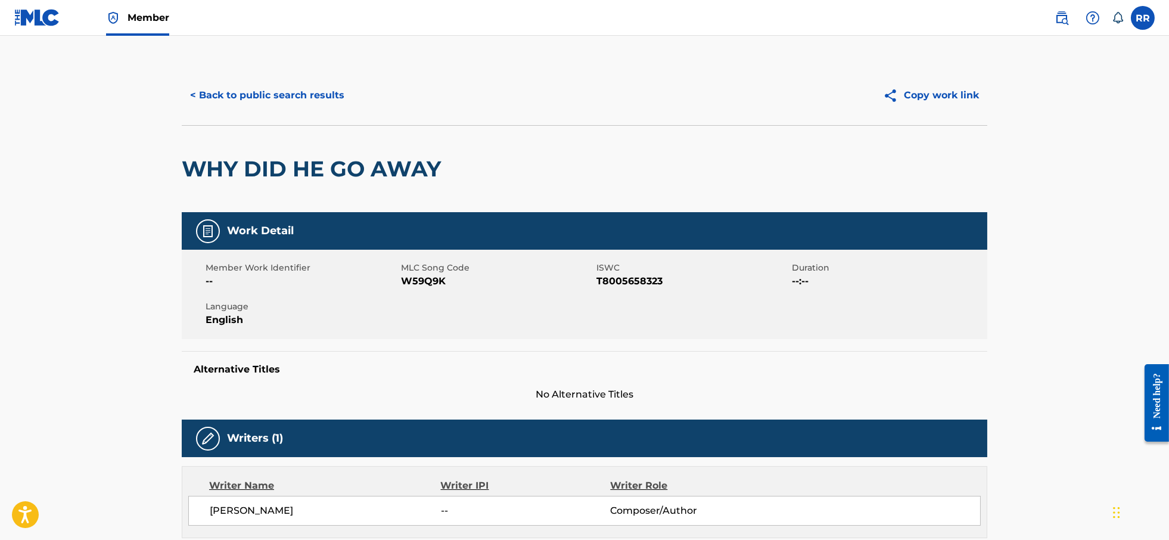
click at [249, 93] on button "< Back to public search results" at bounding box center [267, 95] width 171 height 30
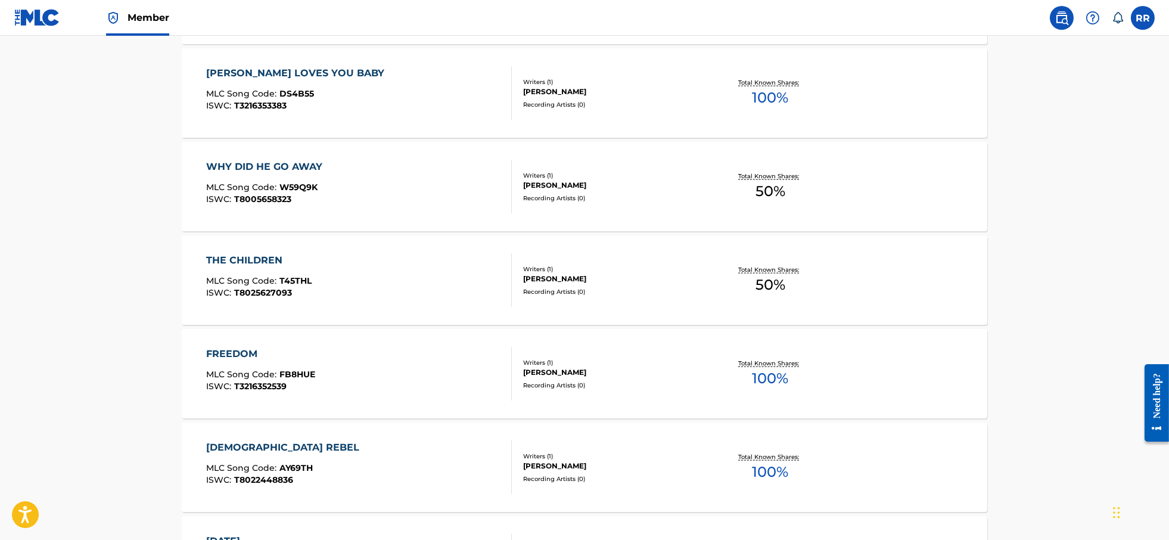
click at [268, 265] on div "THE CHILDREN" at bounding box center [259, 260] width 106 height 14
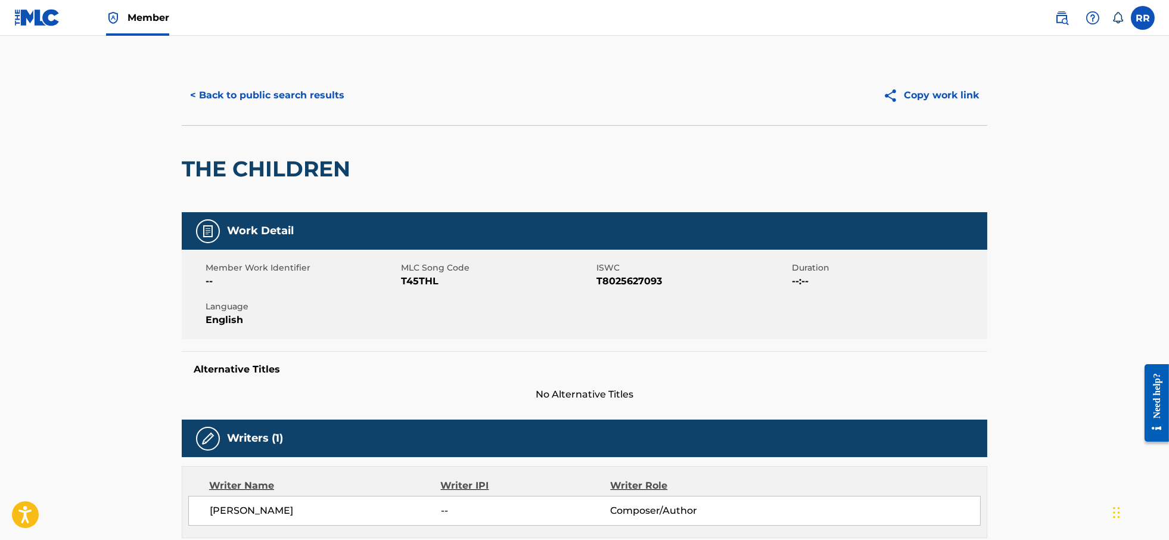
click at [250, 100] on button "< Back to public search results" at bounding box center [267, 95] width 171 height 30
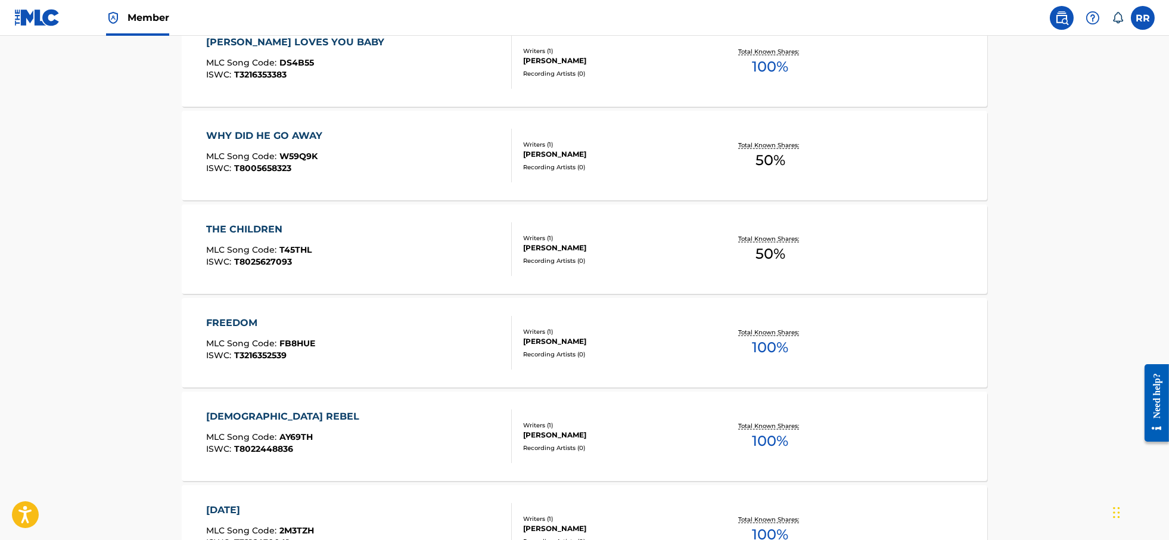
click at [260, 319] on div "FREEDOM" at bounding box center [260, 323] width 109 height 14
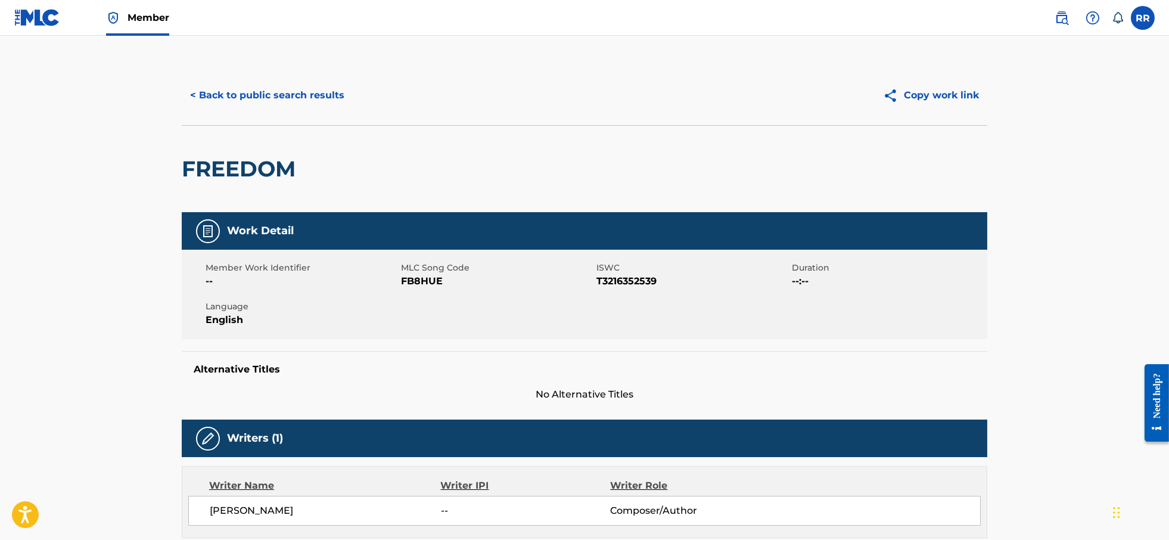
click at [229, 97] on button "< Back to public search results" at bounding box center [267, 95] width 171 height 30
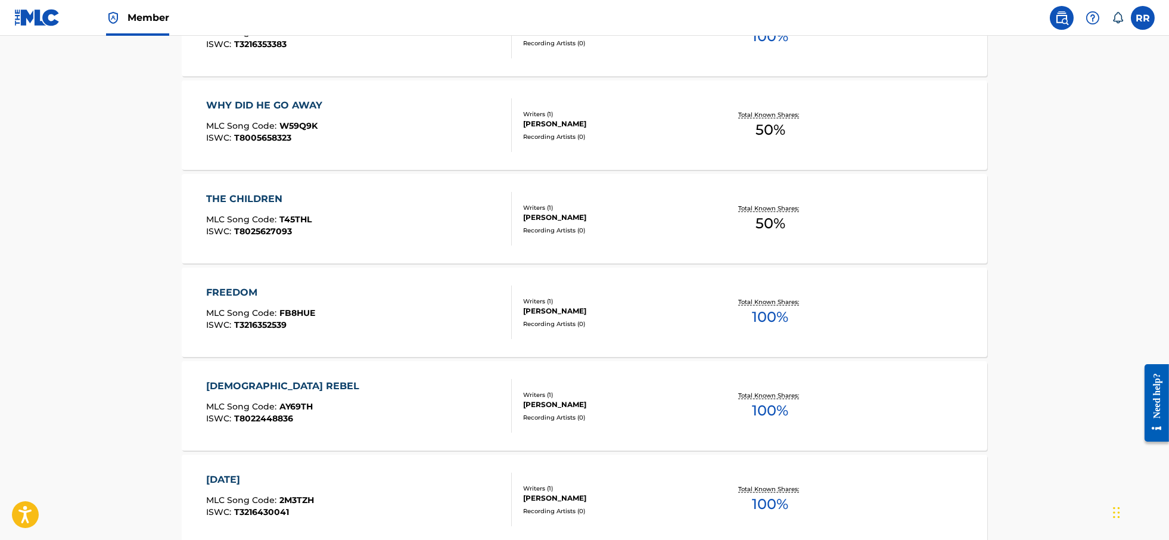
click at [263, 408] on span "MLC Song Code :" at bounding box center [242, 406] width 73 height 11
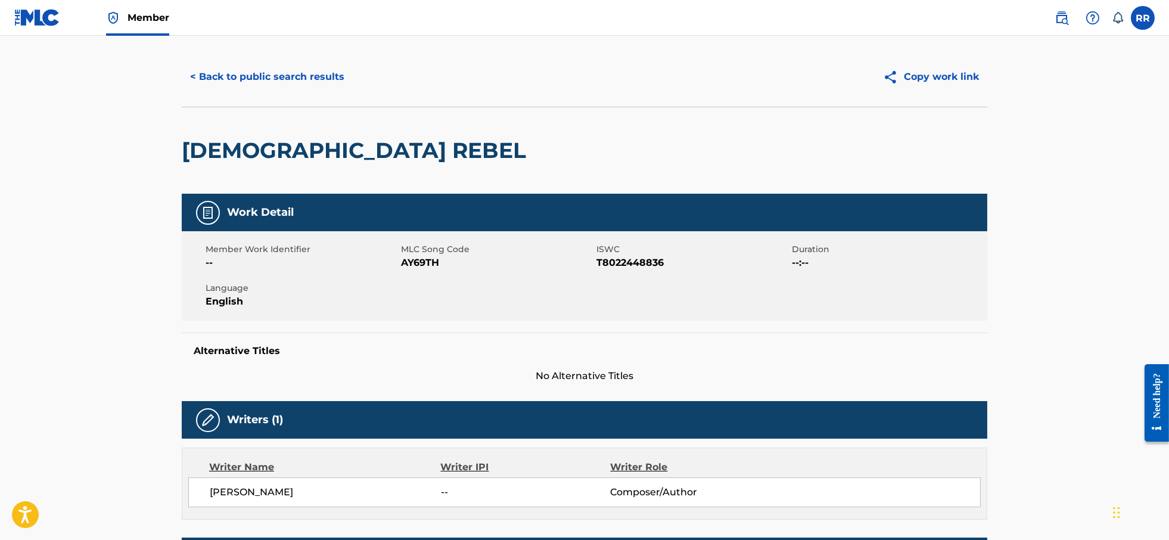
click at [250, 77] on button "< Back to public search results" at bounding box center [267, 77] width 171 height 30
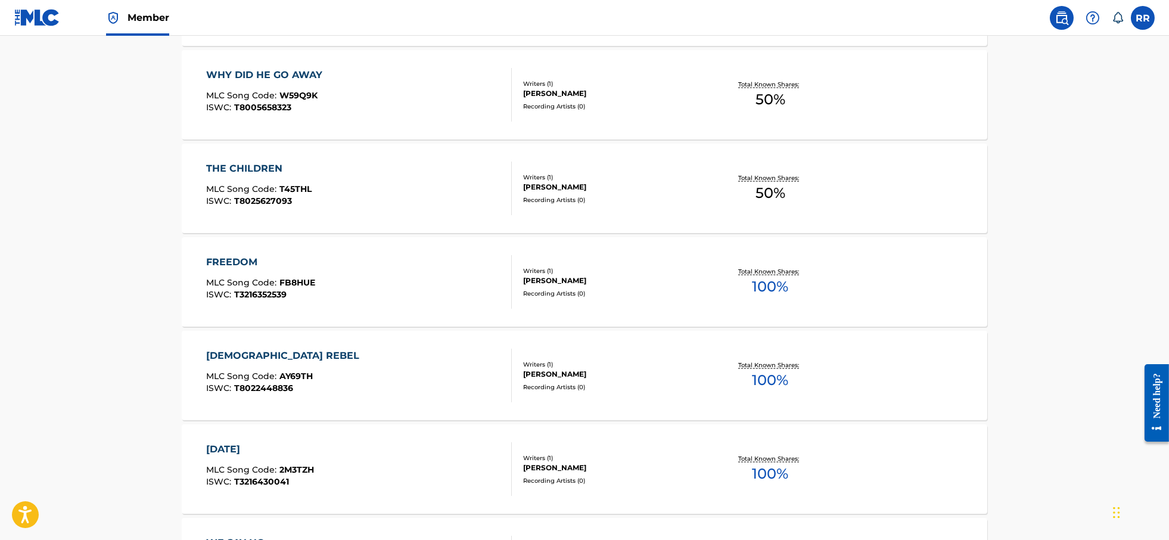
click at [282, 460] on div "22 OF SEPTEMBER MLC Song Code : 2M3TZH ISWC : T3216430041" at bounding box center [260, 469] width 108 height 54
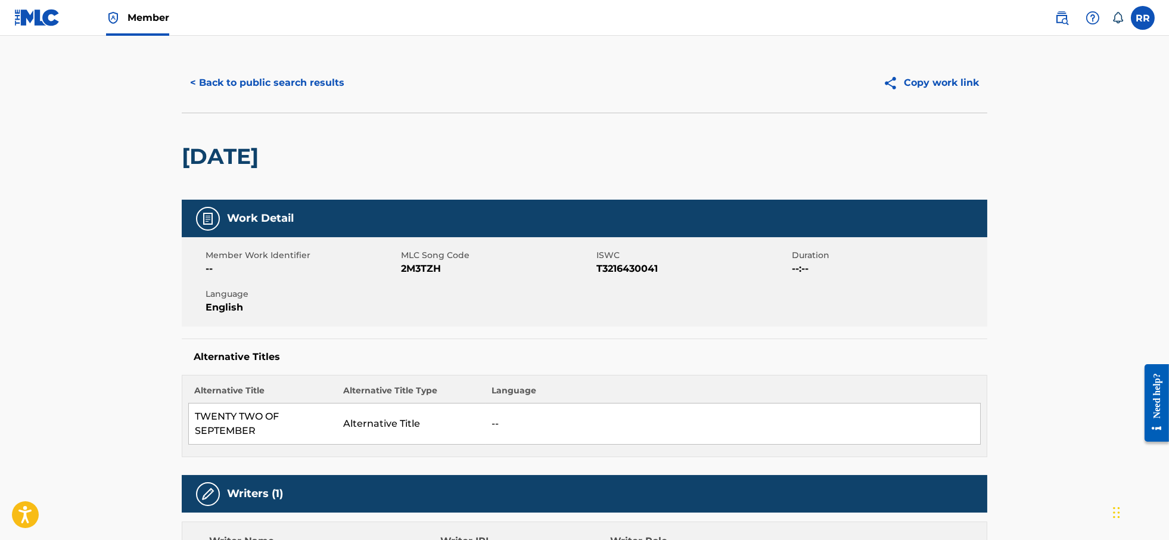
click at [229, 80] on button "< Back to public search results" at bounding box center [267, 83] width 171 height 30
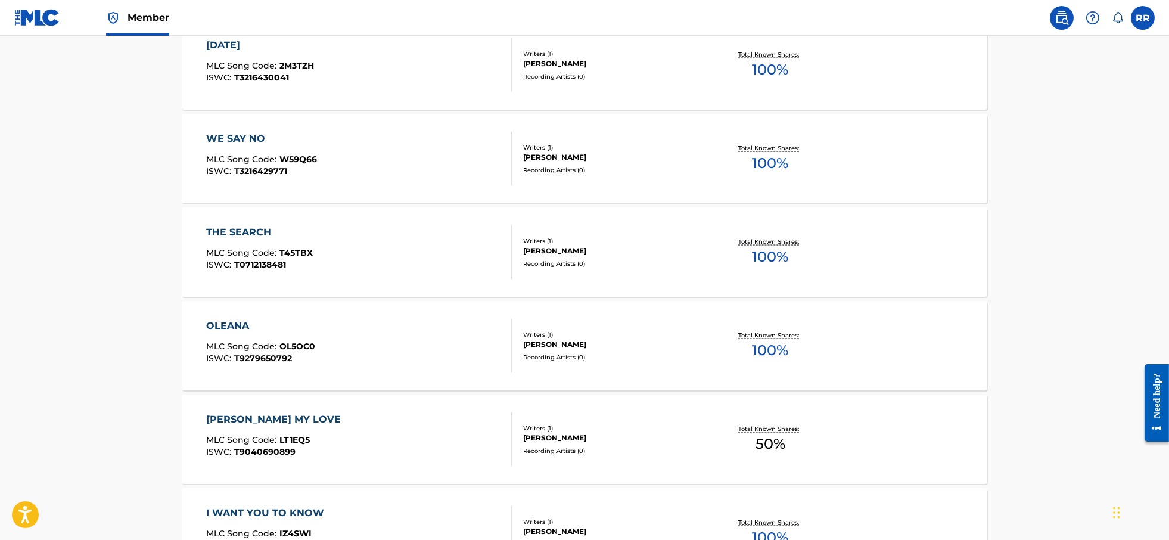
click at [243, 143] on div "WE SAY NO" at bounding box center [261, 139] width 111 height 14
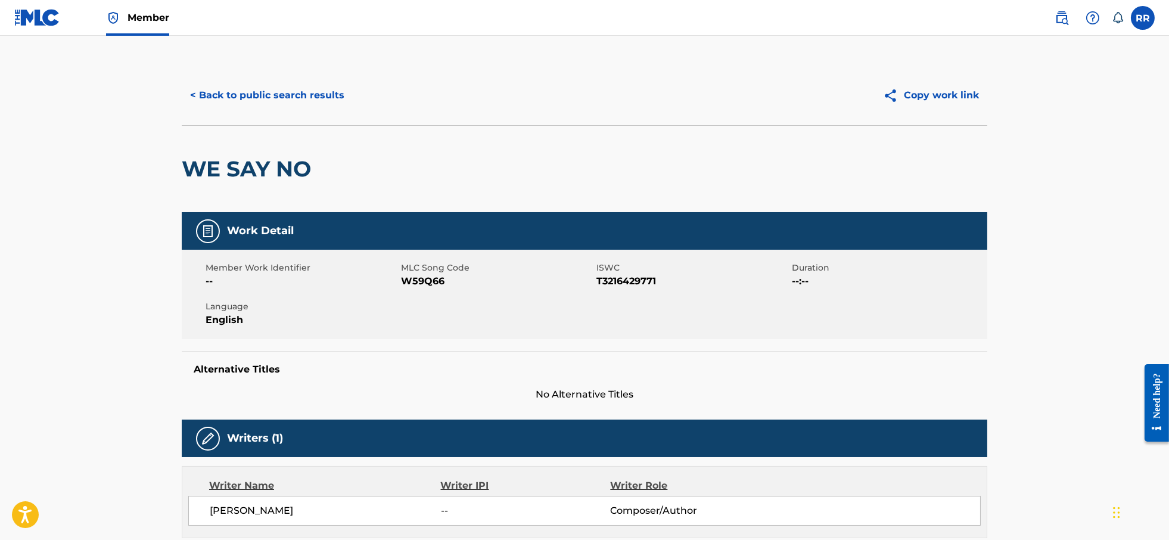
click at [225, 91] on button "< Back to public search results" at bounding box center [267, 95] width 171 height 30
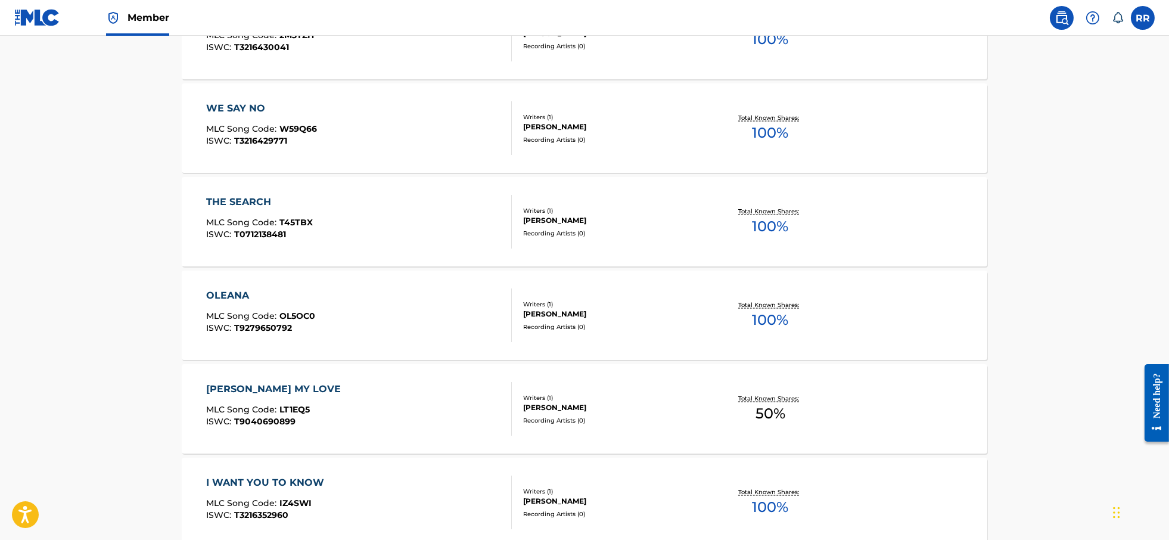
click at [262, 311] on span "MLC Song Code :" at bounding box center [242, 316] width 73 height 11
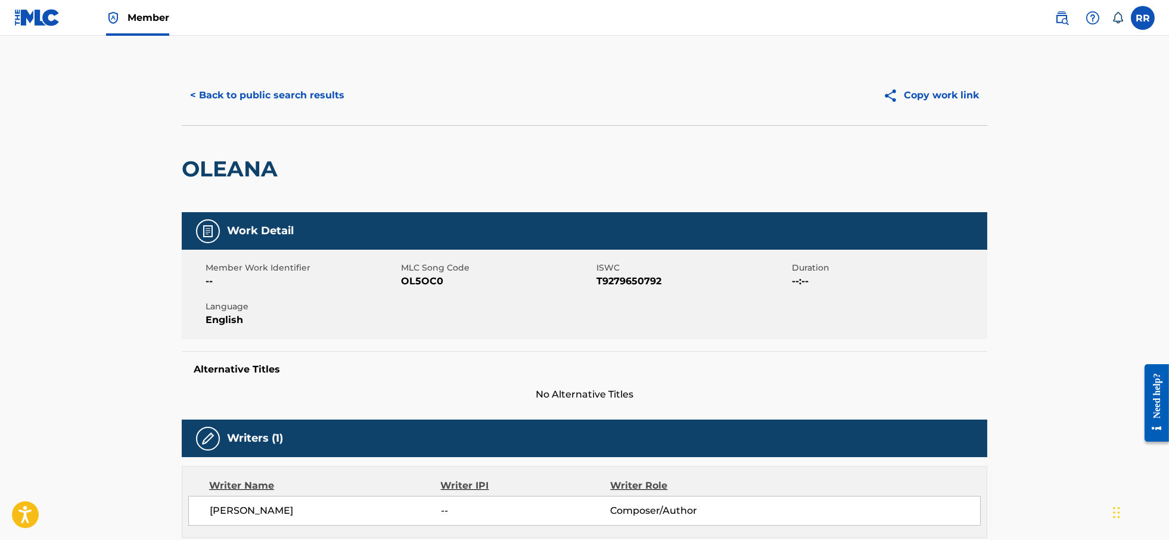
click at [241, 100] on button "< Back to public search results" at bounding box center [267, 95] width 171 height 30
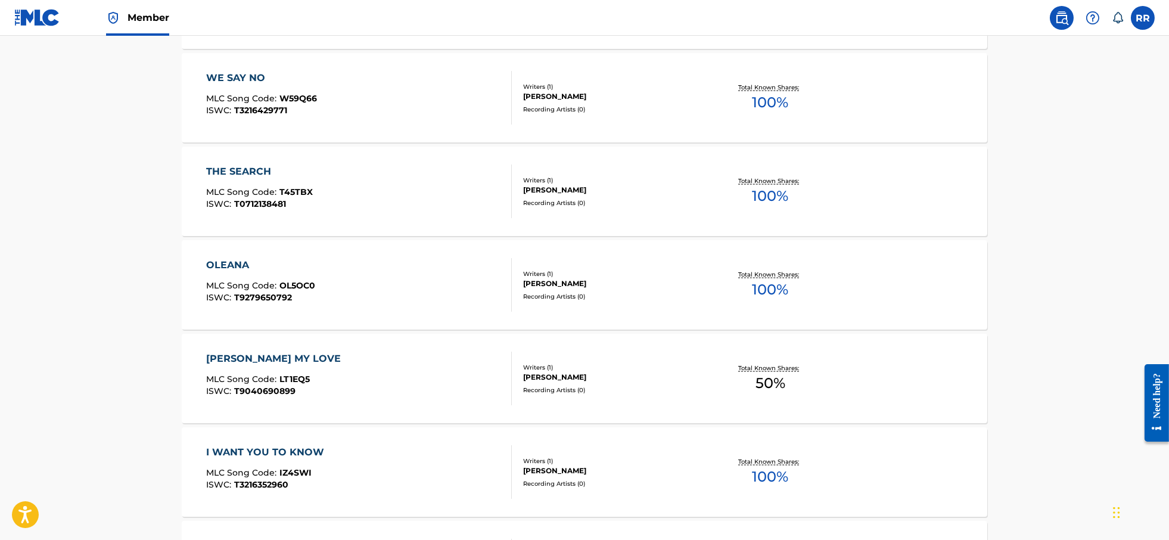
click at [246, 174] on div "THE SEARCH" at bounding box center [259, 172] width 107 height 14
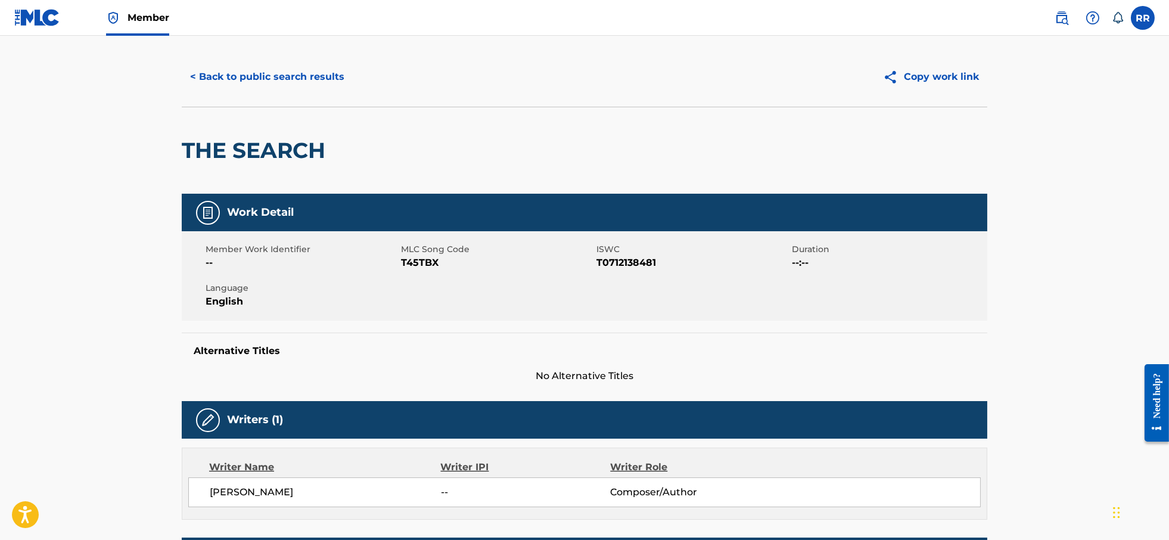
click at [263, 76] on button "< Back to public search results" at bounding box center [267, 77] width 171 height 30
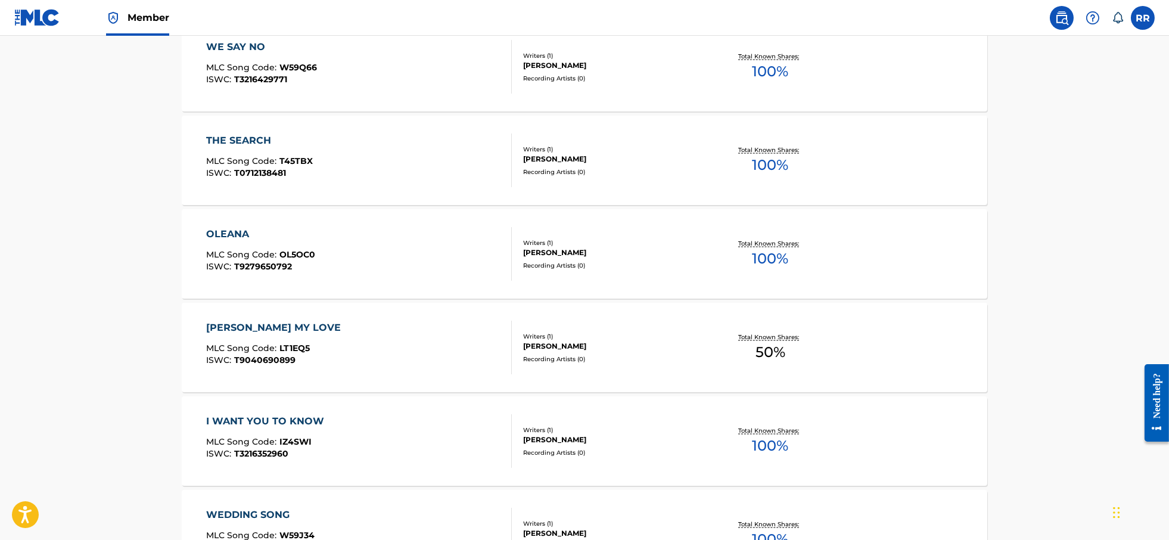
click at [286, 332] on div "[PERSON_NAME] MY LOVE" at bounding box center [276, 328] width 141 height 14
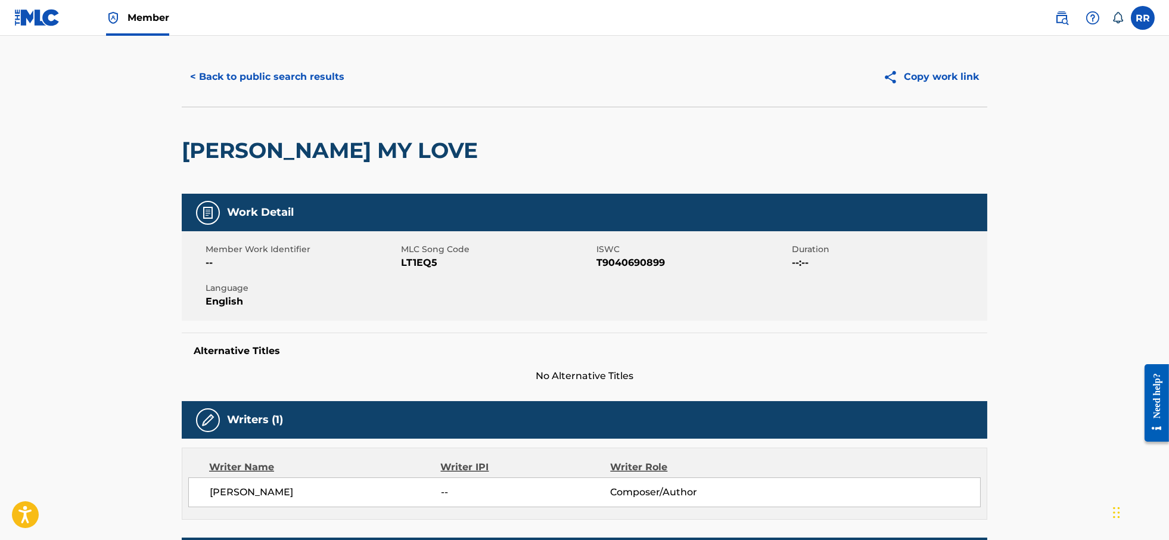
click at [278, 77] on button "< Back to public search results" at bounding box center [267, 77] width 171 height 30
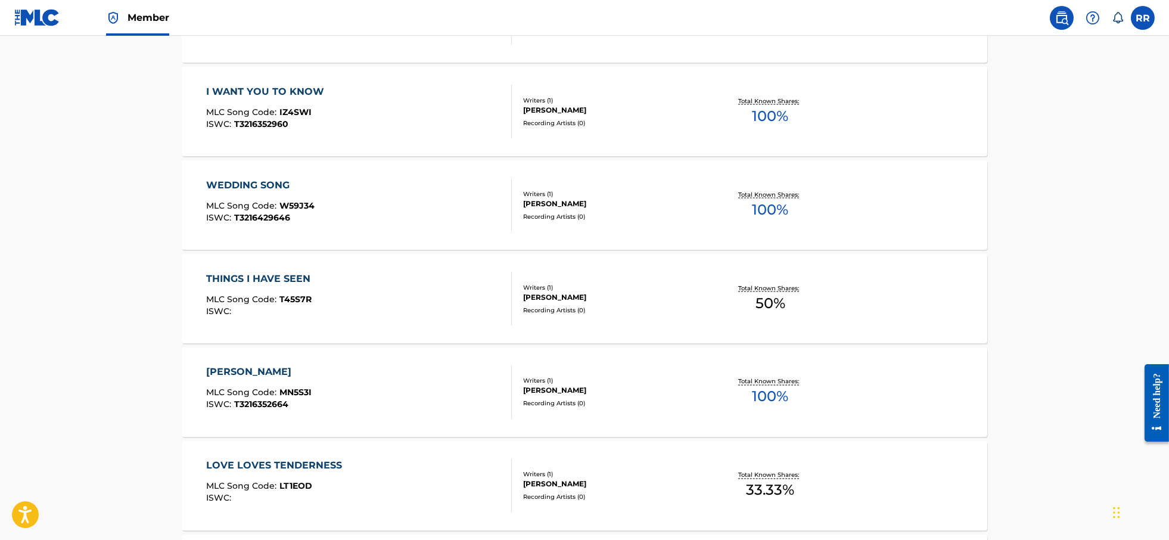
click at [271, 91] on div "I WANT YOU TO KNOW" at bounding box center [268, 92] width 124 height 14
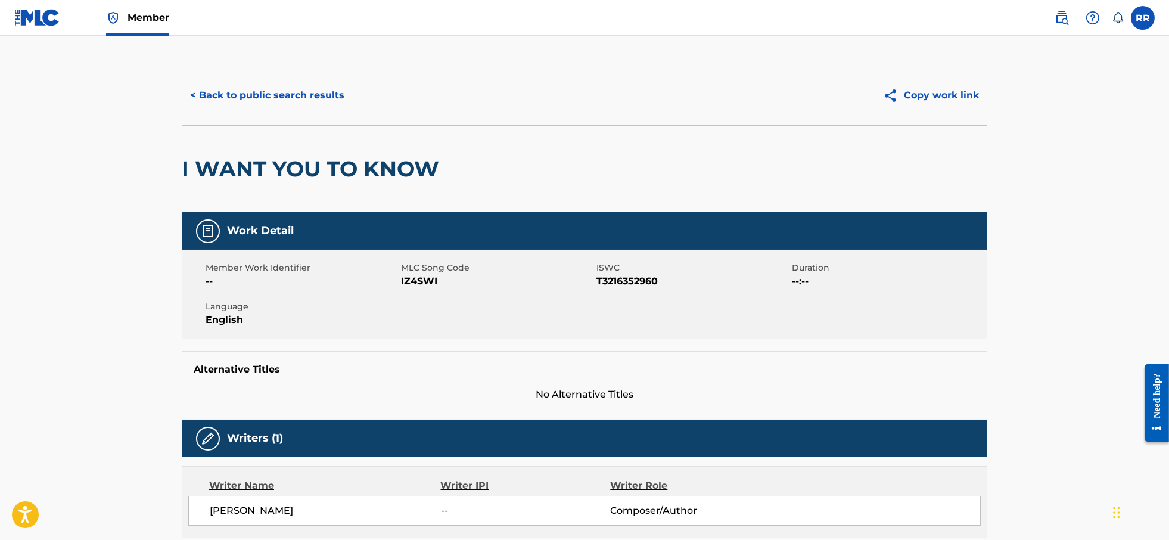
click at [228, 94] on button "< Back to public search results" at bounding box center [267, 95] width 171 height 30
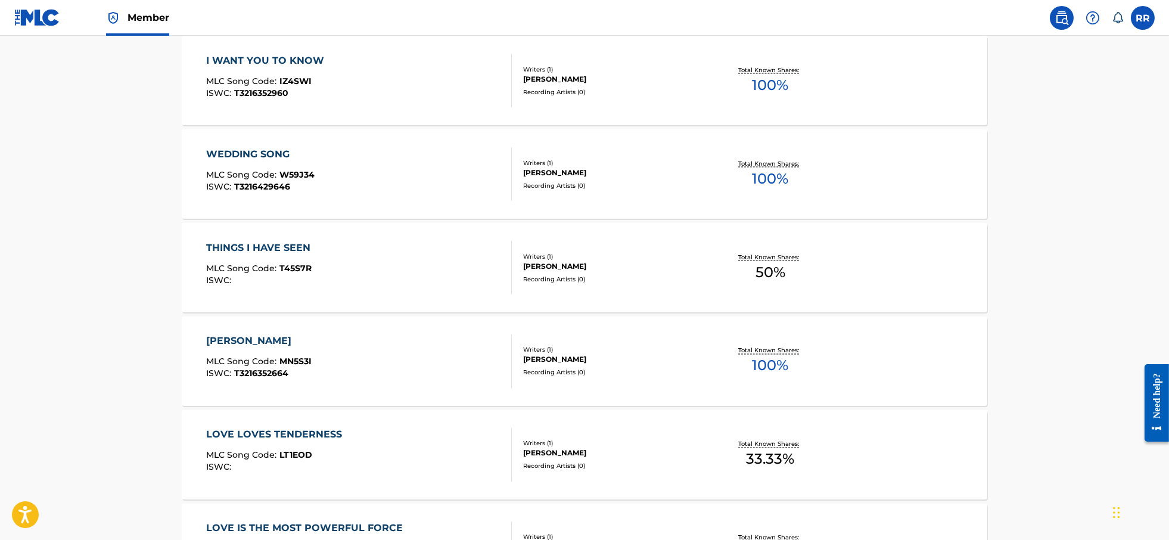
click at [278, 243] on div "THINGS I HAVE SEEN" at bounding box center [261, 248] width 110 height 14
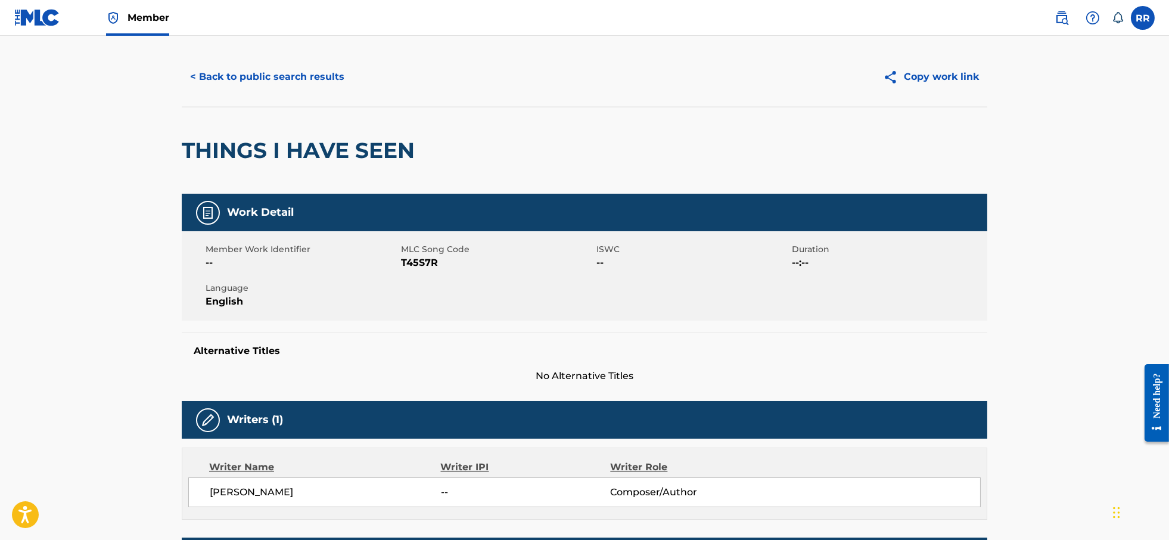
click at [269, 80] on button "< Back to public search results" at bounding box center [267, 77] width 171 height 30
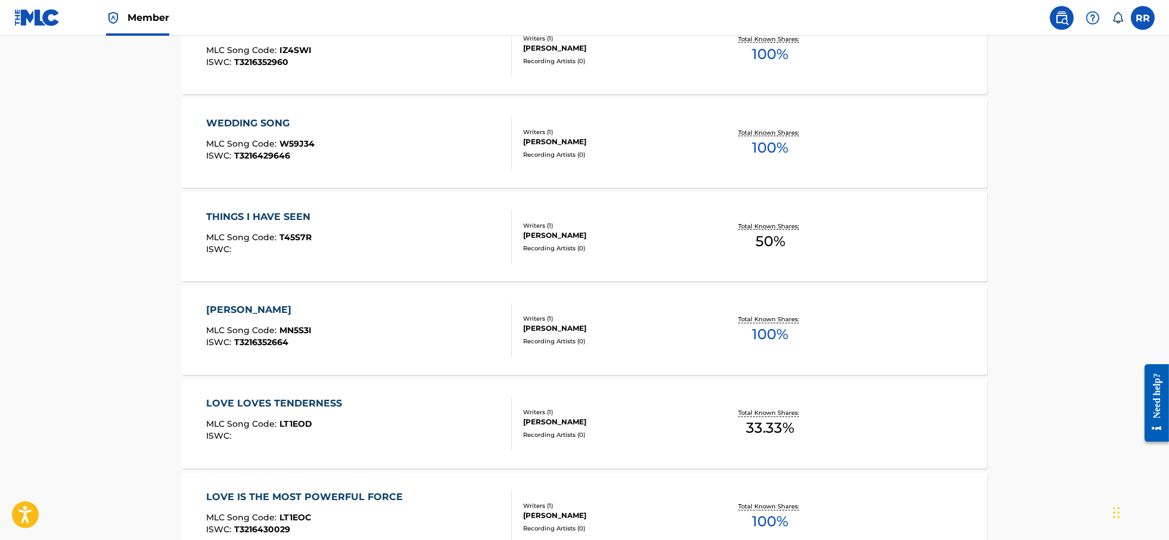
click at [277, 309] on div "[PERSON_NAME]" at bounding box center [259, 310] width 106 height 14
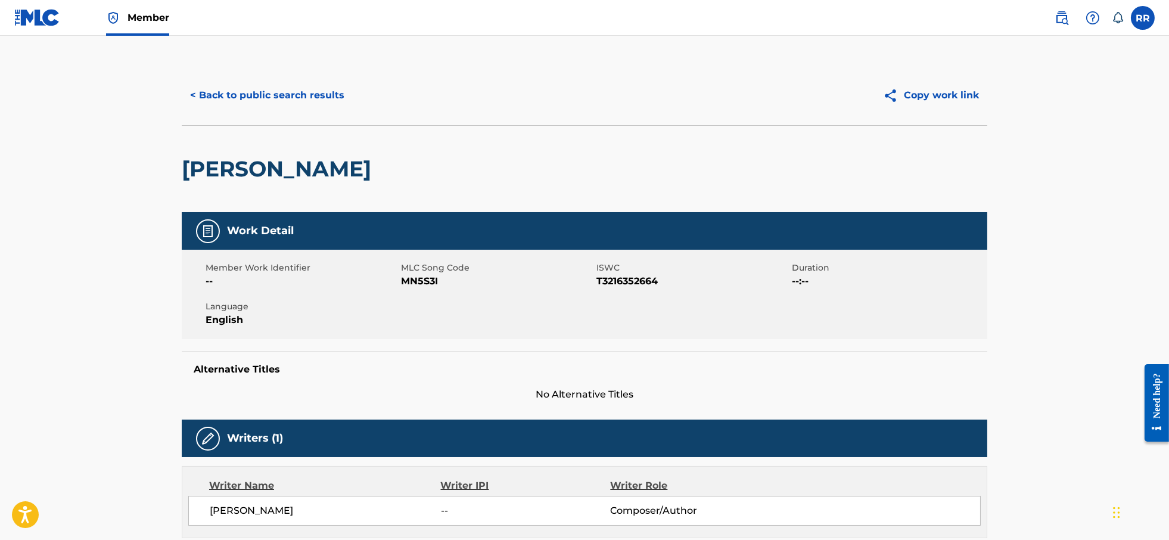
click at [275, 98] on button "< Back to public search results" at bounding box center [267, 95] width 171 height 30
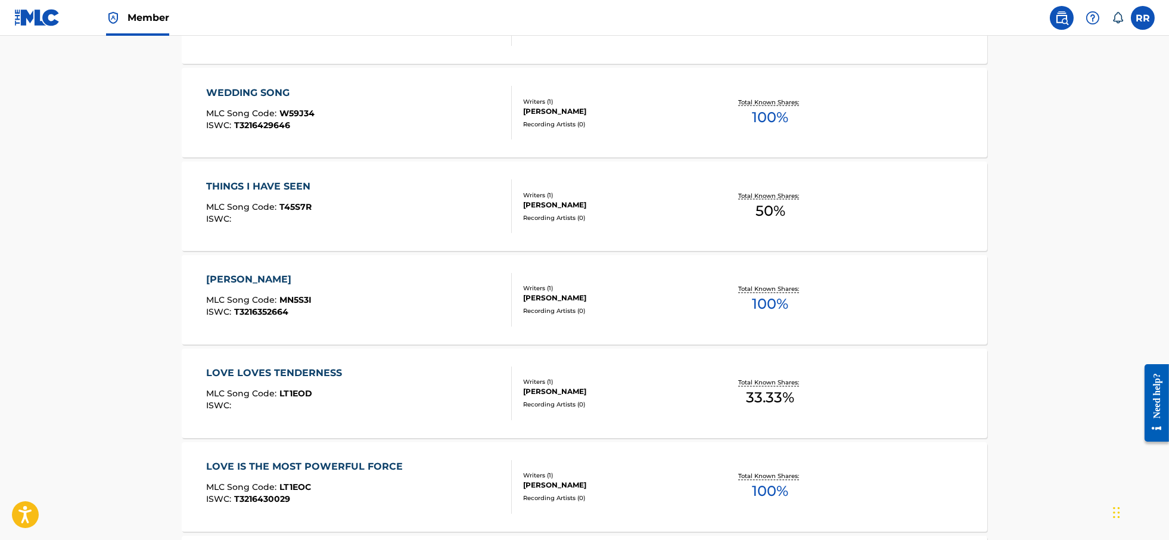
click at [276, 389] on span "MLC Song Code :" at bounding box center [242, 394] width 73 height 11
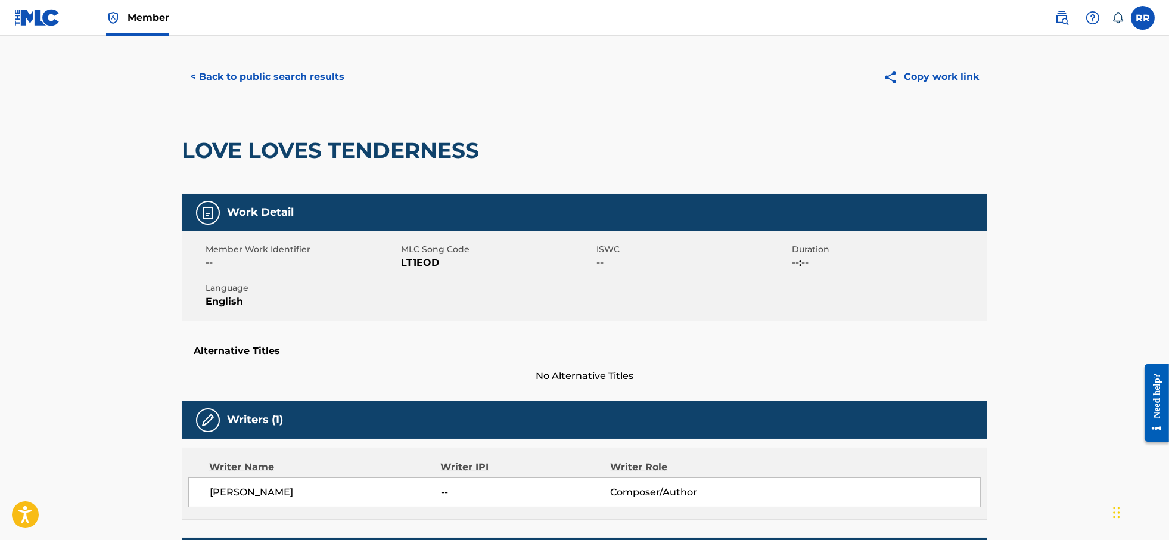
click at [259, 76] on button "< Back to public search results" at bounding box center [267, 77] width 171 height 30
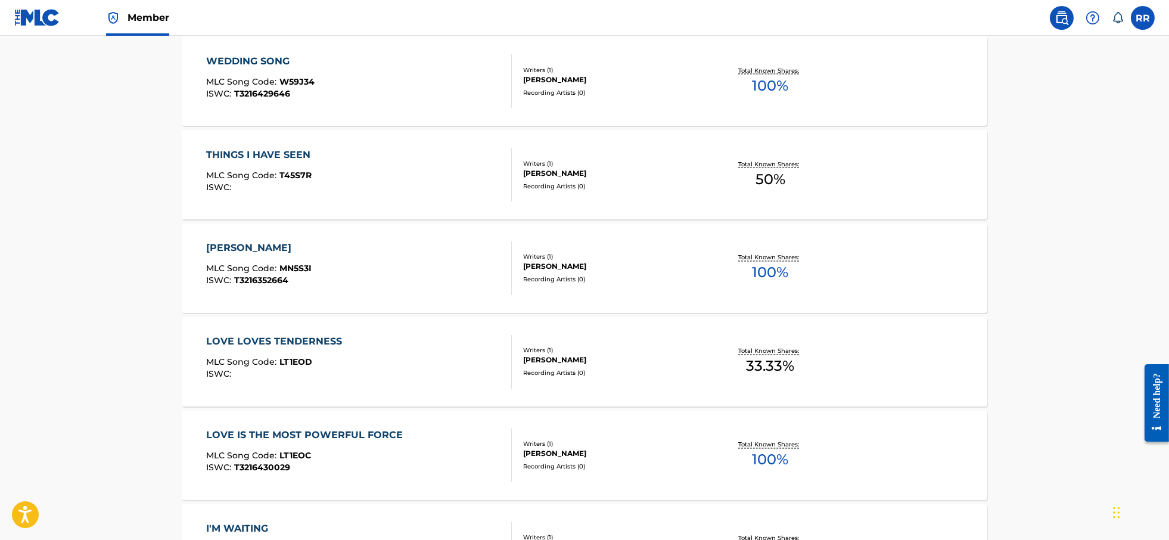
click at [261, 442] on div "LOVE IS THE MOST POWERFUL FORCE MLC Song Code : LT1EOC ISWC : T3216430029" at bounding box center [307, 456] width 203 height 54
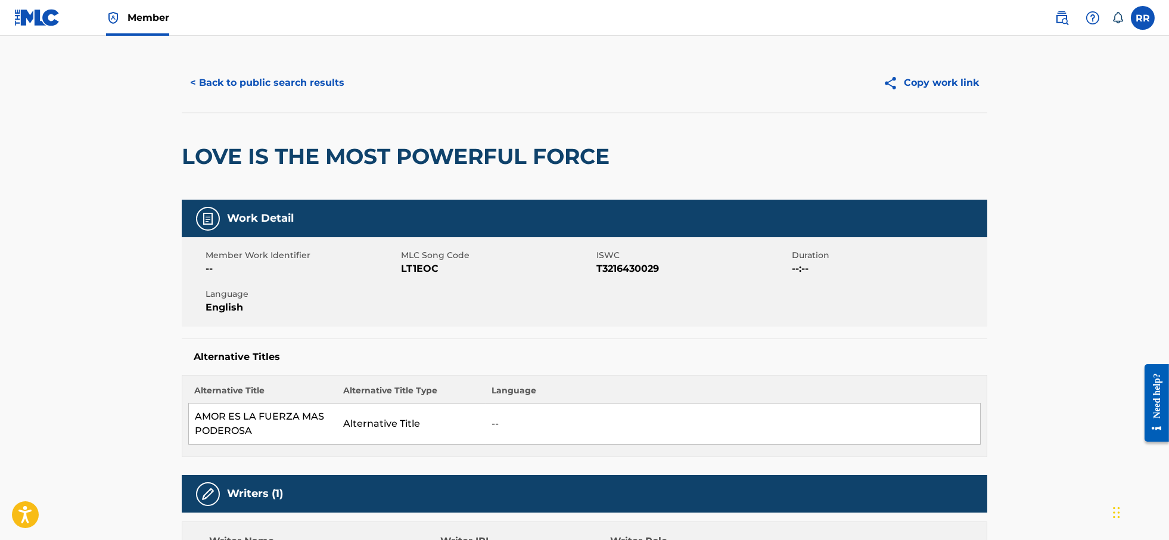
click at [252, 84] on button "< Back to public search results" at bounding box center [267, 83] width 171 height 30
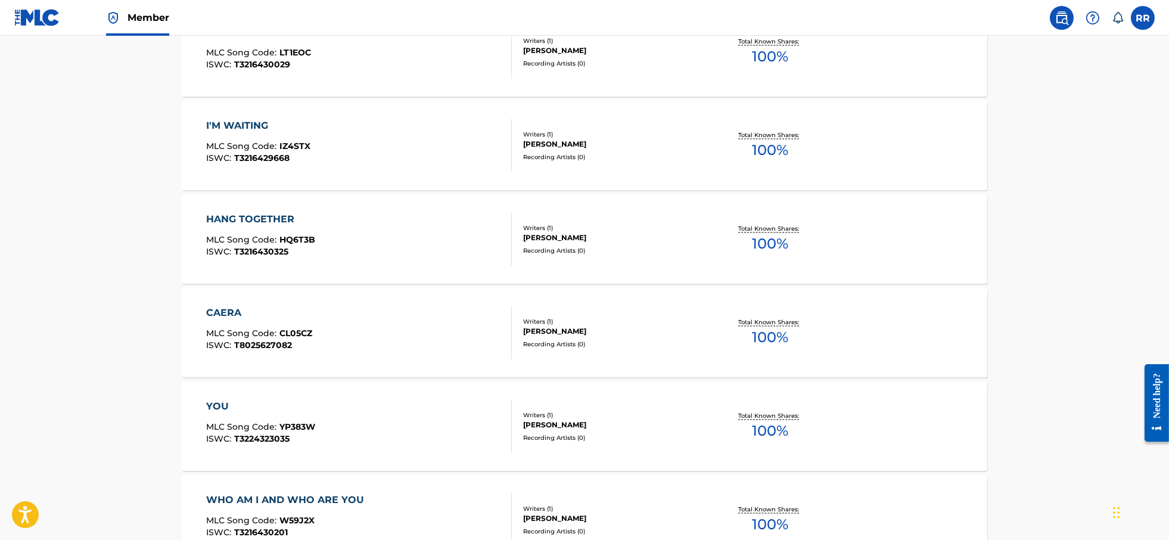
click at [280, 148] on span "IZ4STX" at bounding box center [295, 146] width 31 height 11
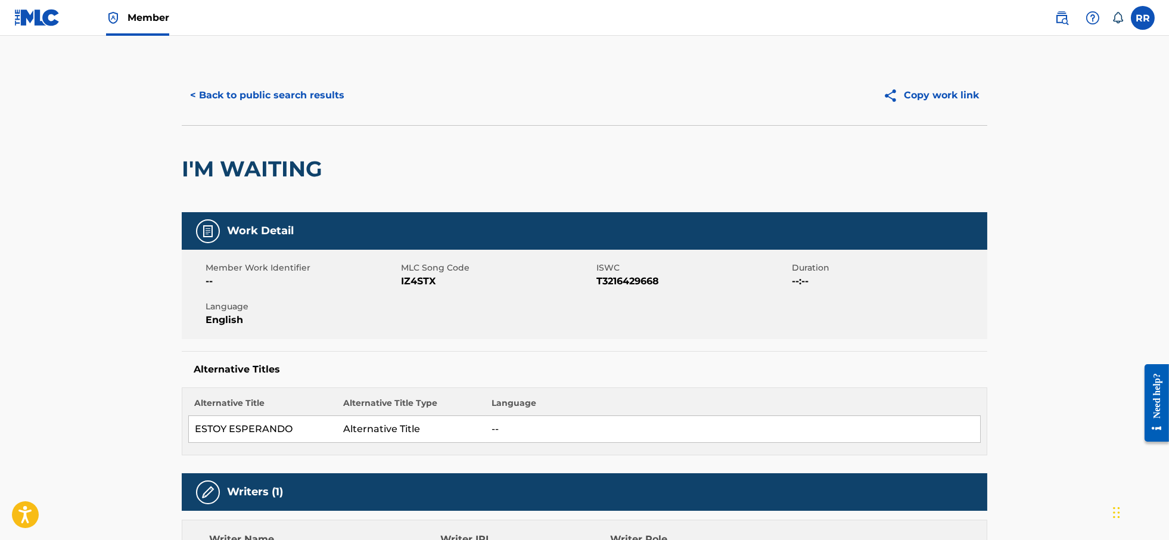
click at [265, 97] on button "< Back to public search results" at bounding box center [267, 95] width 171 height 30
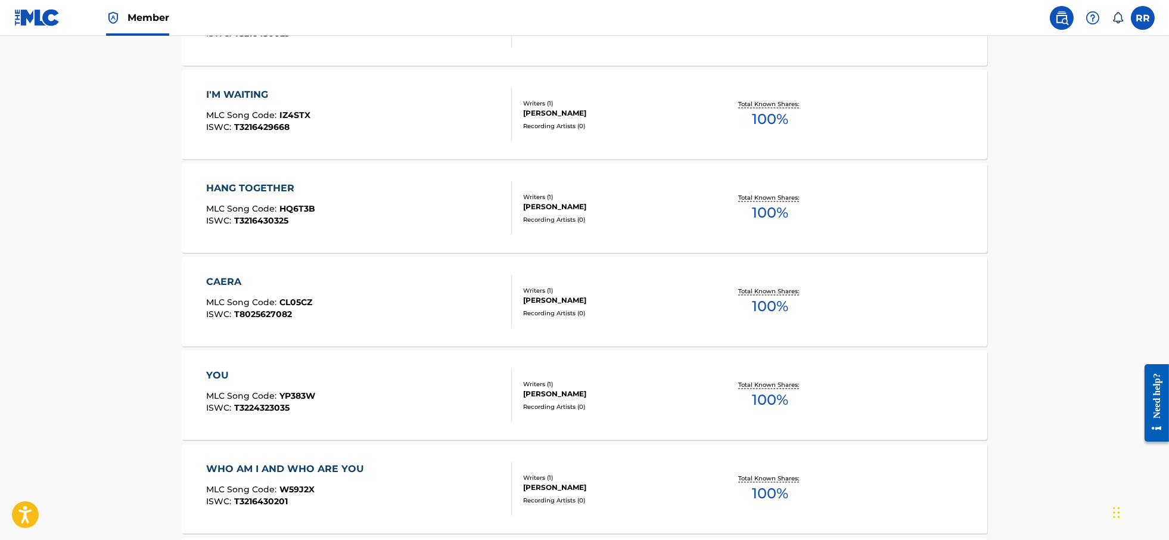
click at [275, 196] on div "HANG TOGETHER MLC Song Code : HQ6T3B ISWC : T3216430325" at bounding box center [260, 208] width 109 height 54
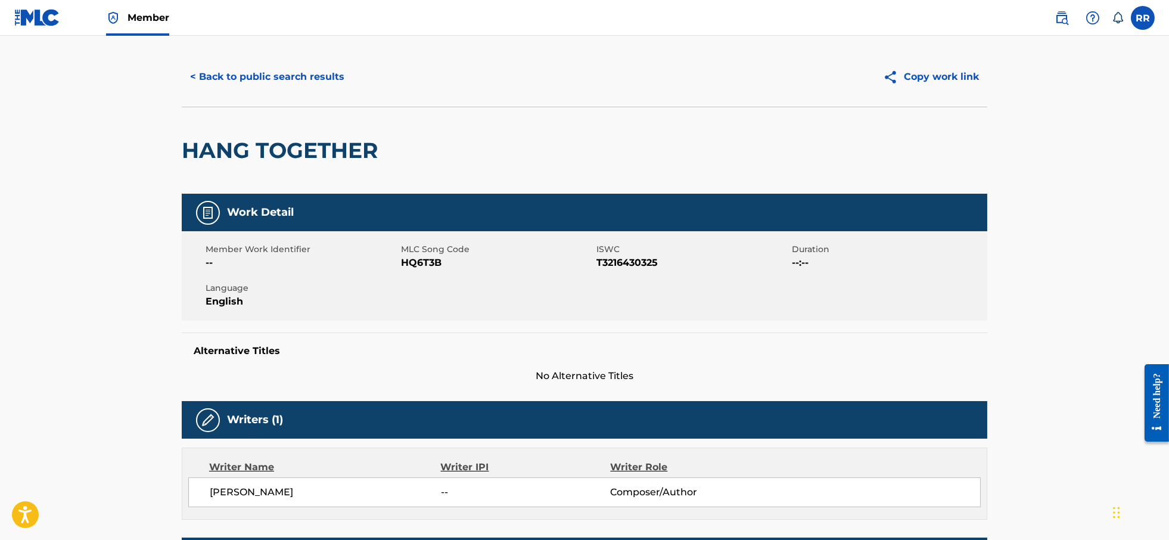
click at [232, 75] on button "< Back to public search results" at bounding box center [267, 77] width 171 height 30
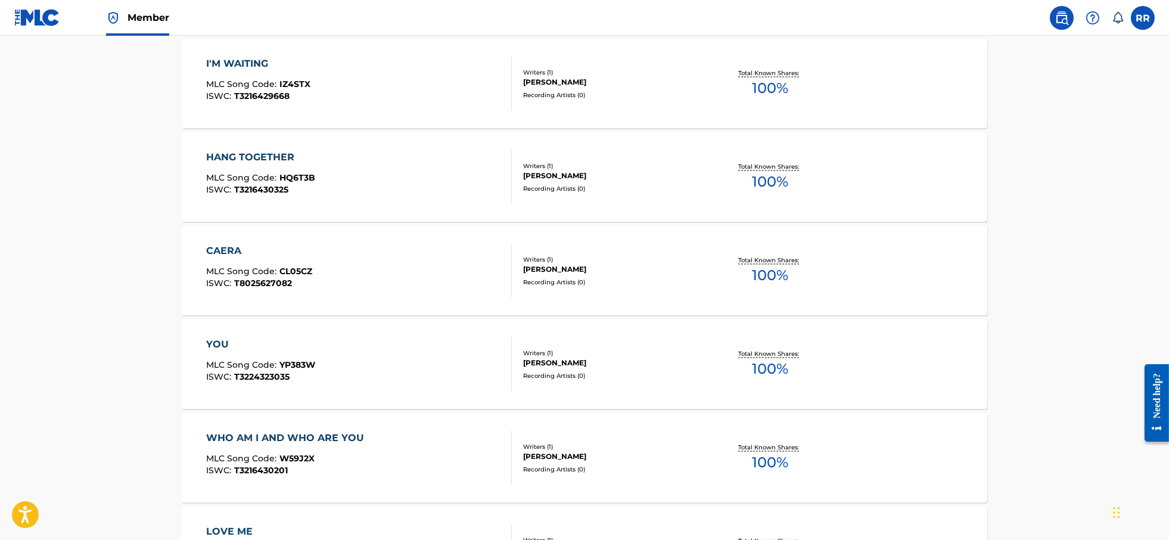
click at [246, 257] on div "CAERA MLC Song Code : CL05CZ ISWC : T8025627082" at bounding box center [259, 271] width 106 height 54
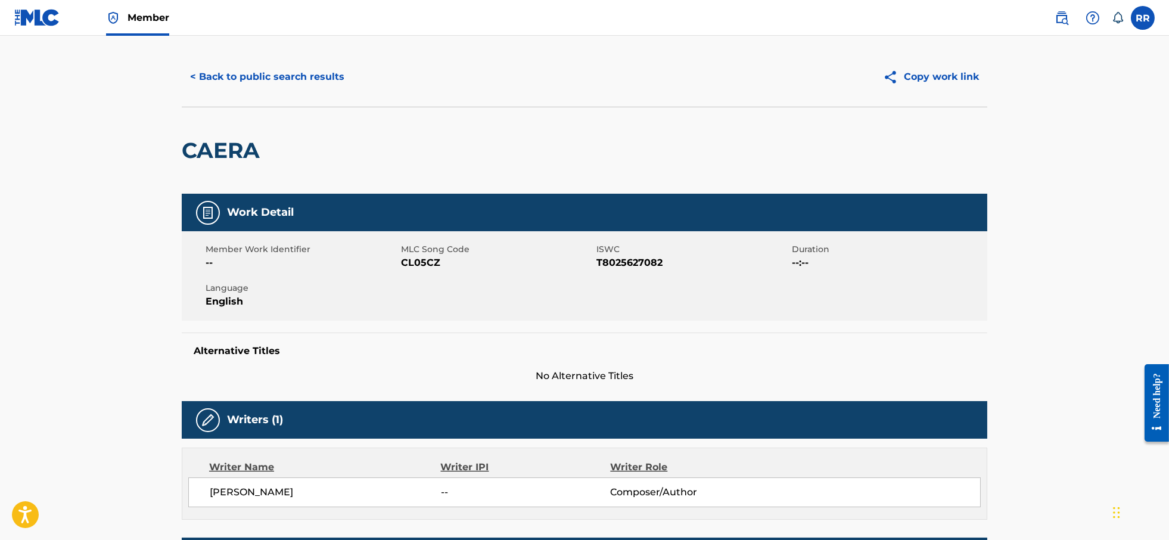
click at [237, 77] on button "< Back to public search results" at bounding box center [267, 77] width 171 height 30
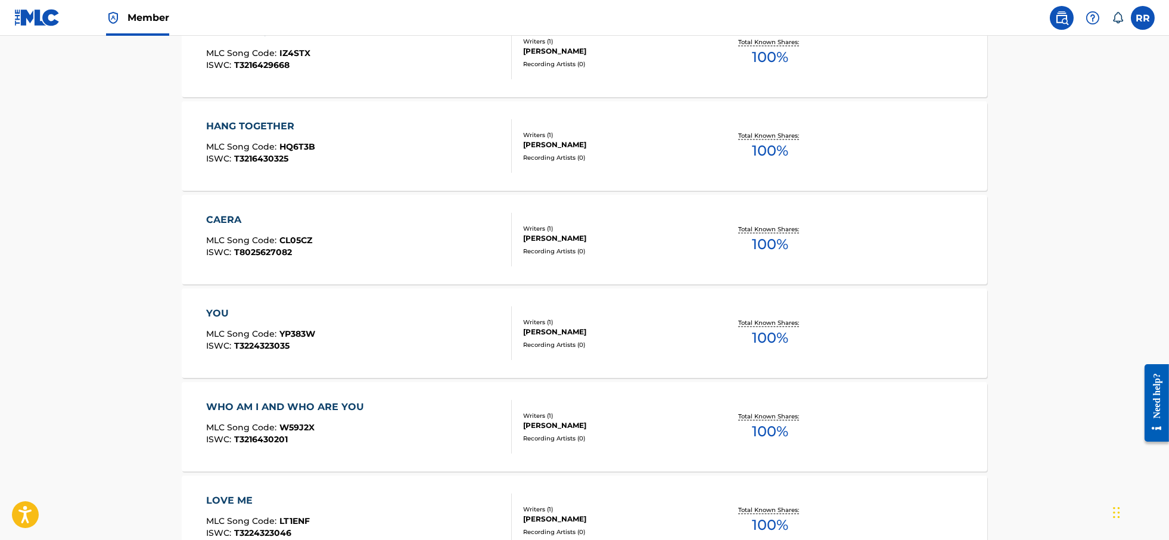
click at [270, 325] on div "YOU MLC Song Code : YP383W ISWC : T3224323035" at bounding box center [260, 333] width 109 height 54
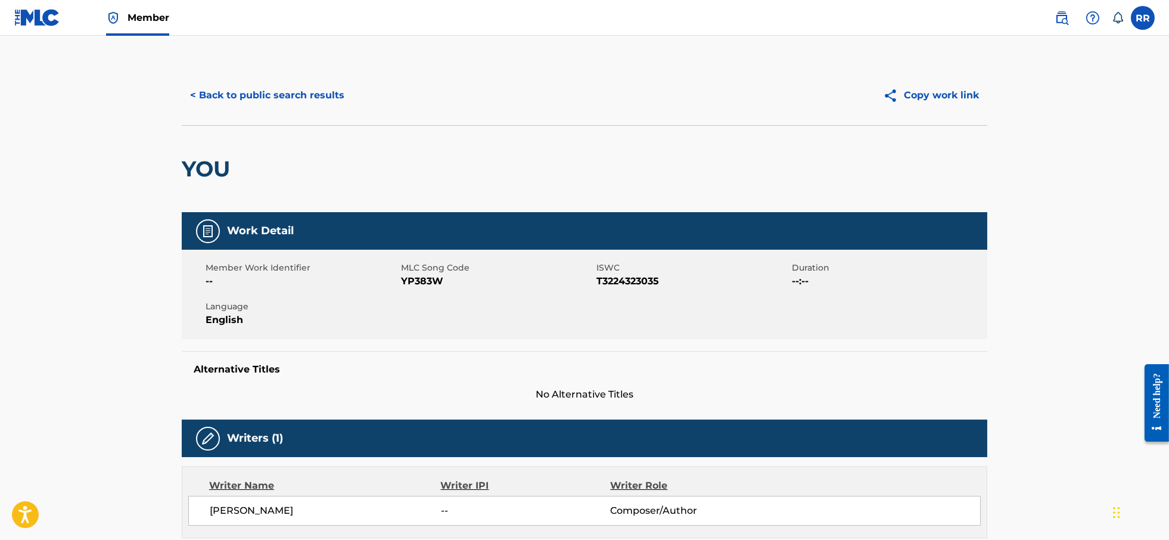
click at [260, 98] on button "< Back to public search results" at bounding box center [267, 95] width 171 height 30
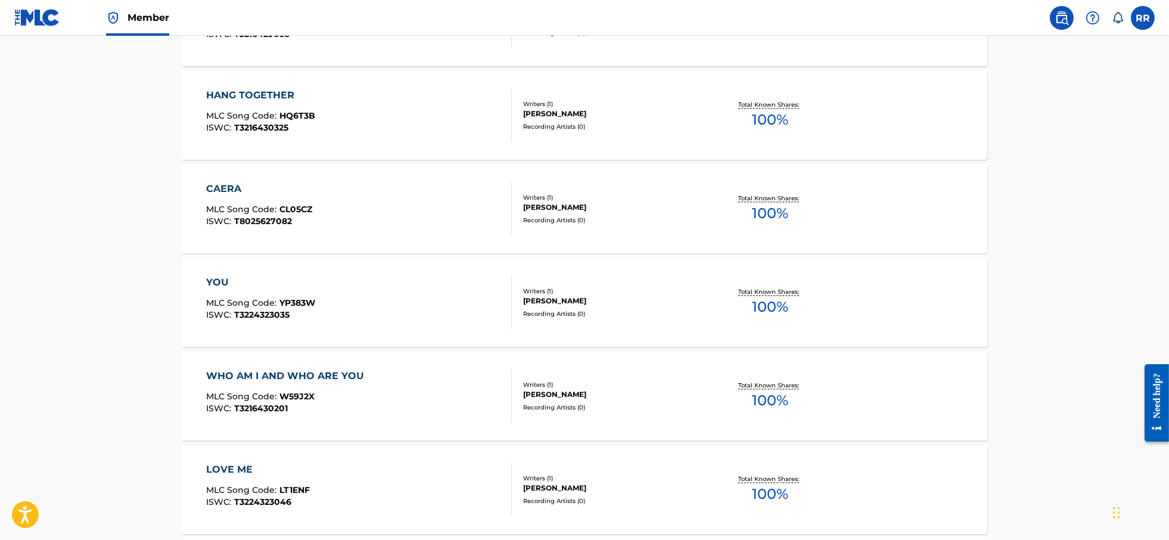
click at [261, 380] on div "WHO AM I AND WHO ARE YOU" at bounding box center [288, 376] width 164 height 14
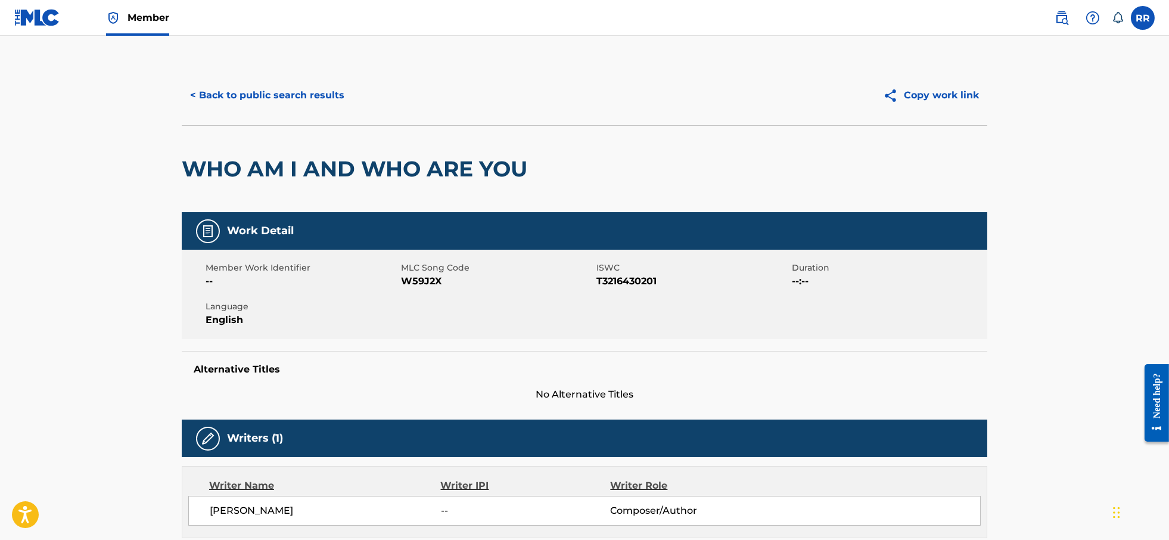
click at [253, 98] on button "< Back to public search results" at bounding box center [267, 95] width 171 height 30
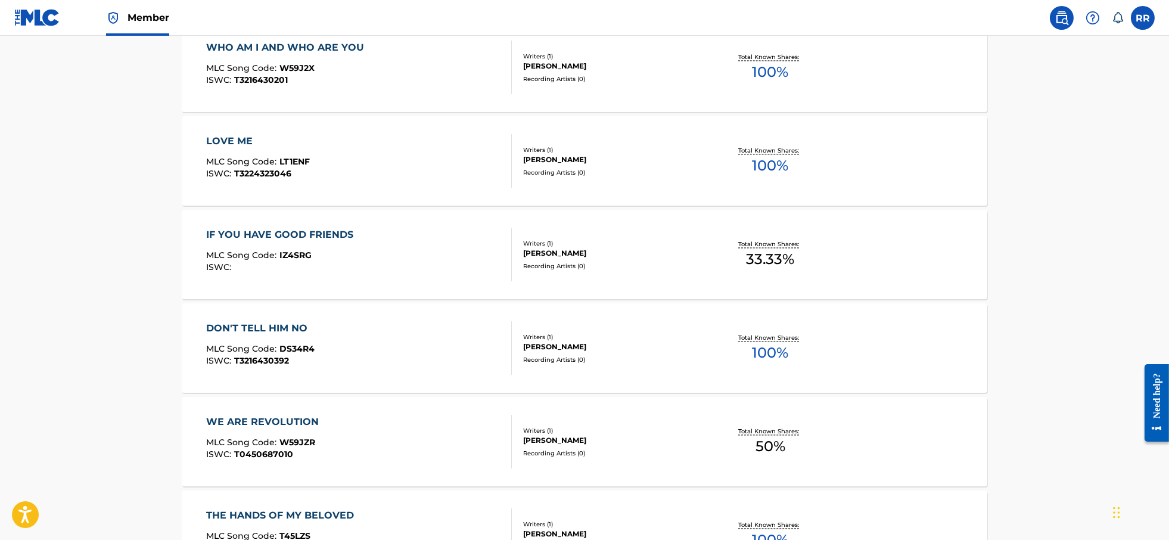
click at [252, 168] on span "T3224323046" at bounding box center [262, 173] width 57 height 11
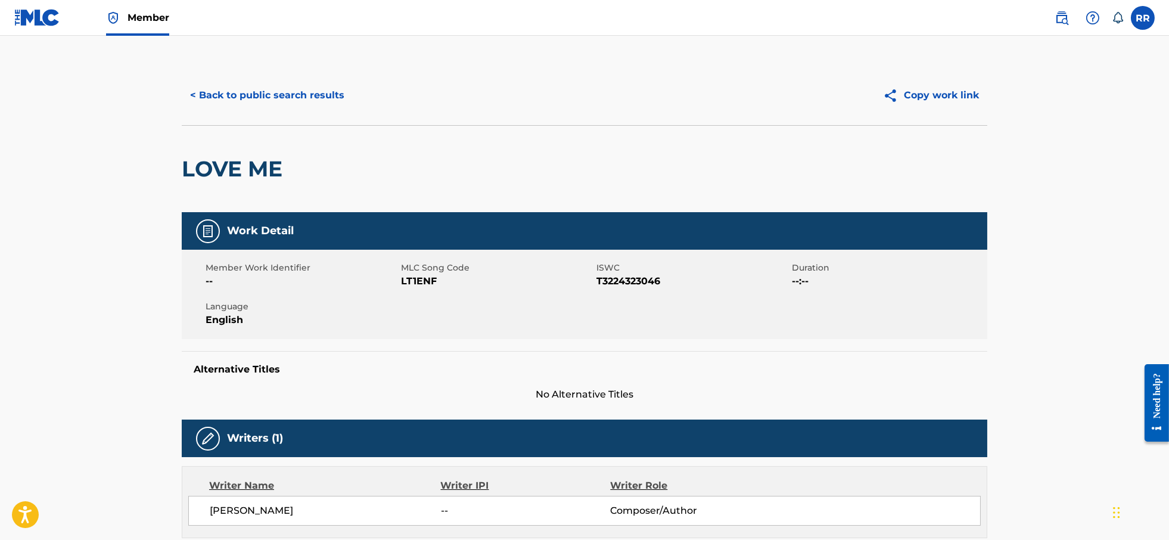
click at [235, 100] on button "< Back to public search results" at bounding box center [267, 95] width 171 height 30
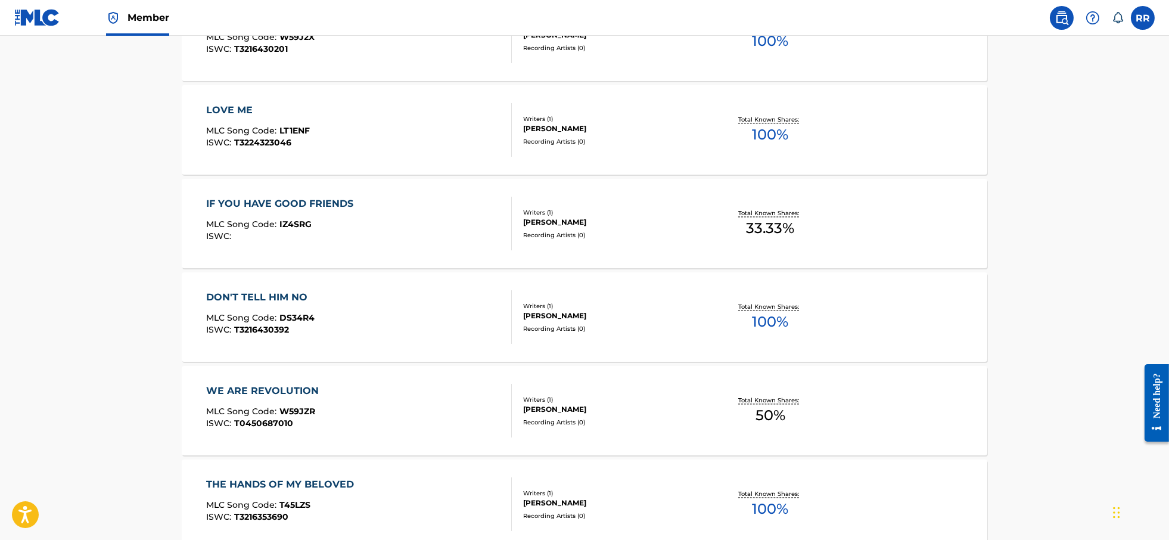
click at [262, 211] on div "IF YOU HAVE GOOD FRIENDS MLC Song Code : IZ4SRG ISWC :" at bounding box center [282, 224] width 153 height 54
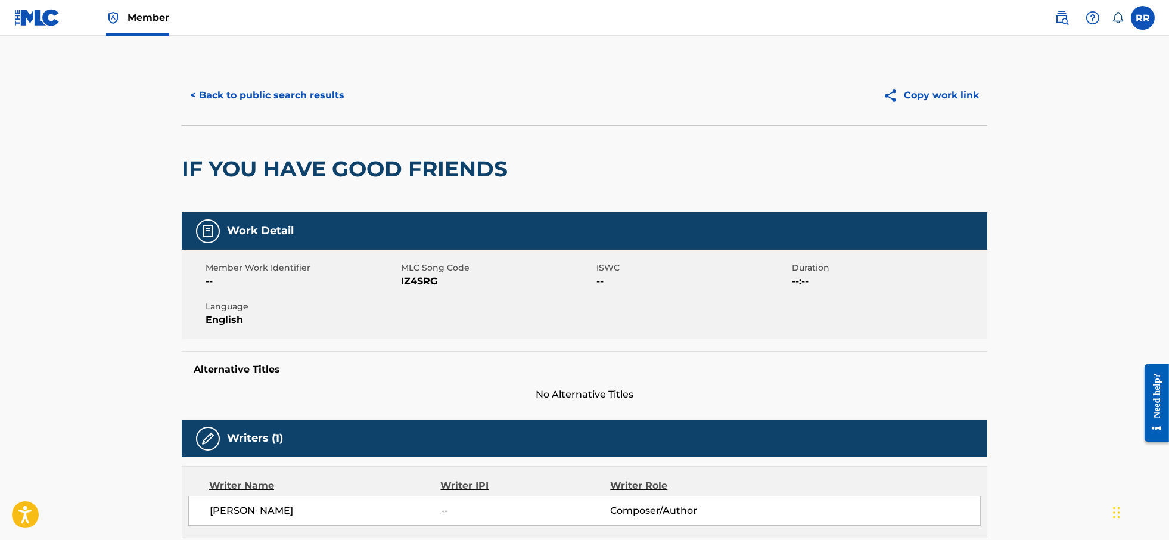
click at [263, 98] on button "< Back to public search results" at bounding box center [267, 95] width 171 height 30
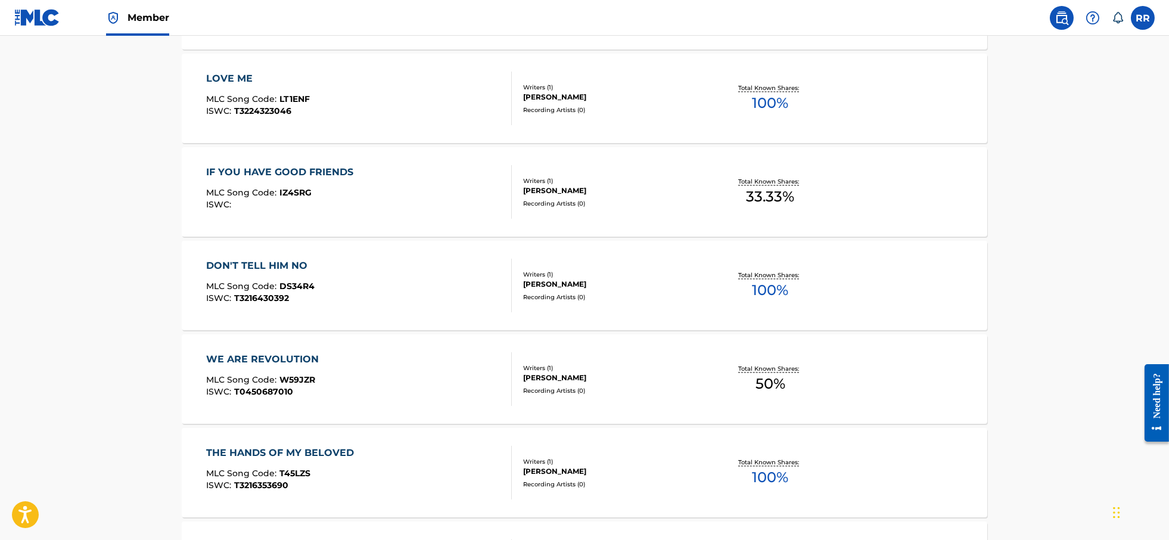
click at [313, 359] on div "WE ARE REVOLUTION" at bounding box center [265, 359] width 119 height 14
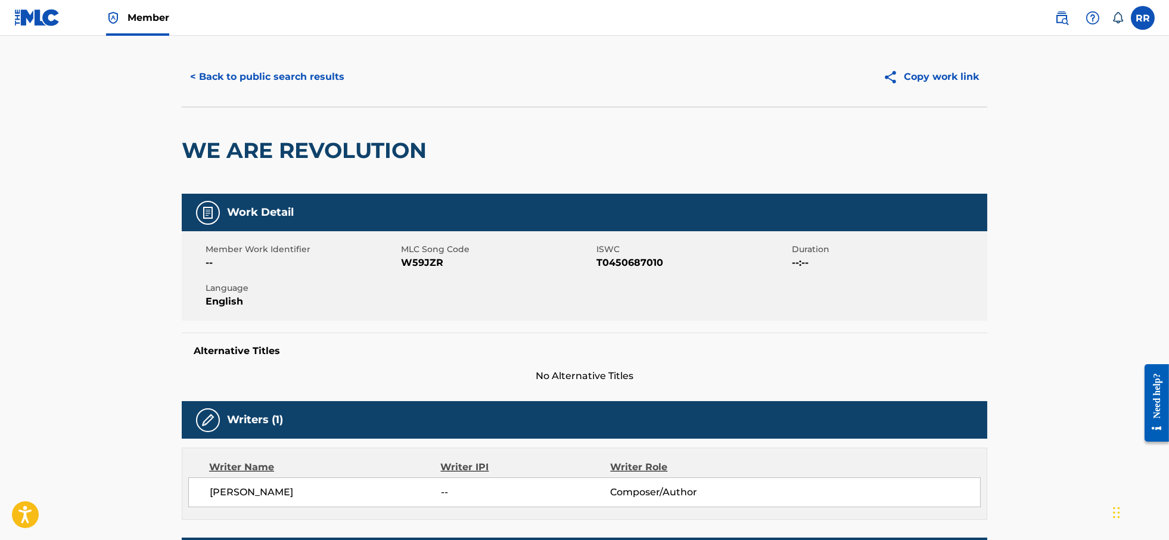
click at [222, 75] on button "< Back to public search results" at bounding box center [267, 77] width 171 height 30
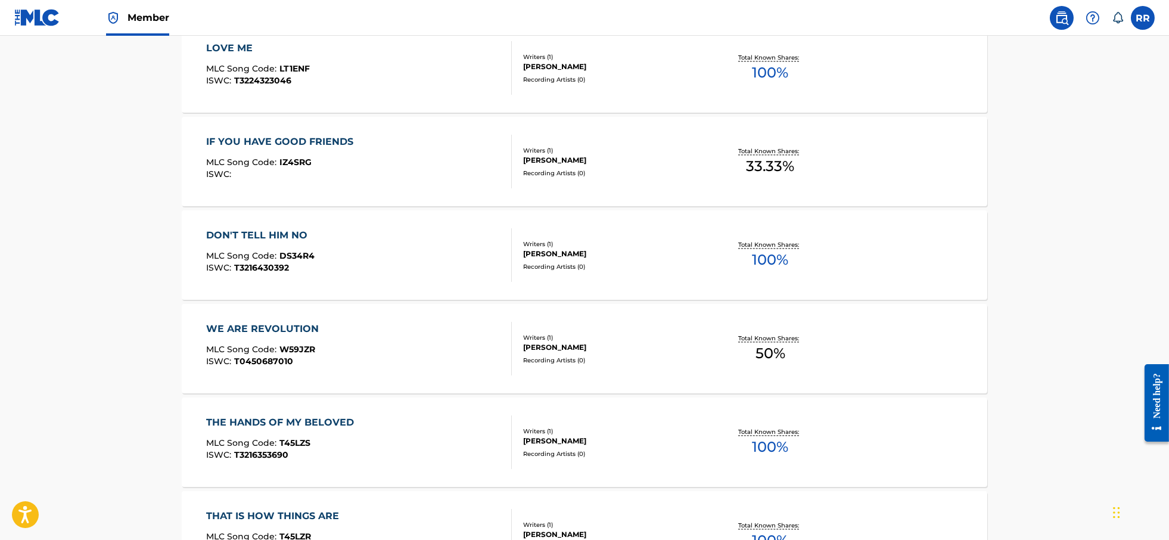
click at [253, 408] on div "THE HANDS OF MY BELOVED MLC Song Code : T45LZS ISWC : T3216353690 Writers ( 1 )…" at bounding box center [585, 442] width 806 height 89
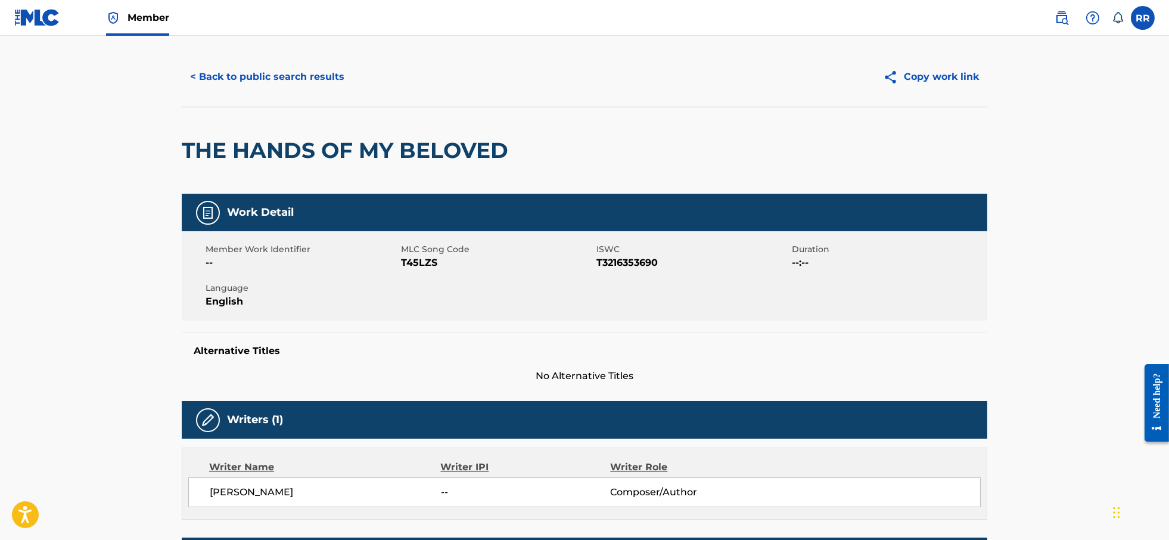
click at [215, 77] on button "< Back to public search results" at bounding box center [267, 77] width 171 height 30
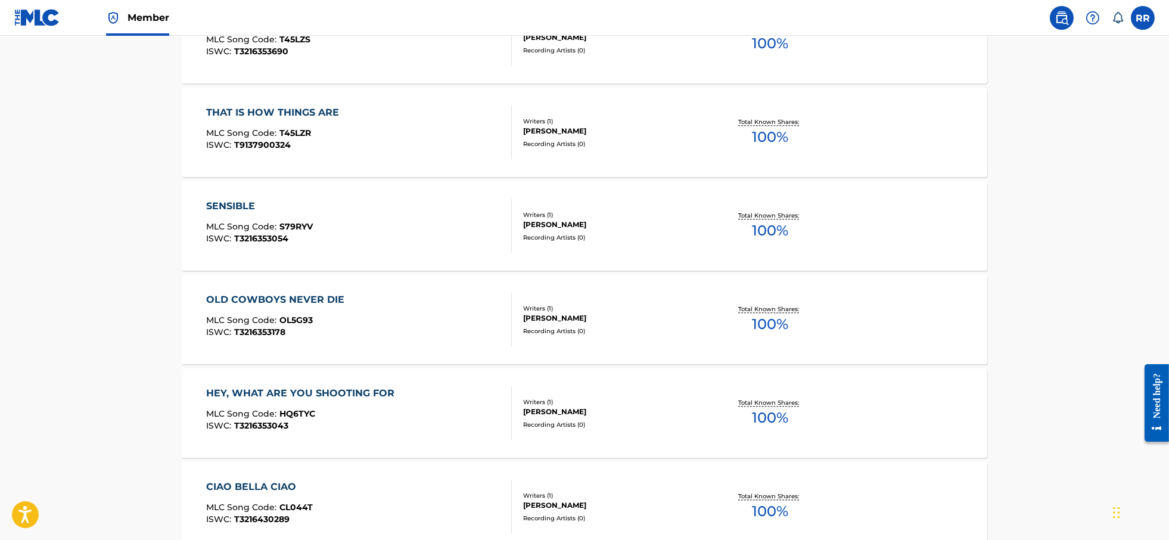
click at [280, 131] on span "T45LZR" at bounding box center [296, 133] width 32 height 11
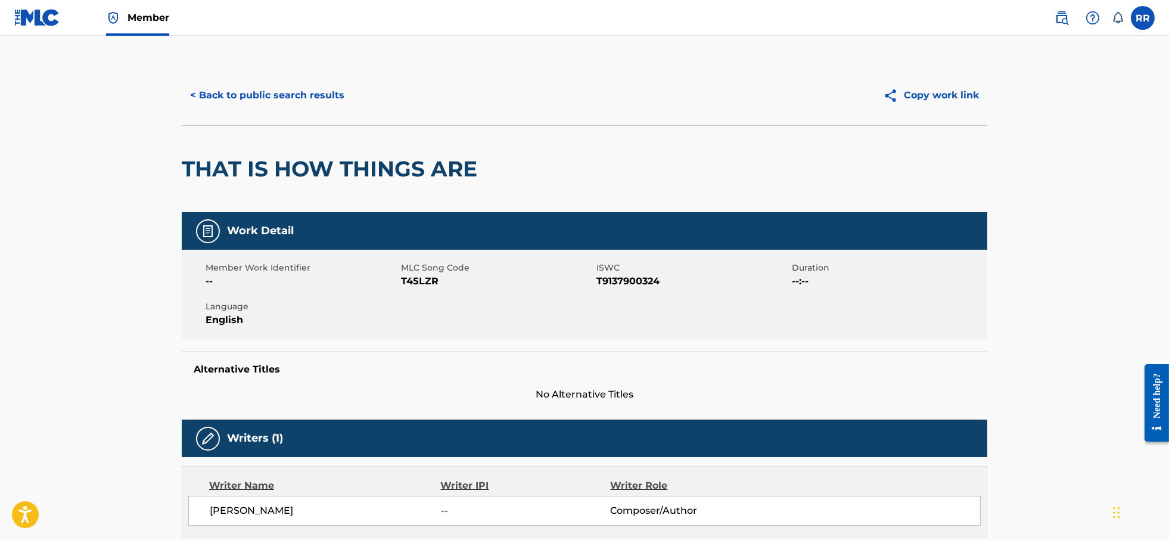
click at [207, 97] on button "< Back to public search results" at bounding box center [267, 95] width 171 height 30
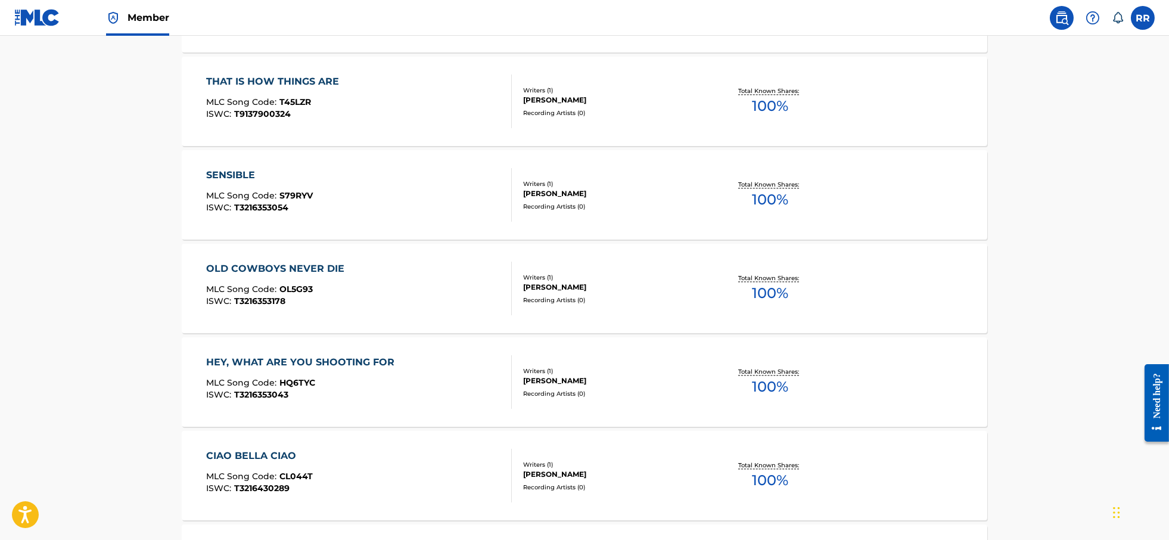
click at [262, 193] on span "MLC Song Code :" at bounding box center [242, 195] width 73 height 11
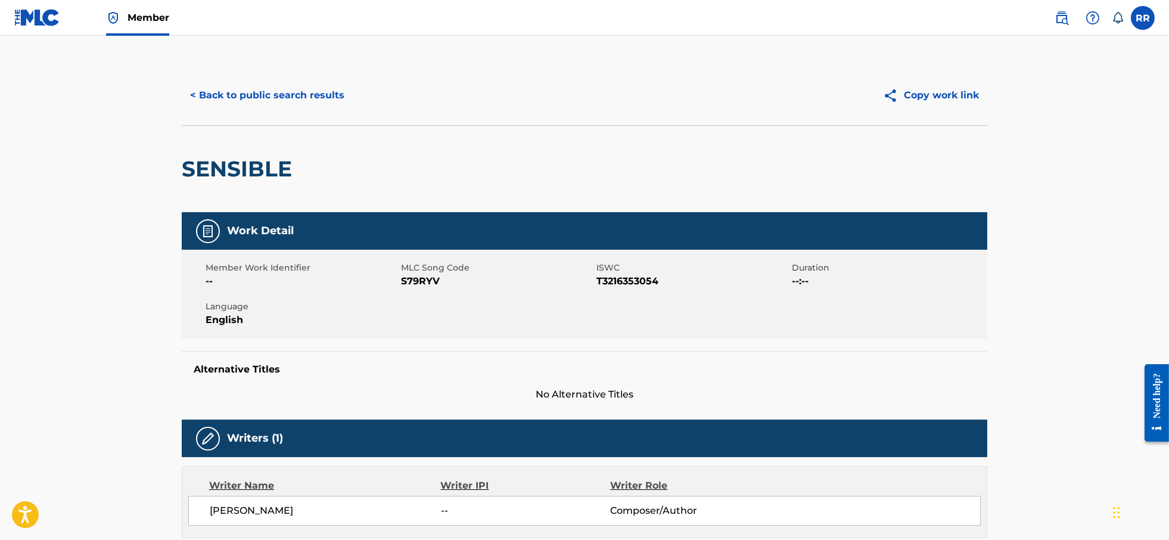
click at [231, 104] on button "< Back to public search results" at bounding box center [267, 95] width 171 height 30
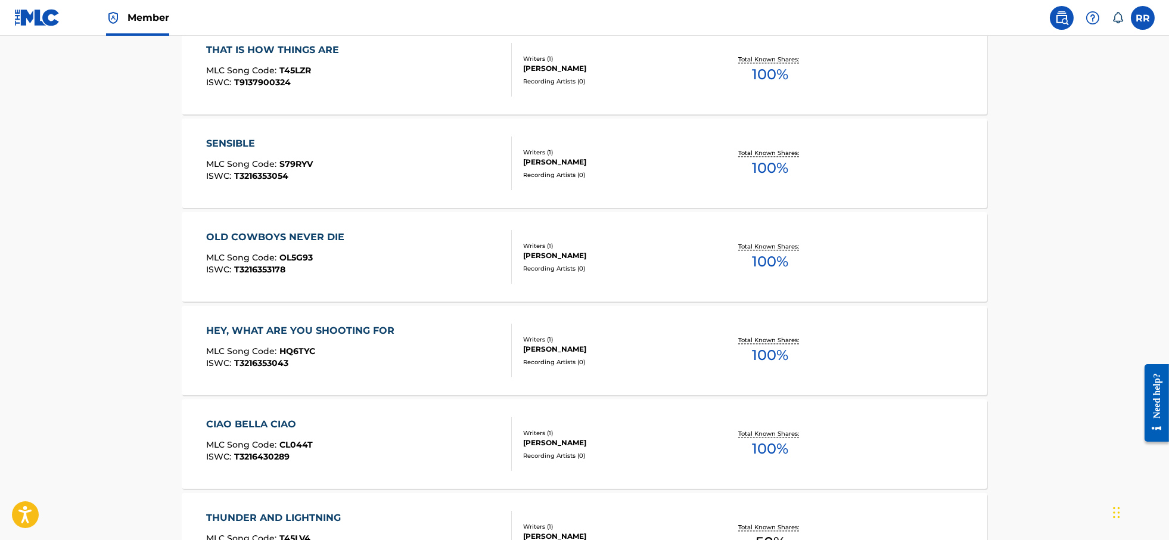
click at [250, 252] on span "MLC Song Code :" at bounding box center [242, 257] width 73 height 11
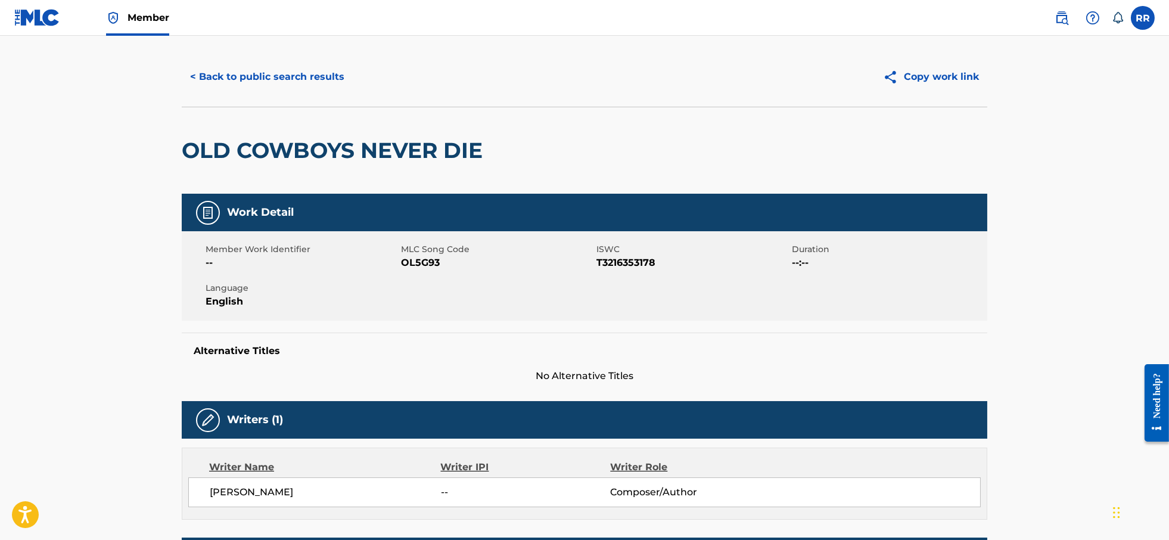
click at [243, 79] on button "< Back to public search results" at bounding box center [267, 77] width 171 height 30
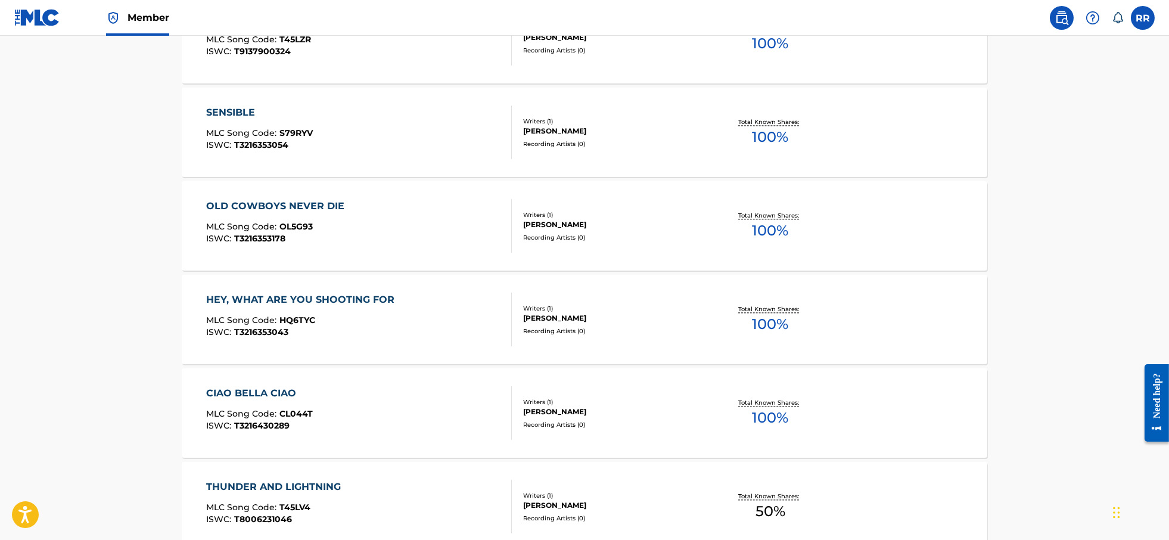
click at [264, 309] on div "HEY, WHAT ARE YOU SHOOTING FOR MLC Song Code : HQ6TYC ISWC : T3216353043" at bounding box center [303, 320] width 194 height 54
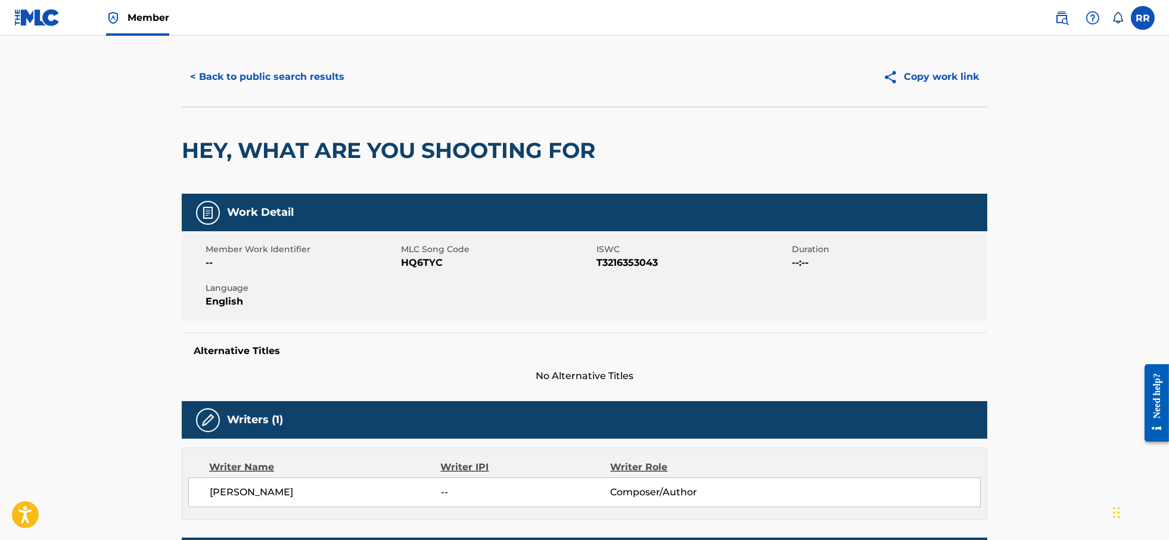
click at [243, 67] on button "< Back to public search results" at bounding box center [267, 77] width 171 height 30
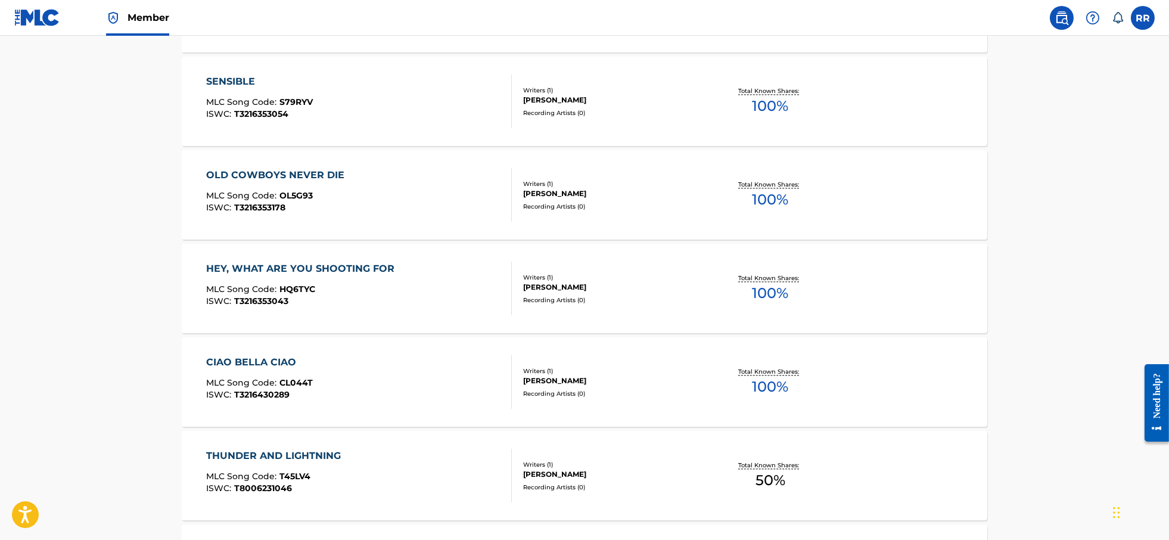
click at [263, 367] on div "CIAO BELLA CIAO" at bounding box center [259, 362] width 107 height 14
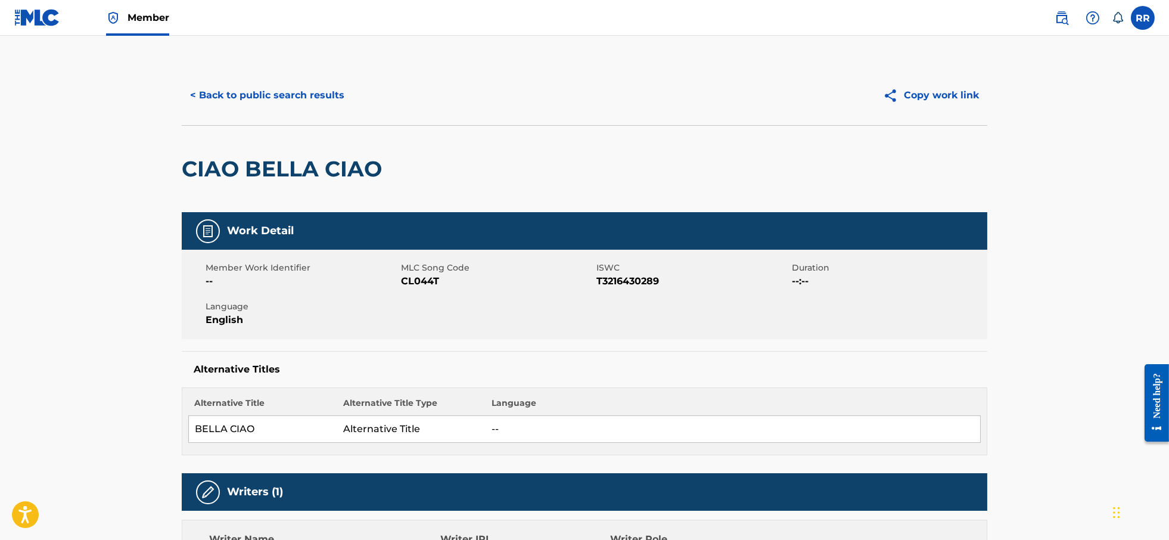
click at [235, 98] on button "< Back to public search results" at bounding box center [267, 95] width 171 height 30
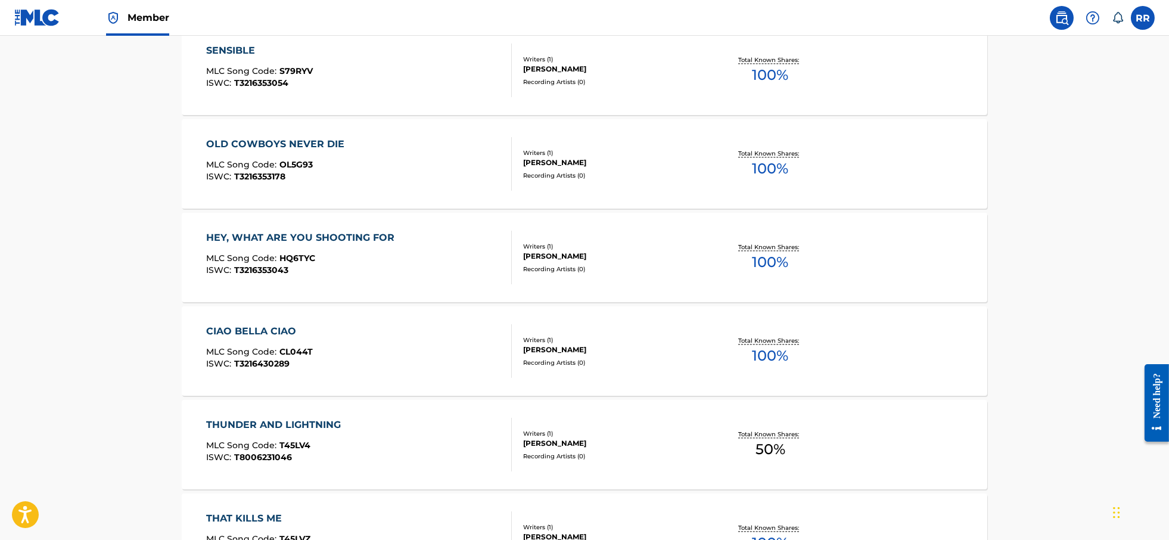
click at [282, 426] on div "THUNDER AND LIGHTNING" at bounding box center [276, 425] width 141 height 14
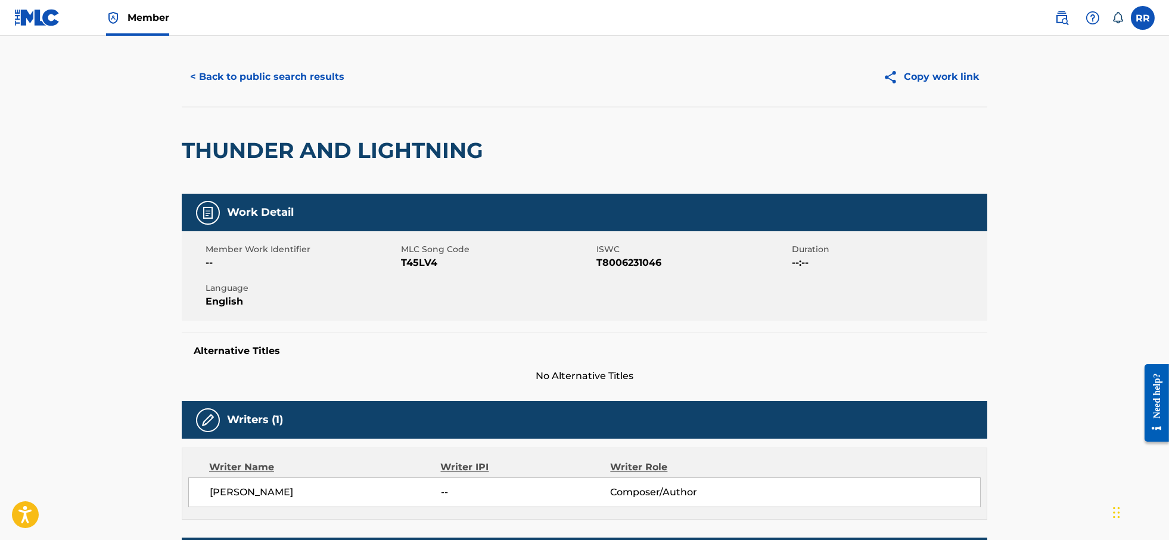
click at [257, 77] on button "< Back to public search results" at bounding box center [267, 77] width 171 height 30
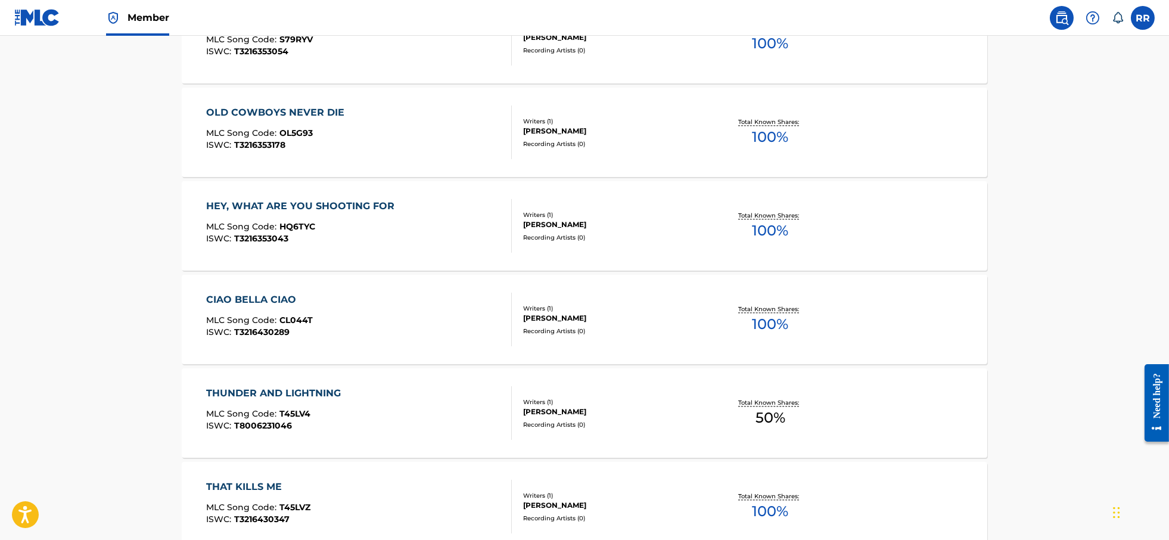
click at [264, 504] on span "MLC Song Code :" at bounding box center [242, 507] width 73 height 11
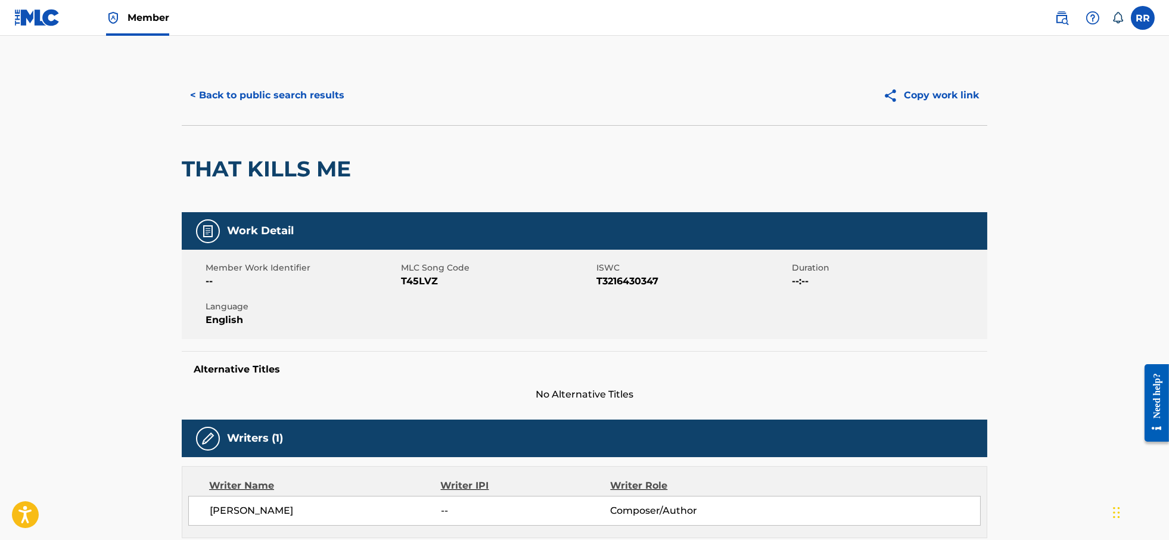
click at [243, 96] on button "< Back to public search results" at bounding box center [267, 95] width 171 height 30
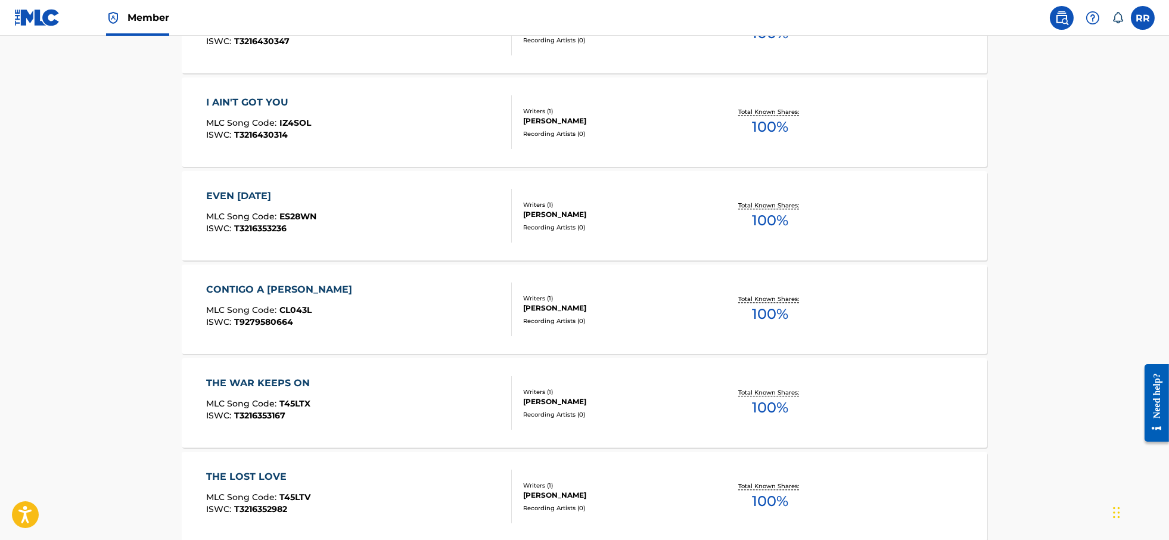
click at [250, 98] on div "I AIN'T GOT YOU" at bounding box center [258, 102] width 105 height 14
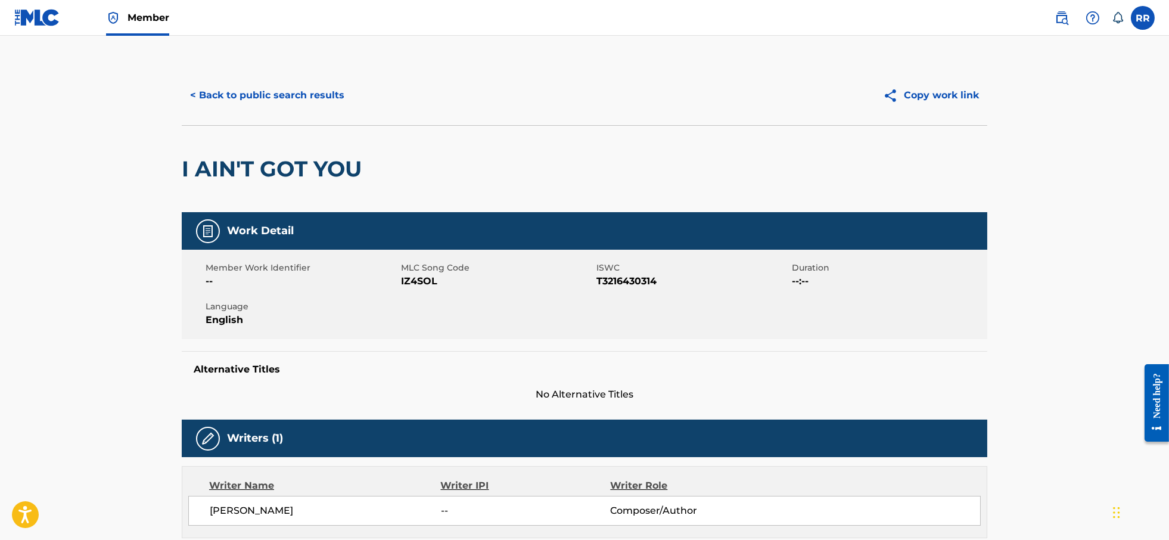
click at [209, 89] on button "< Back to public search results" at bounding box center [267, 95] width 171 height 30
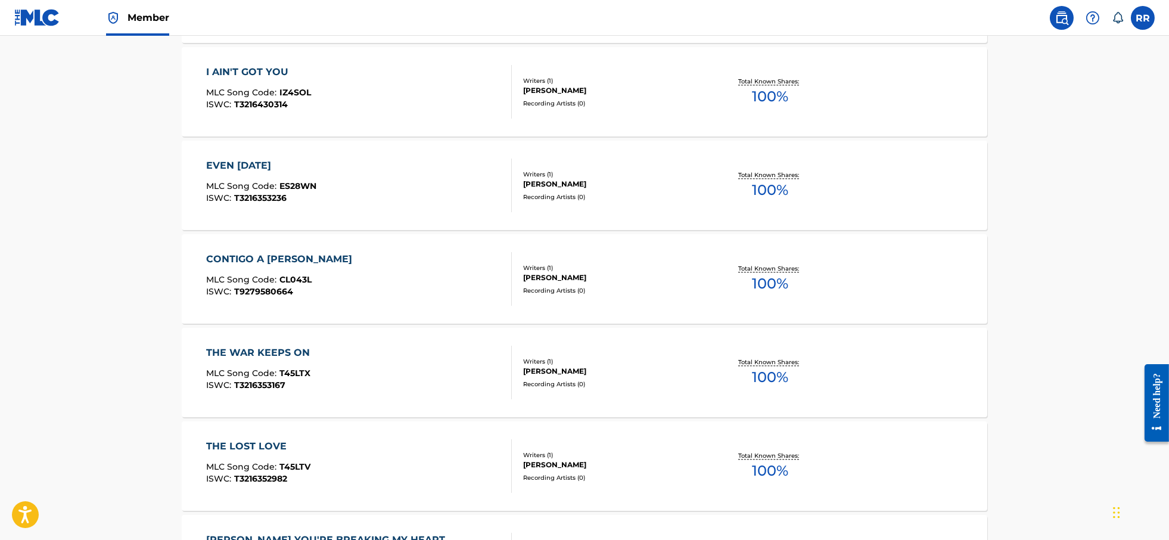
click at [255, 188] on span "MLC Song Code :" at bounding box center [242, 186] width 73 height 11
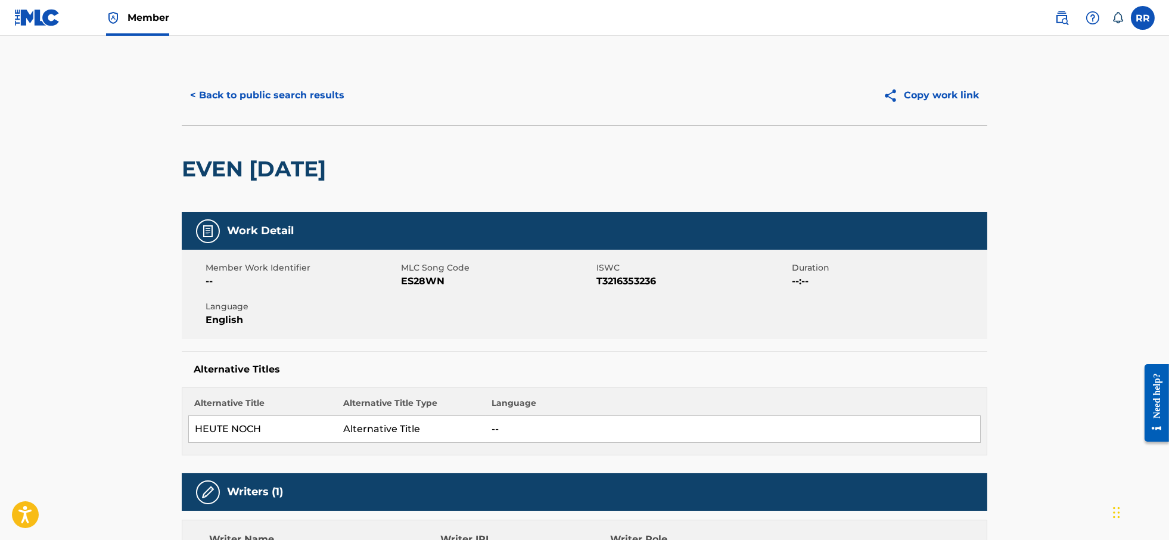
click at [239, 97] on button "< Back to public search results" at bounding box center [267, 95] width 171 height 30
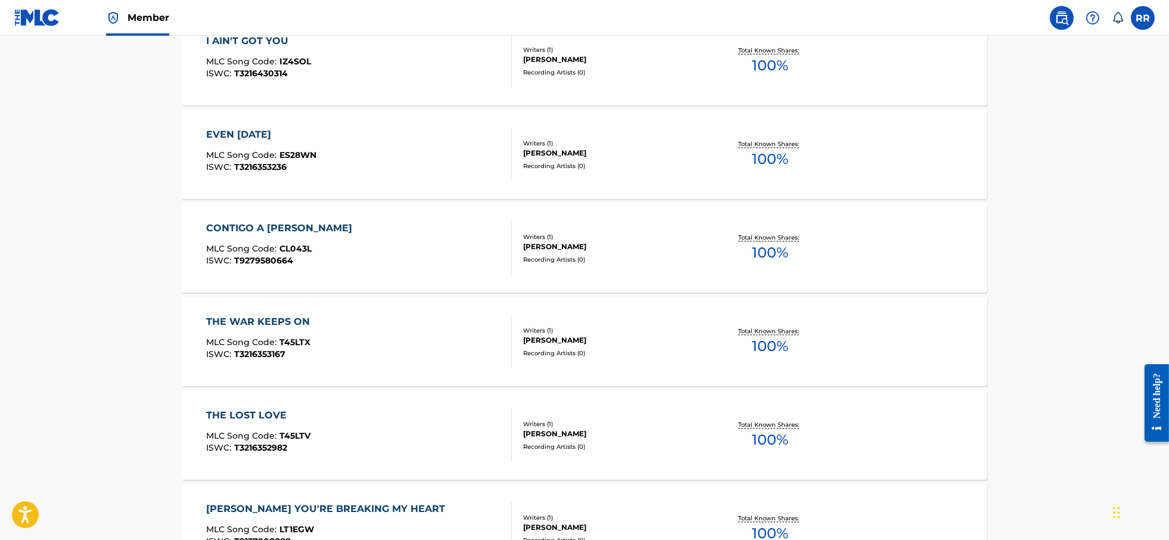
click at [260, 234] on div "CONTIGO A ML LADO MLC Song Code : CL043L ISWC : T9279580664" at bounding box center [282, 248] width 152 height 54
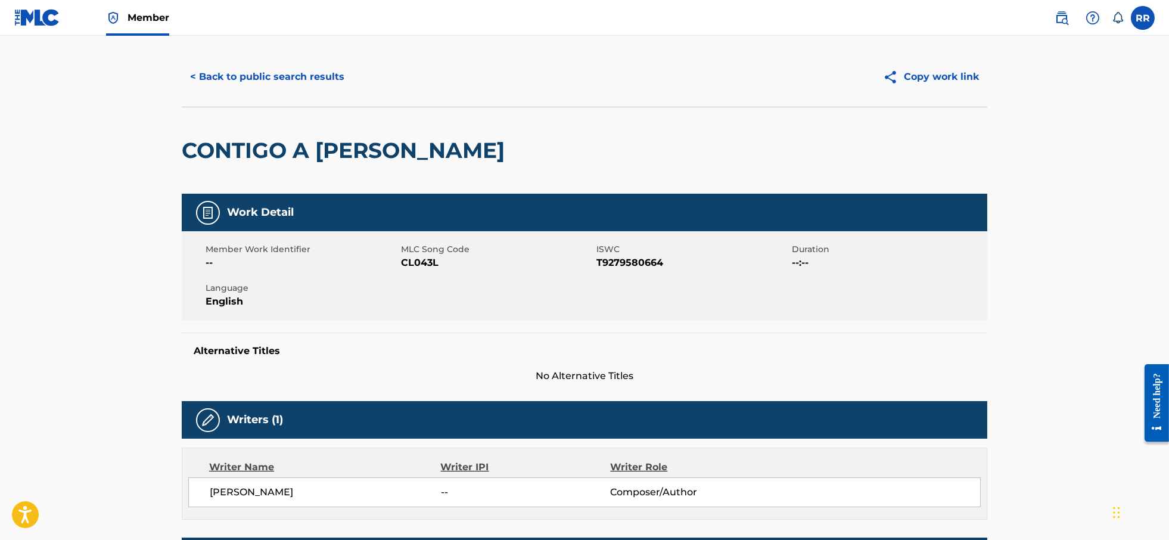
click at [213, 78] on button "< Back to public search results" at bounding box center [267, 77] width 171 height 30
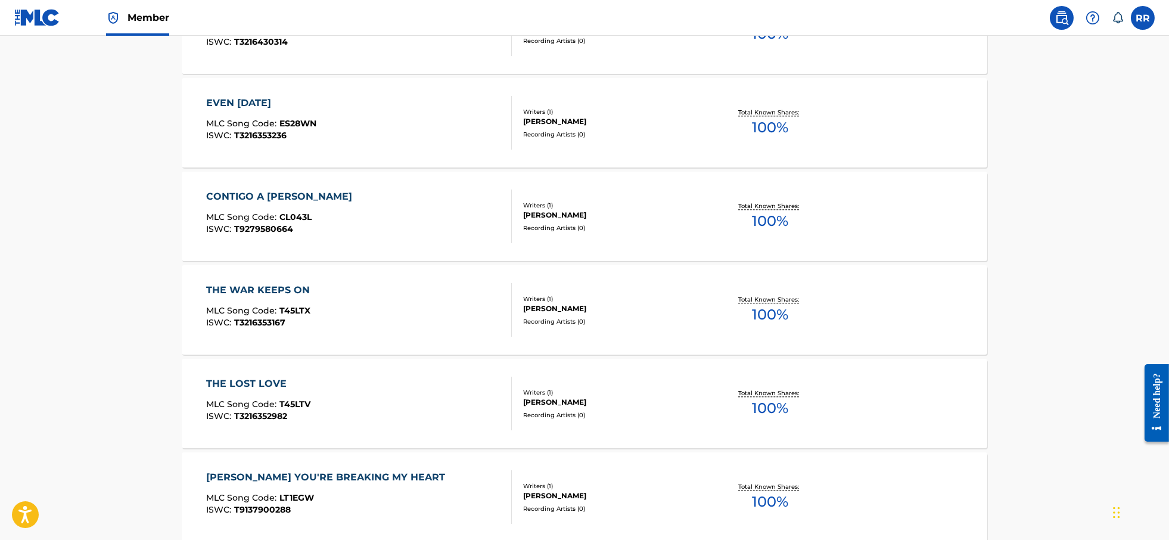
click at [257, 312] on span "MLC Song Code :" at bounding box center [242, 310] width 73 height 11
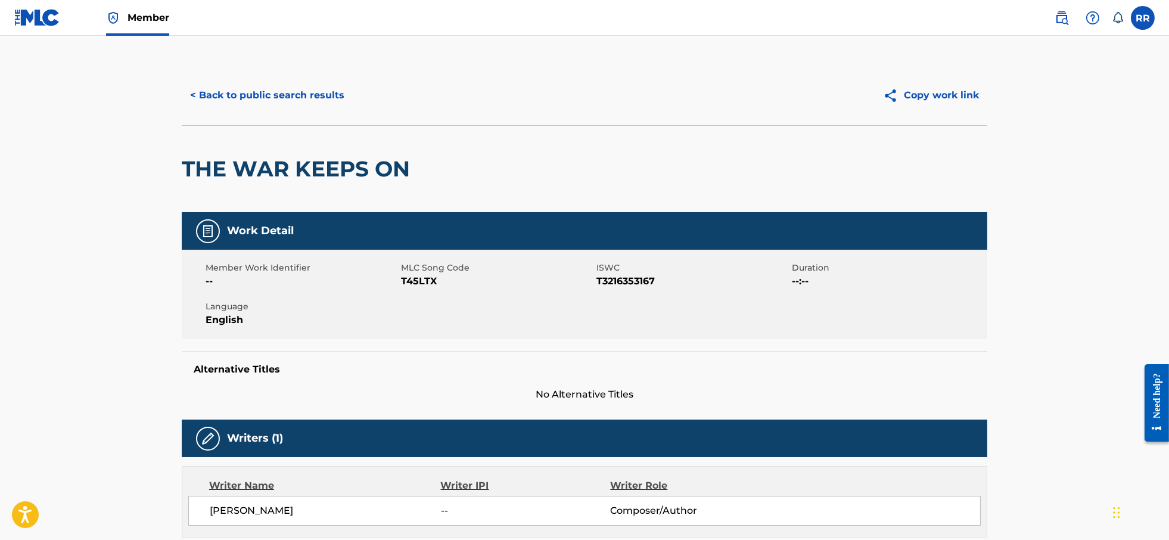
click at [218, 97] on button "< Back to public search results" at bounding box center [267, 95] width 171 height 30
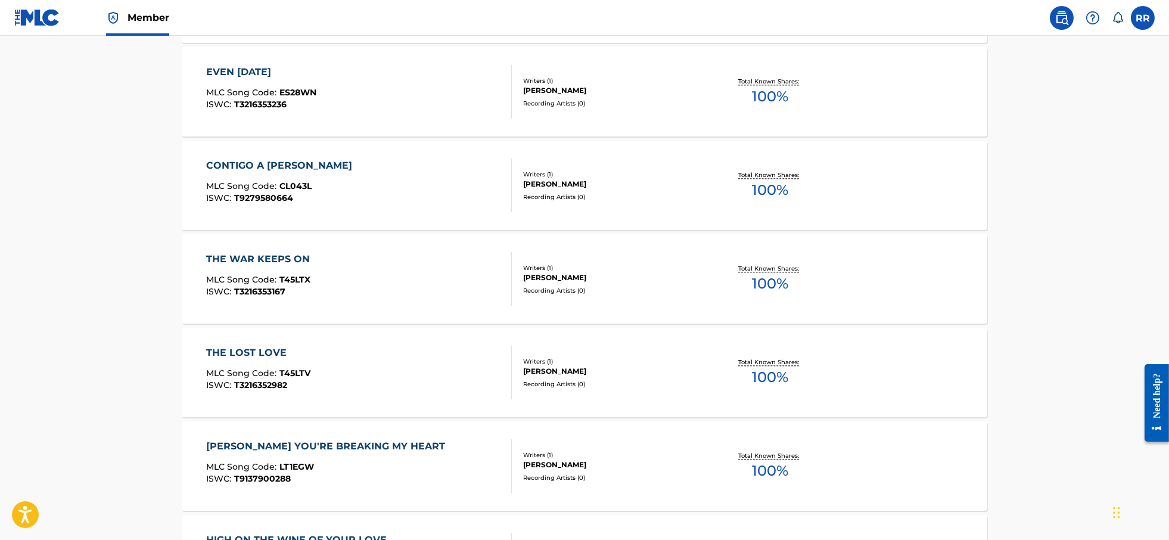
click at [252, 359] on div "THE LOST LOVE MLC Song Code : T45LTV ISWC : T3216352982" at bounding box center [258, 373] width 104 height 54
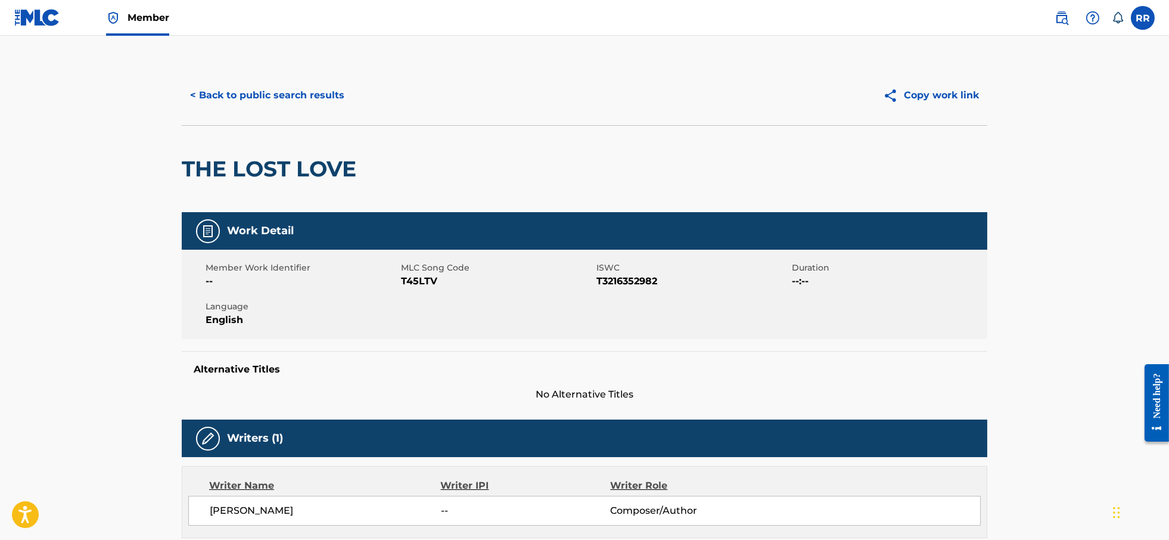
click at [246, 99] on button "< Back to public search results" at bounding box center [267, 95] width 171 height 30
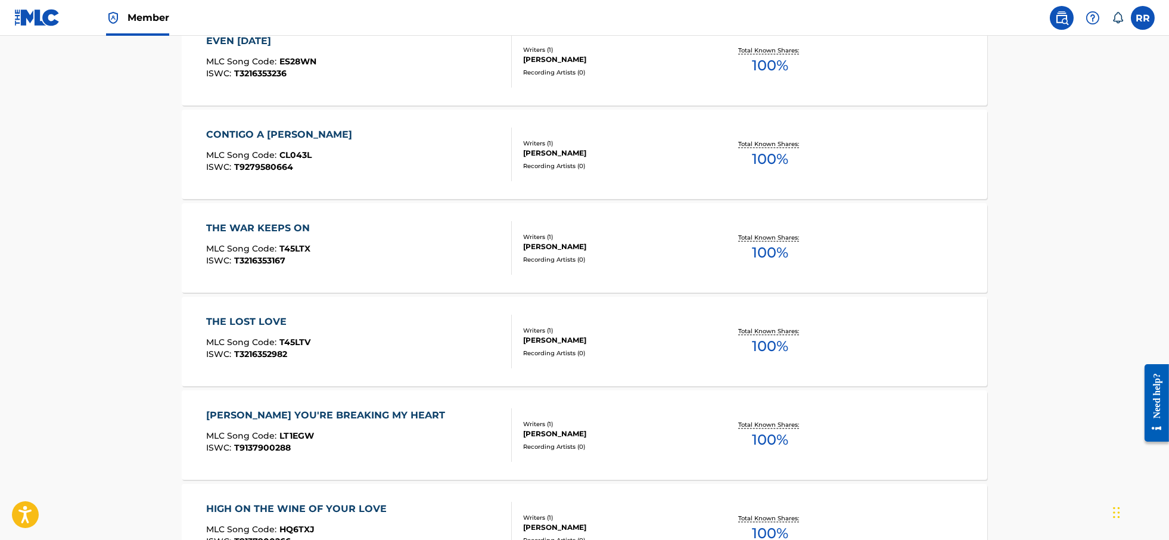
click at [262, 414] on div "[PERSON_NAME] YOU'RE BREAKING MY HEART" at bounding box center [328, 415] width 245 height 14
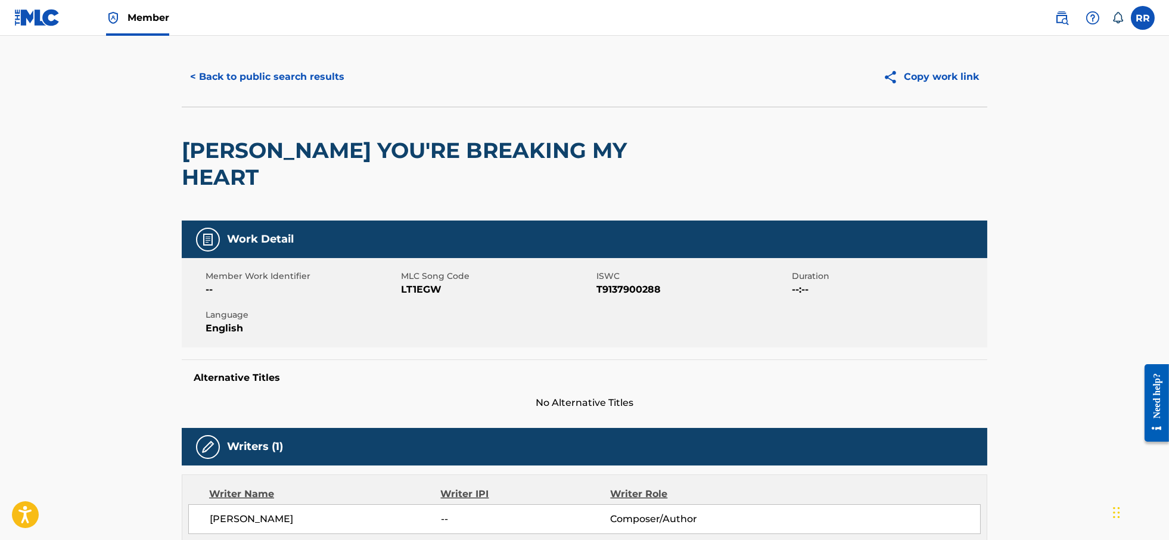
click at [247, 80] on button "< Back to public search results" at bounding box center [267, 77] width 171 height 30
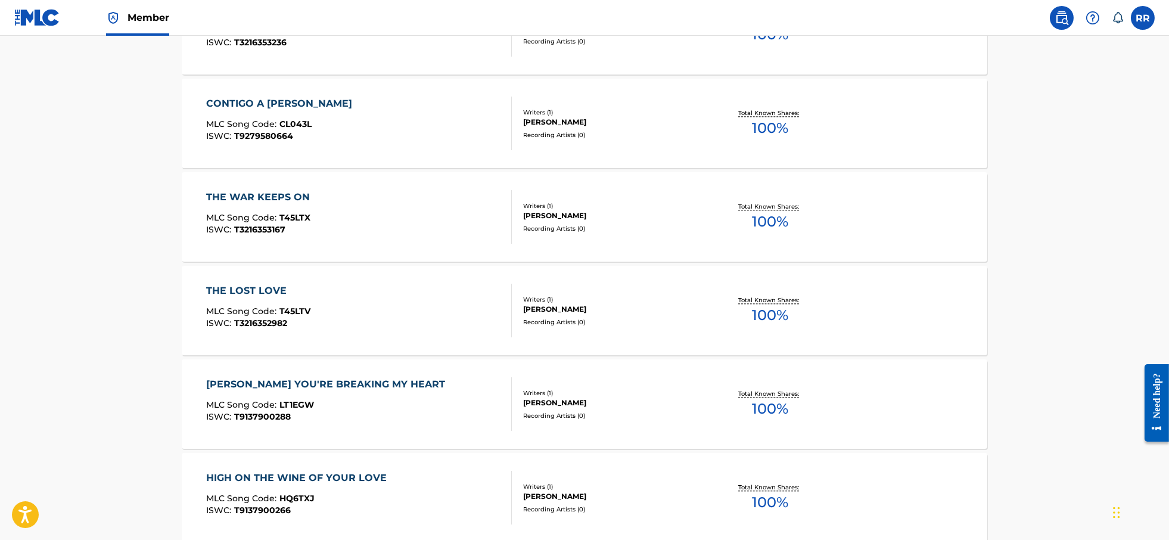
click at [265, 471] on div "HIGH ON THE WINE OF YOUR LOVE" at bounding box center [299, 478] width 187 height 14
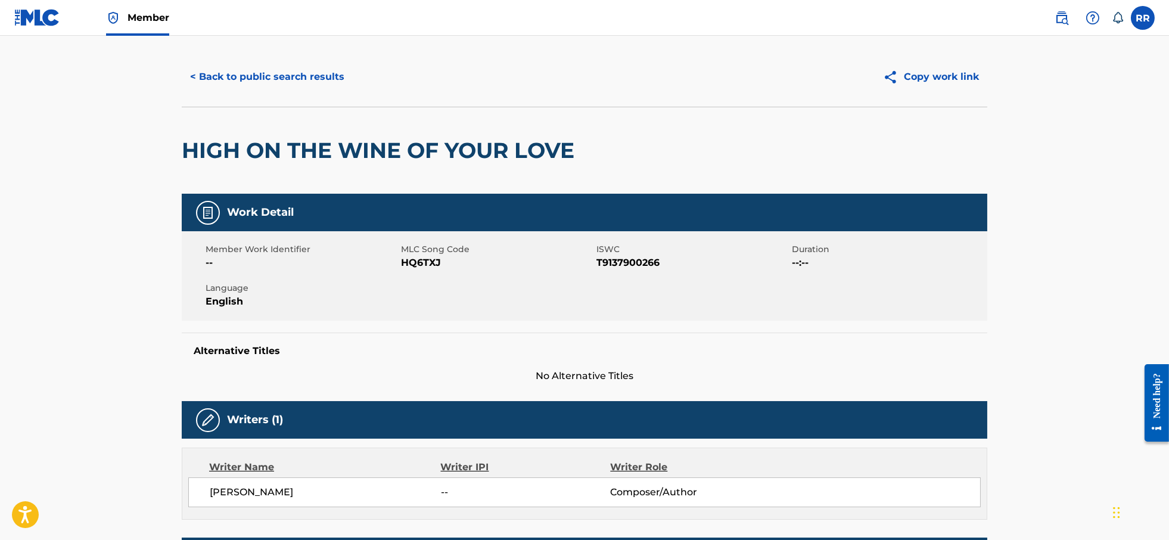
click at [241, 79] on button "< Back to public search results" at bounding box center [267, 77] width 171 height 30
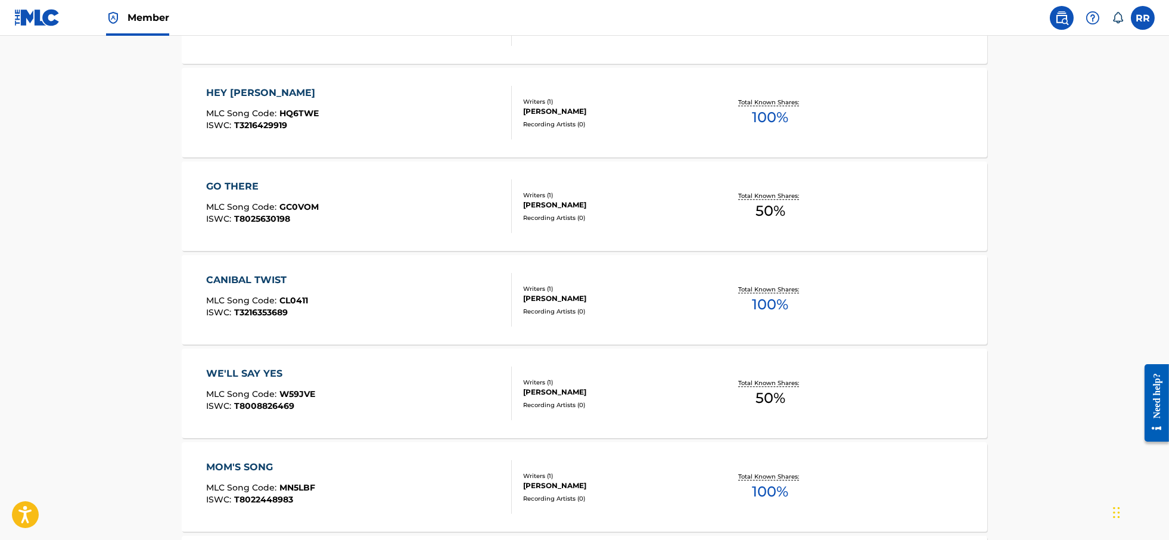
click at [263, 109] on span "MLC Song Code :" at bounding box center [242, 113] width 73 height 11
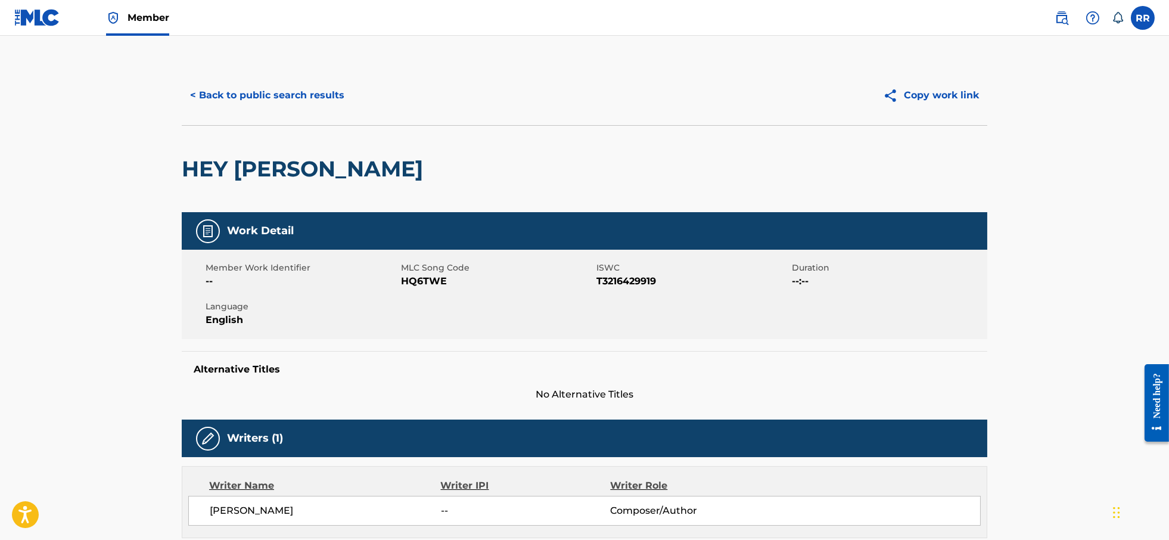
click at [230, 101] on button "< Back to public search results" at bounding box center [267, 95] width 171 height 30
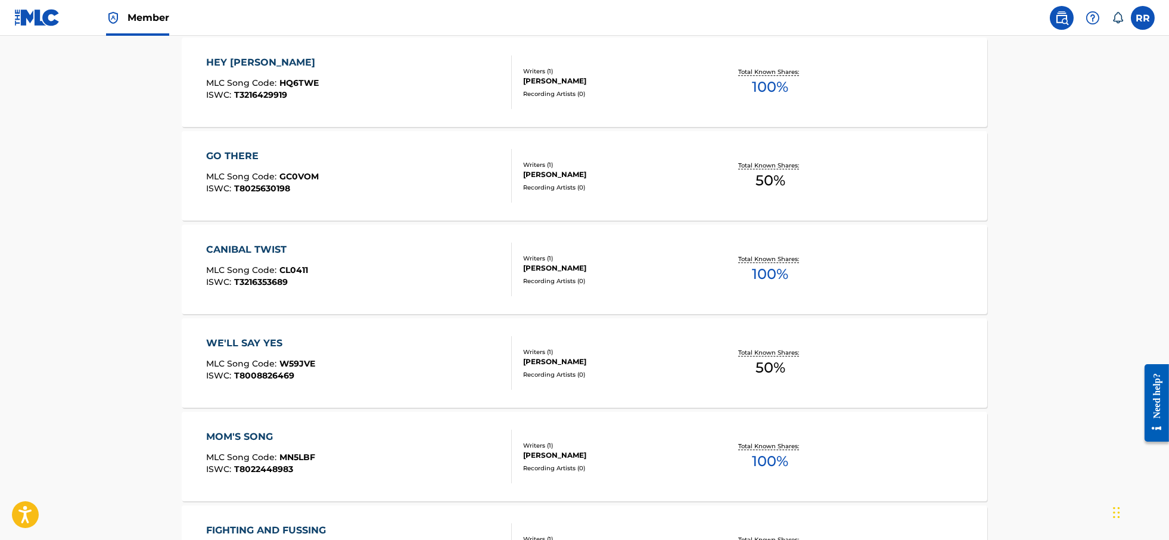
click at [233, 160] on div "GO THERE" at bounding box center [262, 156] width 113 height 14
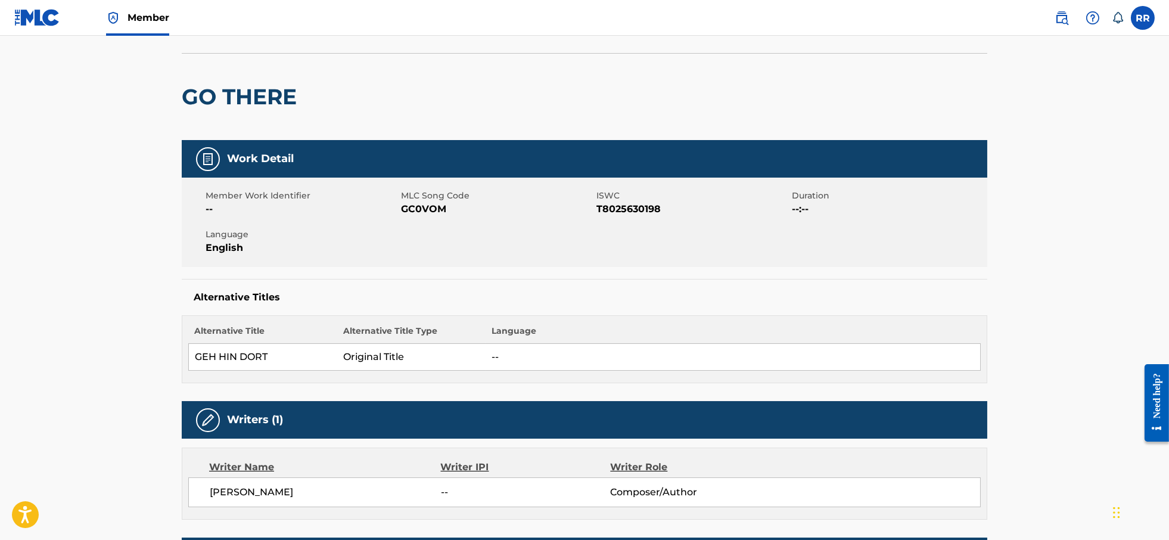
click at [259, 106] on h2 "GO THERE" at bounding box center [242, 96] width 121 height 27
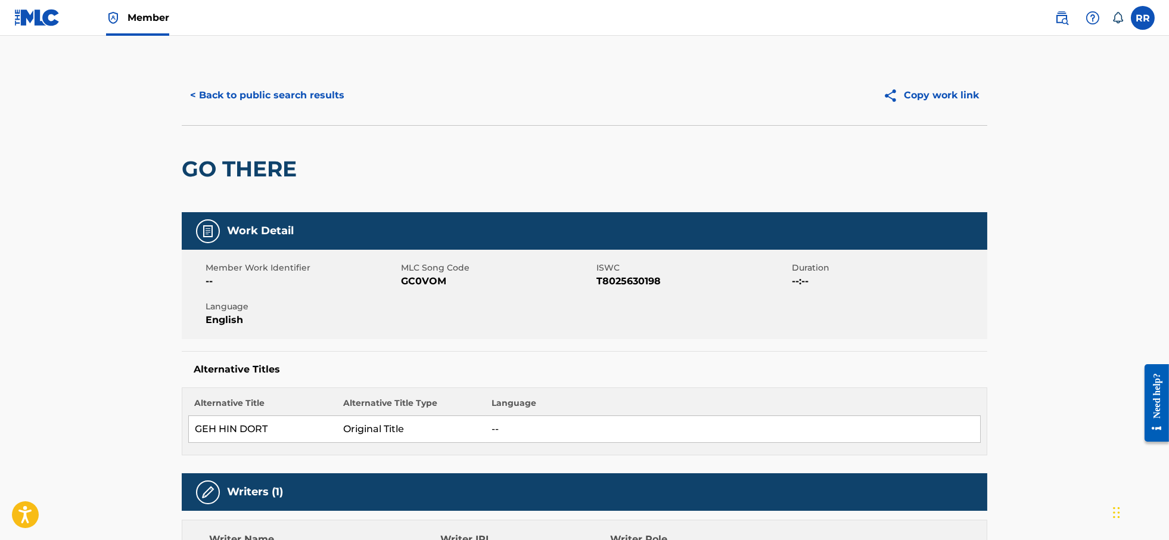
click at [245, 98] on button "< Back to public search results" at bounding box center [267, 95] width 171 height 30
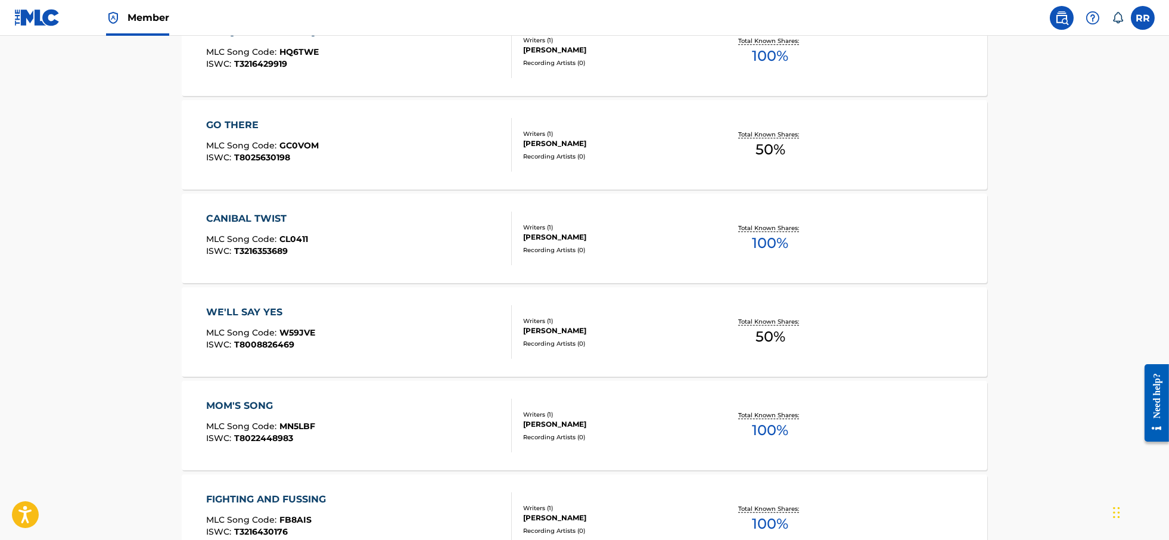
click at [269, 242] on span "MLC Song Code :" at bounding box center [242, 239] width 73 height 11
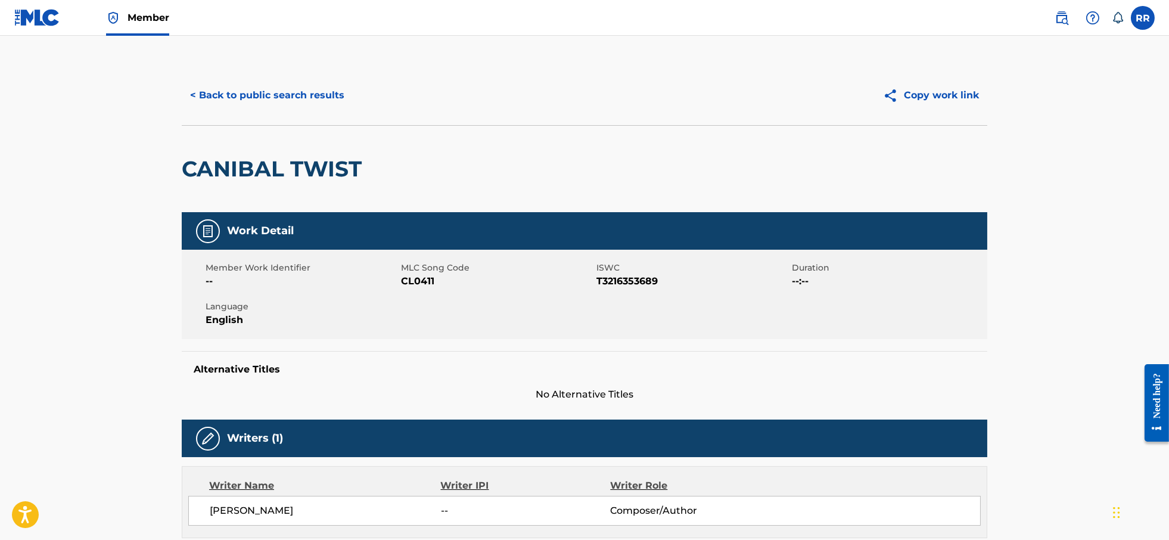
click at [252, 101] on button "< Back to public search results" at bounding box center [267, 95] width 171 height 30
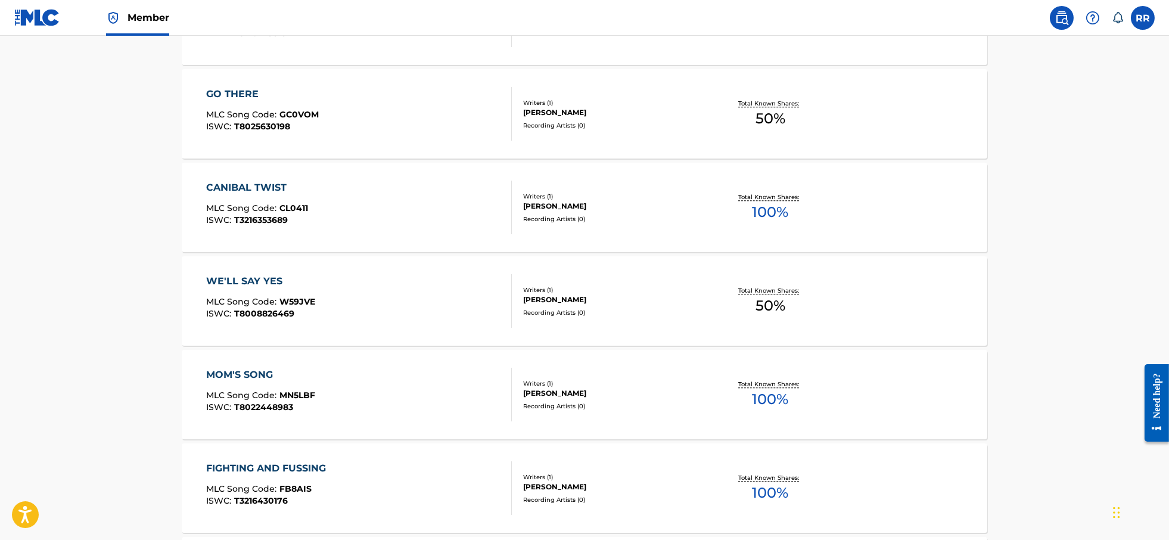
click at [272, 296] on span "MLC Song Code :" at bounding box center [242, 301] width 73 height 11
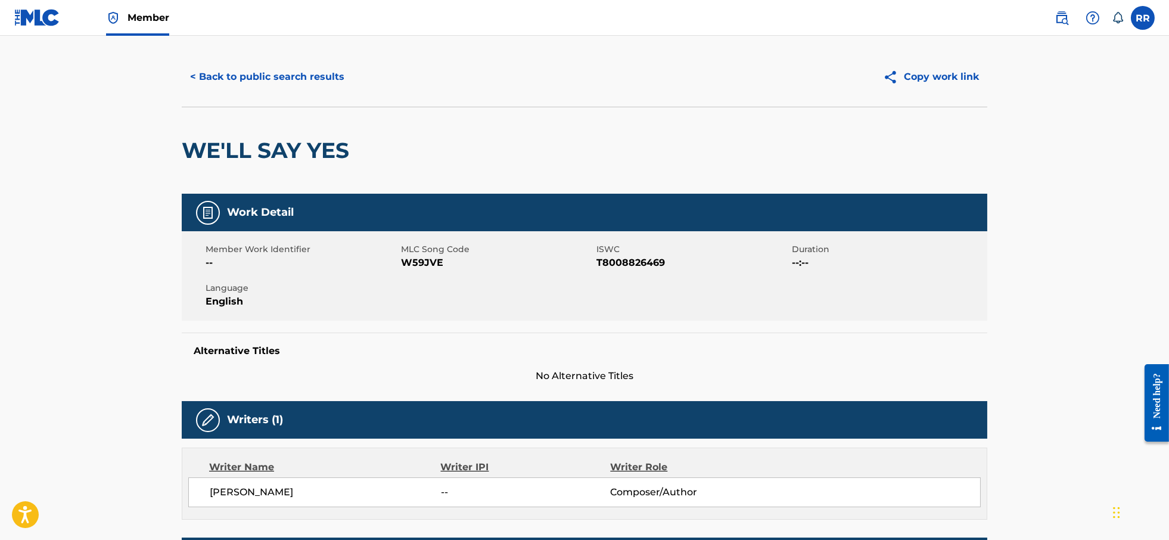
click at [259, 80] on button "< Back to public search results" at bounding box center [267, 77] width 171 height 30
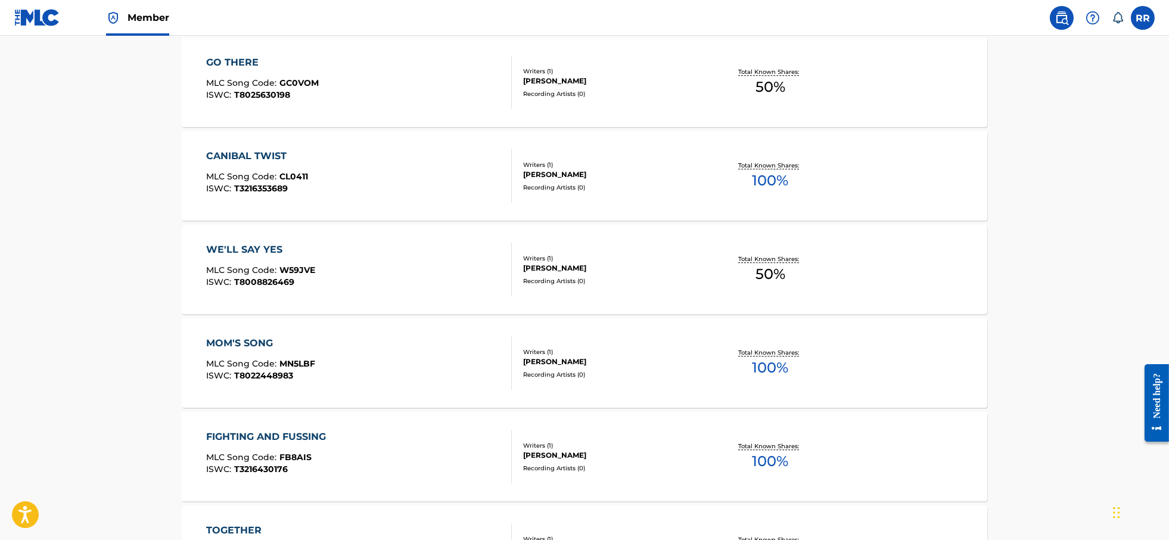
click at [241, 339] on div "MOM'S SONG" at bounding box center [260, 343] width 109 height 14
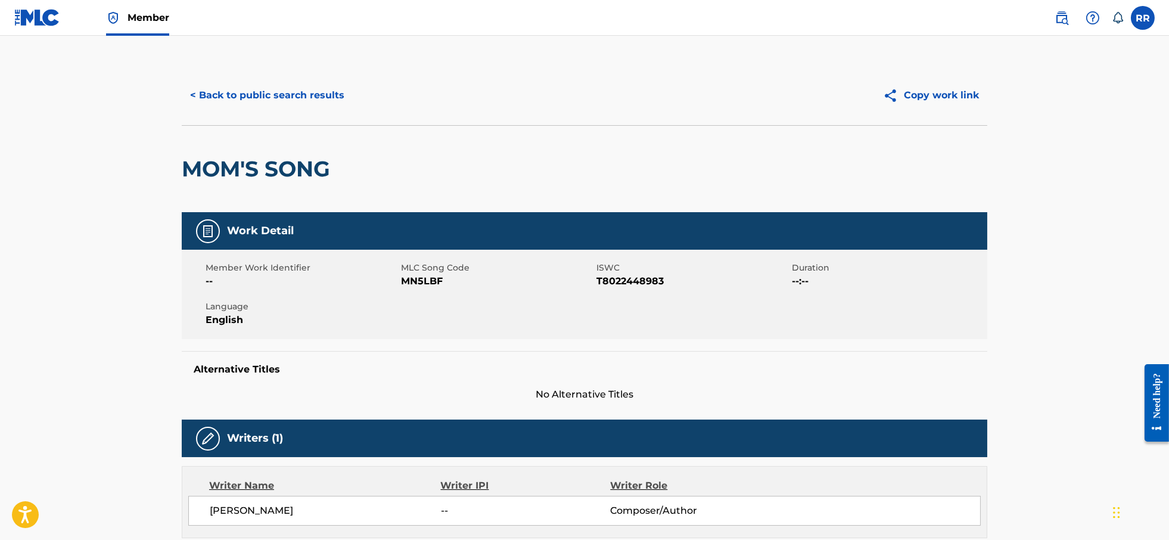
click at [253, 92] on button "< Back to public search results" at bounding box center [267, 95] width 171 height 30
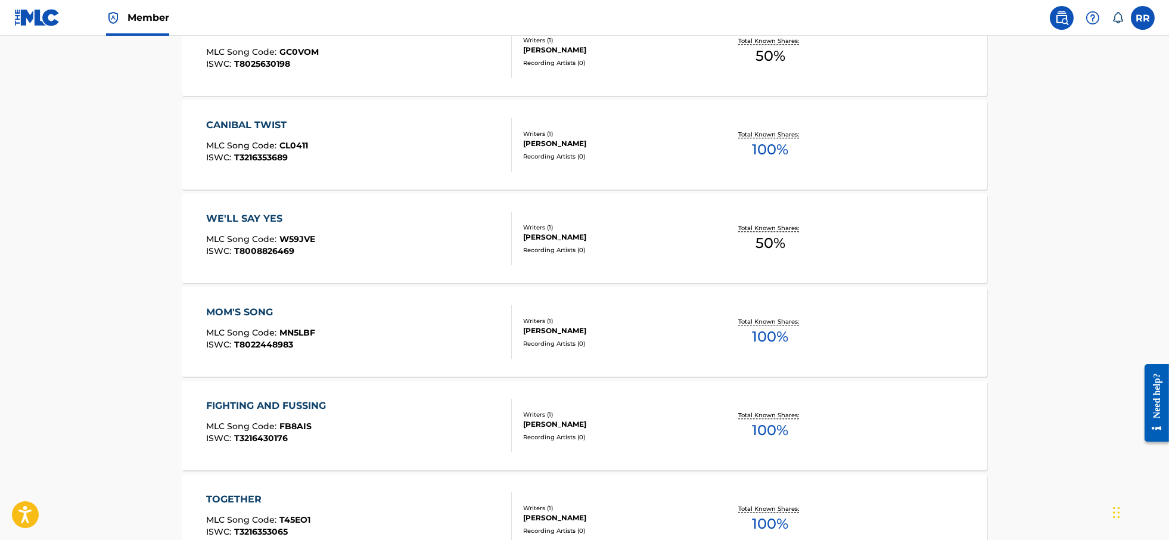
click at [272, 407] on div "FIGHTING AND FUSSING" at bounding box center [269, 406] width 126 height 14
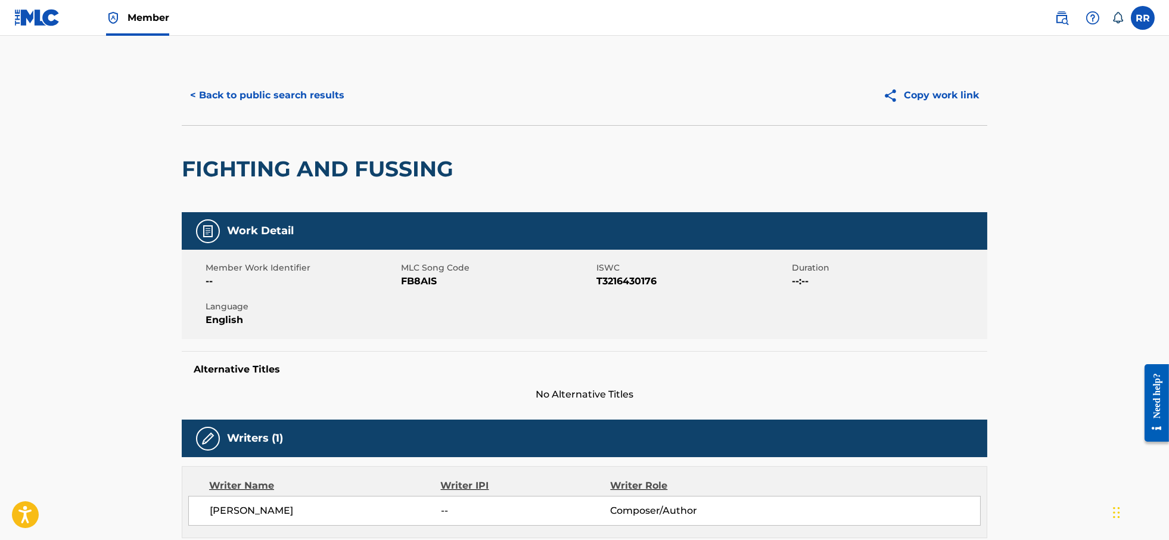
click at [278, 95] on button "< Back to public search results" at bounding box center [267, 95] width 171 height 30
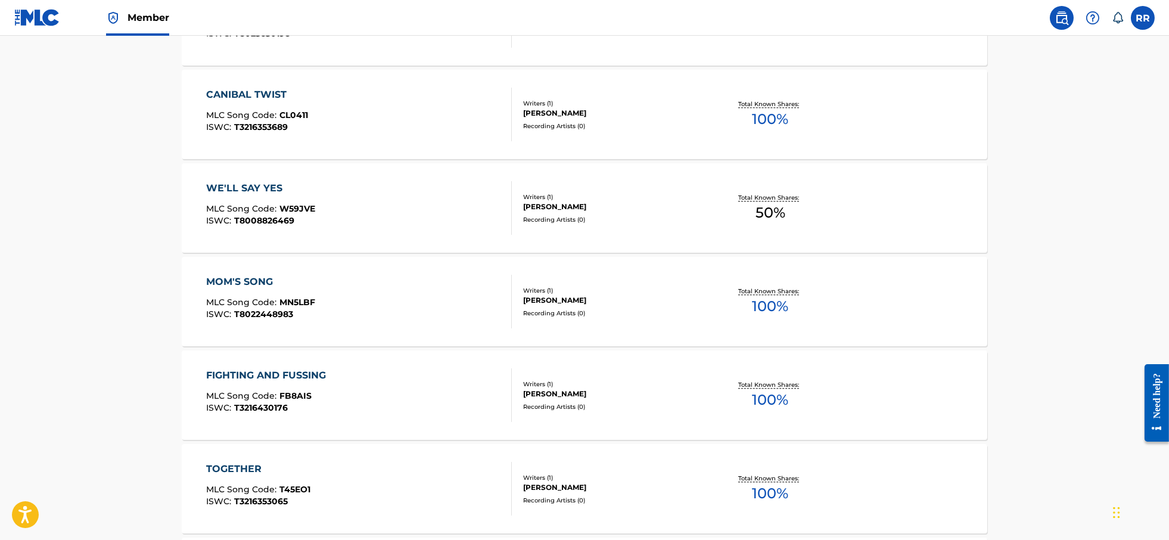
click at [262, 473] on div "TOGETHER" at bounding box center [258, 469] width 104 height 14
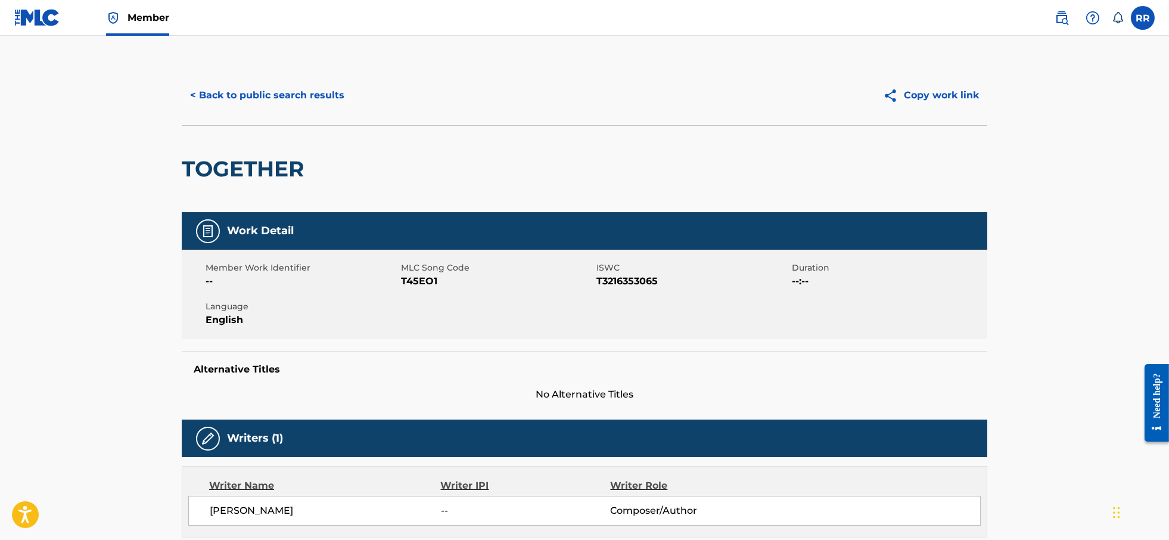
click at [253, 95] on button "< Back to public search results" at bounding box center [267, 95] width 171 height 30
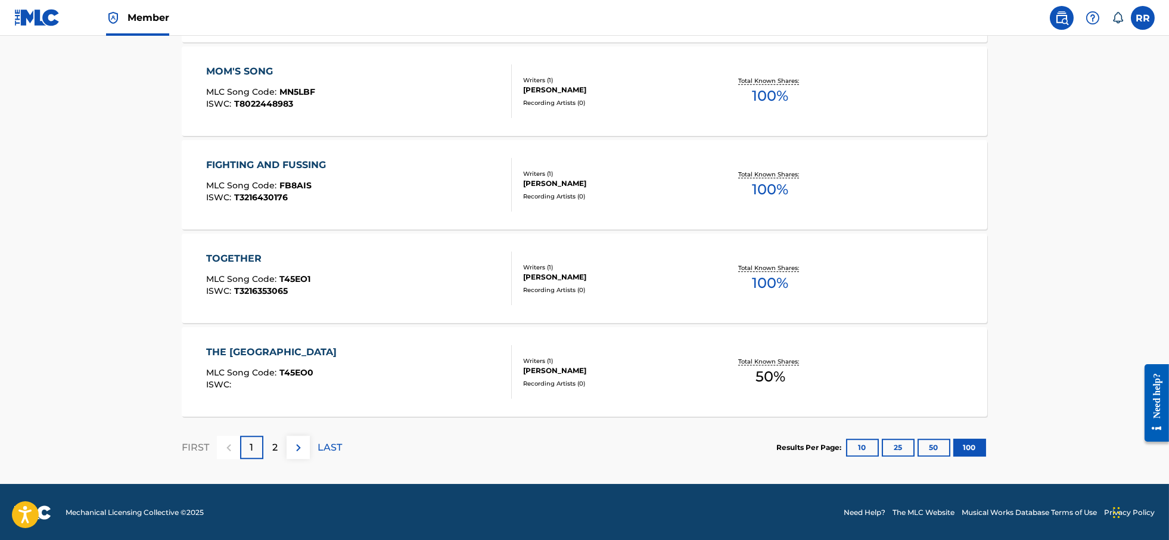
click at [296, 361] on div "THE RAINBOW VALLEY MLC Song Code : T45EO0 ISWC :" at bounding box center [274, 372] width 136 height 54
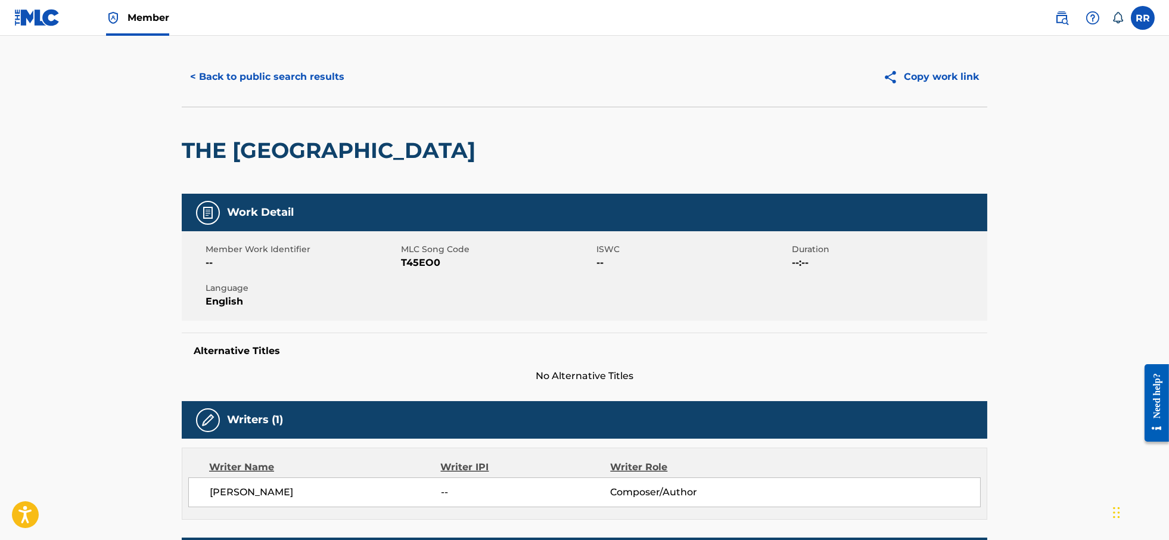
click at [259, 70] on button "< Back to public search results" at bounding box center [267, 77] width 171 height 30
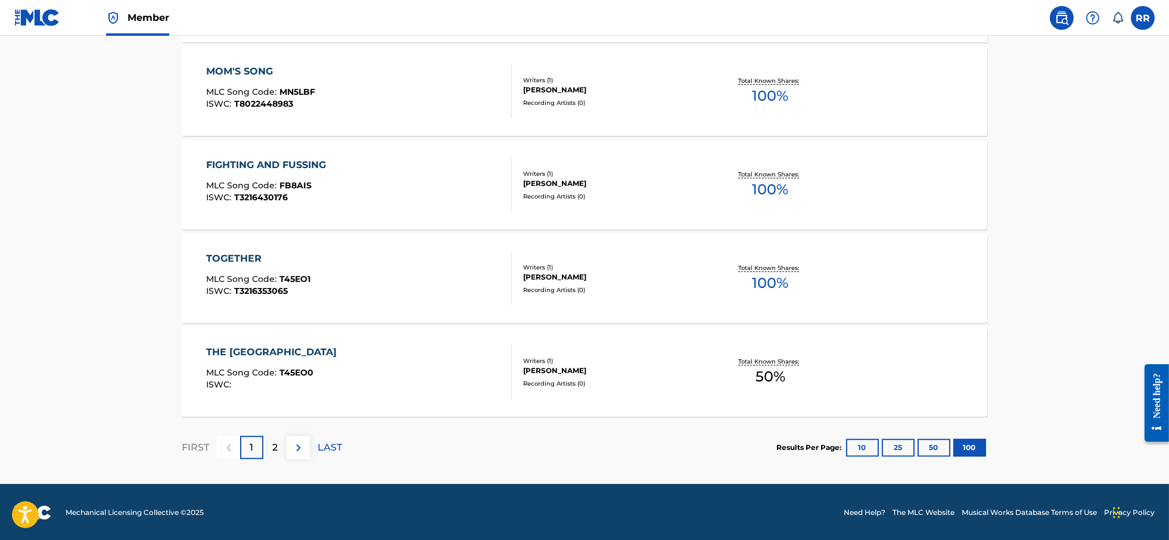
click at [268, 446] on div "2" at bounding box center [274, 447] width 23 height 23
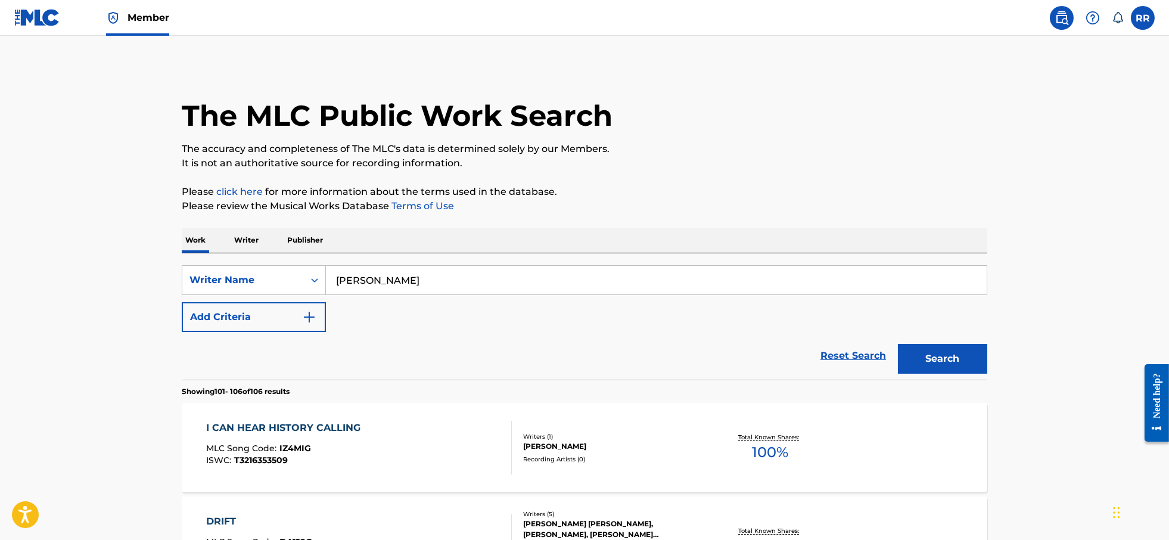
click at [342, 427] on div "I CAN HEAR HISTORY CALLING" at bounding box center [286, 428] width 160 height 14
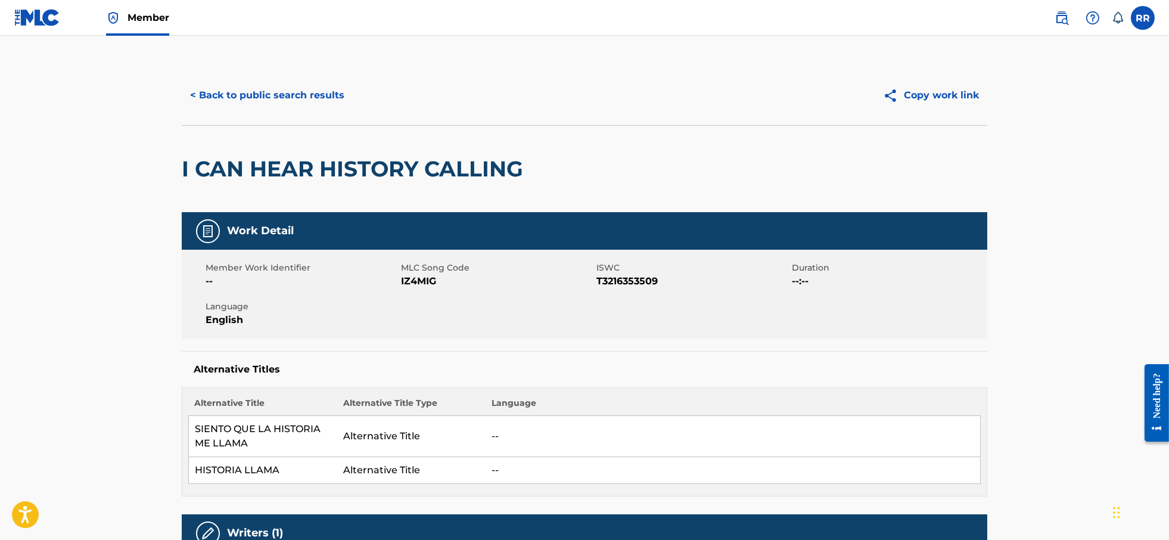
click at [260, 99] on button "< Back to public search results" at bounding box center [267, 95] width 171 height 30
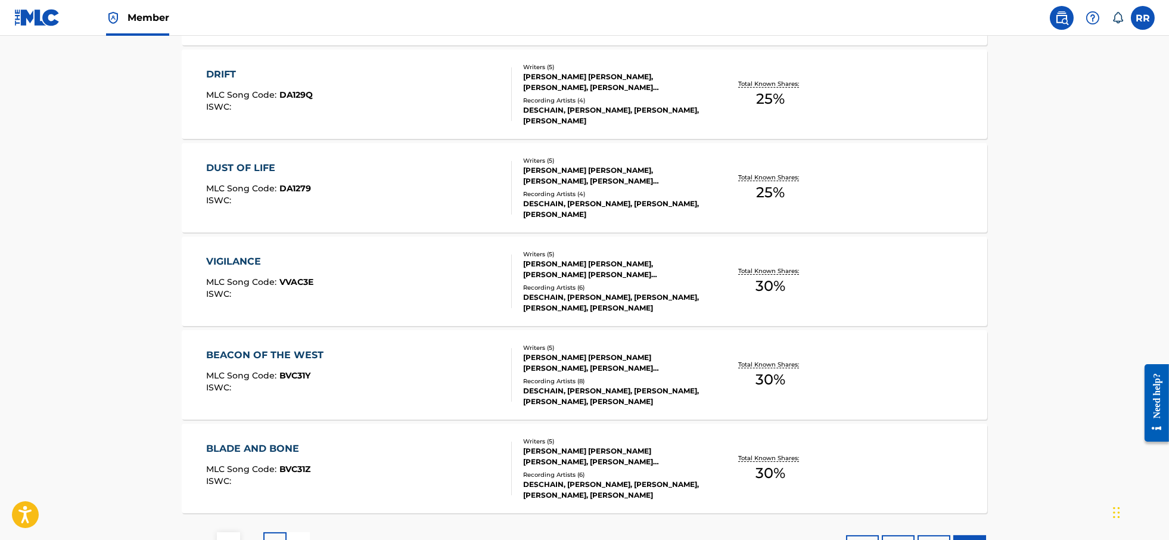
click at [253, 100] on div "MLC Song Code : DA129Q" at bounding box center [259, 97] width 107 height 12
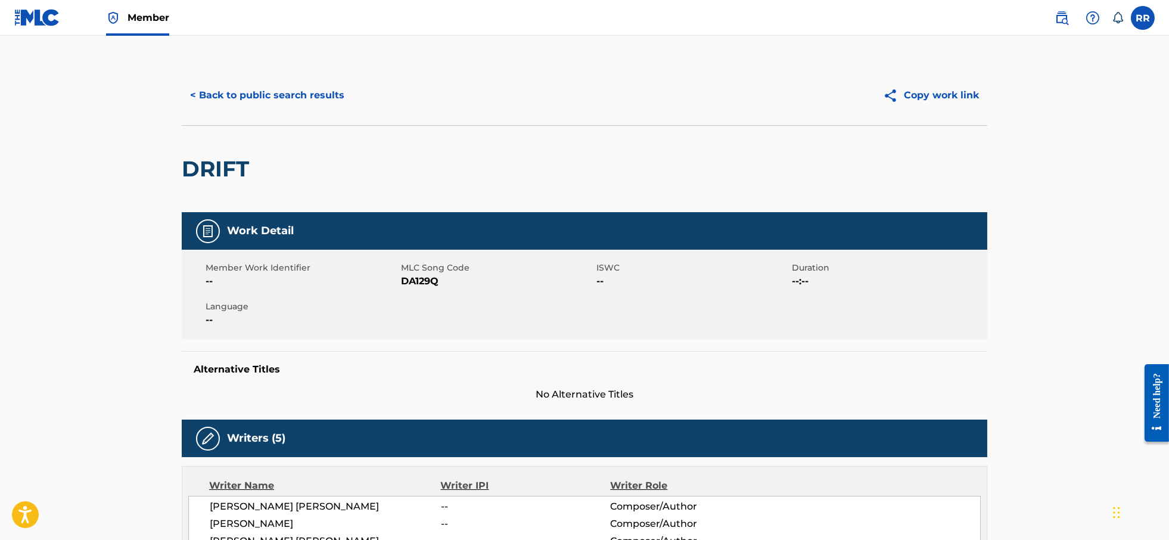
click at [234, 96] on button "< Back to public search results" at bounding box center [267, 95] width 171 height 30
